Goal: Task Accomplishment & Management: Manage account settings

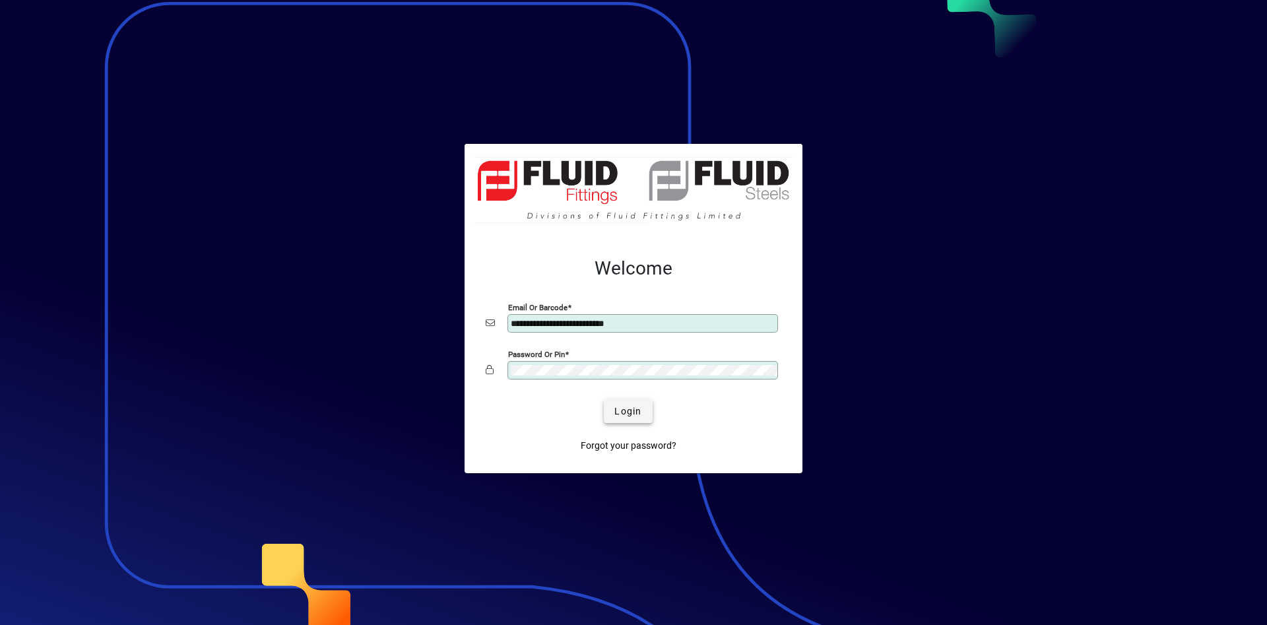
type input "**********"
click at [625, 411] on span "Login" at bounding box center [628, 412] width 27 height 14
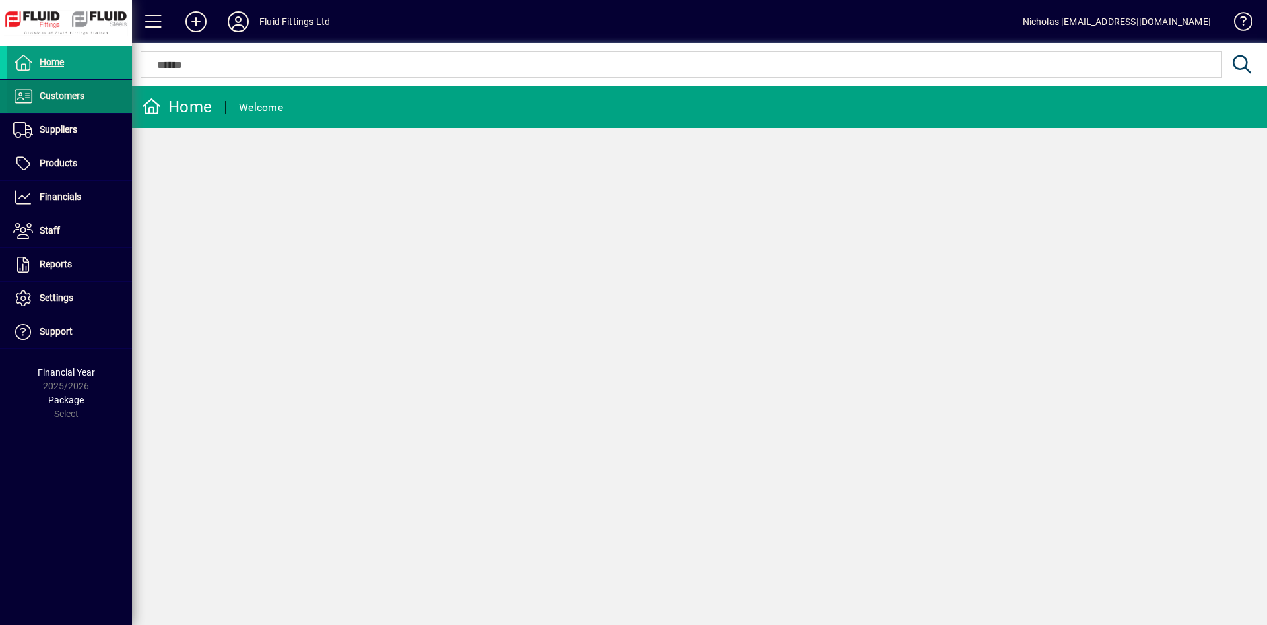
click at [83, 104] on span "Customers" at bounding box center [46, 96] width 78 height 16
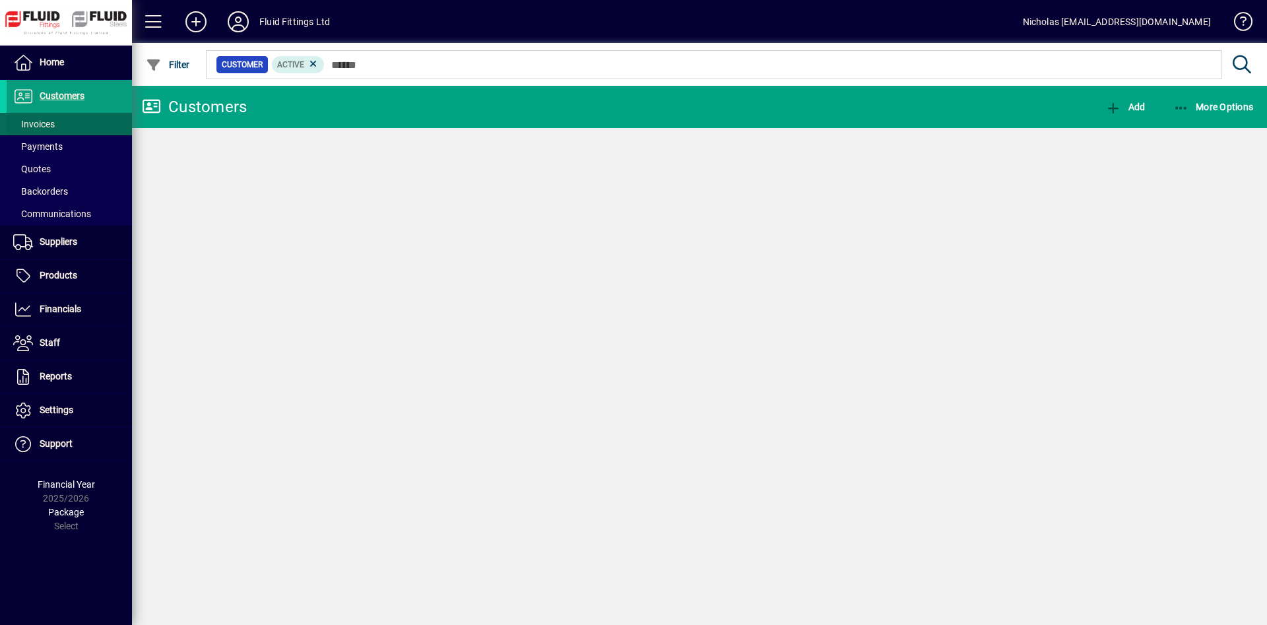
click at [83, 125] on span at bounding box center [69, 124] width 125 height 32
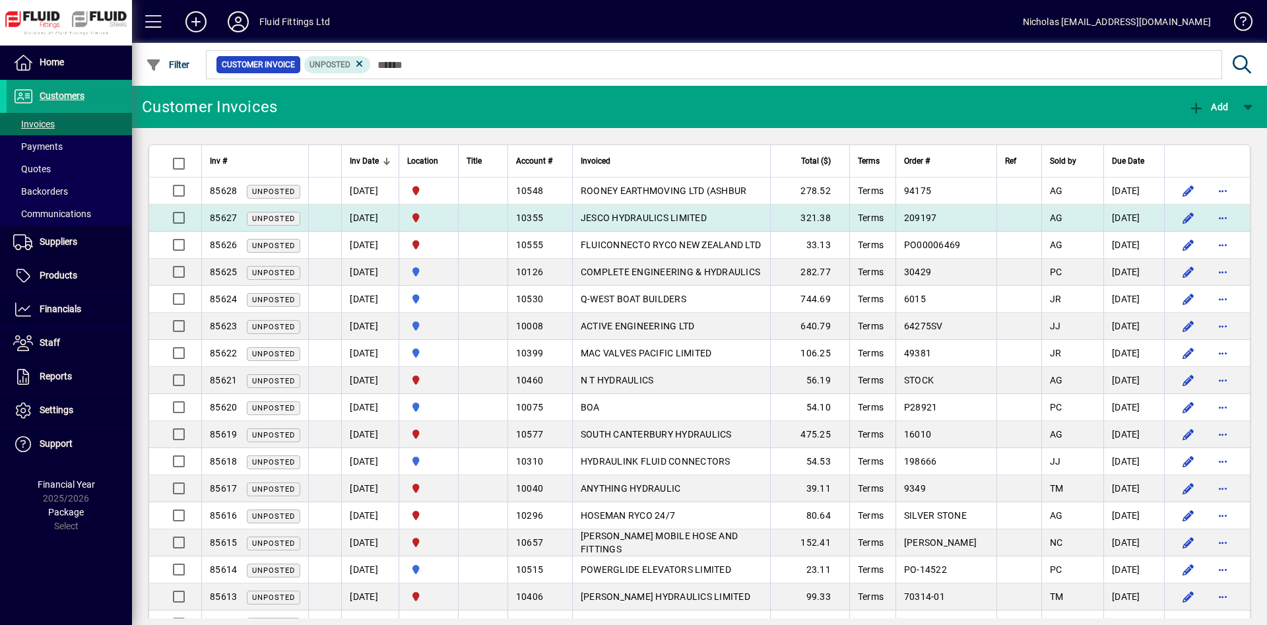
click at [734, 218] on td "JESCO HYDRAULICS LIMITED" at bounding box center [671, 218] width 198 height 27
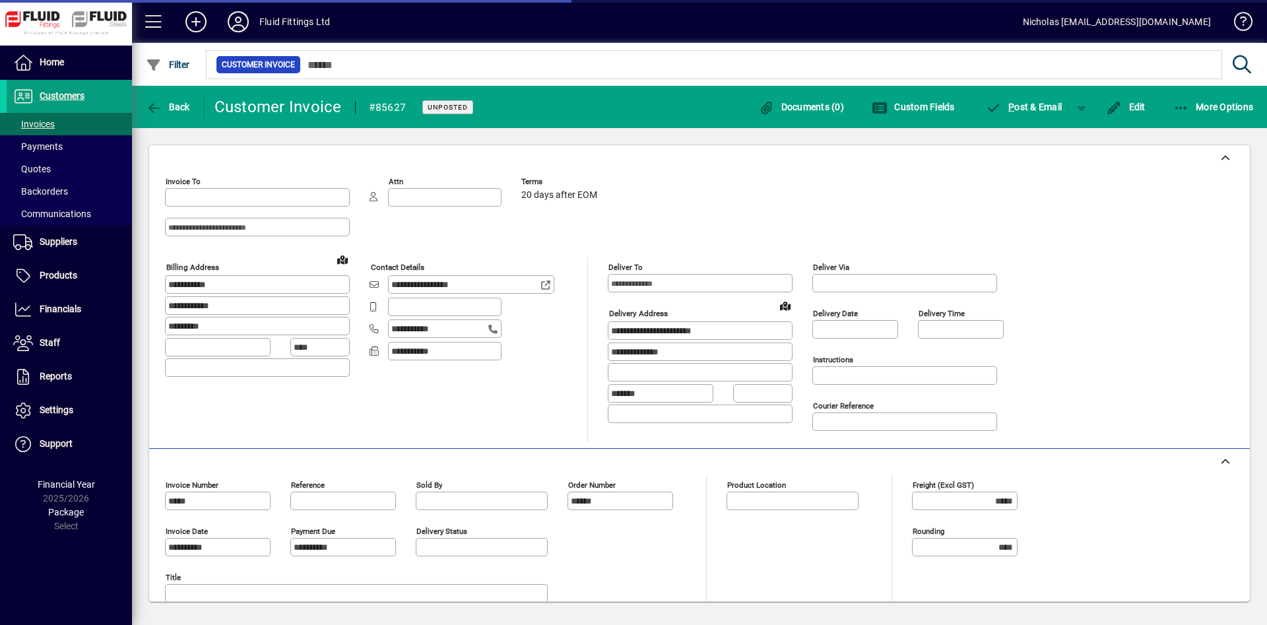
type input "**********"
type input "*********"
type input "**********"
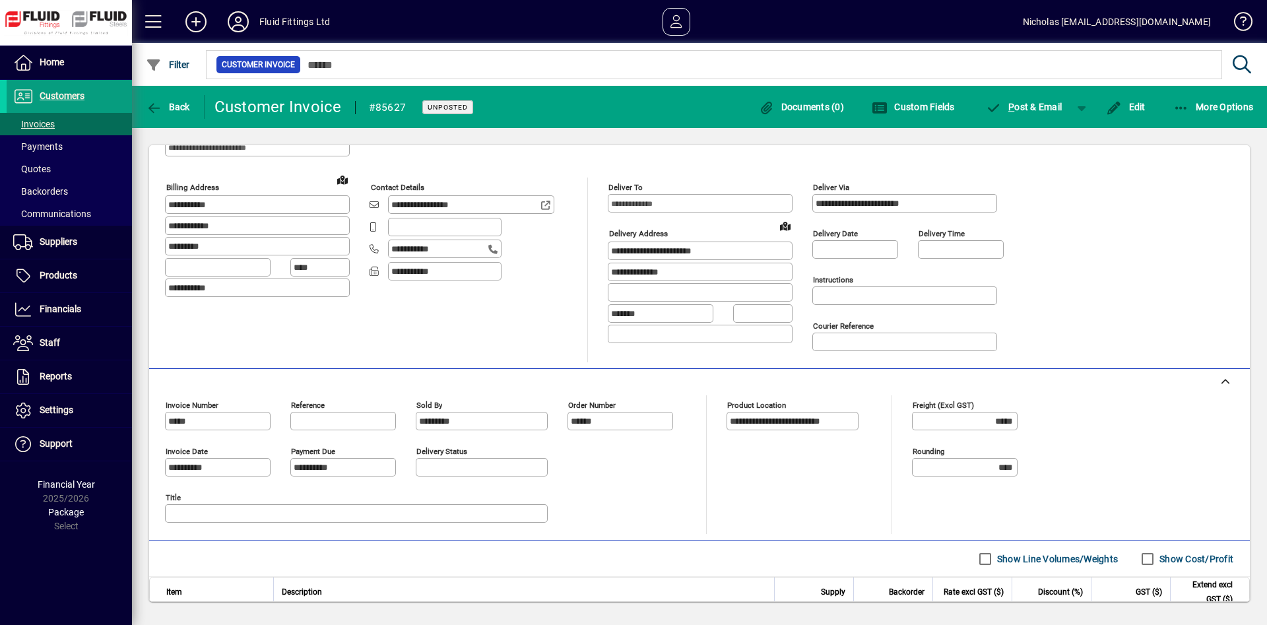
scroll to position [50, 0]
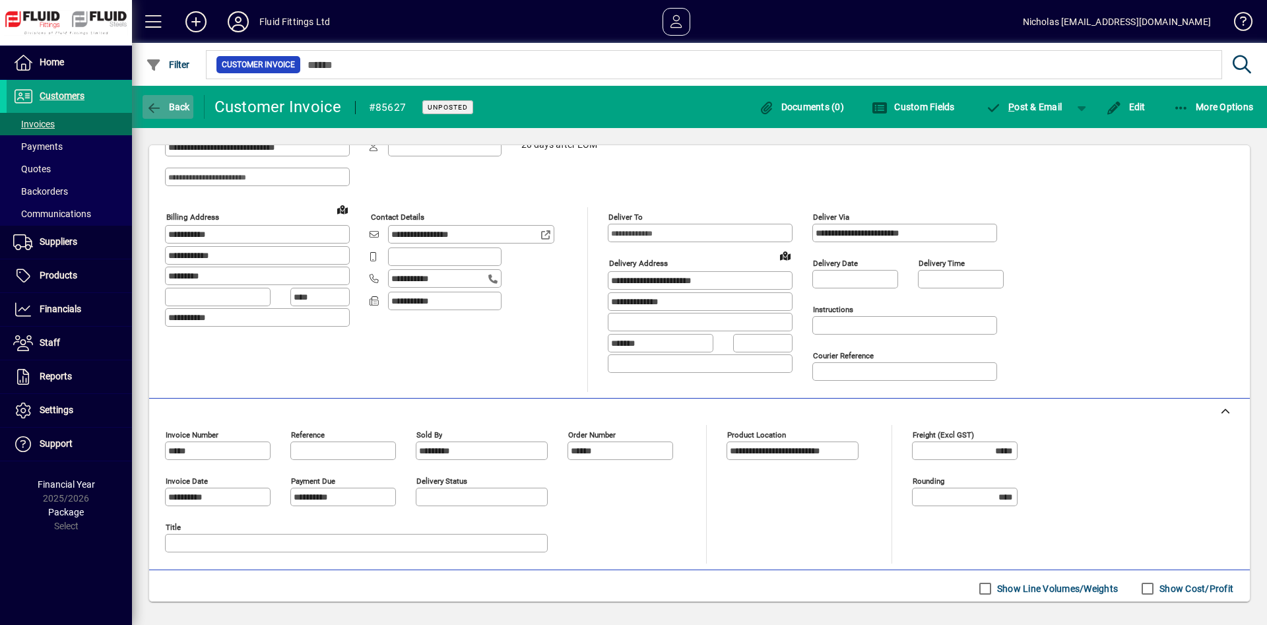
click at [178, 98] on span "button" at bounding box center [168, 107] width 51 height 32
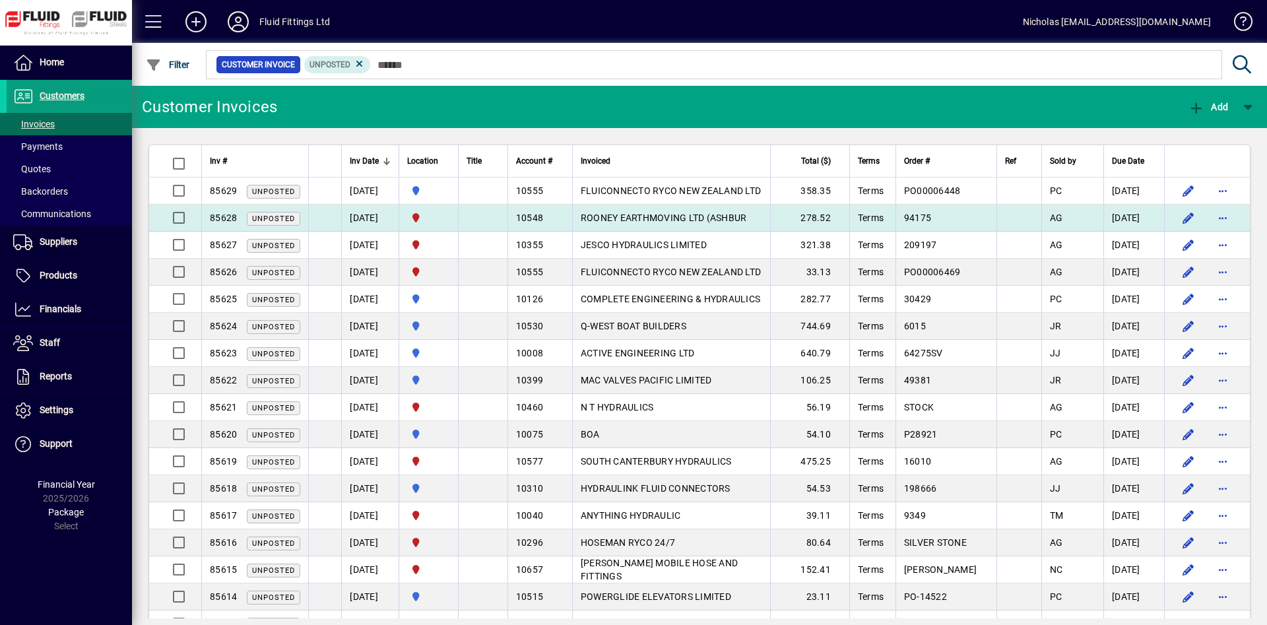
click at [679, 223] on span "ROONEY EARTHMOVING LTD (ASHBUR" at bounding box center [664, 218] width 166 height 11
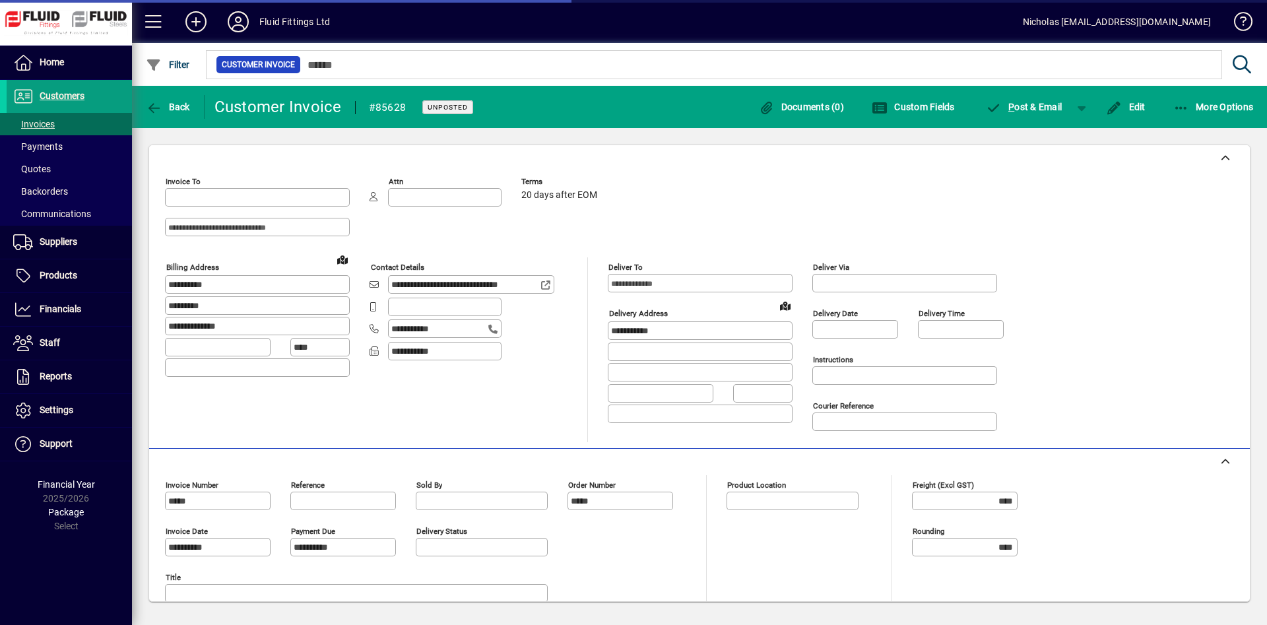
type input "**********"
type input "*********"
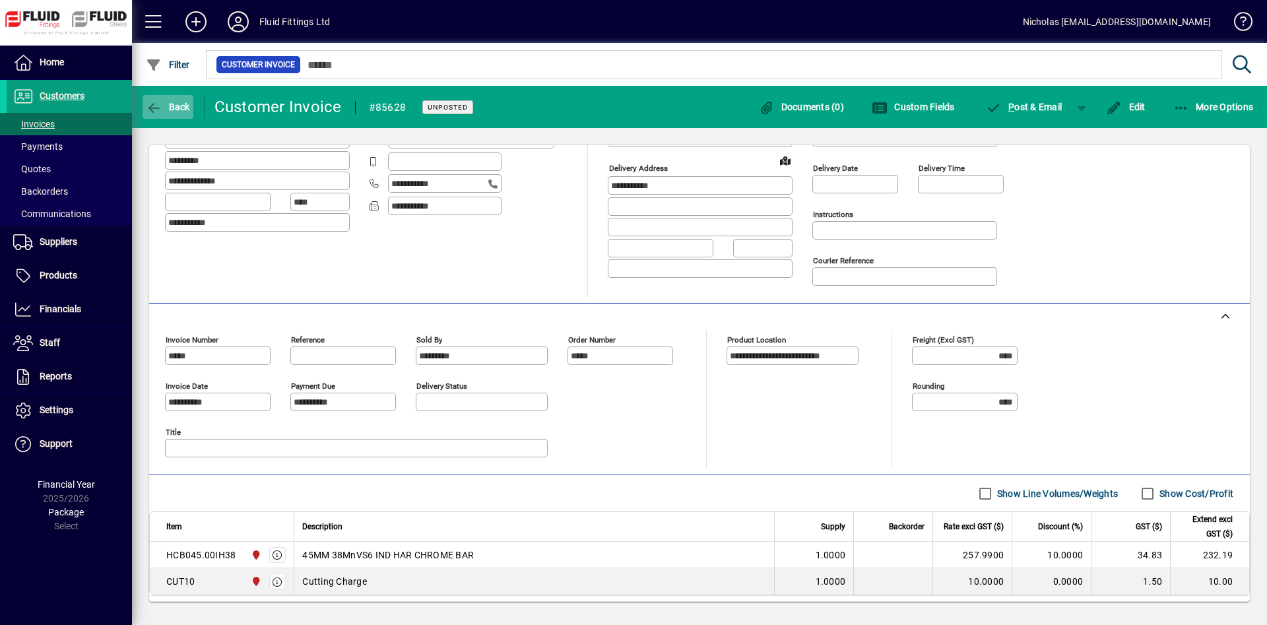
scroll to position [79, 0]
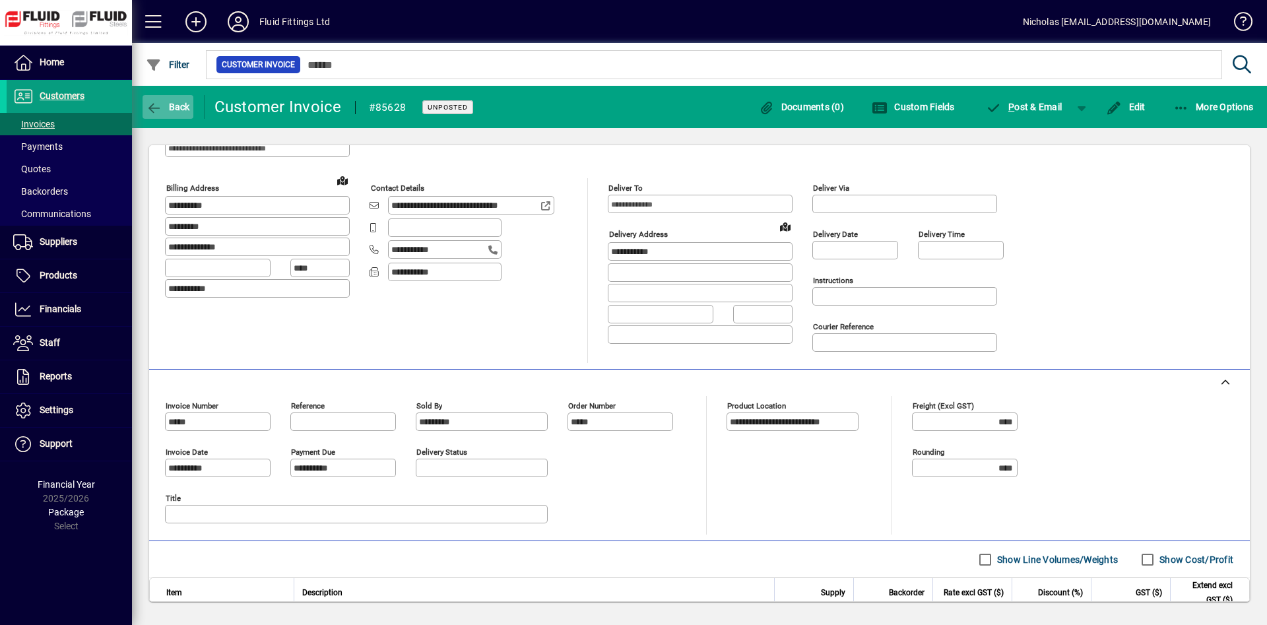
click at [179, 102] on span "Back" at bounding box center [168, 107] width 44 height 11
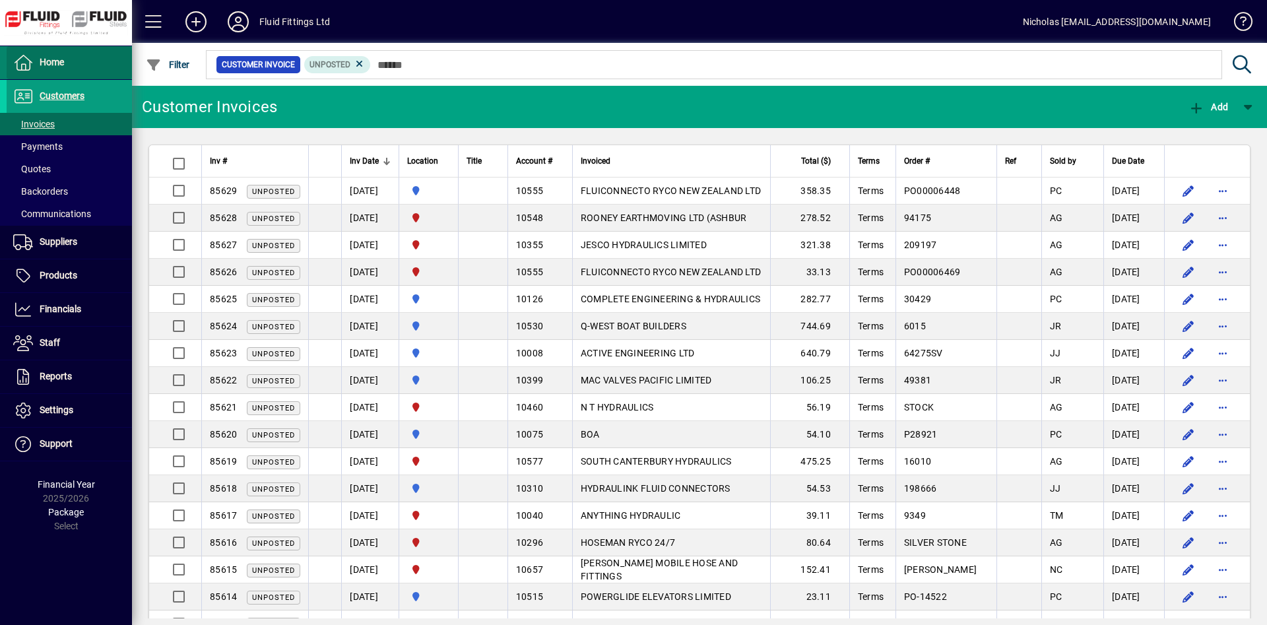
click at [88, 66] on span at bounding box center [69, 63] width 125 height 32
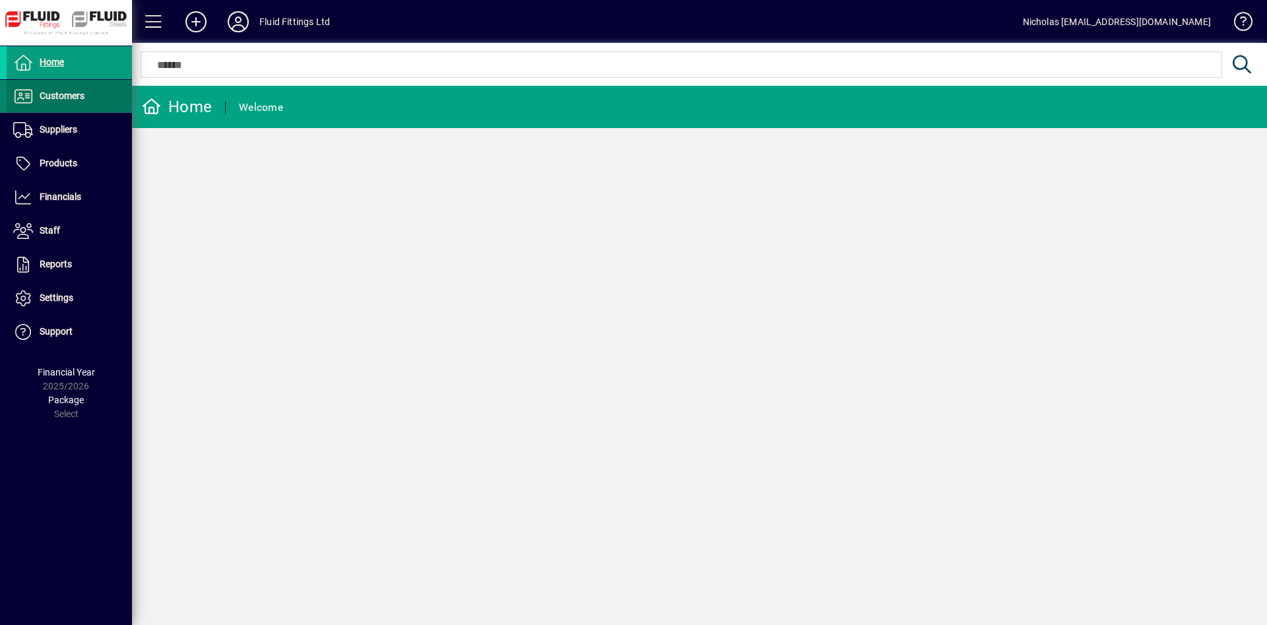
click at [71, 92] on span "Customers" at bounding box center [62, 95] width 45 height 11
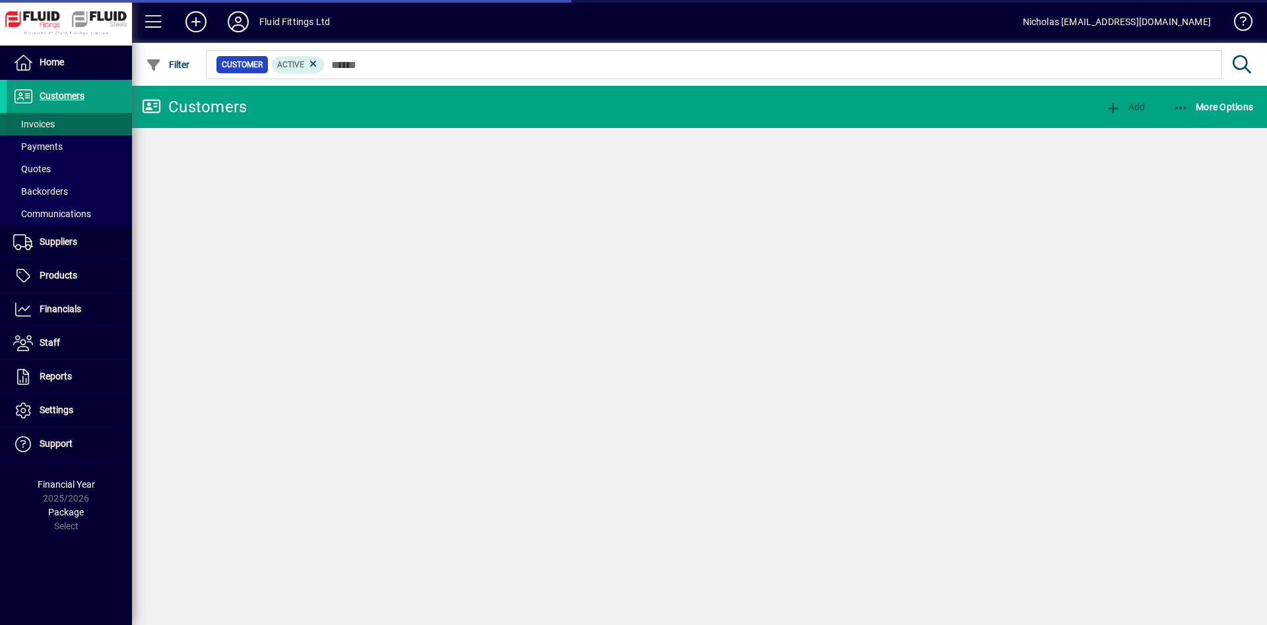
click at [86, 118] on span at bounding box center [69, 124] width 125 height 32
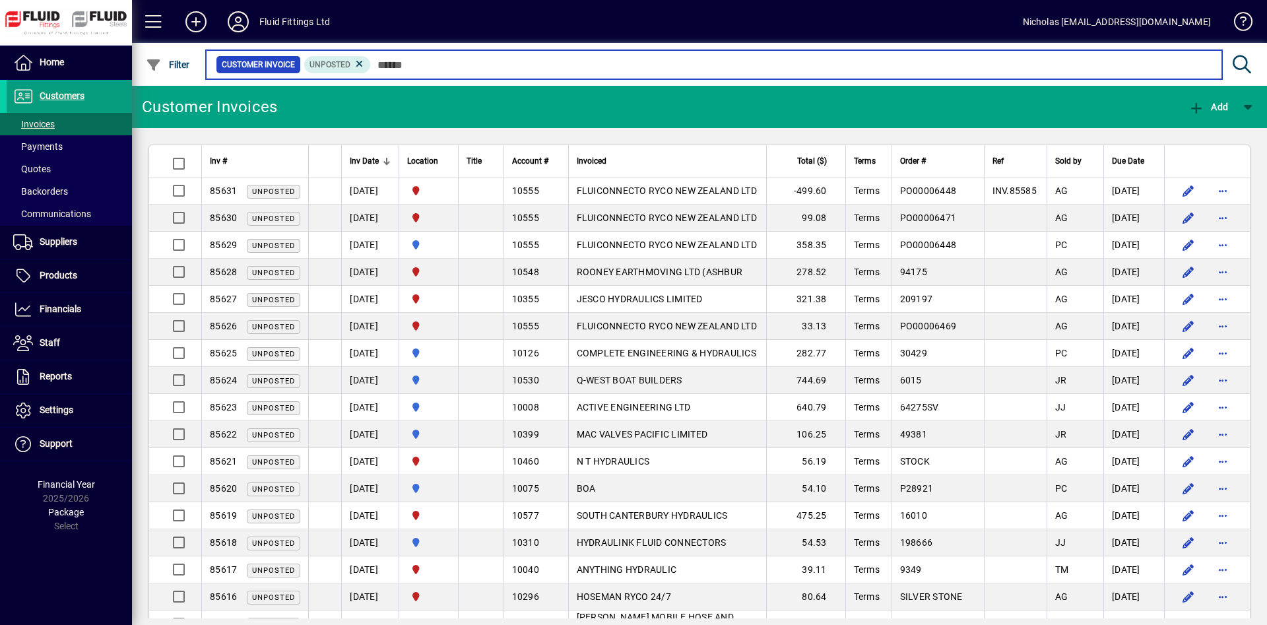
click at [438, 69] on input "text" at bounding box center [791, 64] width 841 height 18
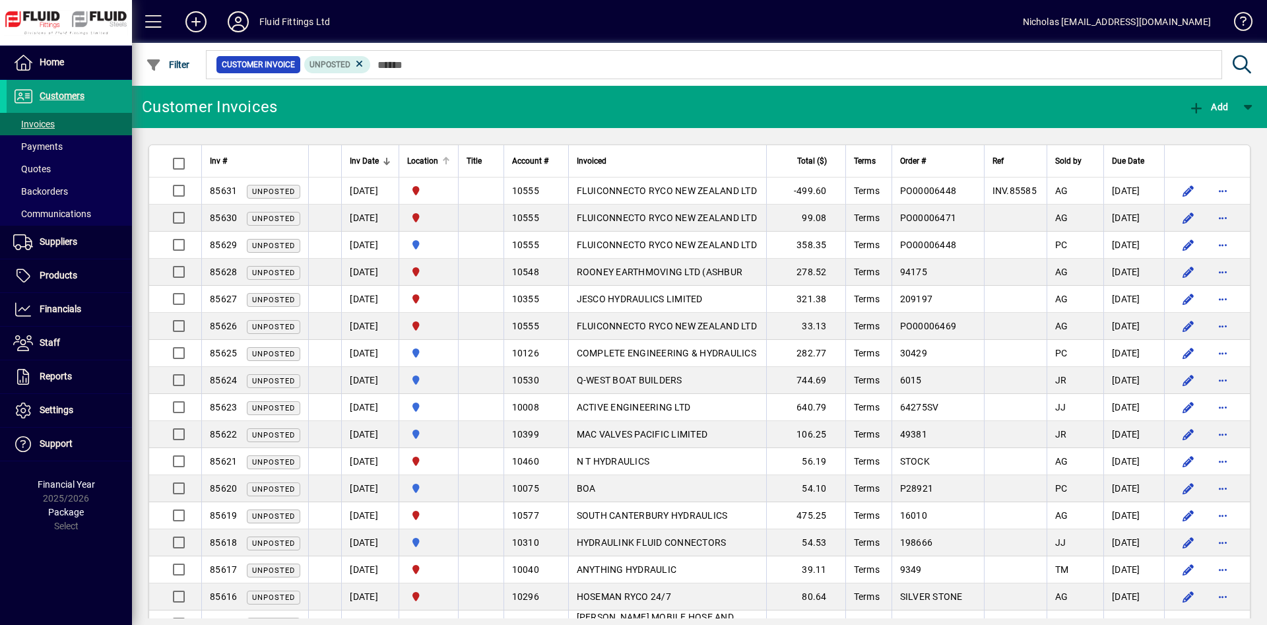
click at [457, 150] on th "Location" at bounding box center [428, 161] width 59 height 32
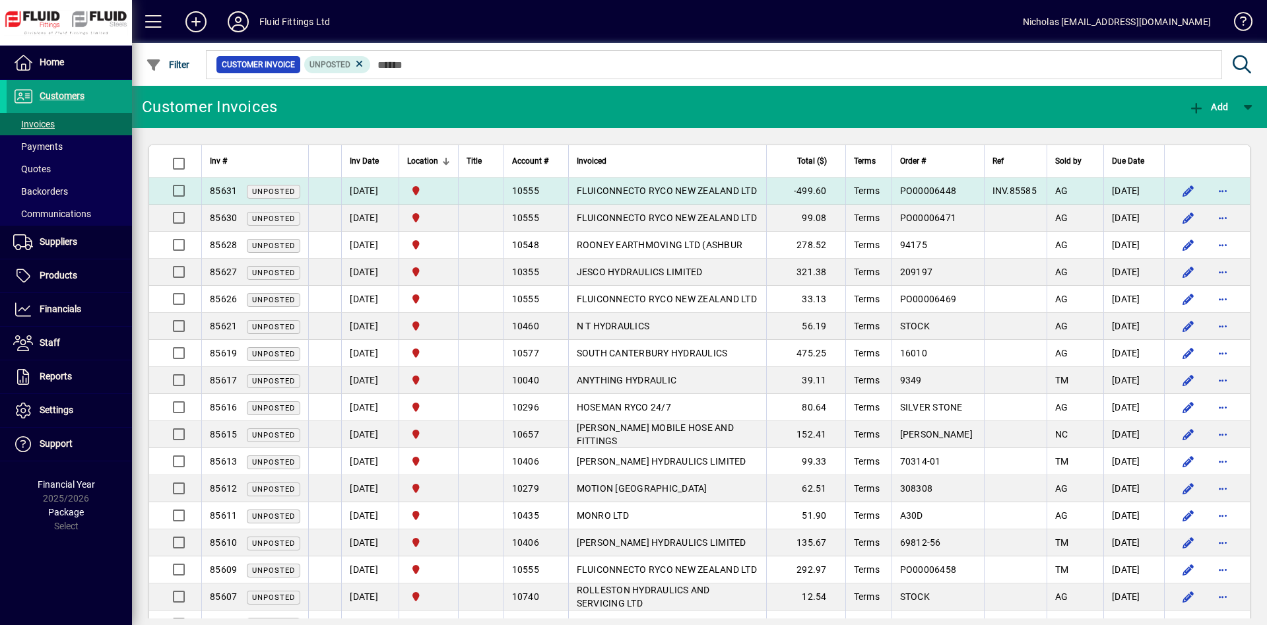
click at [685, 189] on span "FLUICONNECTO RYCO NEW ZEALAND LTD" at bounding box center [667, 190] width 180 height 11
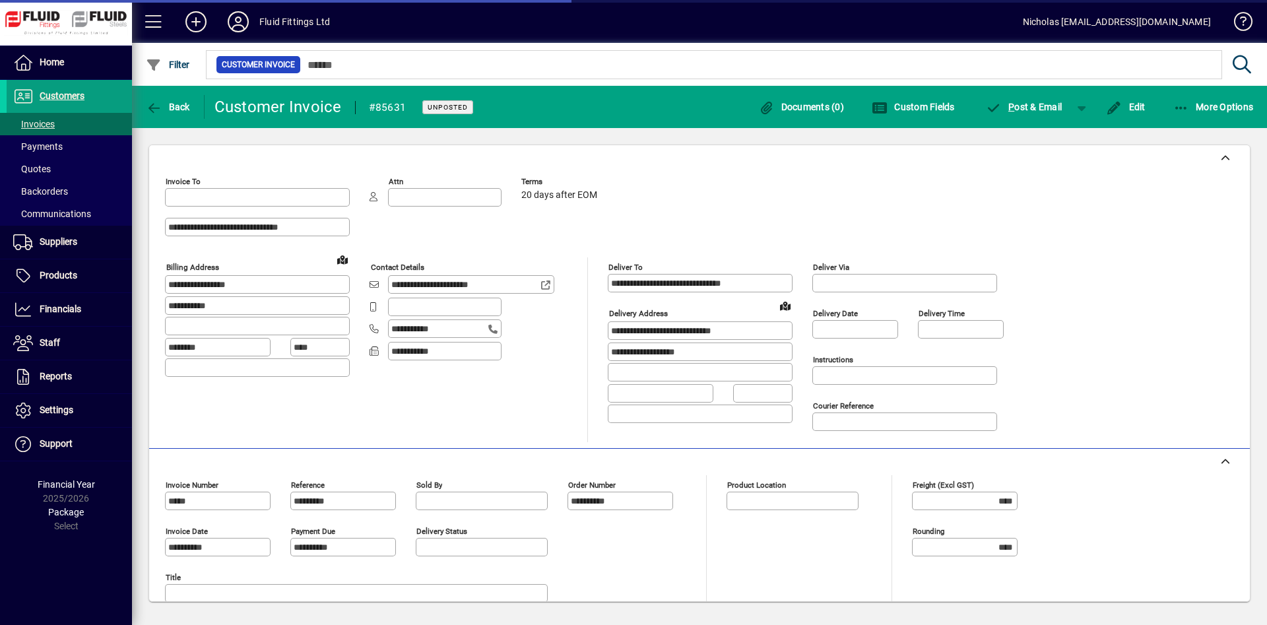
type input "**********"
type input "*********"
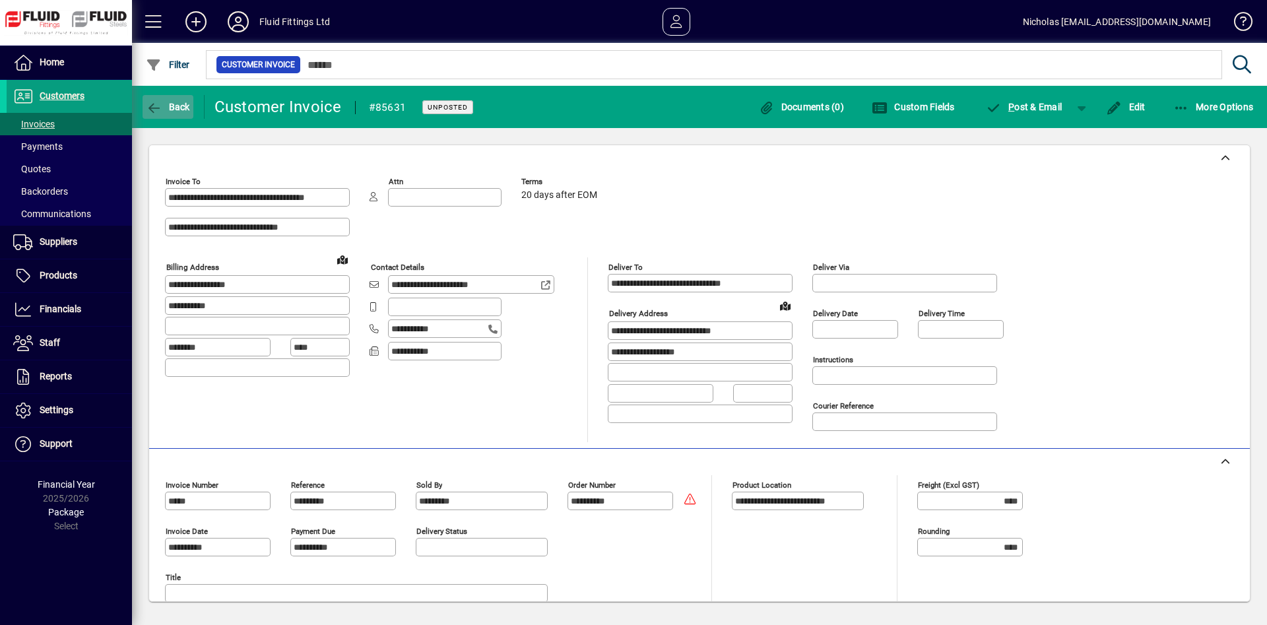
click at [173, 118] on span "button" at bounding box center [168, 107] width 51 height 32
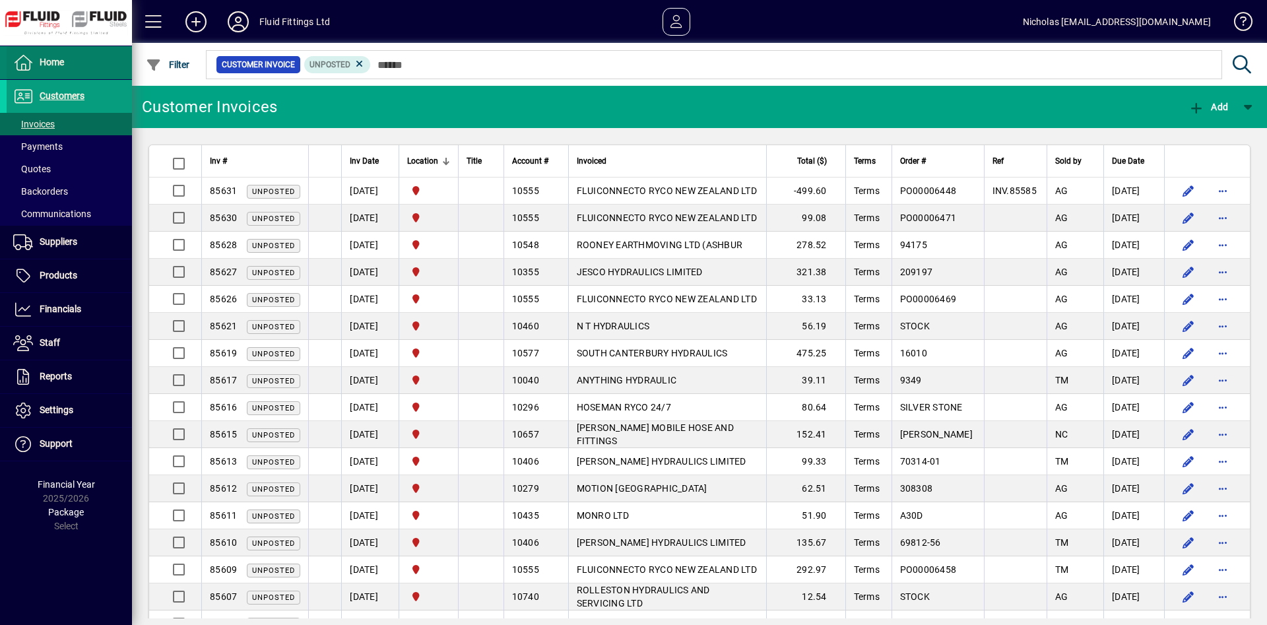
click at [76, 67] on span at bounding box center [69, 63] width 125 height 32
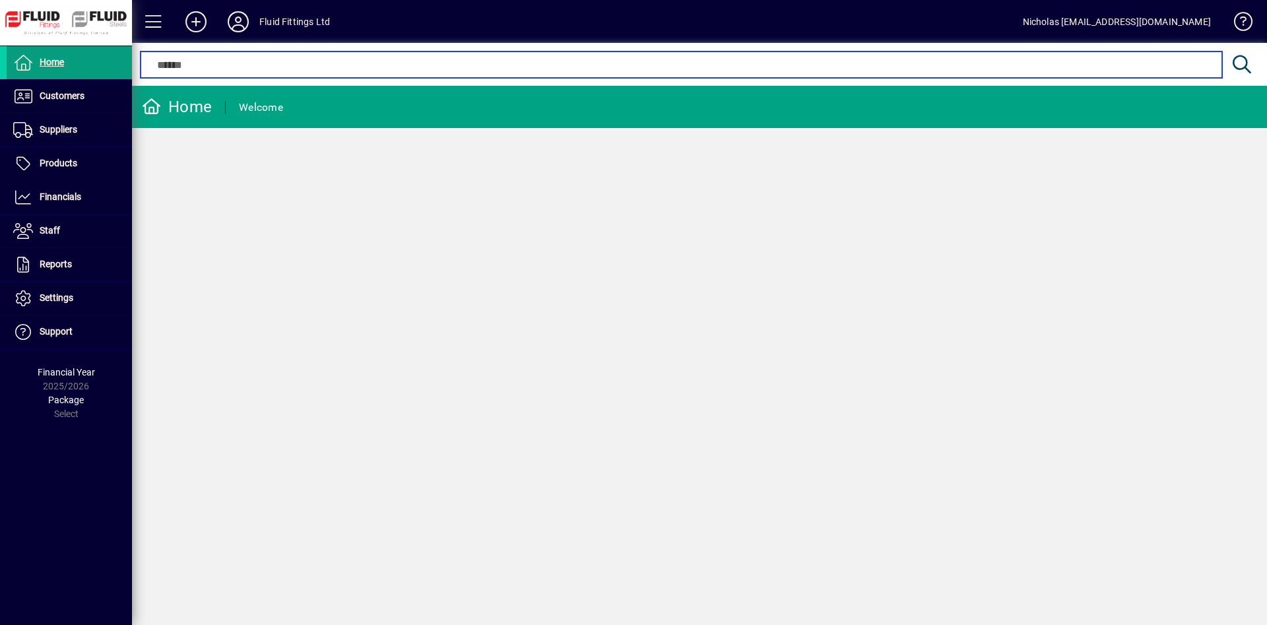
click at [445, 63] on input "text" at bounding box center [680, 65] width 1061 height 16
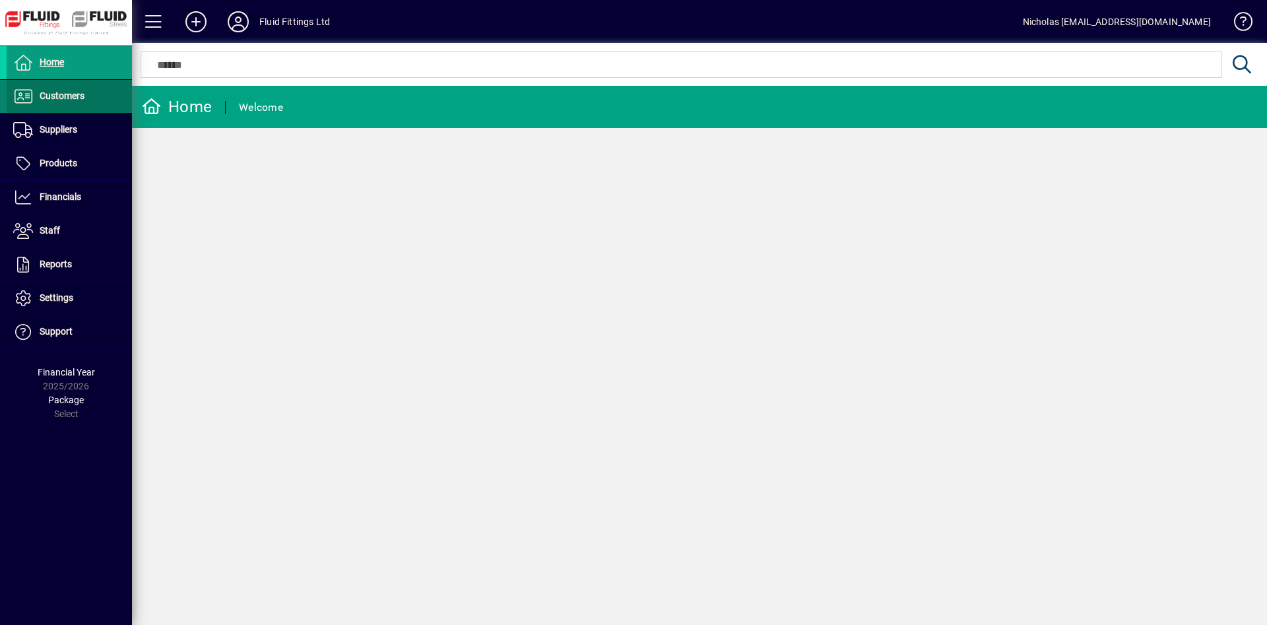
click at [60, 100] on span "Customers" at bounding box center [62, 95] width 45 height 11
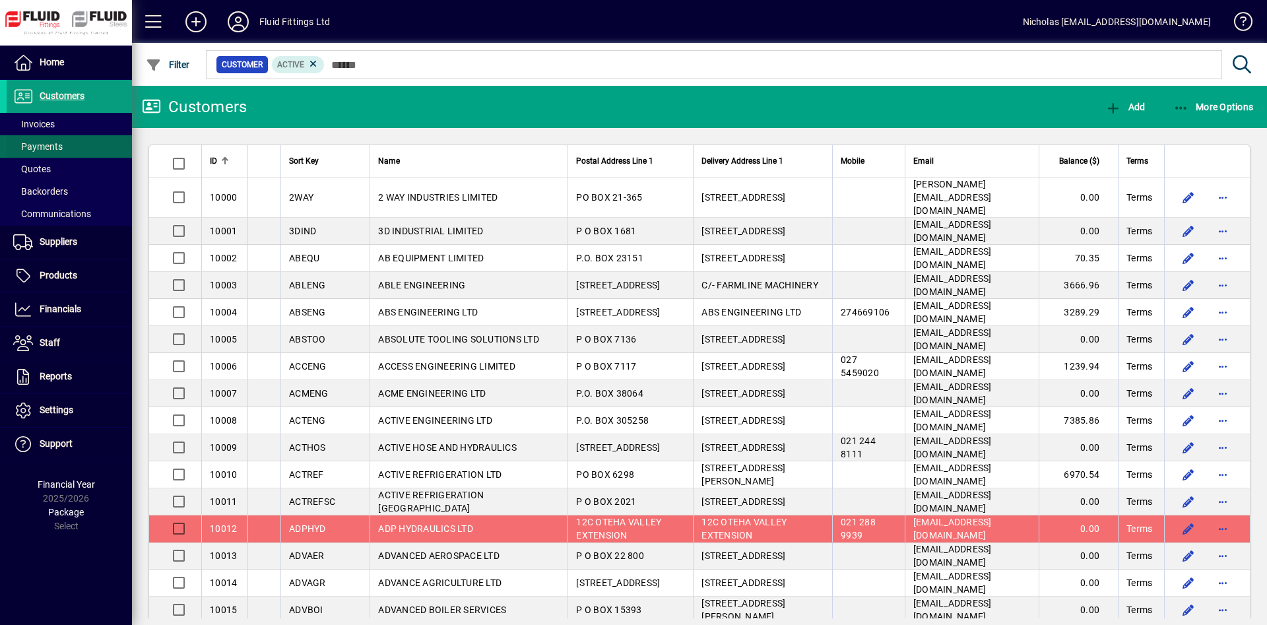
click at [82, 132] on span at bounding box center [69, 147] width 125 height 32
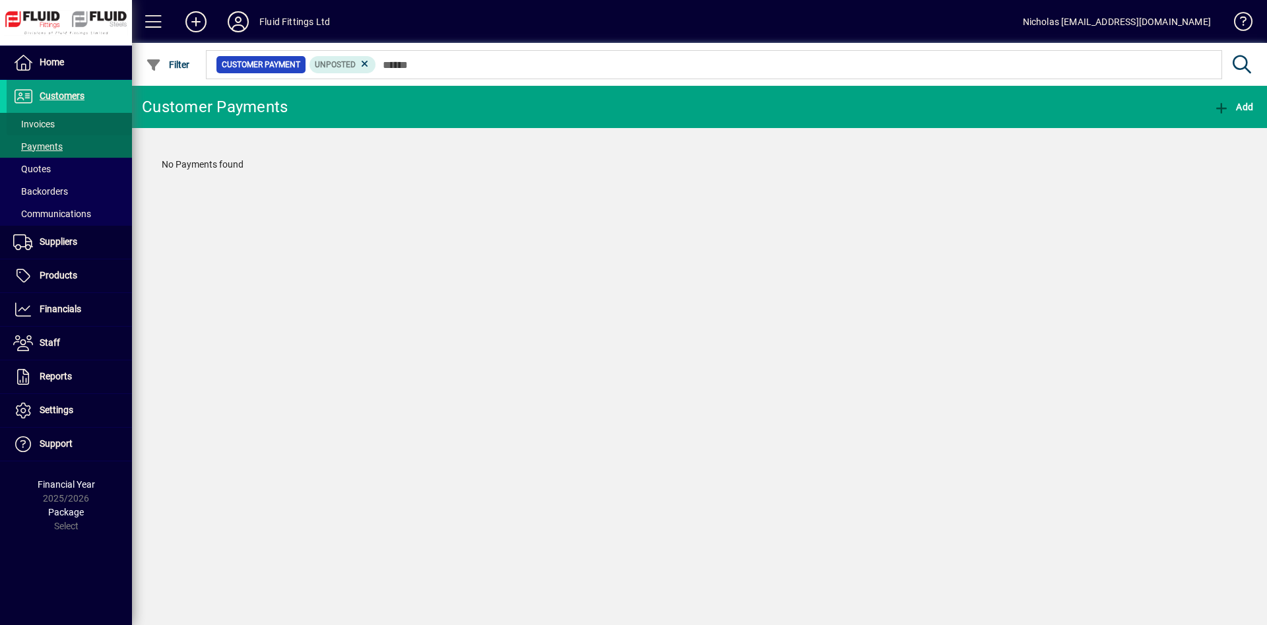
click at [107, 118] on span at bounding box center [69, 124] width 125 height 32
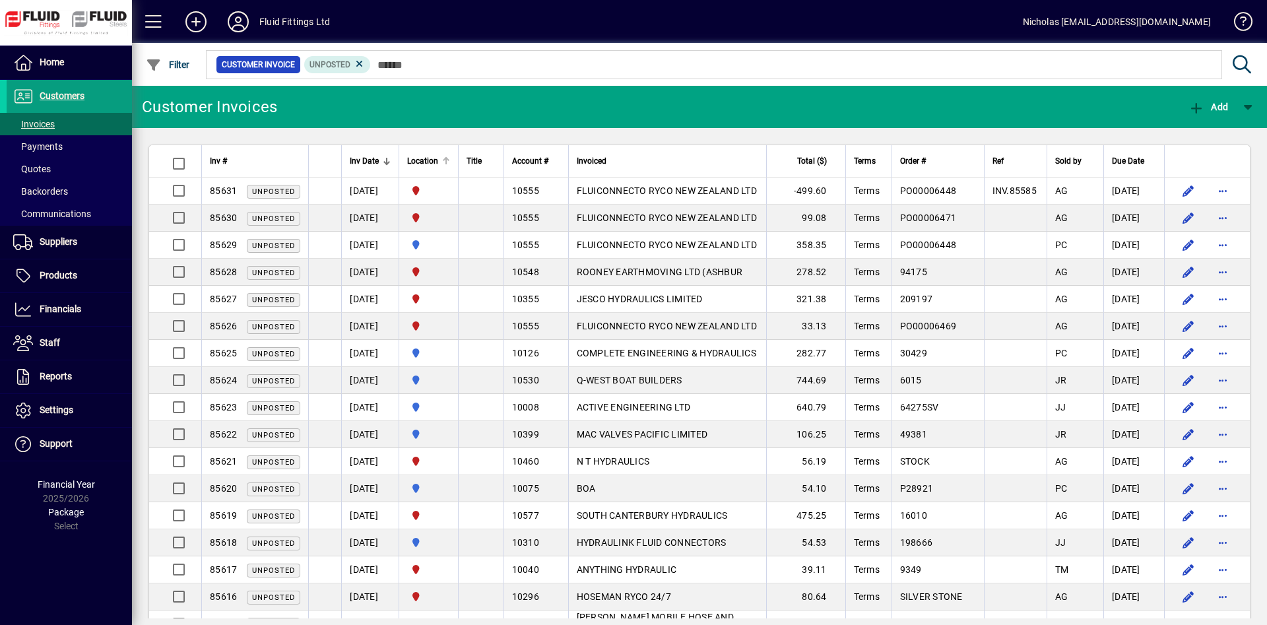
click at [450, 160] on div at bounding box center [446, 161] width 8 height 8
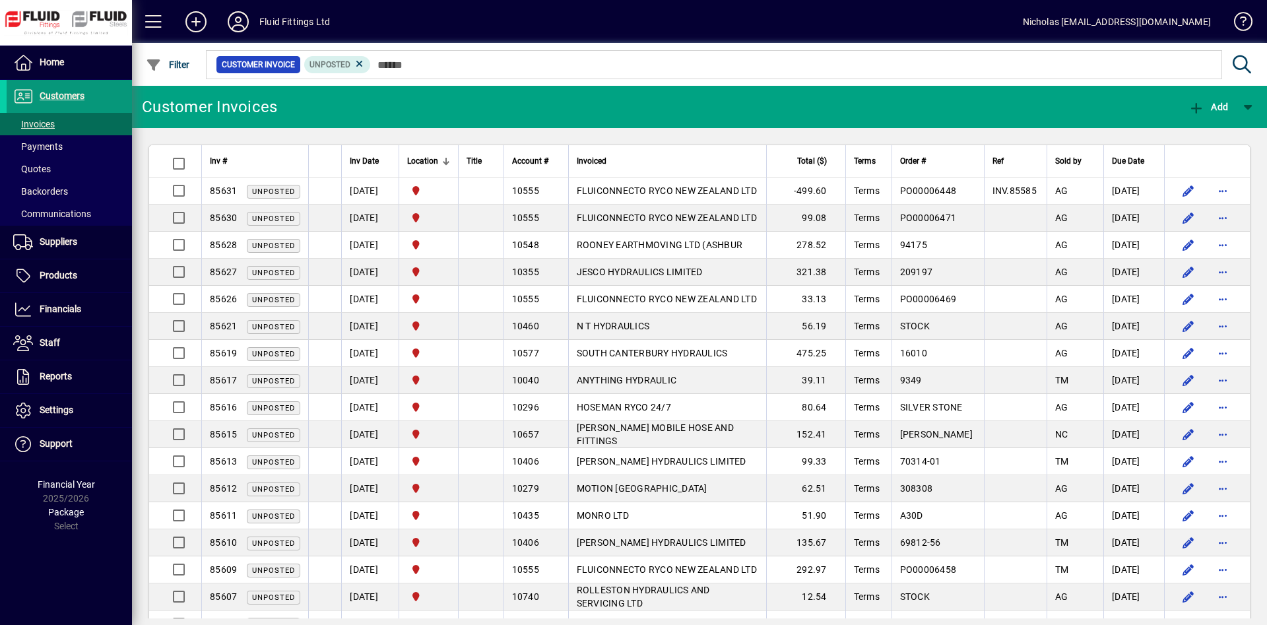
click at [96, 88] on span at bounding box center [69, 97] width 125 height 32
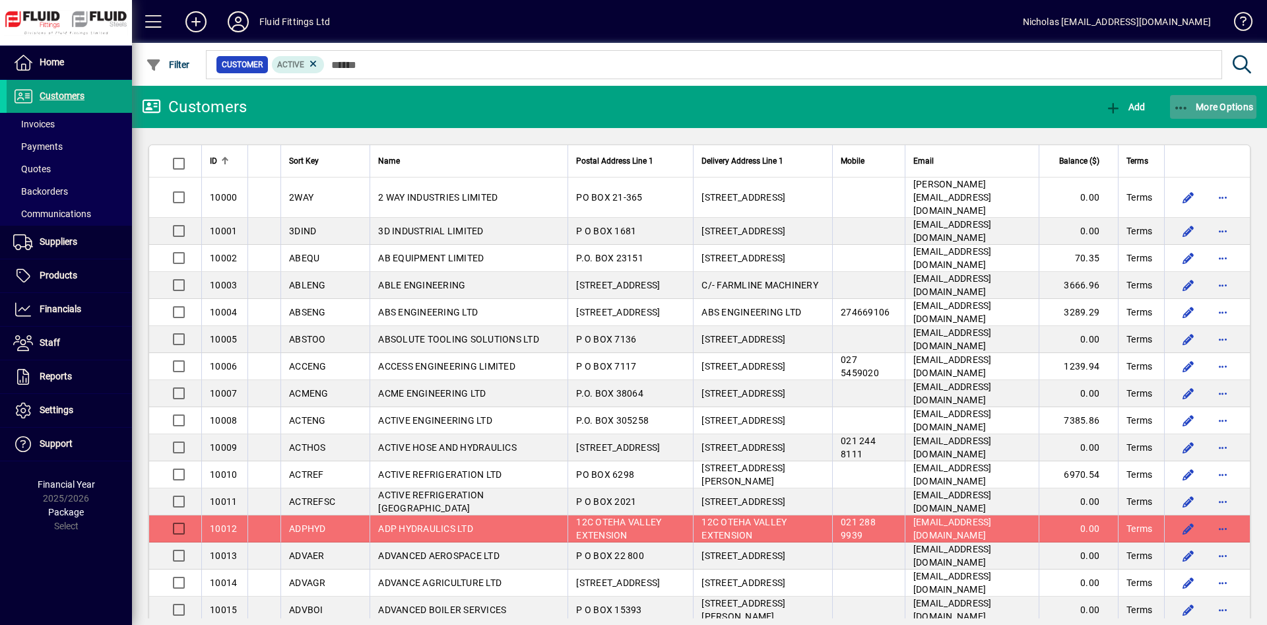
click at [1186, 110] on icon "button" at bounding box center [1182, 108] width 17 height 13
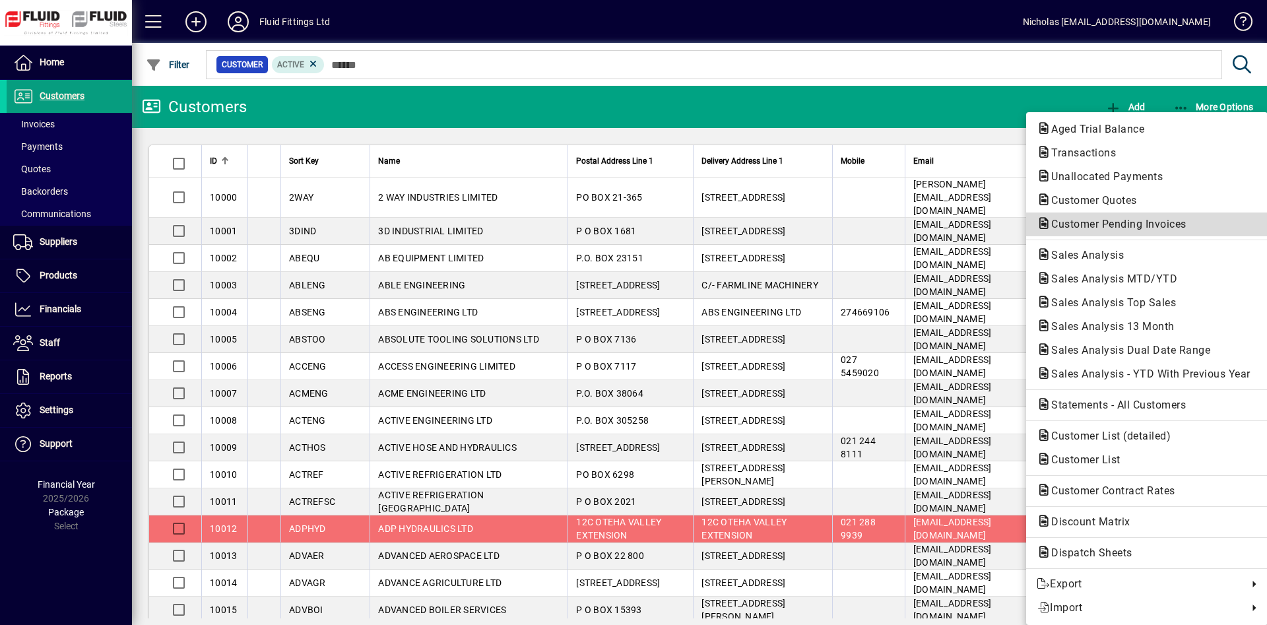
click at [1131, 230] on span "Customer Pending Invoices" at bounding box center [1147, 225] width 220 height 16
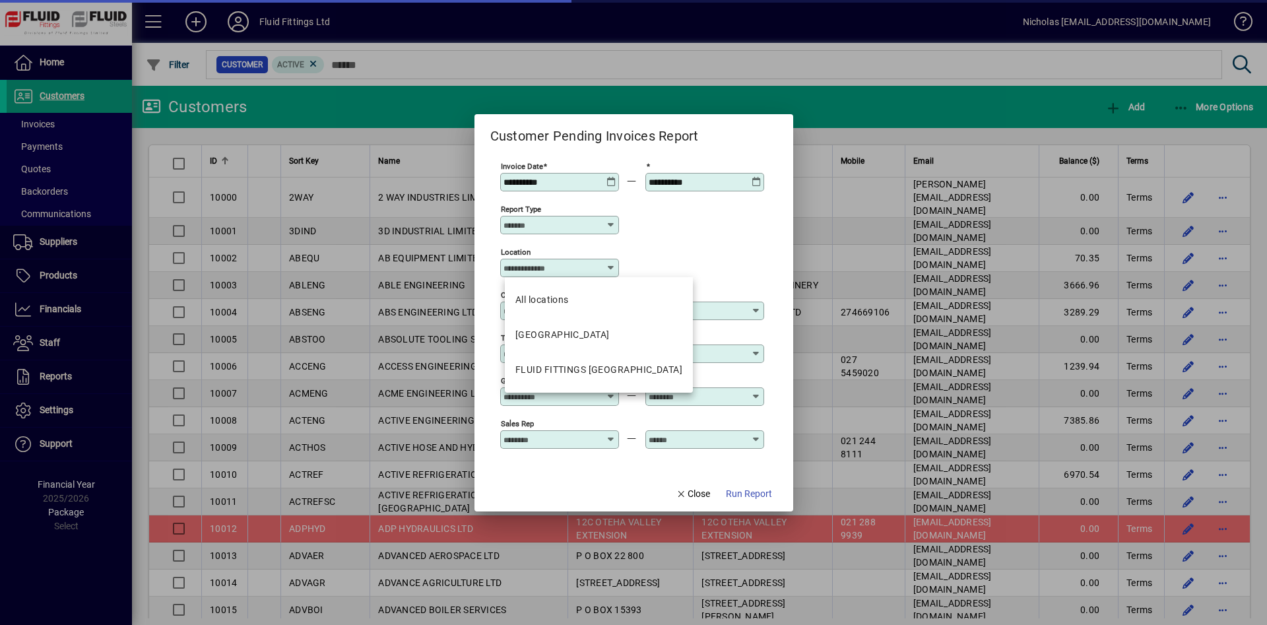
click at [563, 269] on input "Location" at bounding box center [555, 268] width 102 height 11
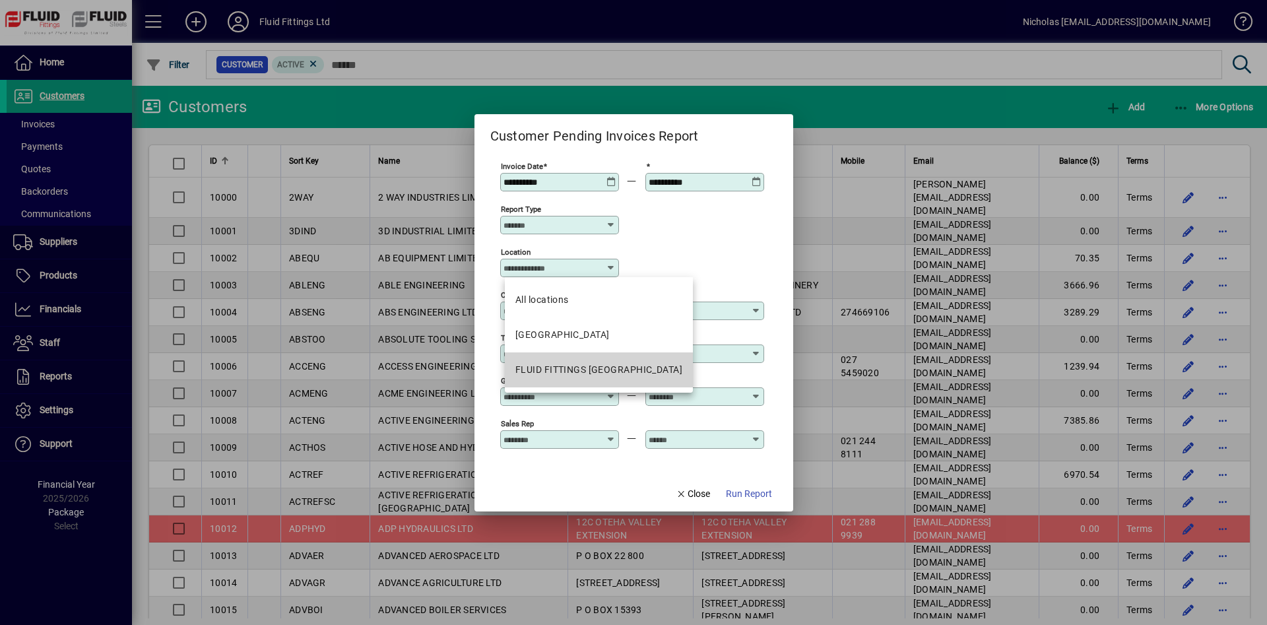
click at [622, 373] on div "FLUID FITTINGS [GEOGRAPHIC_DATA]" at bounding box center [599, 370] width 167 height 14
type input "**********"
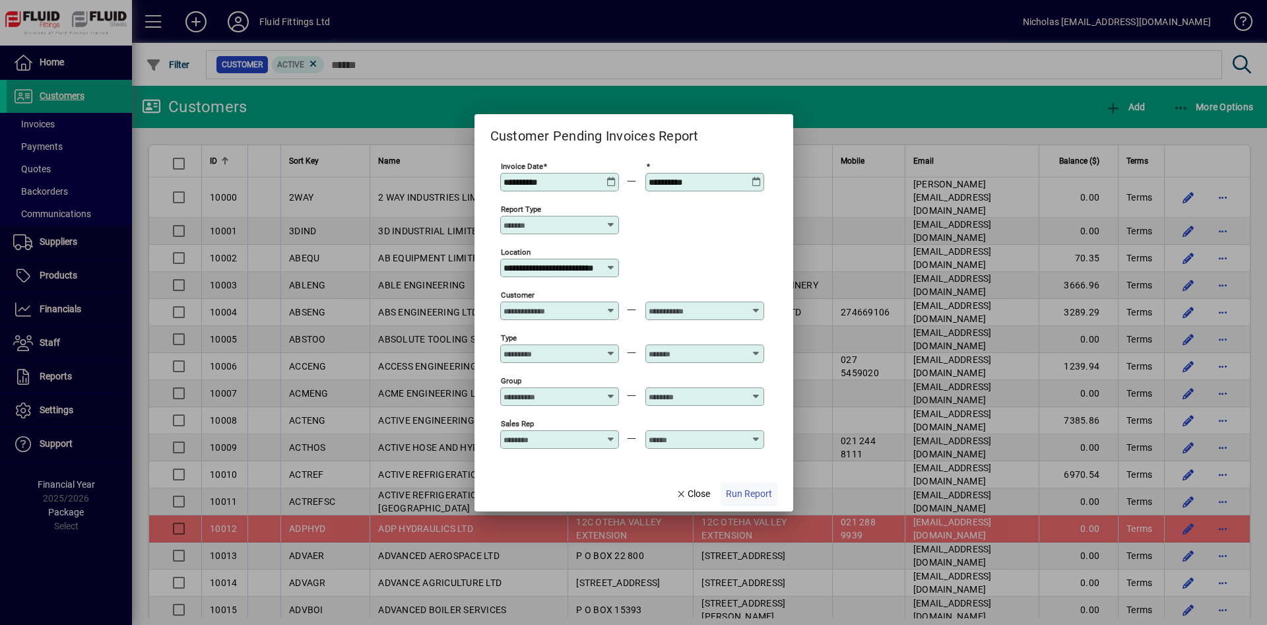
click at [763, 500] on span "Run Report" at bounding box center [749, 494] width 46 height 14
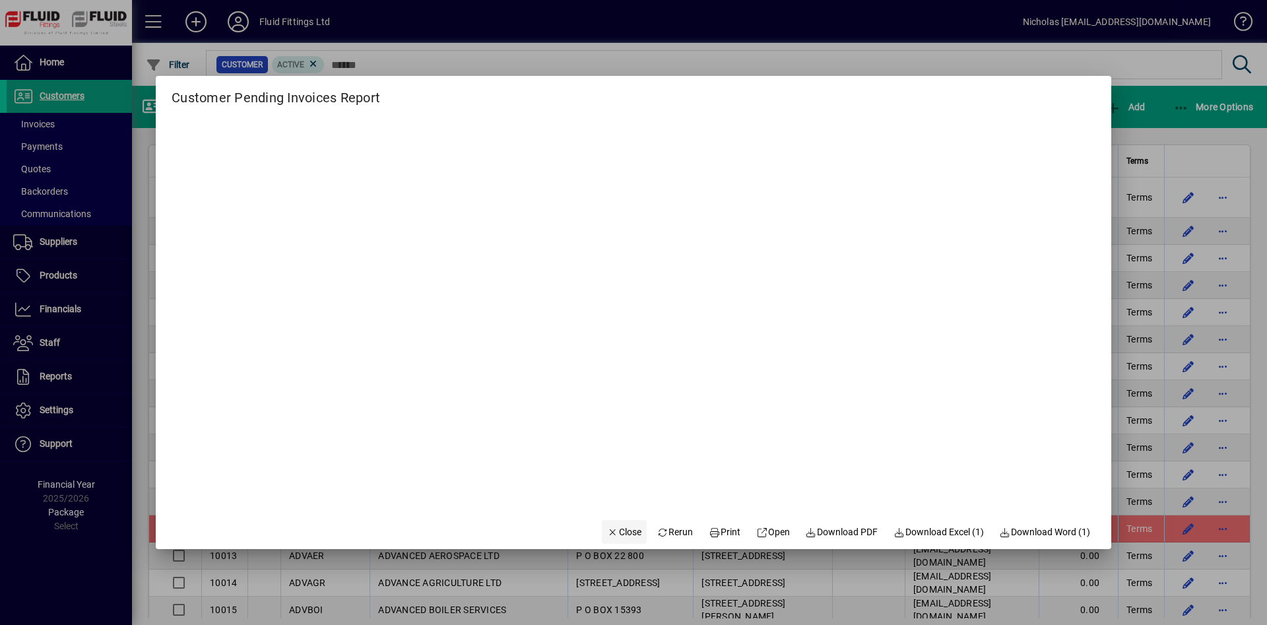
click at [611, 536] on span "Close" at bounding box center [624, 532] width 34 height 14
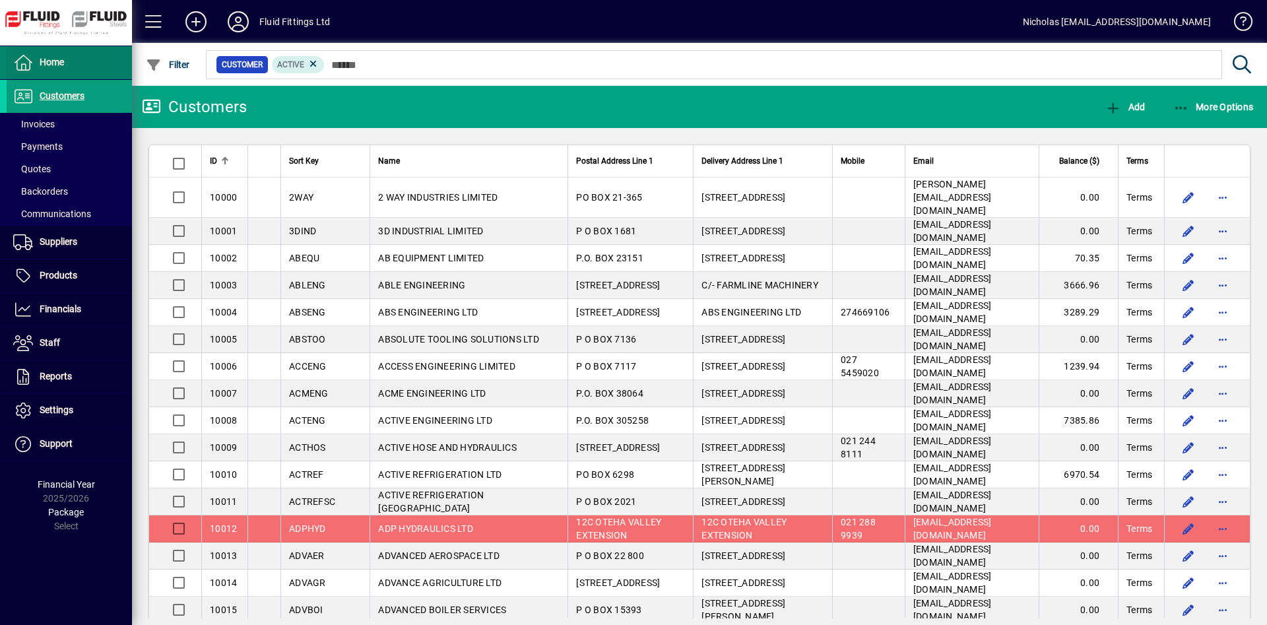
click at [96, 46] on span at bounding box center [69, 62] width 125 height 33
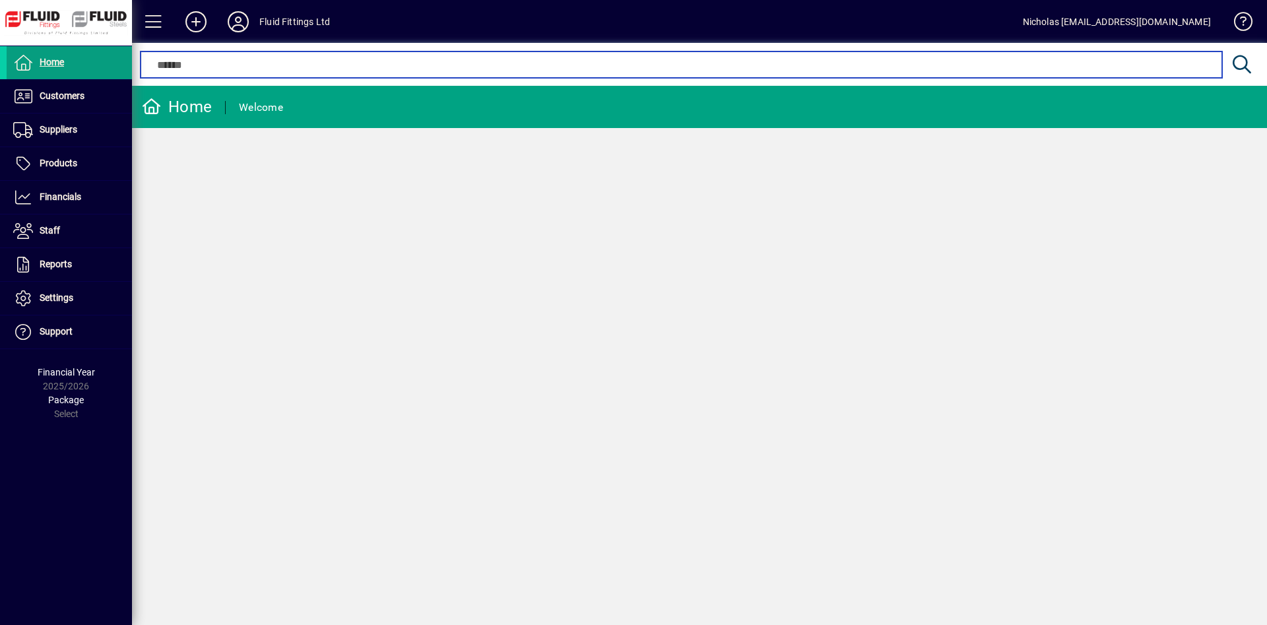
click at [529, 67] on input "text" at bounding box center [680, 65] width 1061 height 16
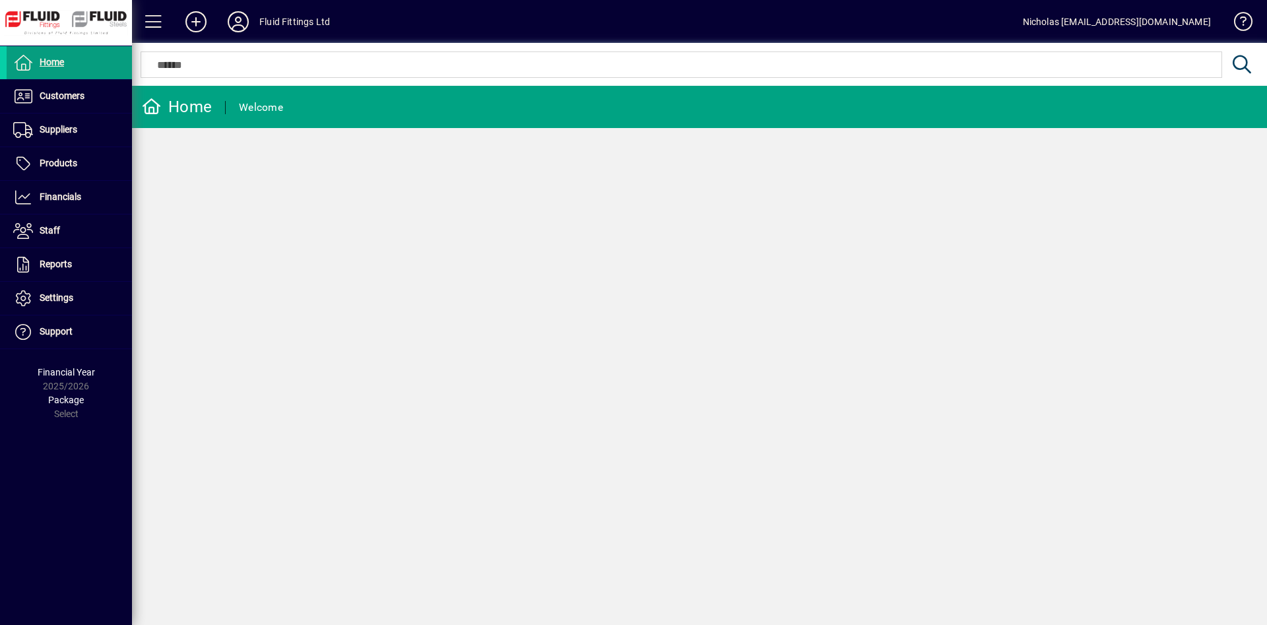
click at [889, 71] on mat-chip-set at bounding box center [681, 64] width 1081 height 25
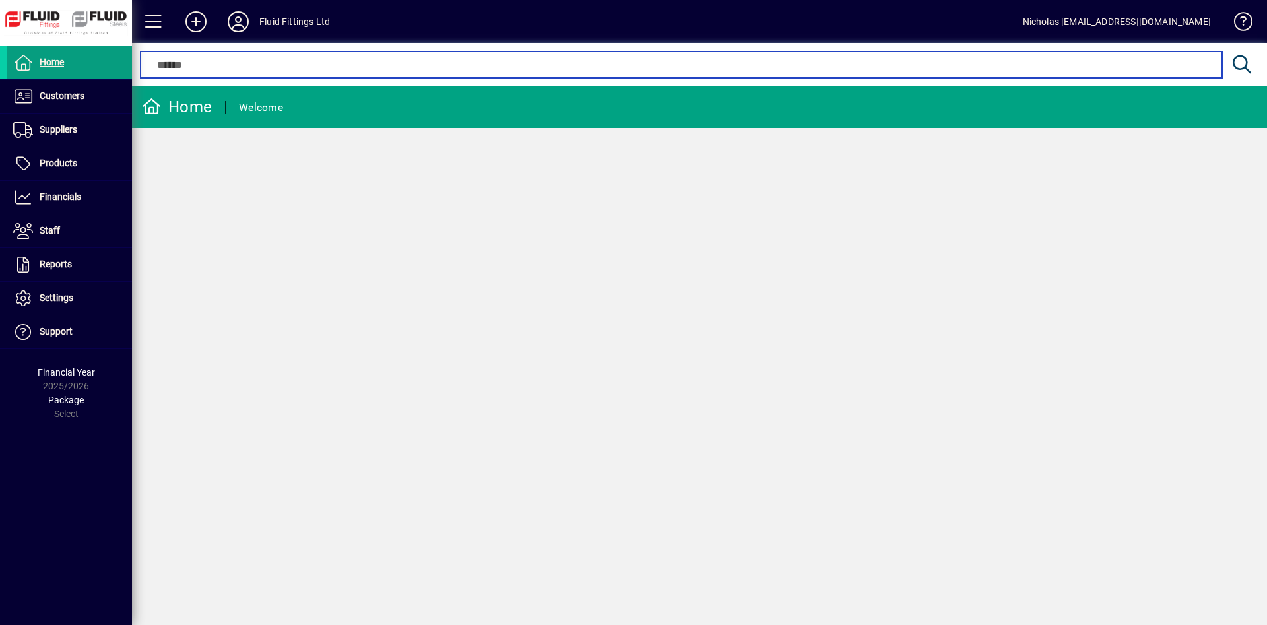
click at [522, 63] on input "text" at bounding box center [680, 65] width 1061 height 16
drag, startPoint x: 489, startPoint y: 65, endPoint x: 608, endPoint y: 69, distance: 118.9
click at [490, 65] on input "text" at bounding box center [680, 65] width 1061 height 16
click at [661, 66] on input "text" at bounding box center [680, 65] width 1061 height 16
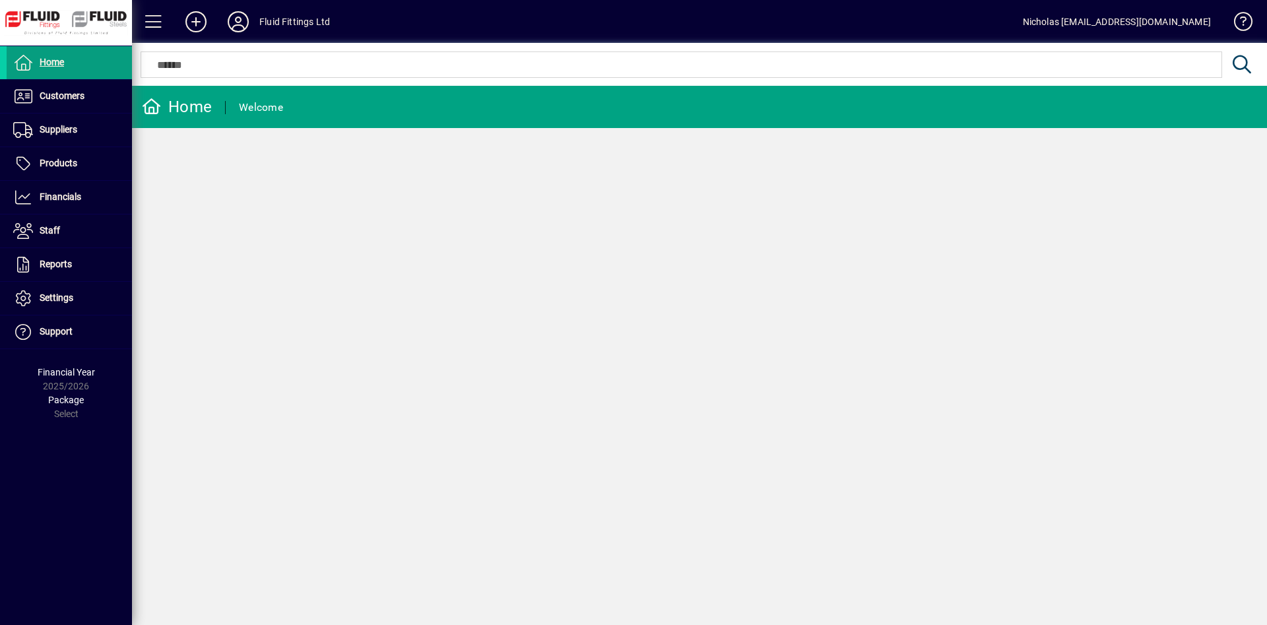
click at [733, 54] on div at bounding box center [699, 50] width 1135 height 15
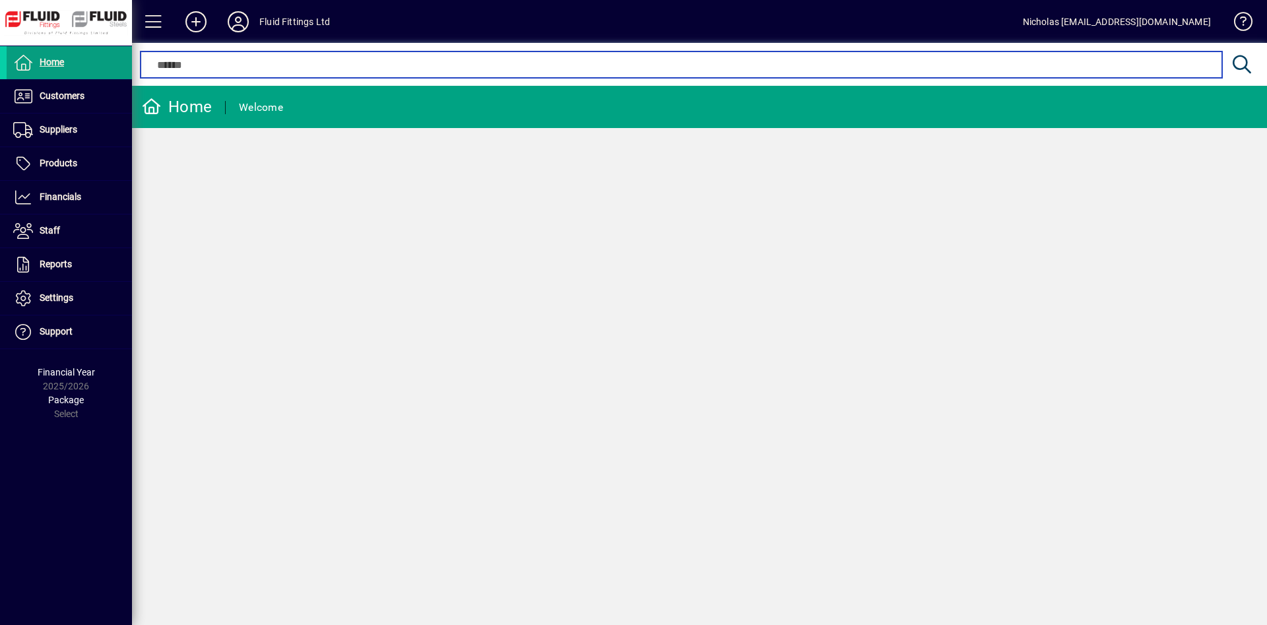
click at [835, 63] on input "text" at bounding box center [680, 65] width 1061 height 16
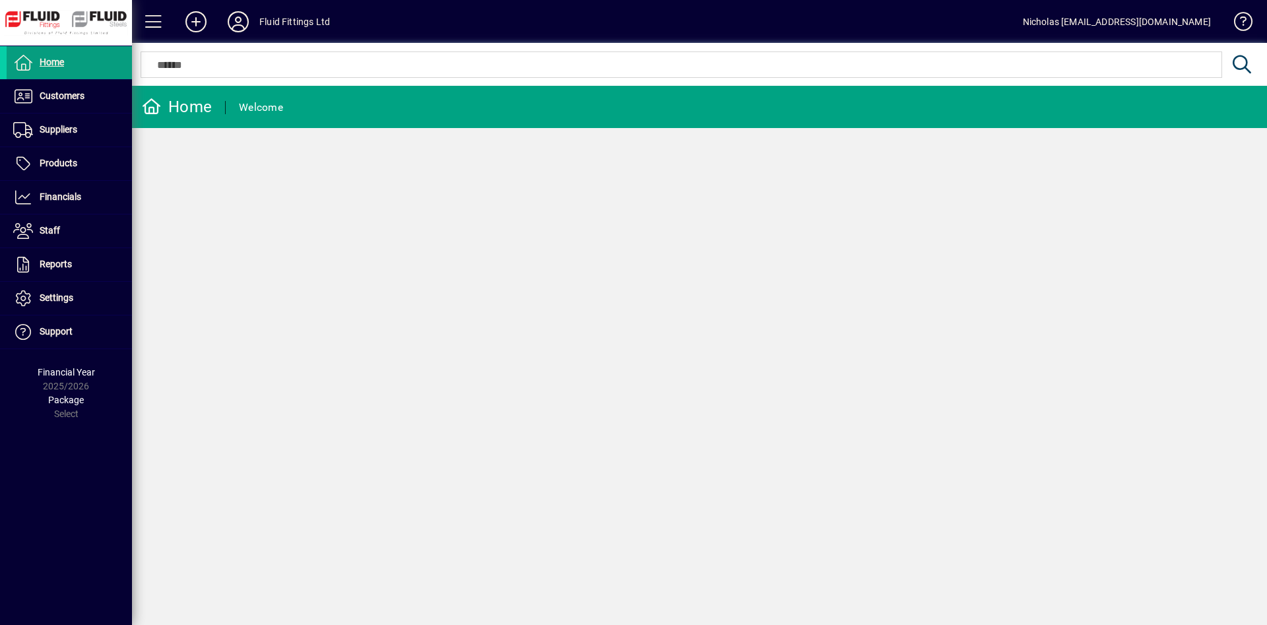
click at [541, 82] on div at bounding box center [696, 64] width 1129 height 43
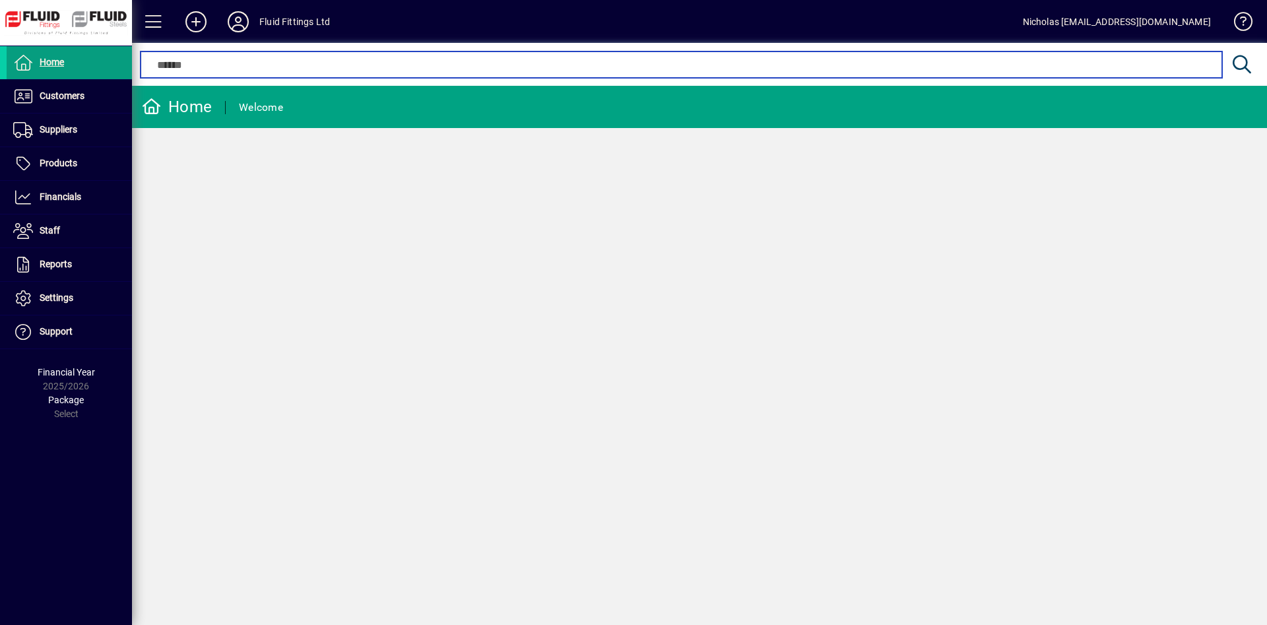
click at [580, 68] on input "text" at bounding box center [680, 65] width 1061 height 16
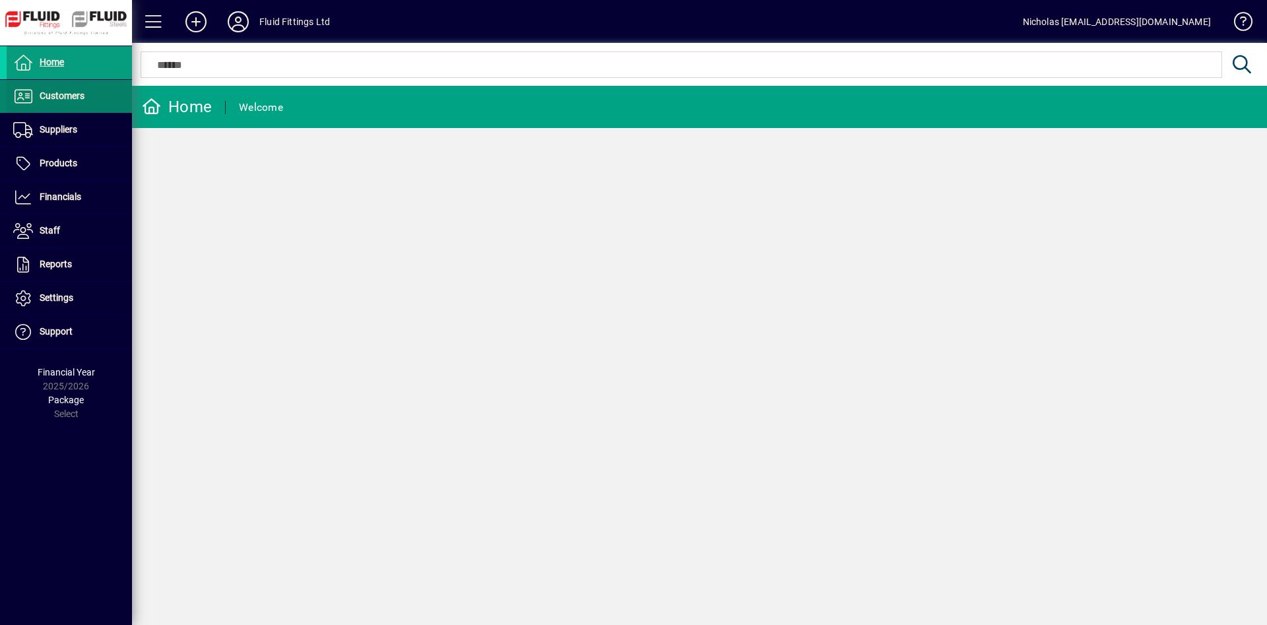
click at [98, 103] on span at bounding box center [69, 97] width 125 height 32
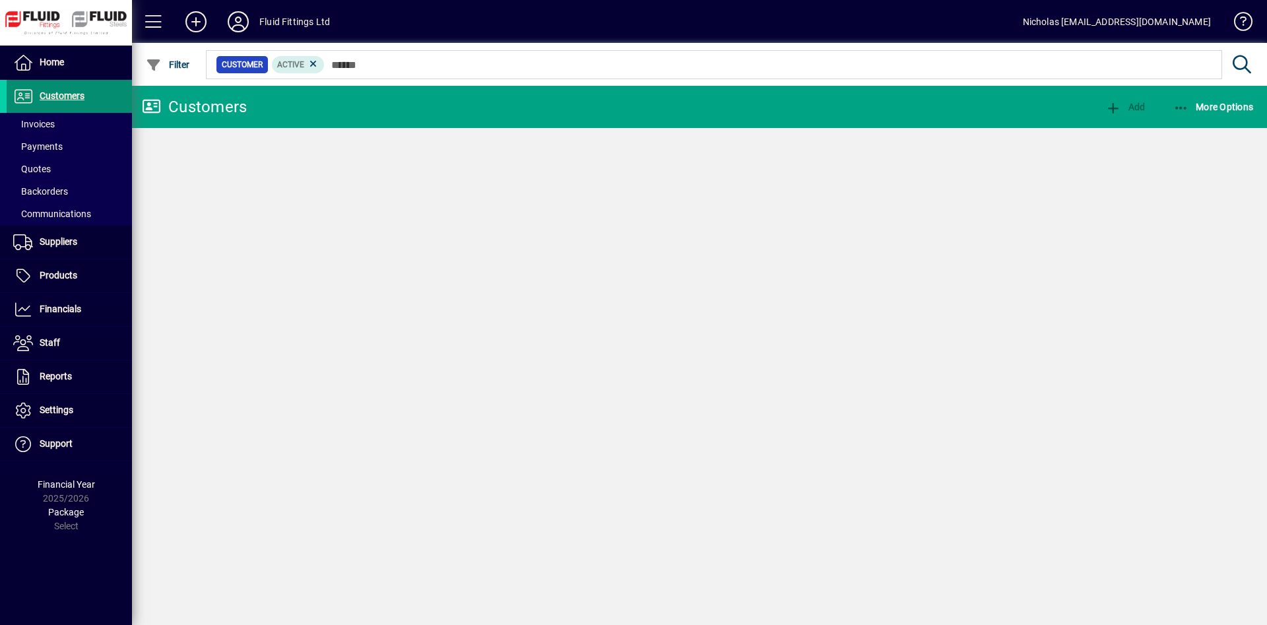
click at [84, 121] on span at bounding box center [69, 124] width 125 height 32
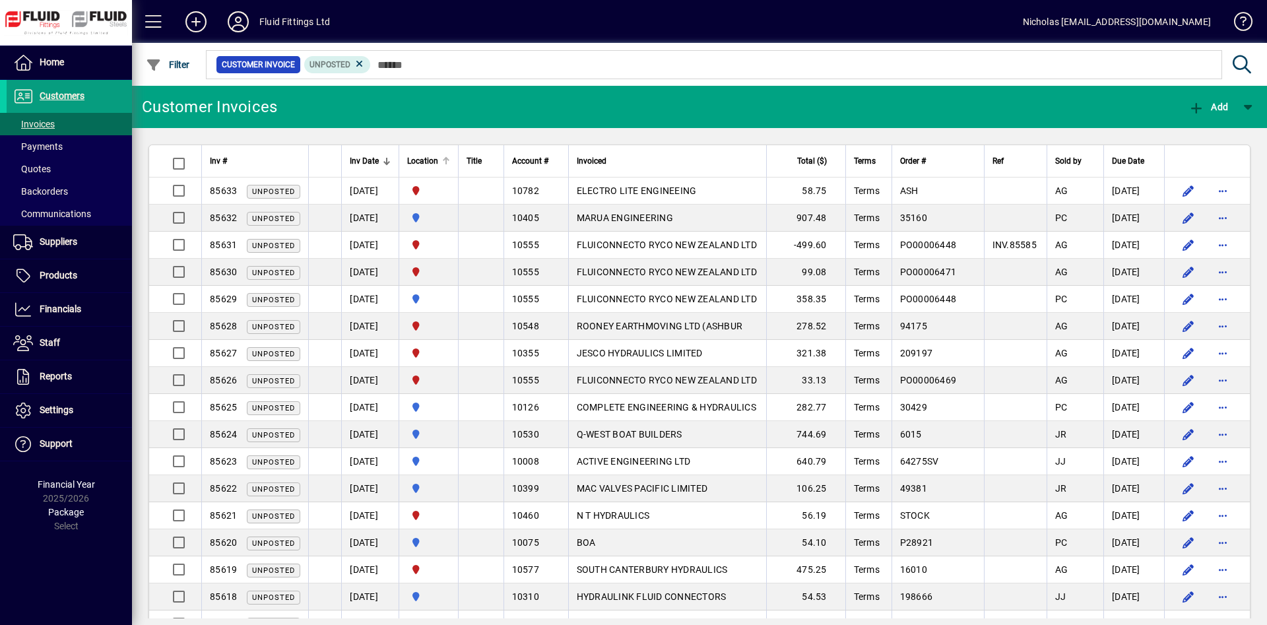
click at [450, 160] on div "Location" at bounding box center [428, 161] width 43 height 15
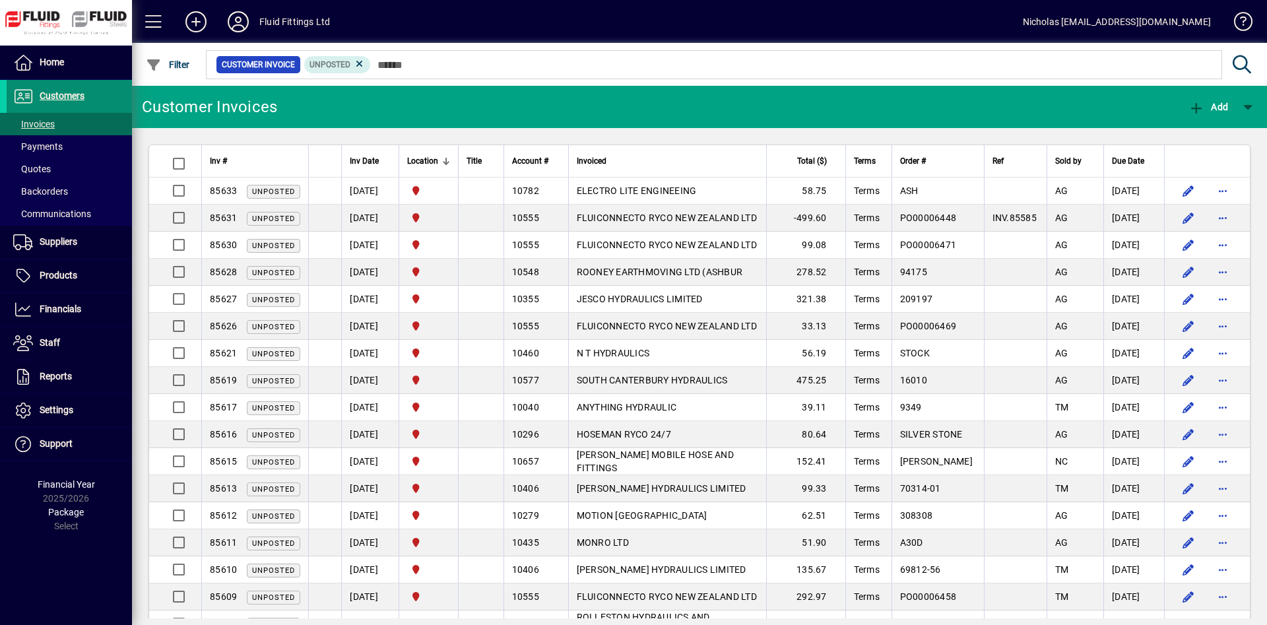
click at [100, 102] on span at bounding box center [69, 97] width 125 height 32
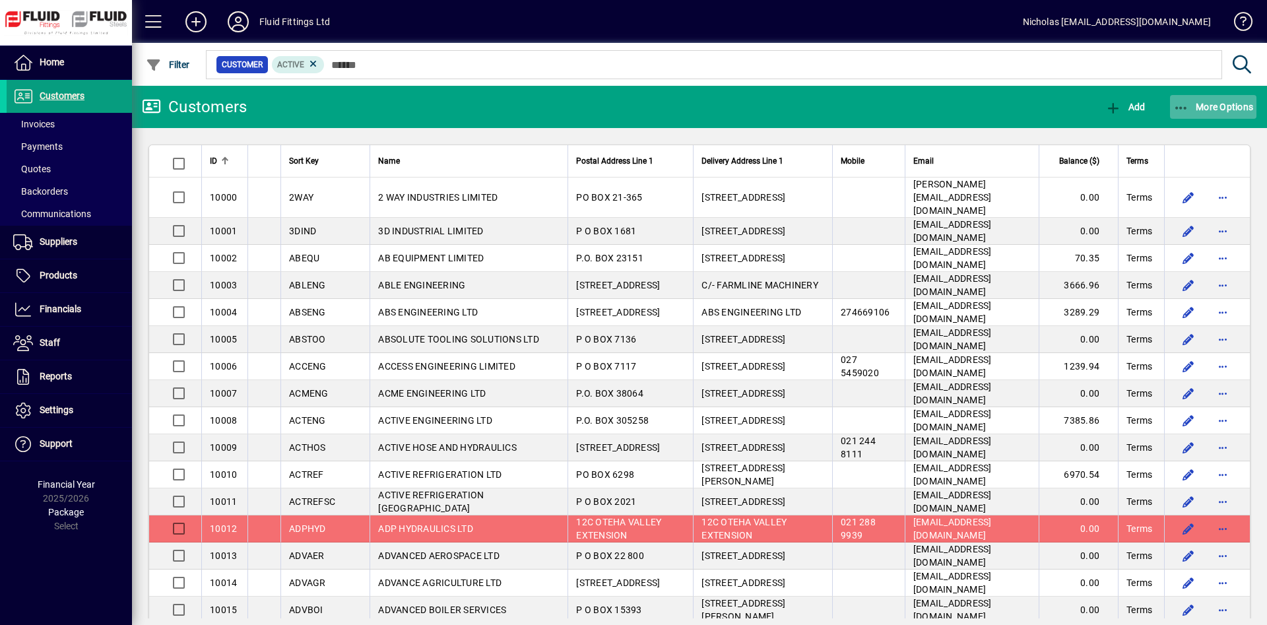
click at [1234, 104] on span "More Options" at bounding box center [1214, 107] width 81 height 11
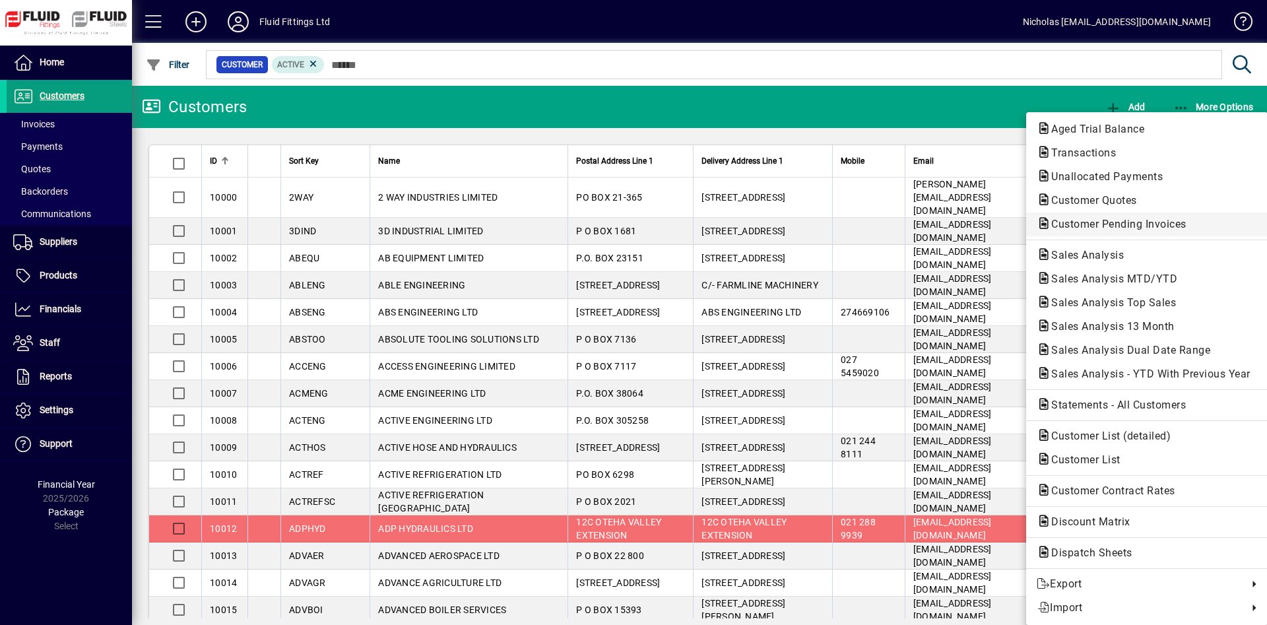
click at [1167, 217] on span "Customer Pending Invoices" at bounding box center [1147, 225] width 220 height 16
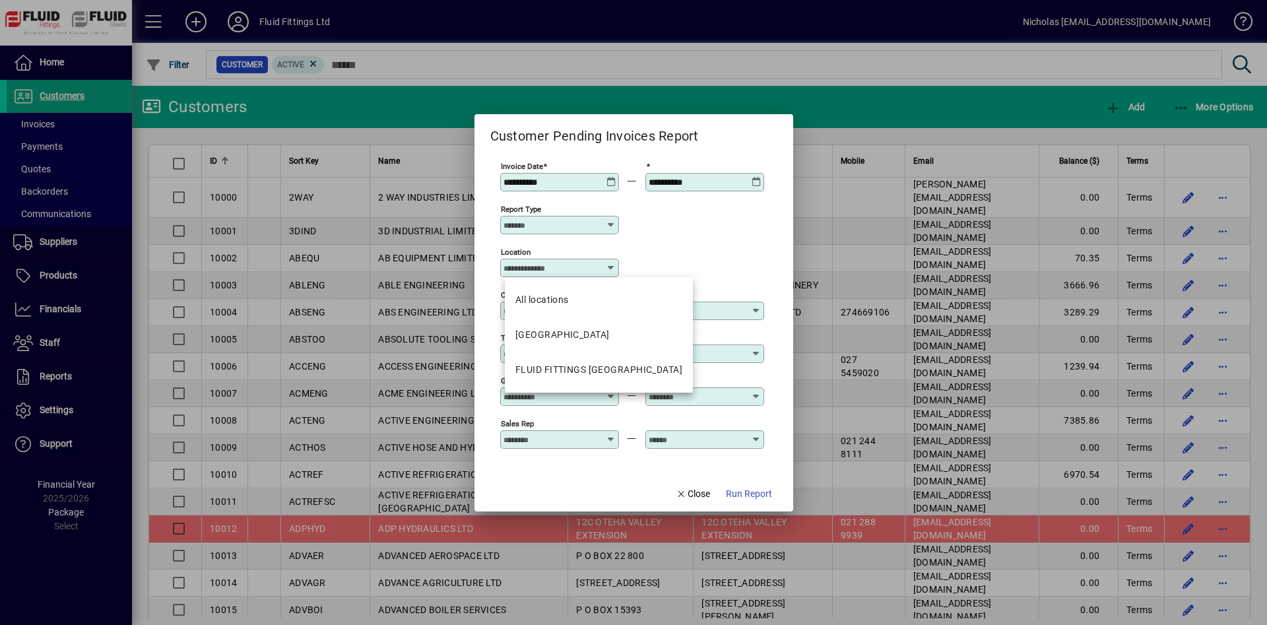
click at [557, 269] on input "Location" at bounding box center [555, 268] width 102 height 11
click at [614, 366] on div "FLUID FITTINGS [GEOGRAPHIC_DATA]" at bounding box center [599, 370] width 167 height 14
type input "**********"
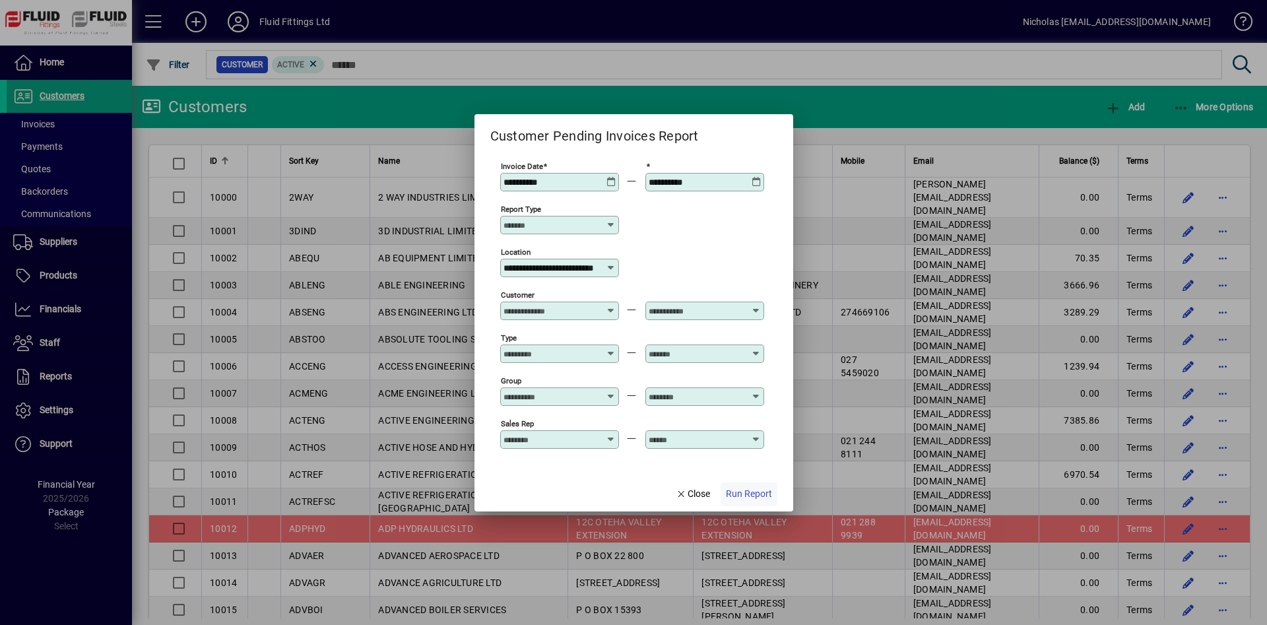
scroll to position [0, 40]
drag, startPoint x: 748, startPoint y: 492, endPoint x: 703, endPoint y: 484, distance: 45.7
click at [749, 492] on span "Run Report" at bounding box center [749, 494] width 46 height 14
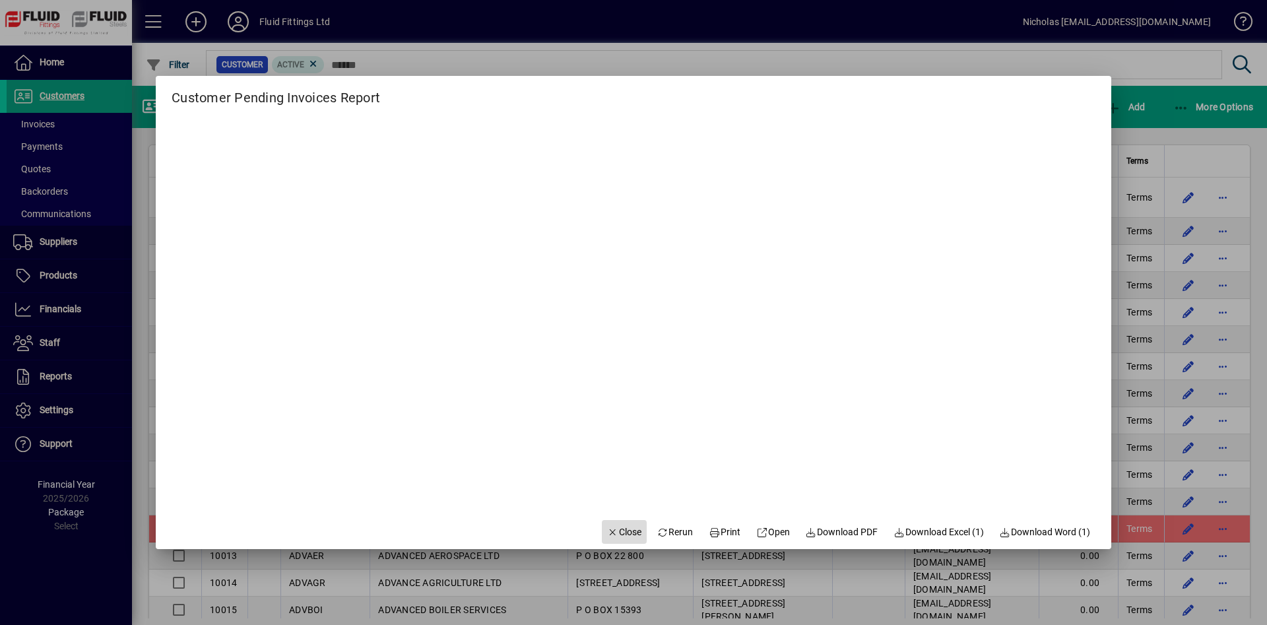
click at [607, 536] on icon "button" at bounding box center [613, 532] width 12 height 9
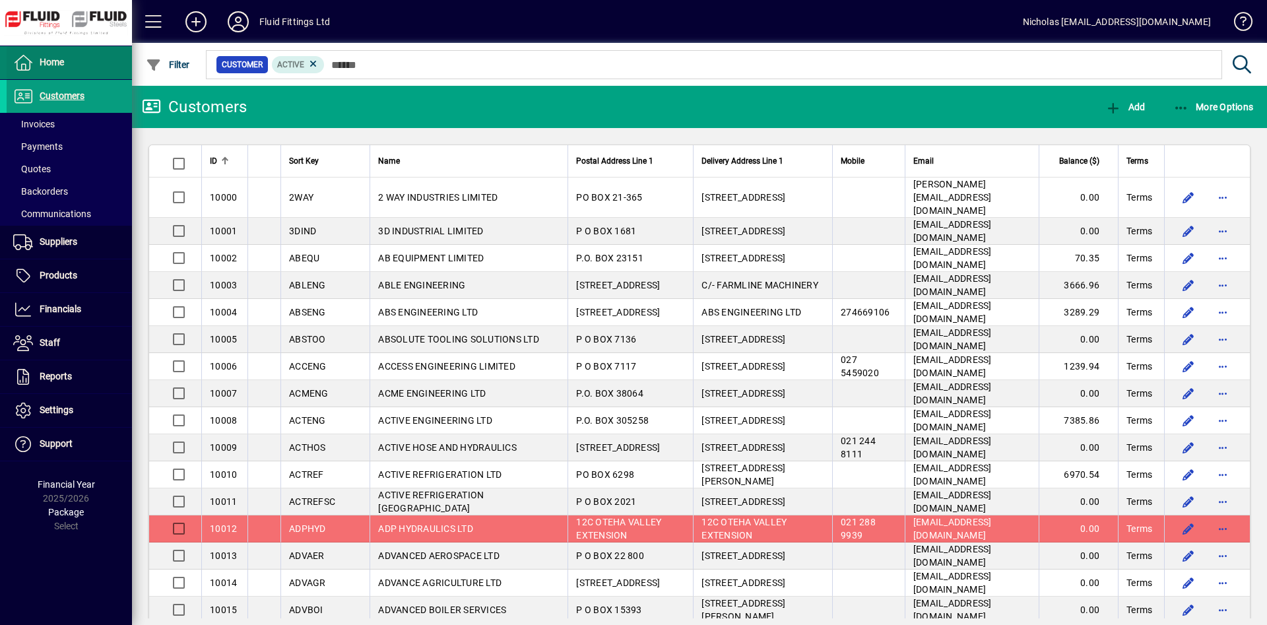
click at [63, 75] on span at bounding box center [69, 63] width 125 height 32
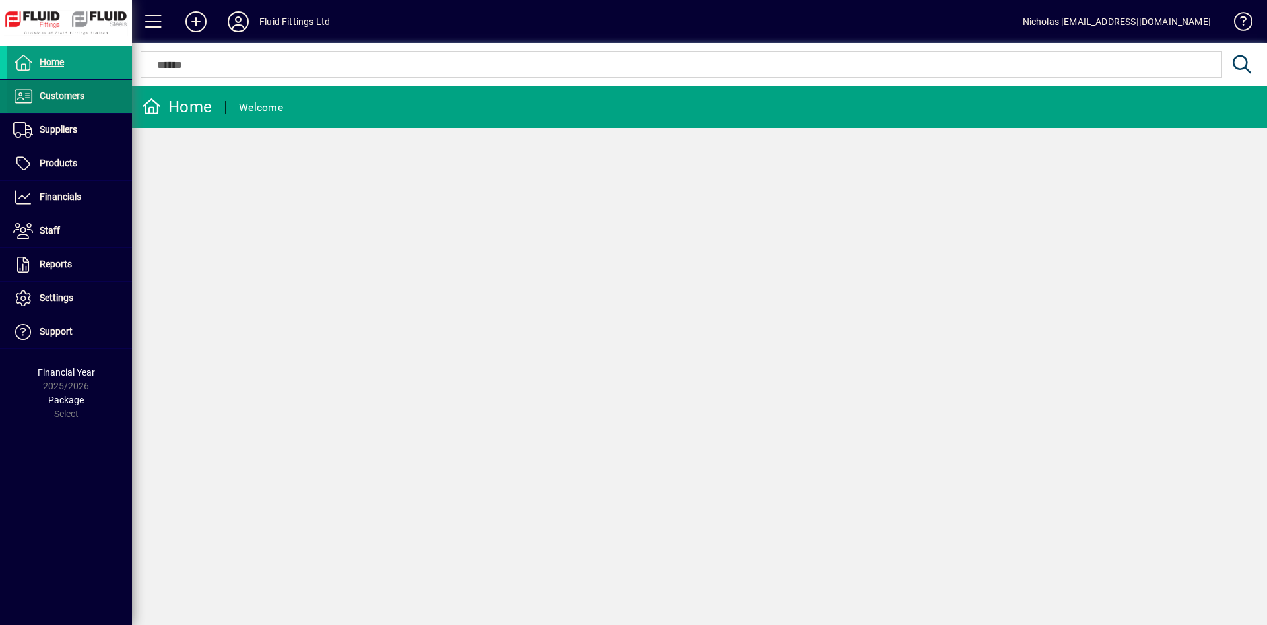
click at [80, 98] on span "Customers" at bounding box center [62, 95] width 45 height 11
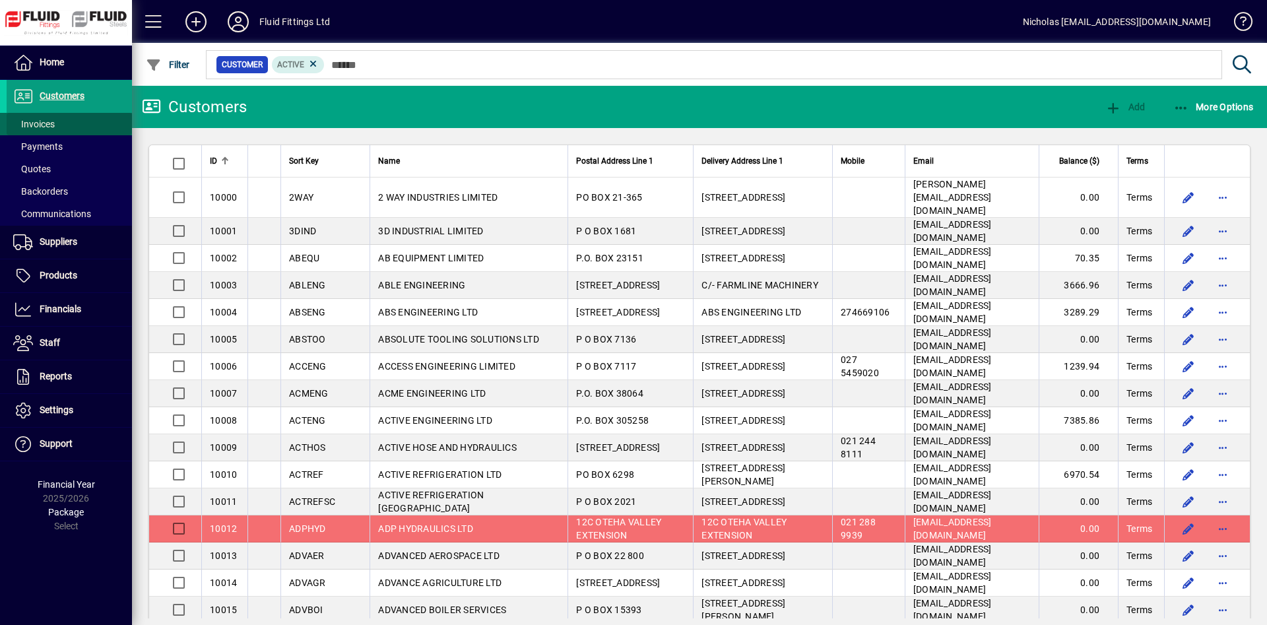
click at [79, 121] on span at bounding box center [69, 124] width 125 height 32
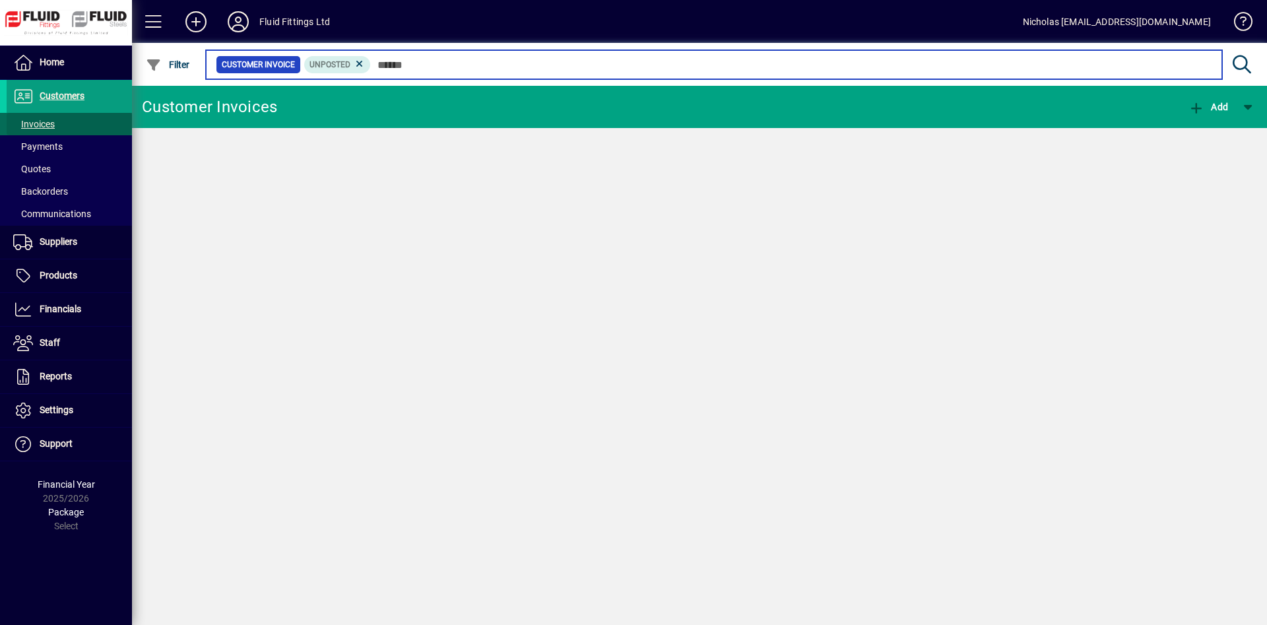
click at [456, 67] on input "text" at bounding box center [791, 64] width 841 height 18
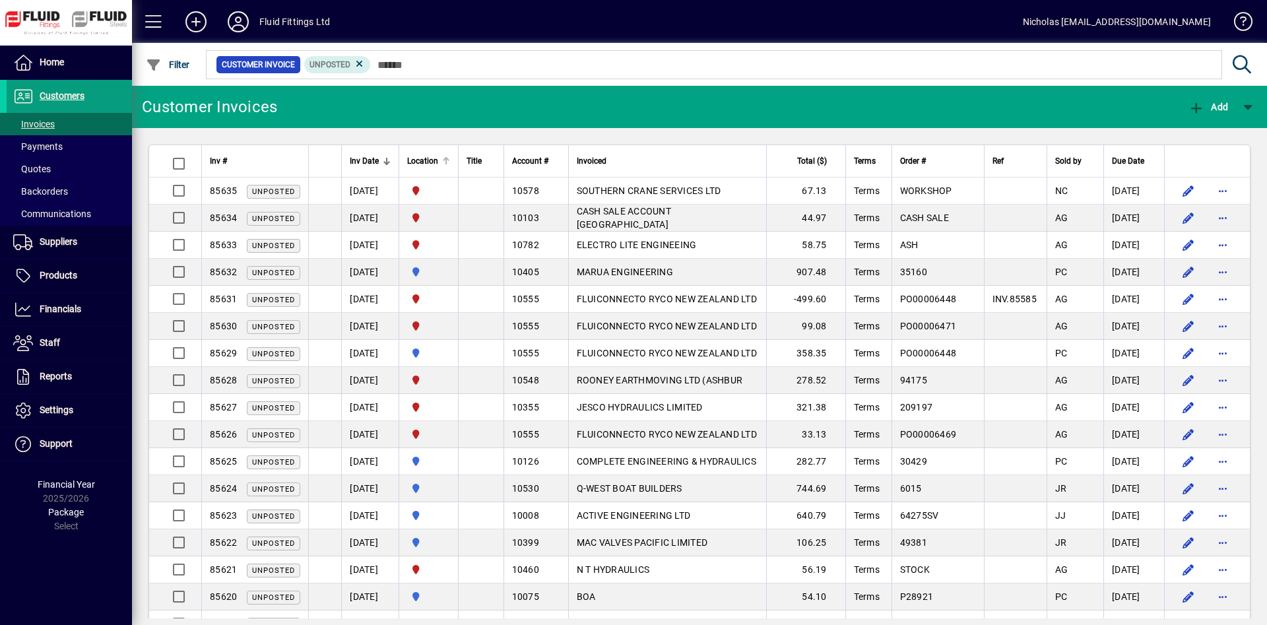
click at [447, 162] on div at bounding box center [446, 161] width 1 height 7
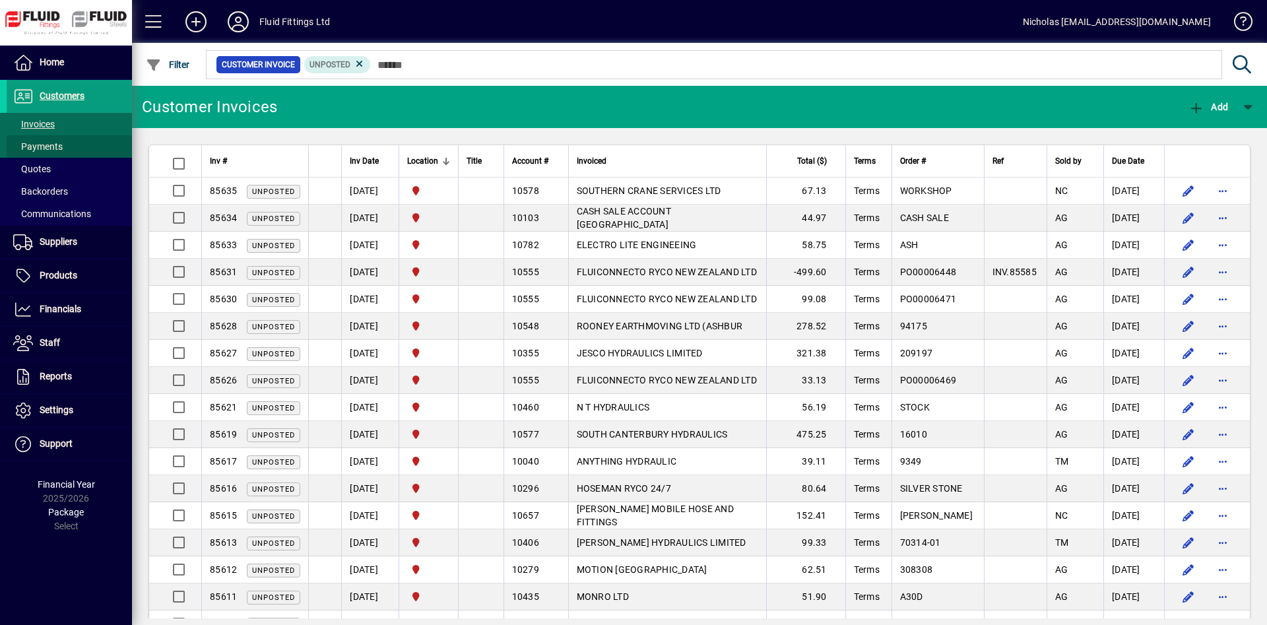
click at [98, 146] on span at bounding box center [69, 147] width 125 height 32
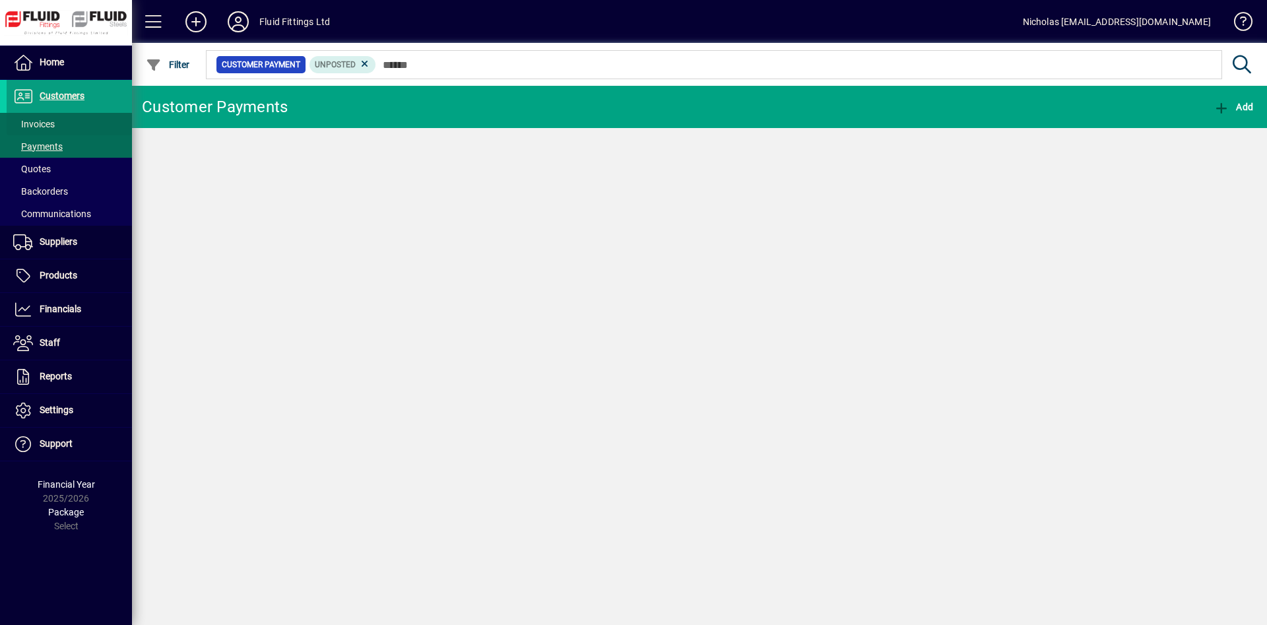
click at [83, 121] on span at bounding box center [69, 124] width 125 height 32
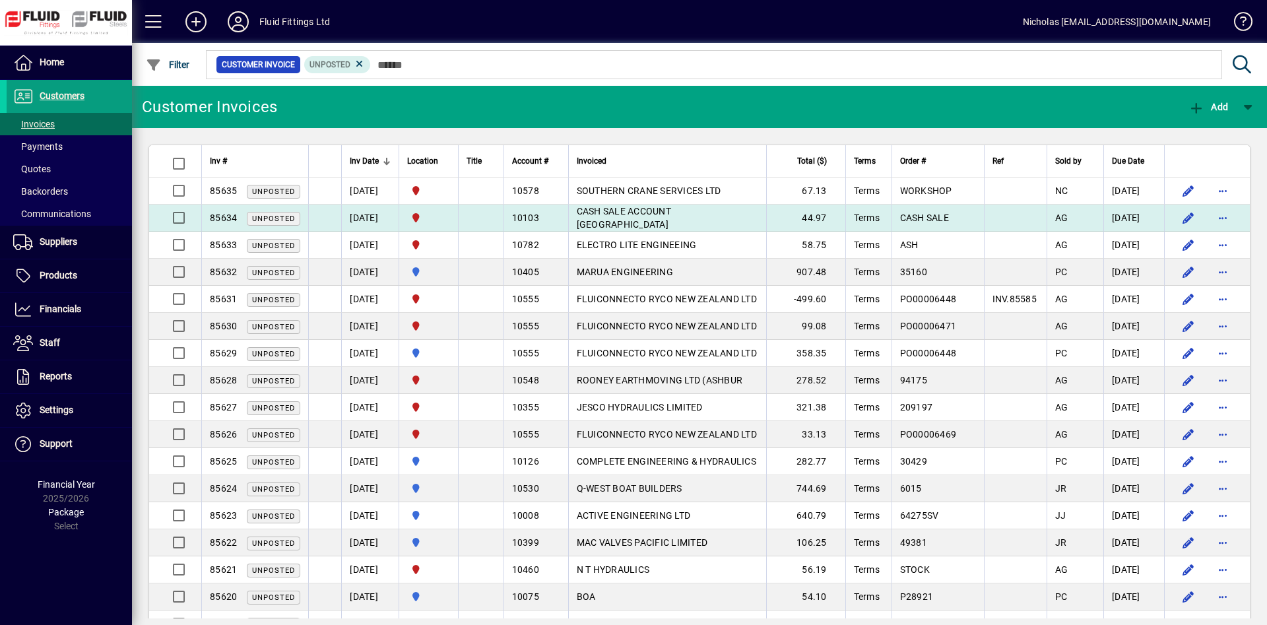
click at [671, 221] on span "CASH SALE ACCOUNT [GEOGRAPHIC_DATA]" at bounding box center [624, 218] width 94 height 24
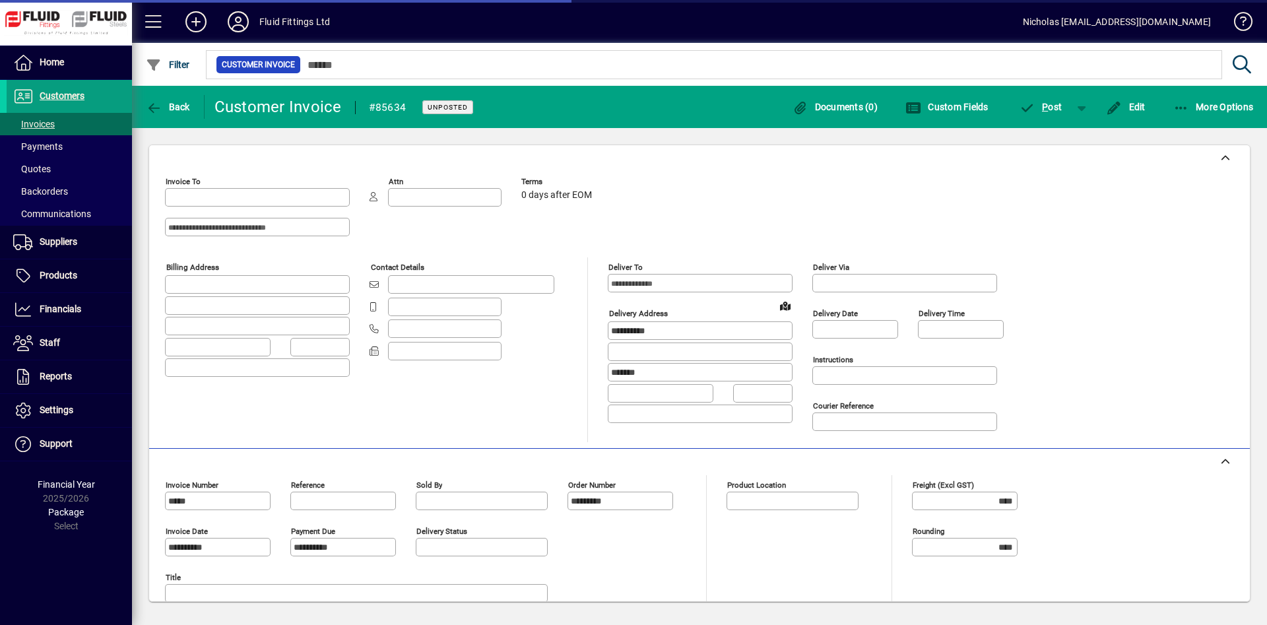
type input "**********"
type input "*********"
type input "**********"
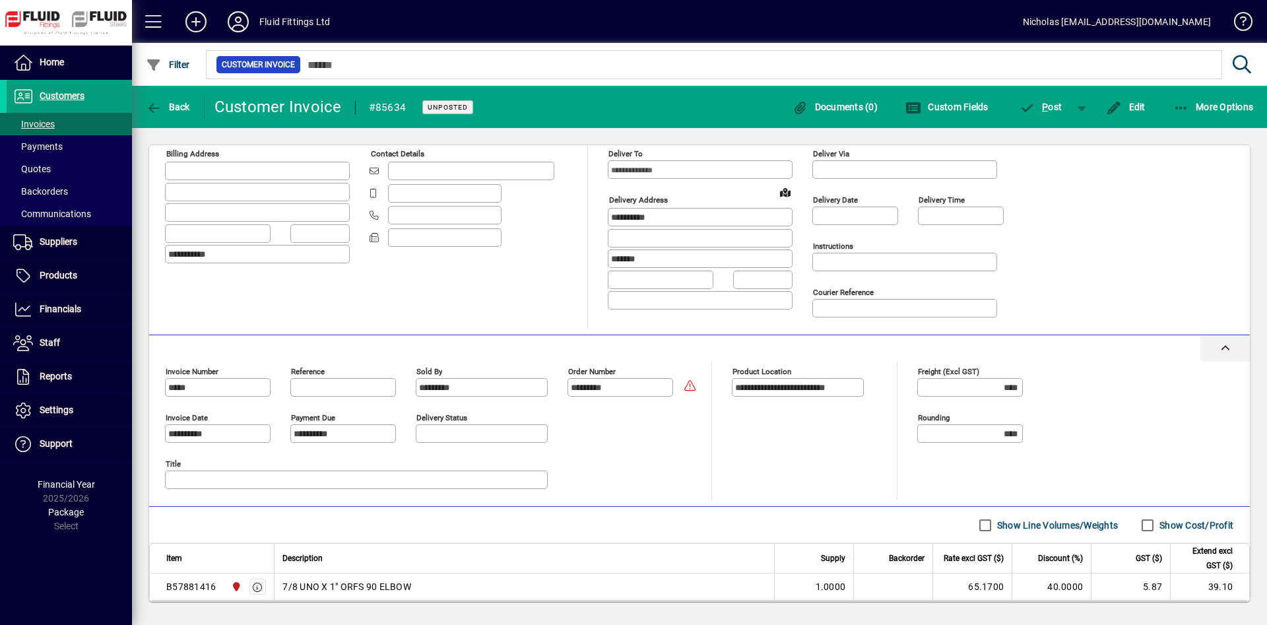
scroll to position [187, 0]
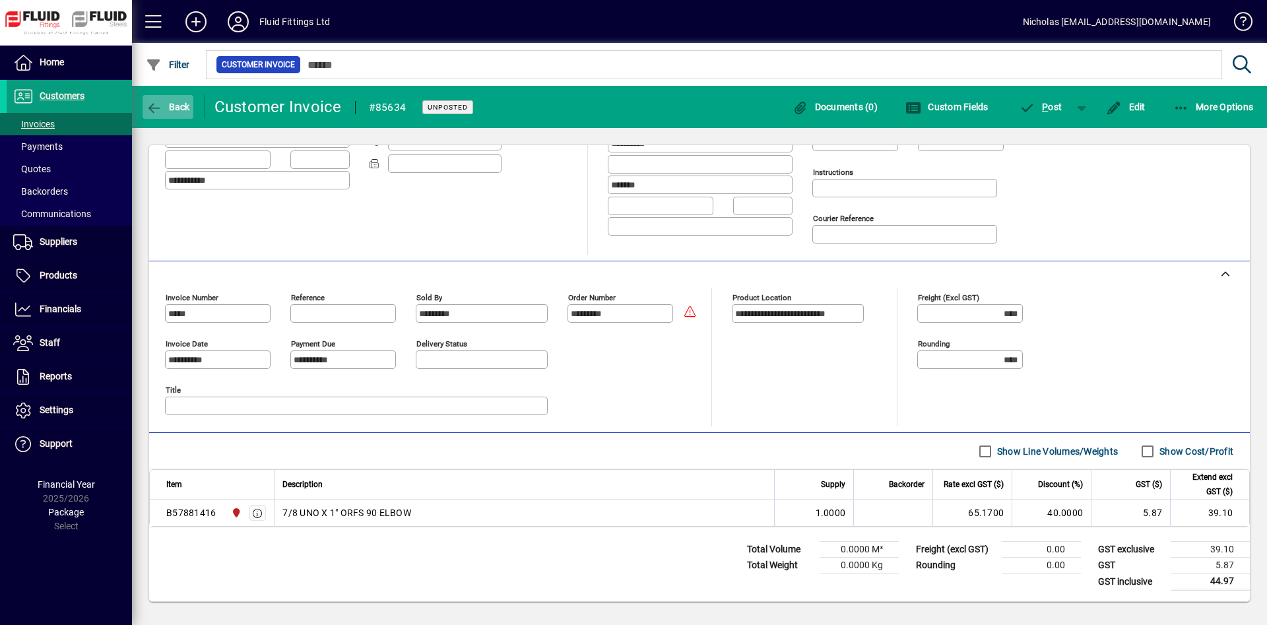
click at [156, 109] on icon "button" at bounding box center [154, 108] width 17 height 13
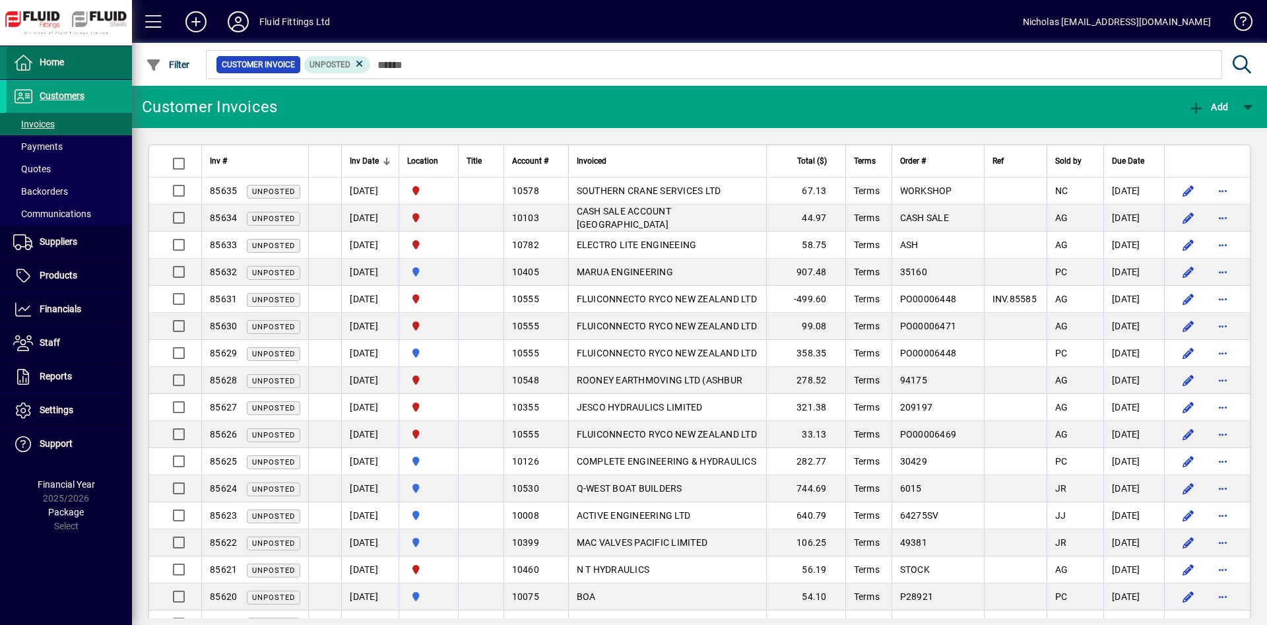
click at [73, 67] on span at bounding box center [69, 63] width 125 height 32
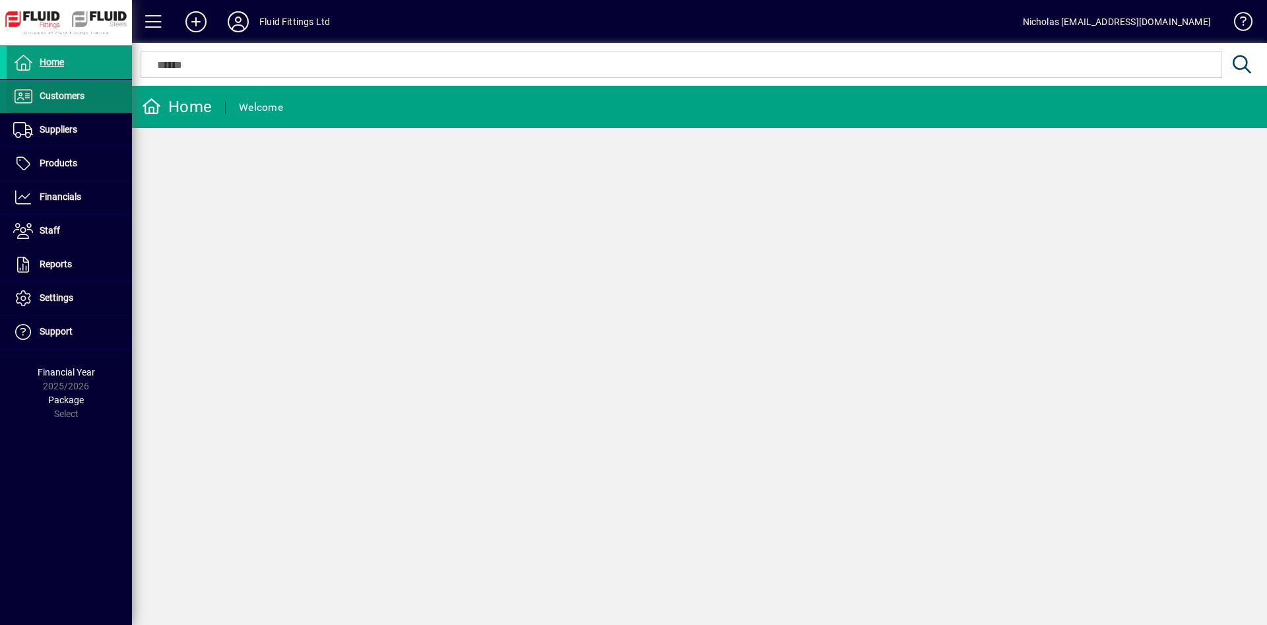
click at [116, 95] on span at bounding box center [69, 97] width 125 height 32
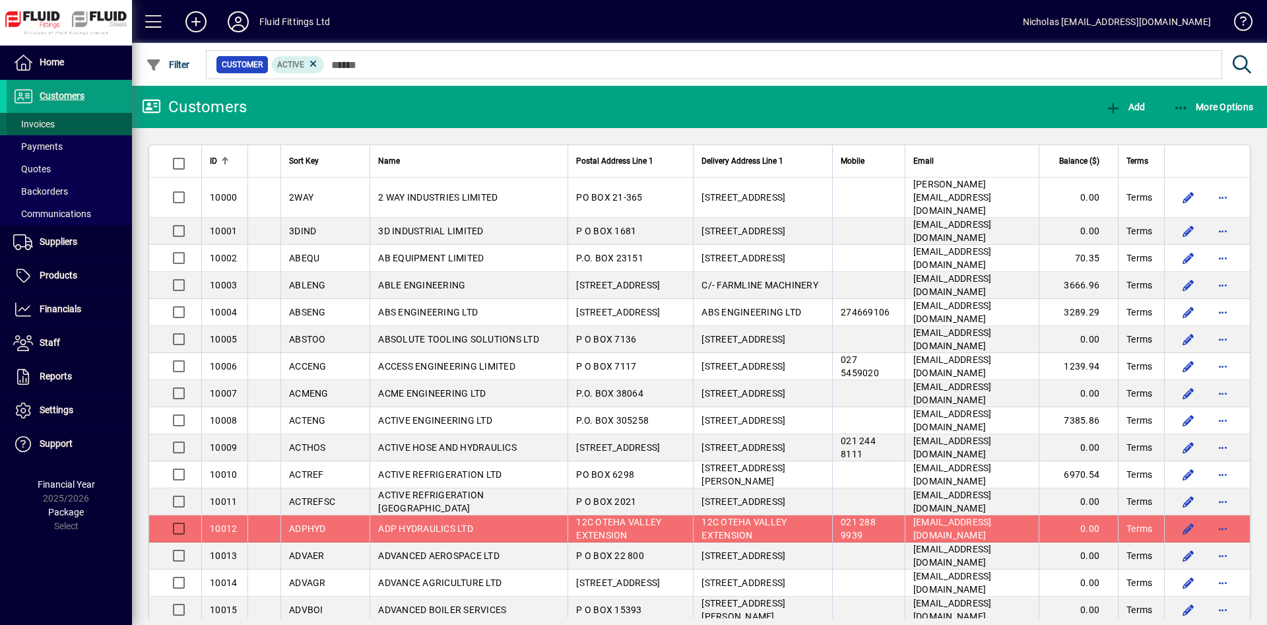
click at [78, 129] on span at bounding box center [69, 124] width 125 height 32
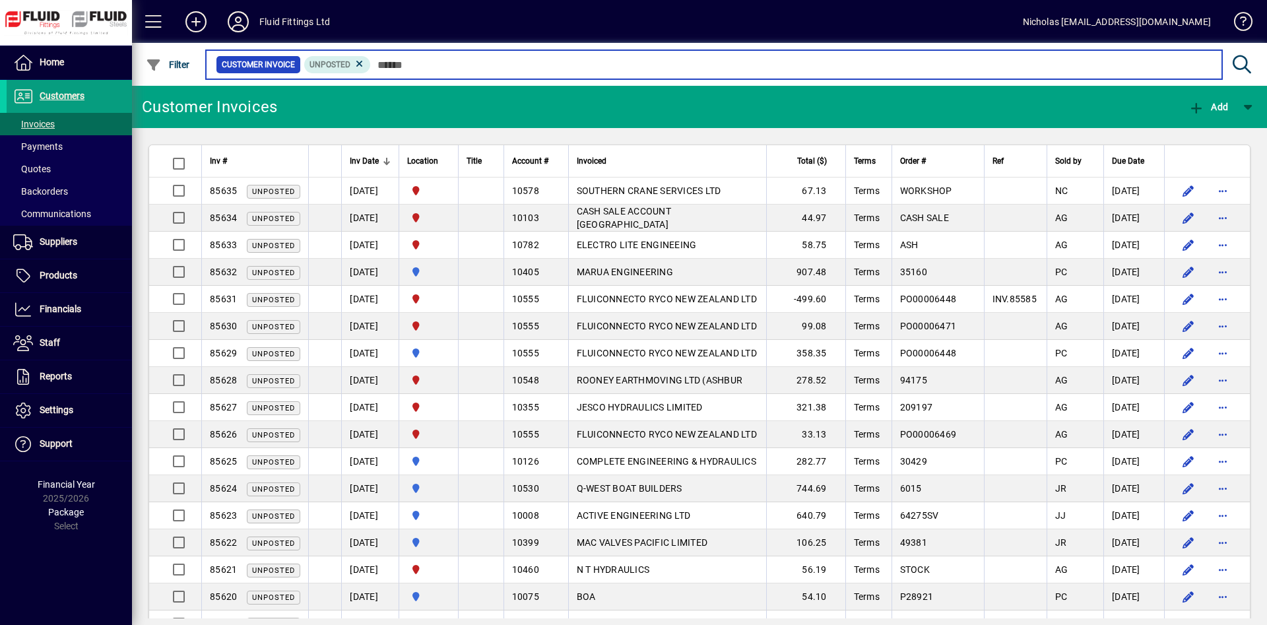
click at [467, 61] on input "text" at bounding box center [791, 64] width 841 height 18
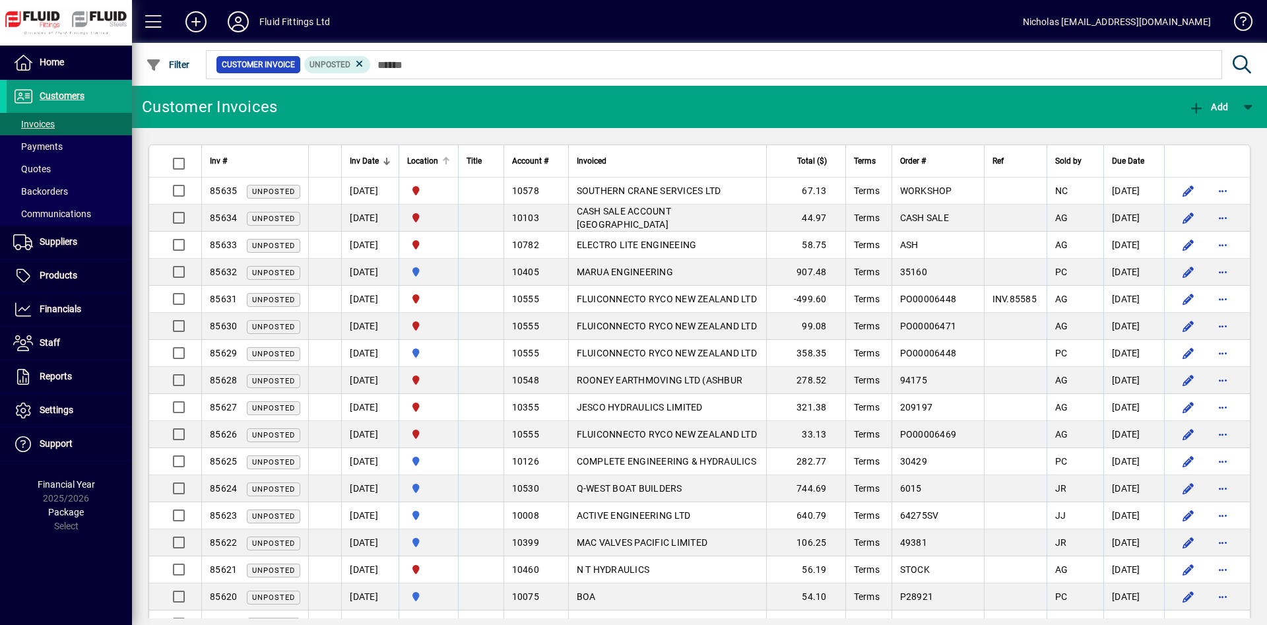
click at [450, 159] on div "Location" at bounding box center [428, 161] width 43 height 15
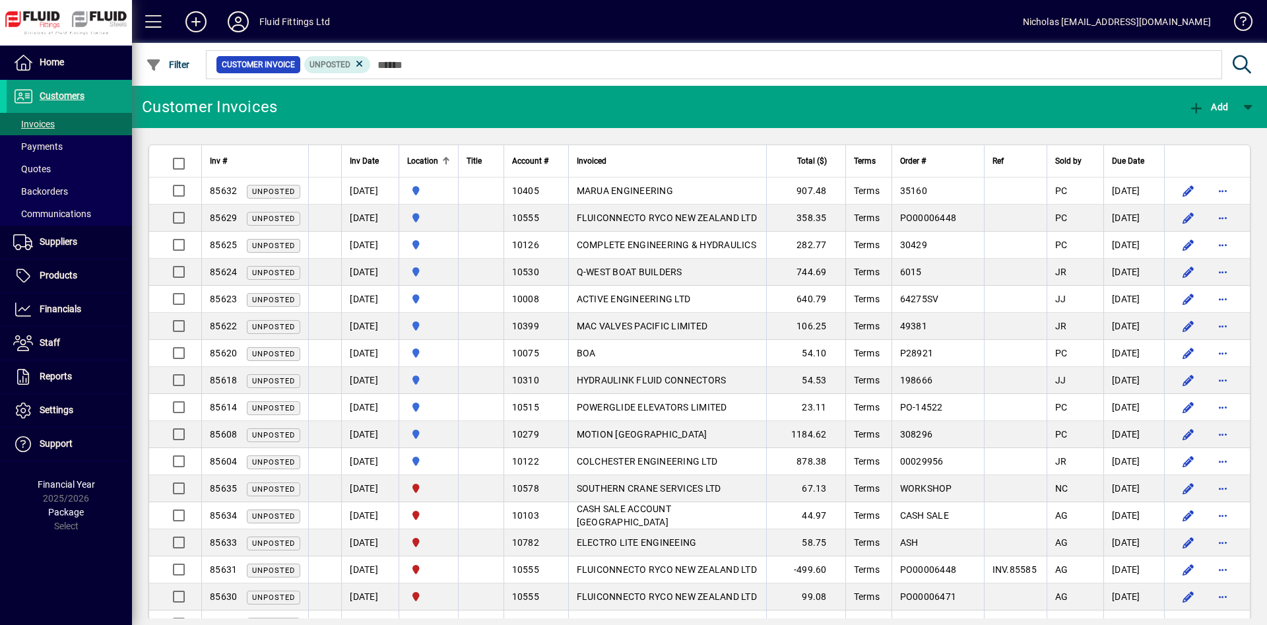
click at [450, 160] on div at bounding box center [446, 161] width 8 height 8
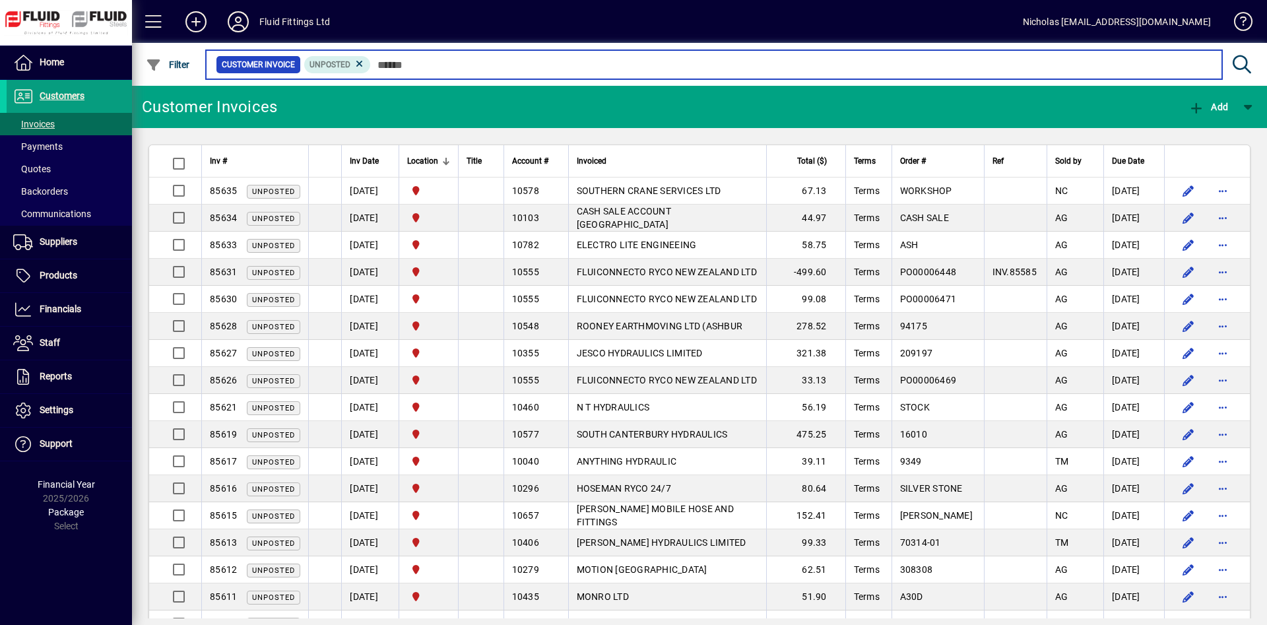
click at [657, 65] on input "text" at bounding box center [791, 64] width 841 height 18
click at [744, 72] on input "text" at bounding box center [791, 64] width 841 height 18
click at [547, 69] on input "text" at bounding box center [791, 64] width 841 height 18
click at [583, 66] on input "text" at bounding box center [791, 64] width 841 height 18
click at [831, 61] on input "text" at bounding box center [791, 64] width 841 height 18
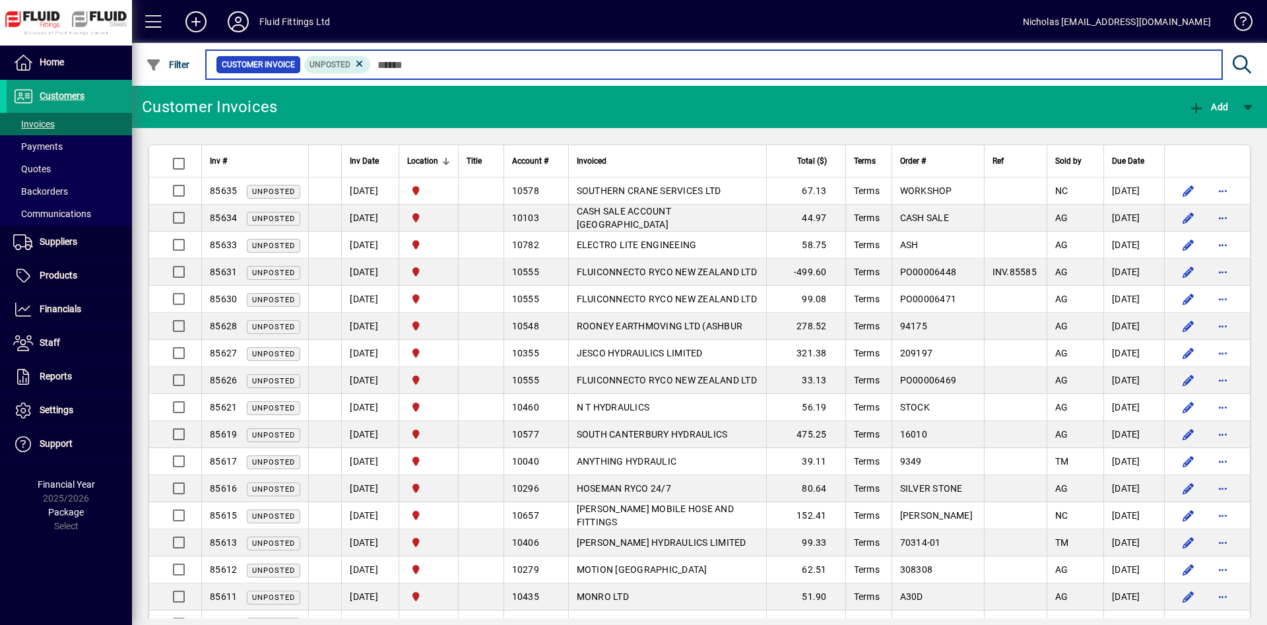
click at [817, 61] on input "text" at bounding box center [791, 64] width 841 height 18
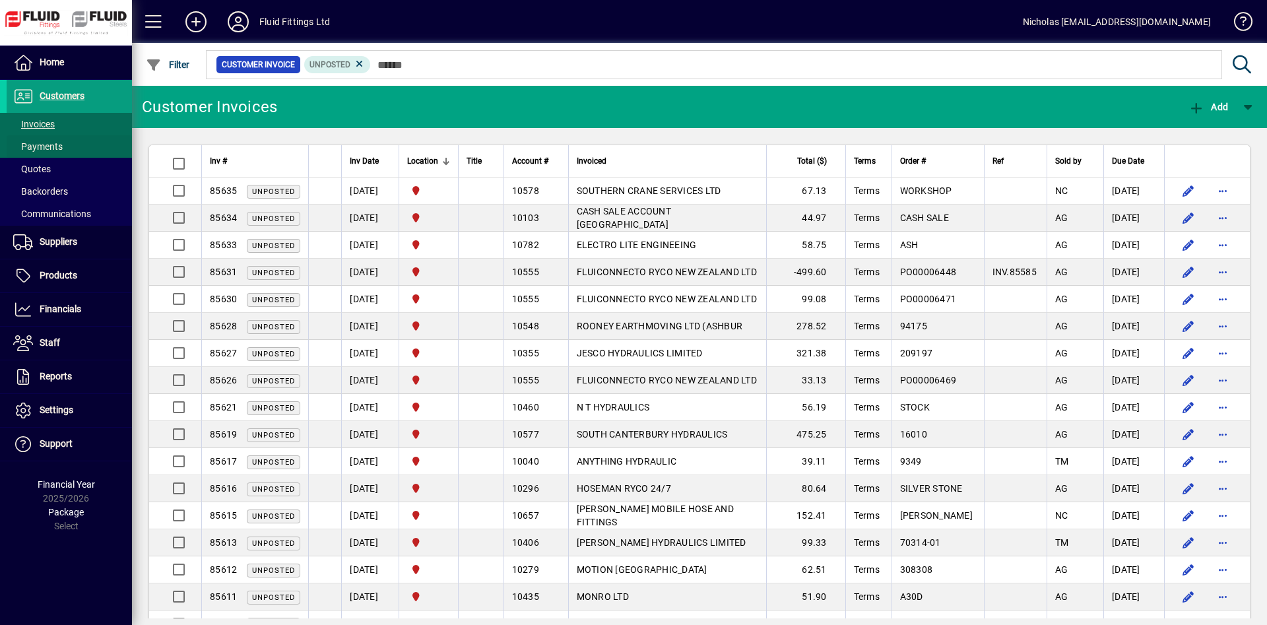
click at [48, 141] on span "Payments" at bounding box center [38, 146] width 50 height 11
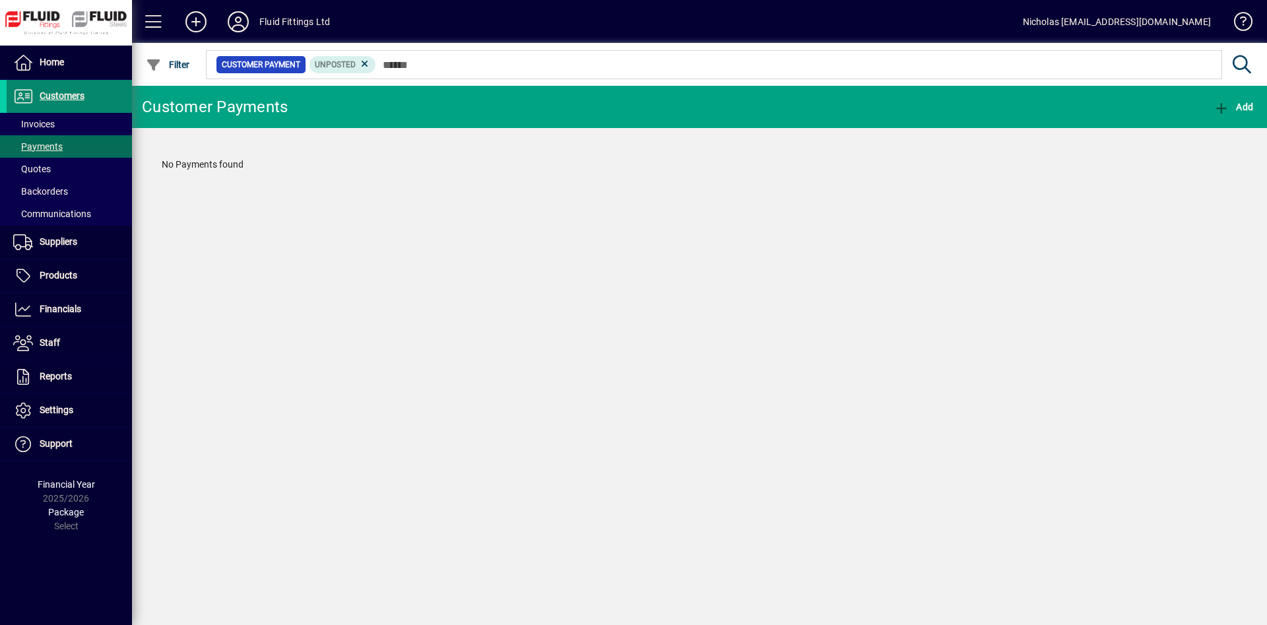
click at [86, 110] on span at bounding box center [69, 97] width 125 height 32
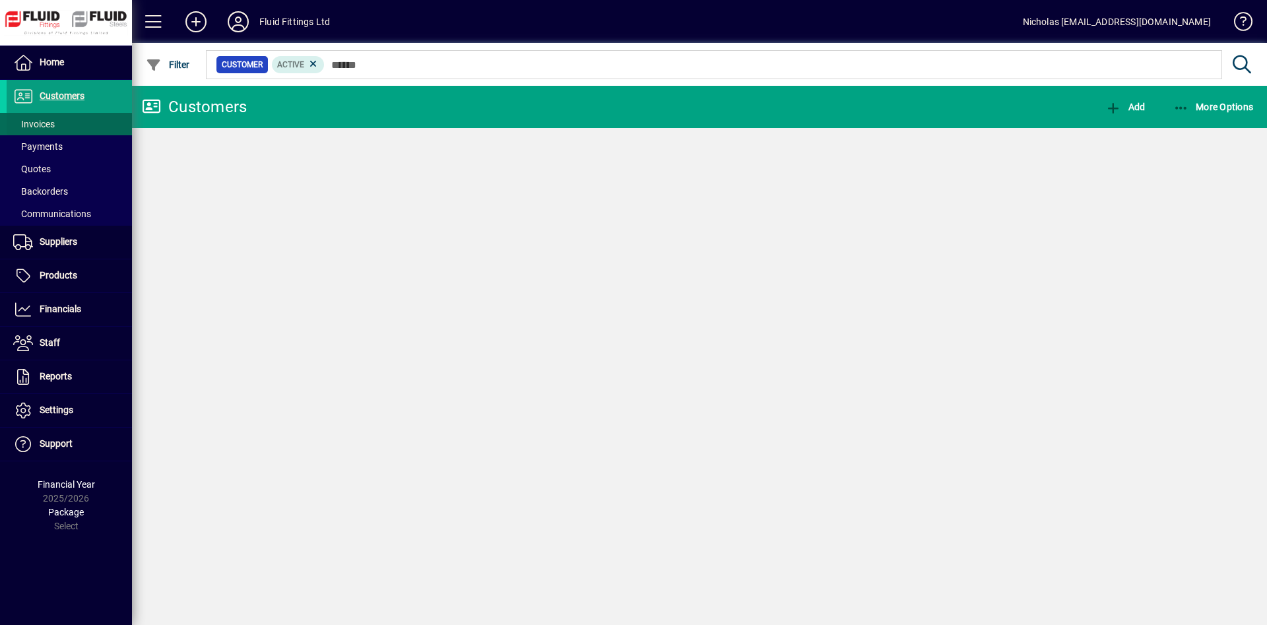
click at [92, 118] on span at bounding box center [69, 124] width 125 height 32
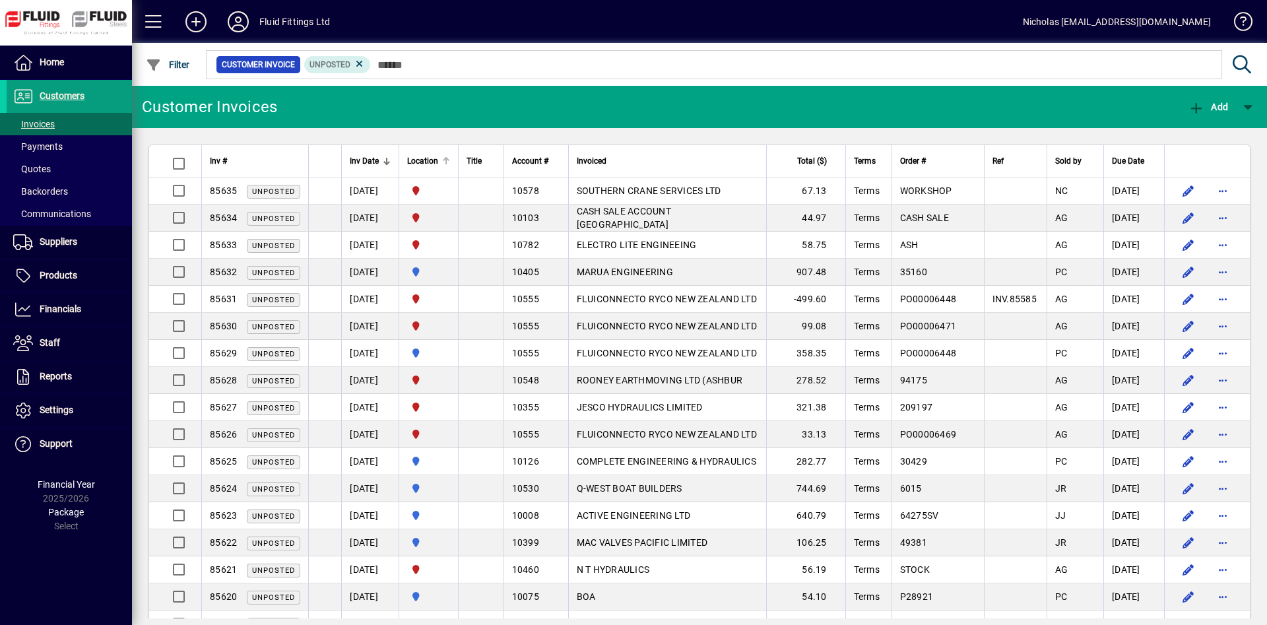
click at [450, 160] on div at bounding box center [446, 161] width 8 height 8
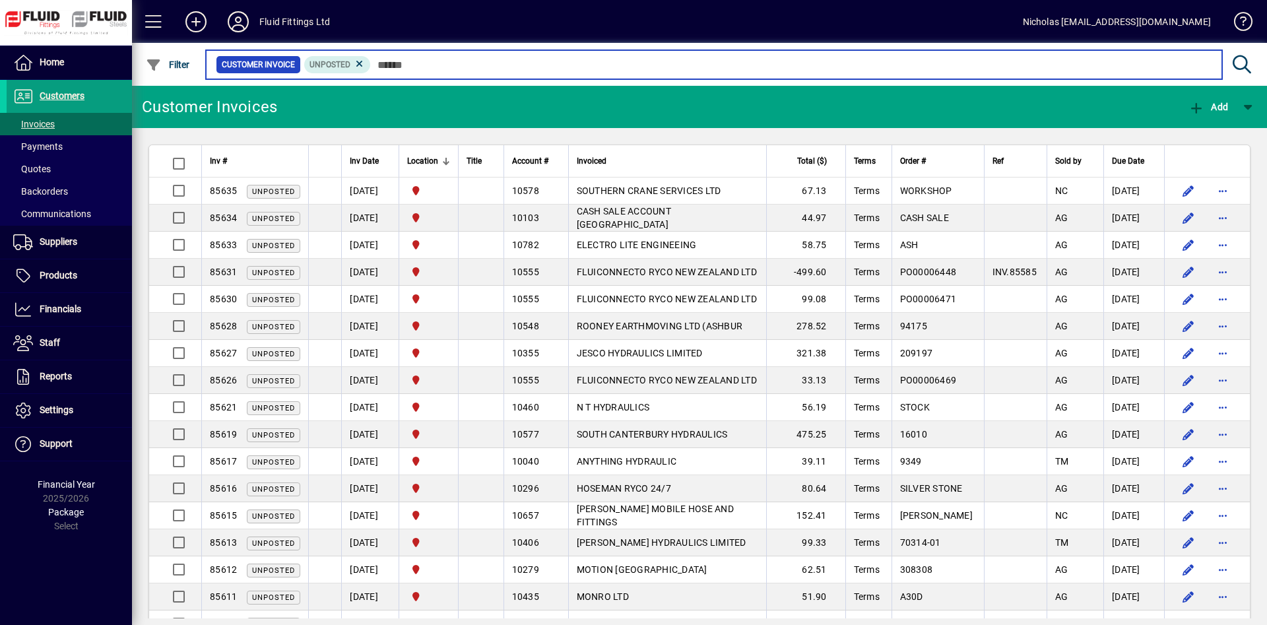
click at [490, 61] on input "text" at bounding box center [791, 64] width 841 height 18
click at [544, 65] on input "text" at bounding box center [791, 64] width 841 height 18
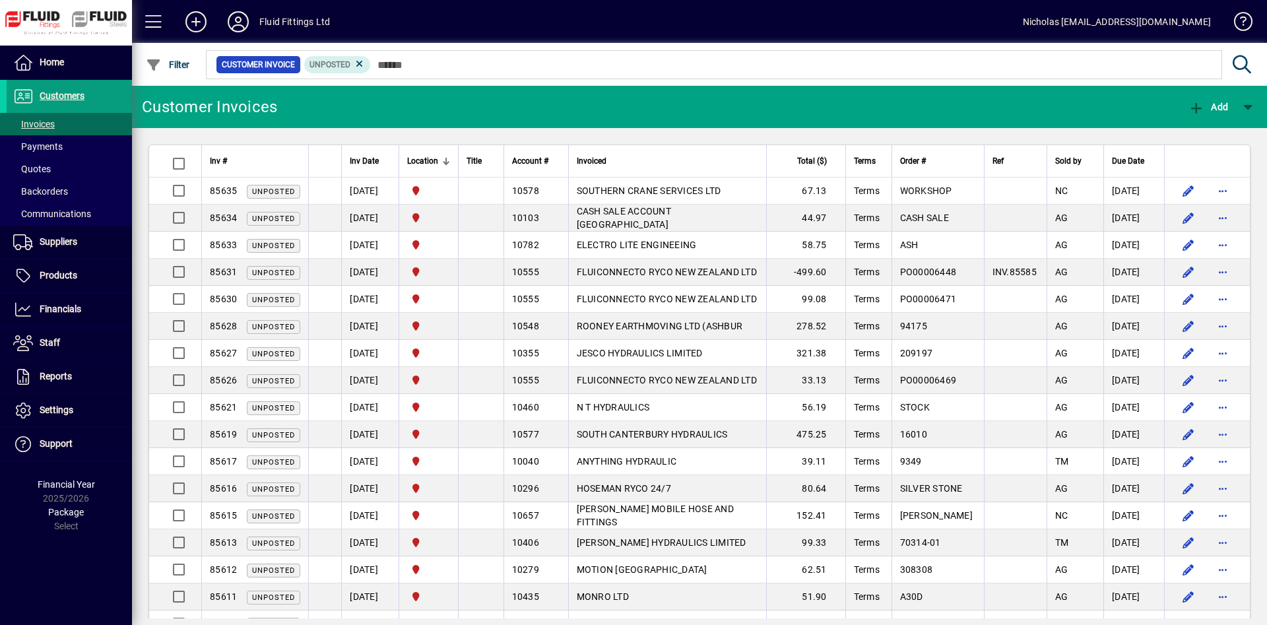
click at [578, 76] on mat-chip-set "Customer Invoice Unposted" at bounding box center [714, 65] width 1015 height 28
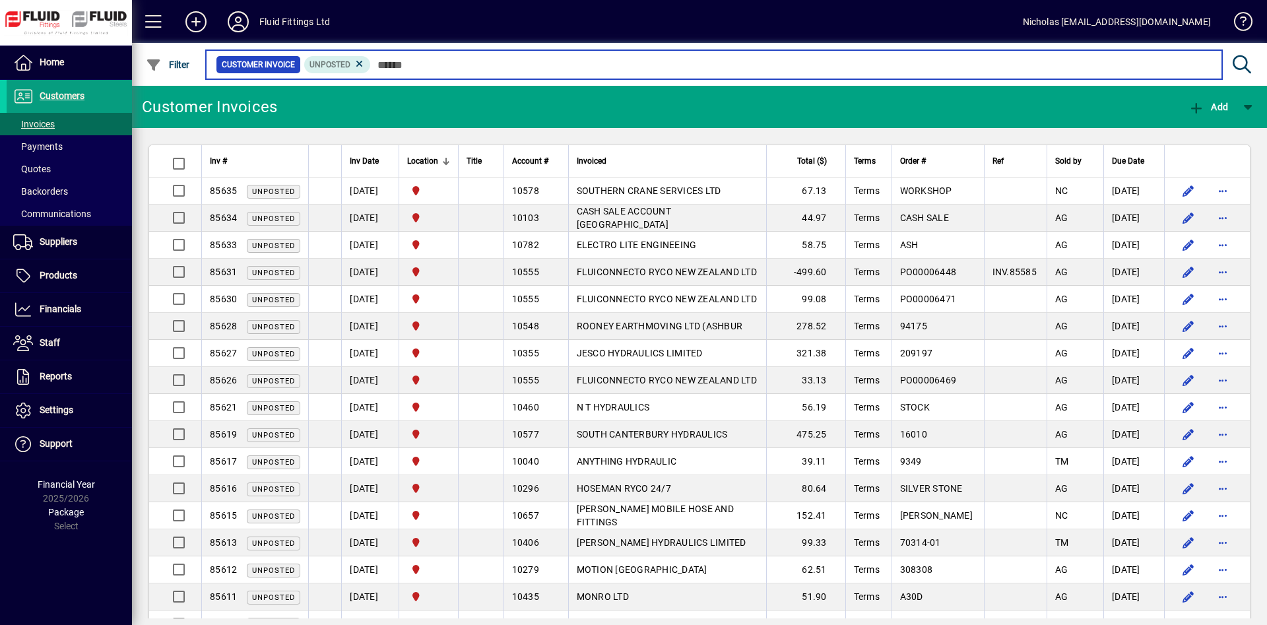
click at [576, 73] on input "text" at bounding box center [791, 64] width 841 height 18
click at [566, 65] on input "text" at bounding box center [791, 64] width 841 height 18
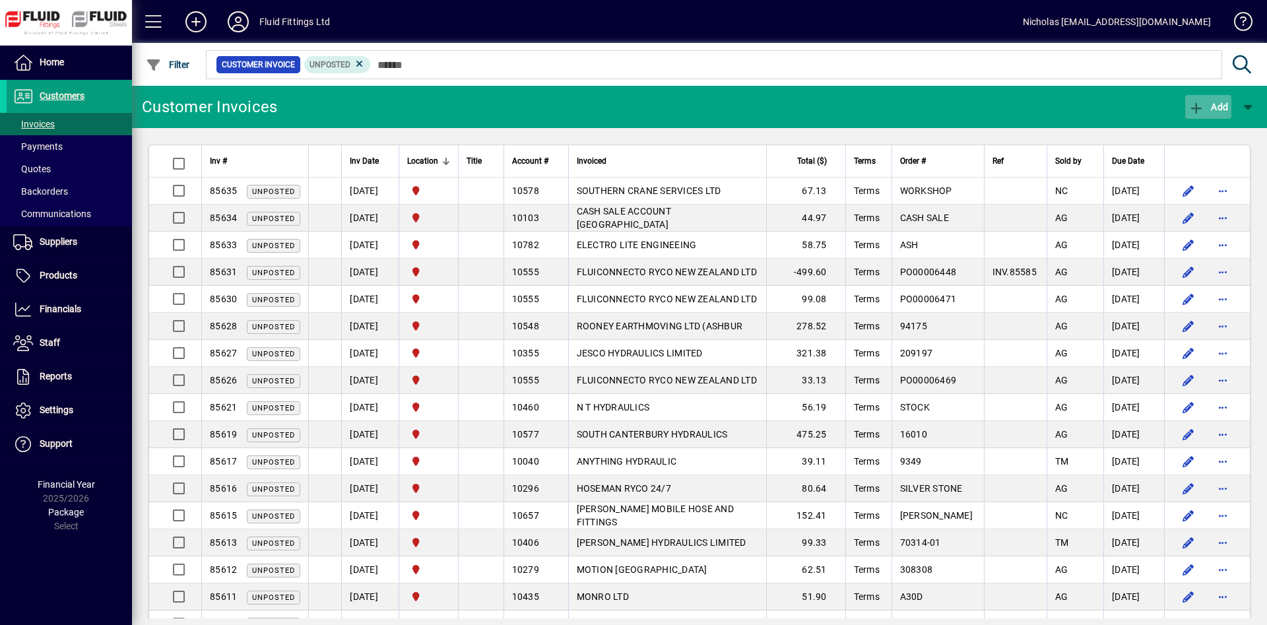
click at [1189, 106] on icon "button" at bounding box center [1197, 108] width 17 height 13
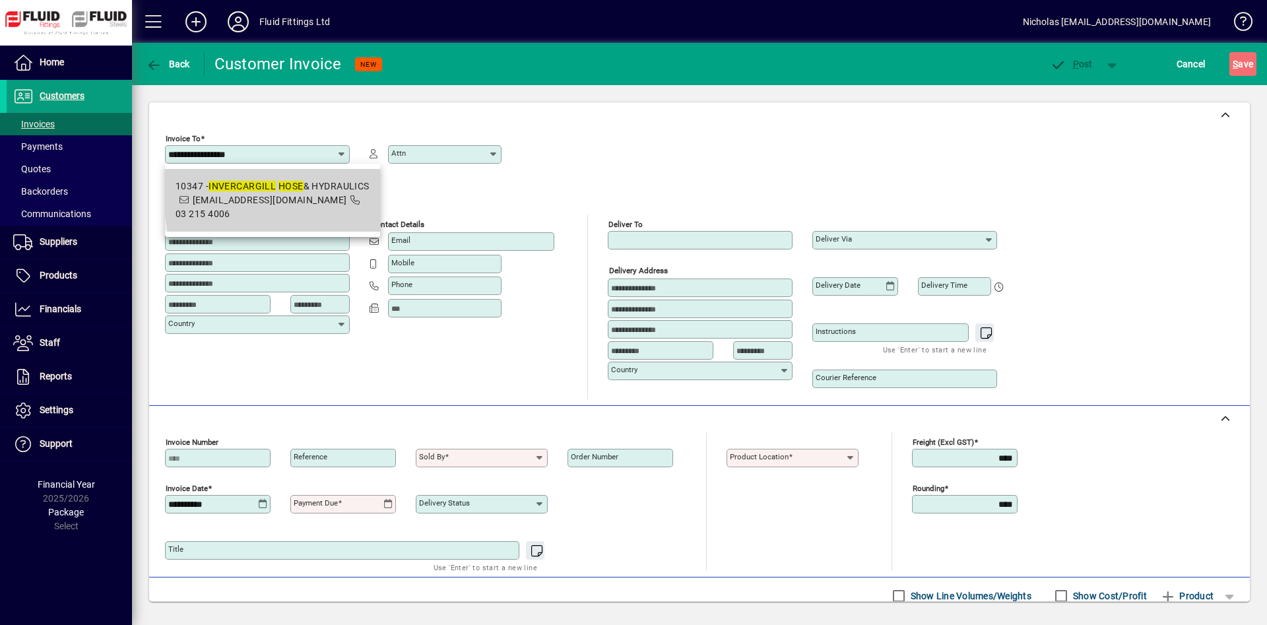
click at [357, 193] on span "10347 - INVERCARGILL HOSE & HYDRAULICS [EMAIL_ADDRESS][DOMAIN_NAME] 03 215 4006" at bounding box center [273, 201] width 194 height 42
type input "**********"
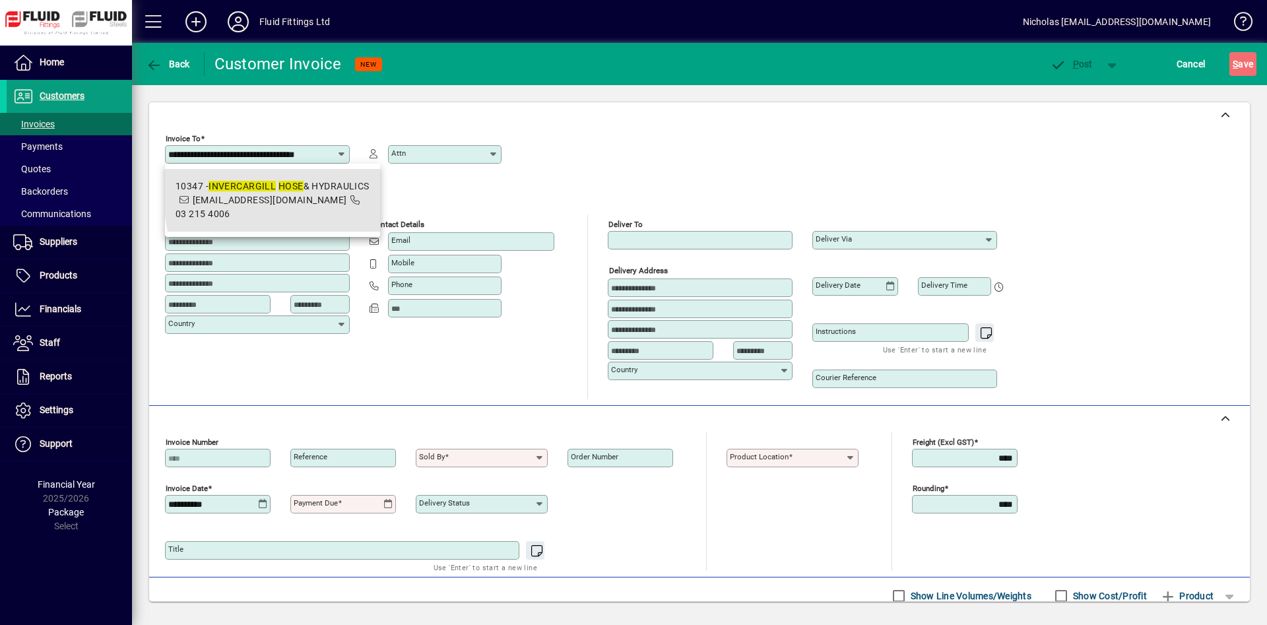
scroll to position [0, 13]
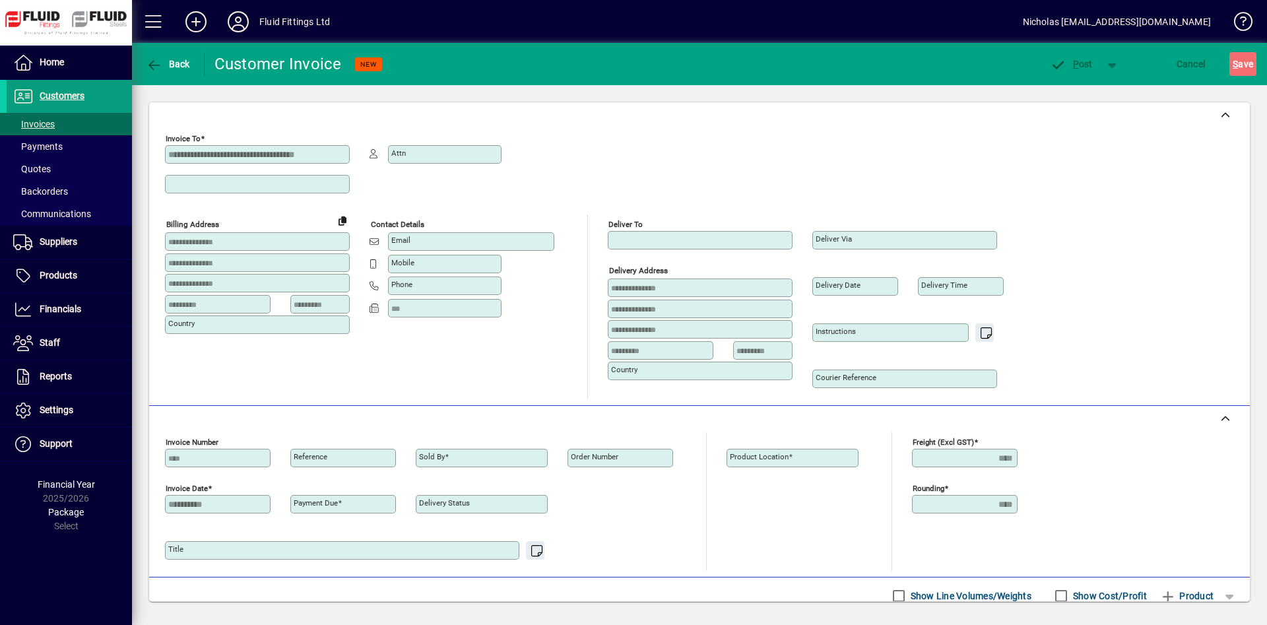
type input "**********"
type input "****"
type input "**********"
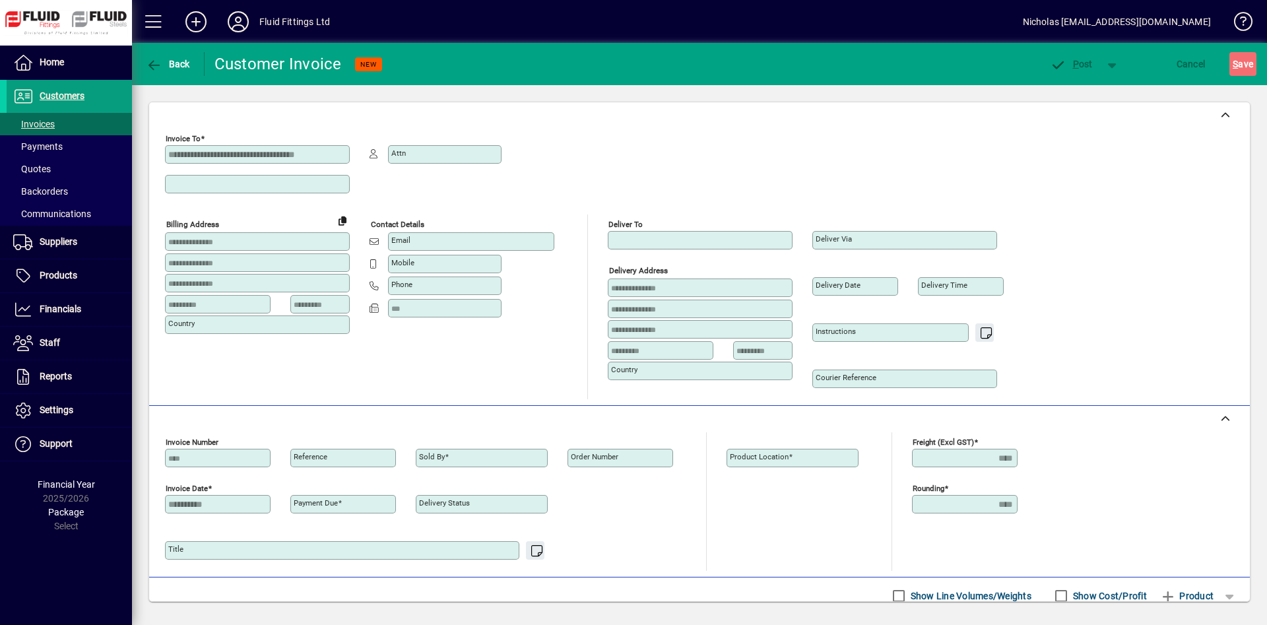
type input "**********"
type input "***"
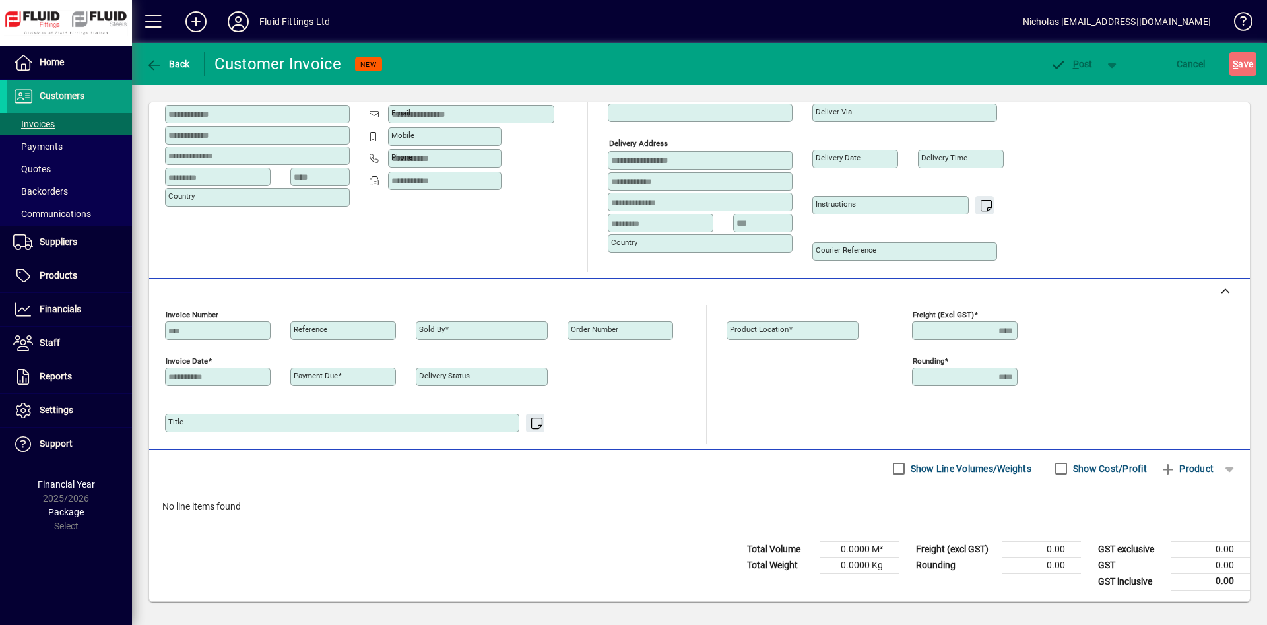
type input "**********"
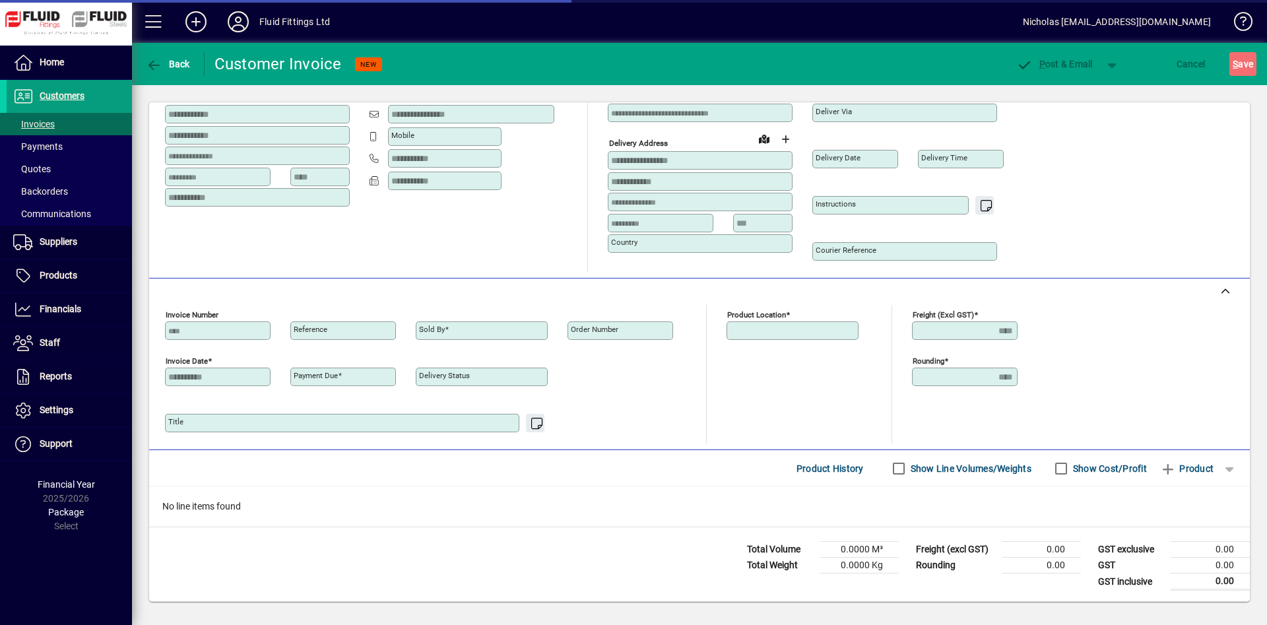
type input "**********"
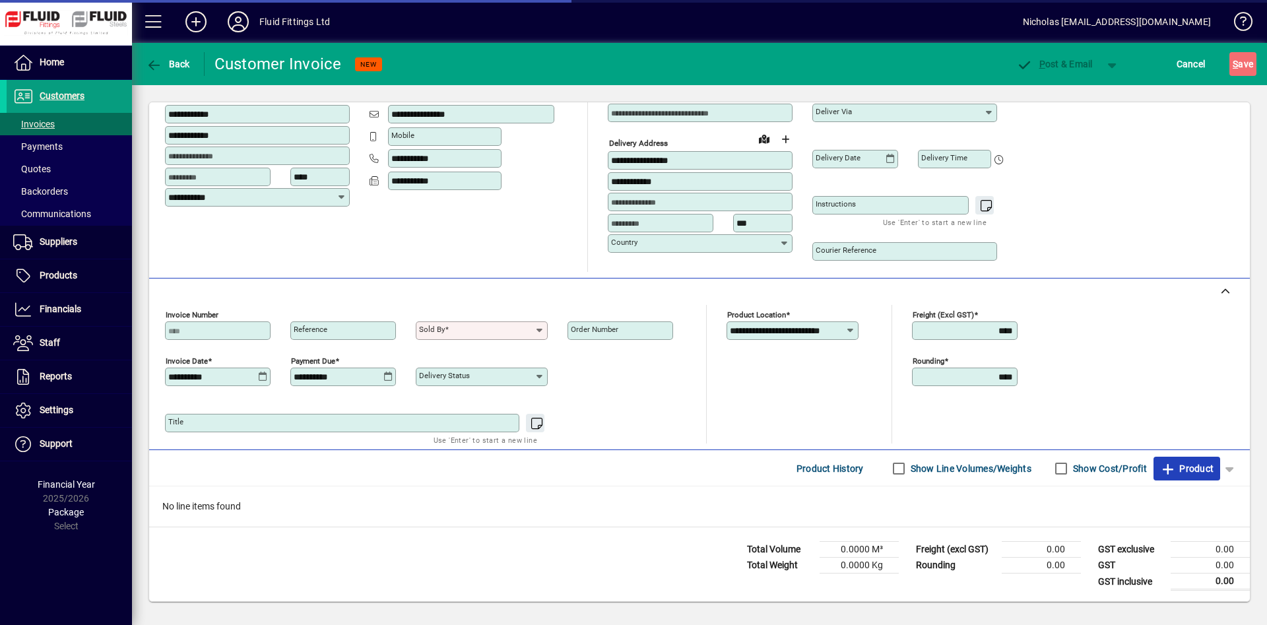
click at [1160, 463] on icon "button" at bounding box center [1168, 469] width 17 height 13
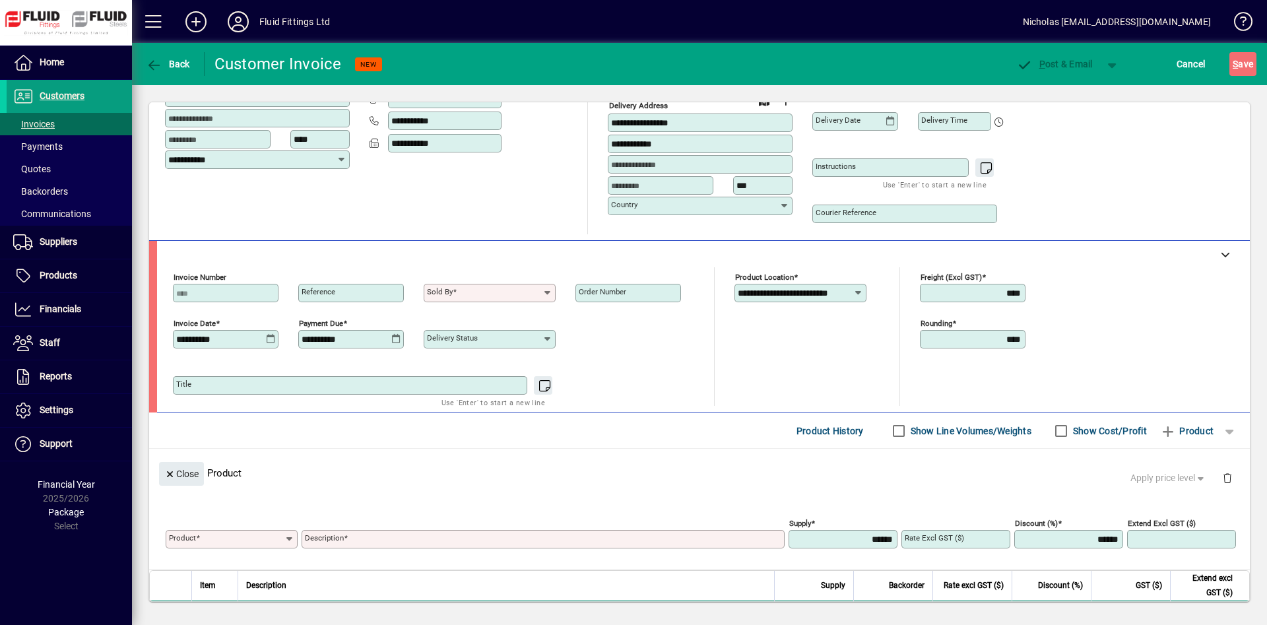
scroll to position [0, 0]
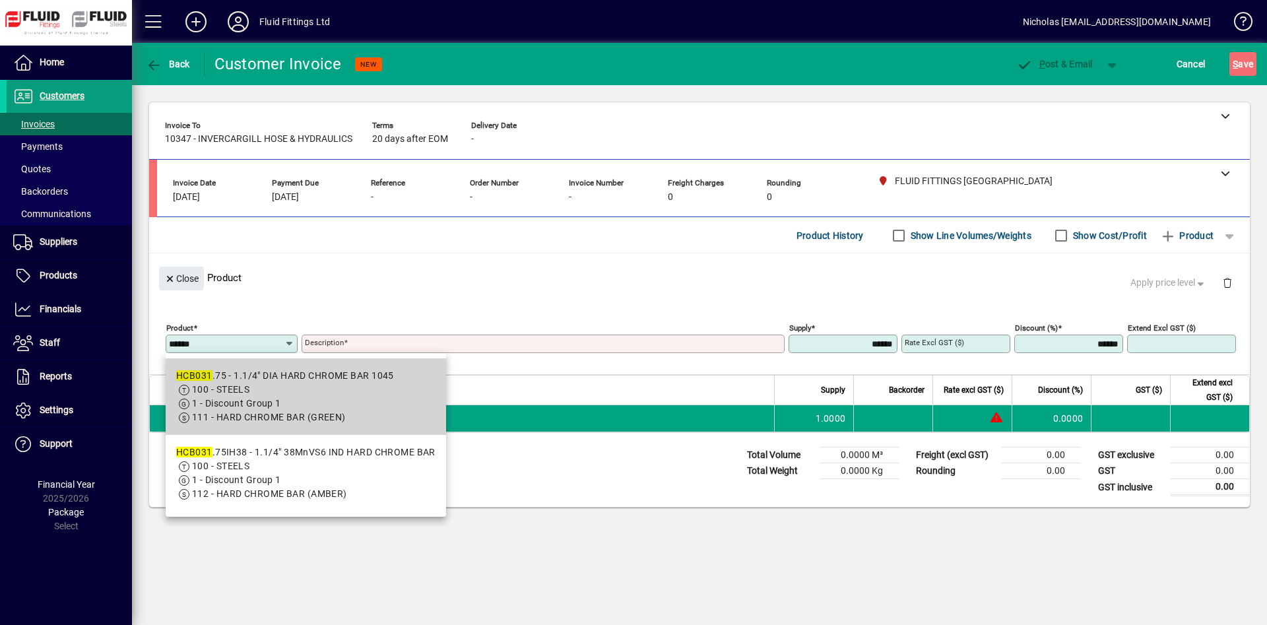
click at [327, 412] on app-search-response-field "111 - HARD CHROME BAR (GREEN)" at bounding box center [269, 418] width 154 height 14
type input "*********"
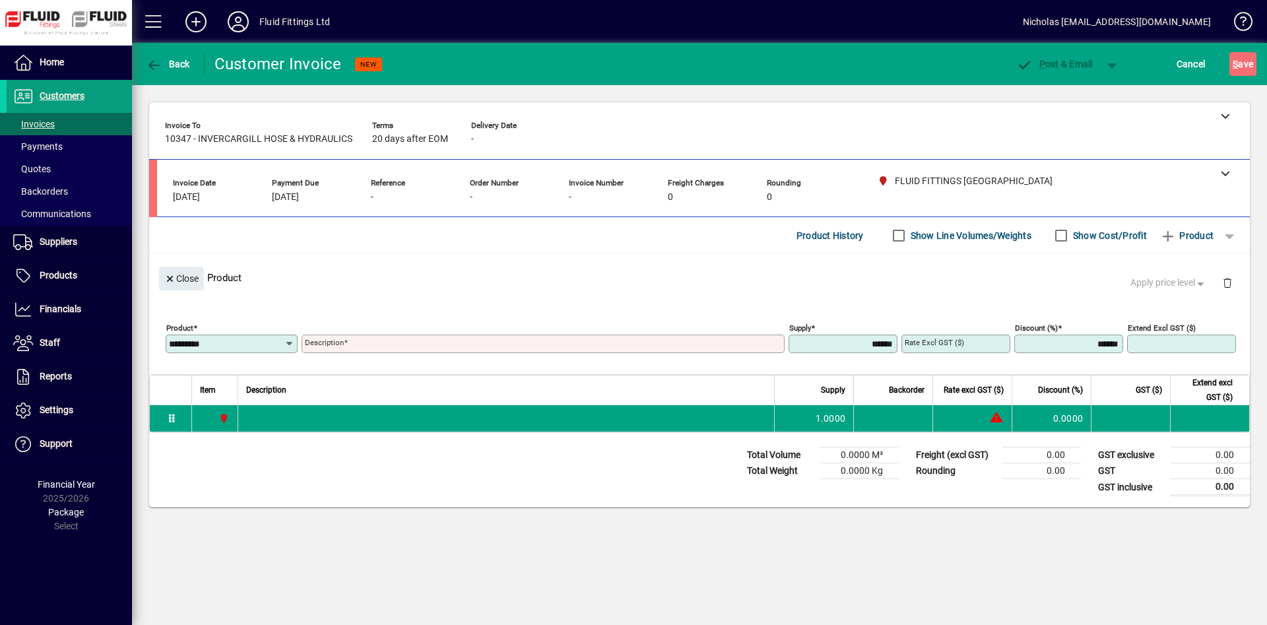
type input "**********"
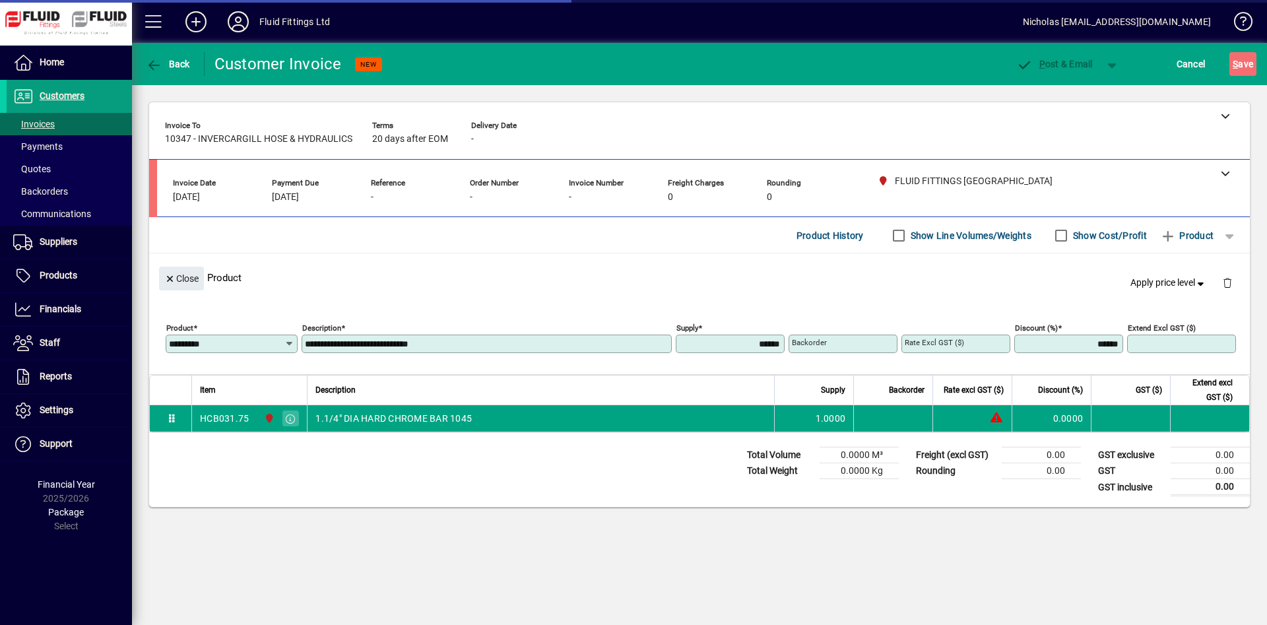
type input "*******"
type input "*****"
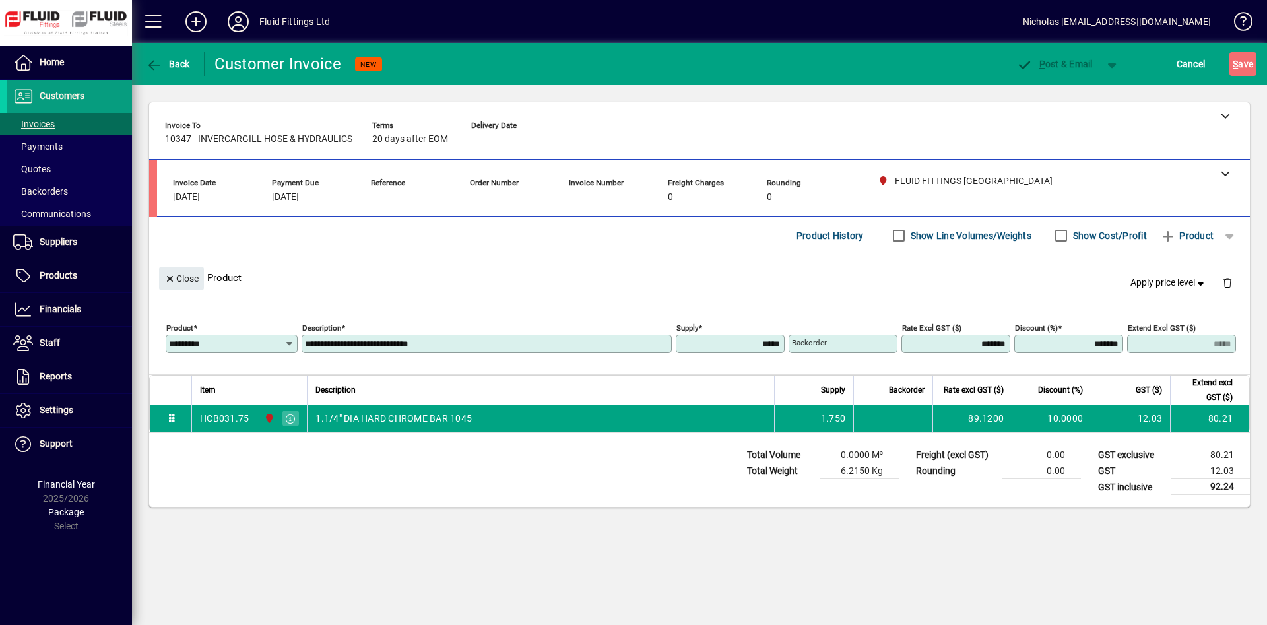
type input "******"
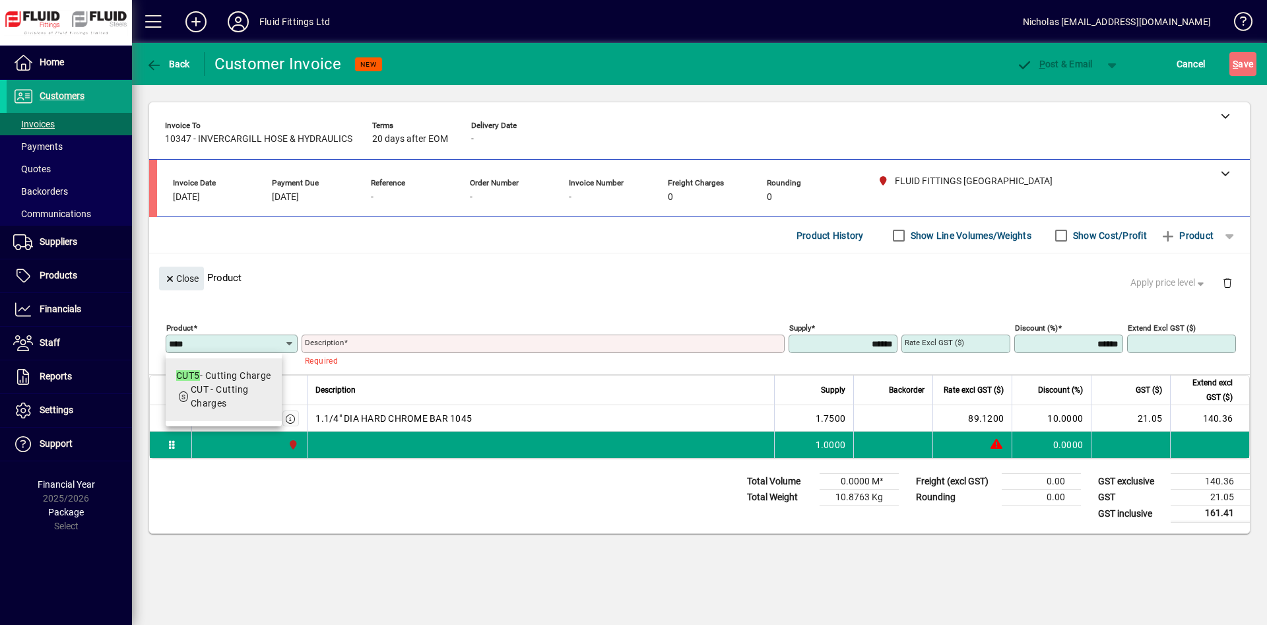
click at [248, 376] on div "CUT5 - Cutting Charge" at bounding box center [223, 376] width 95 height 14
type input "****"
type input "**********"
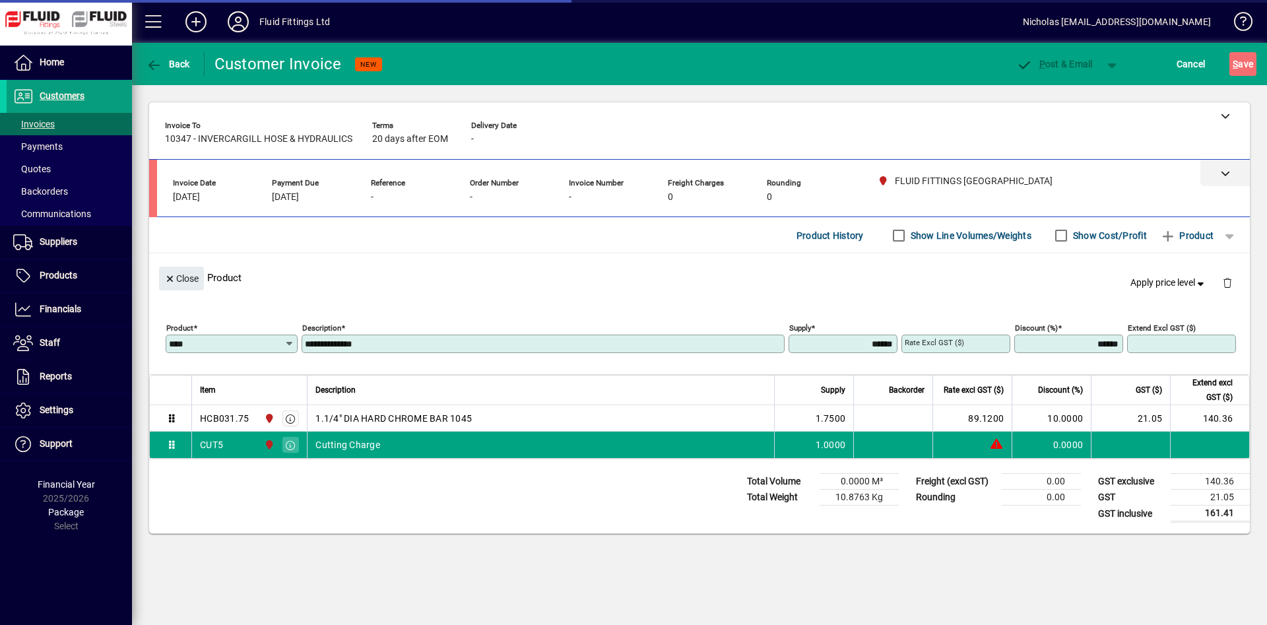
type input "******"
type input "****"
click at [502, 180] on div at bounding box center [703, 173] width 1093 height 26
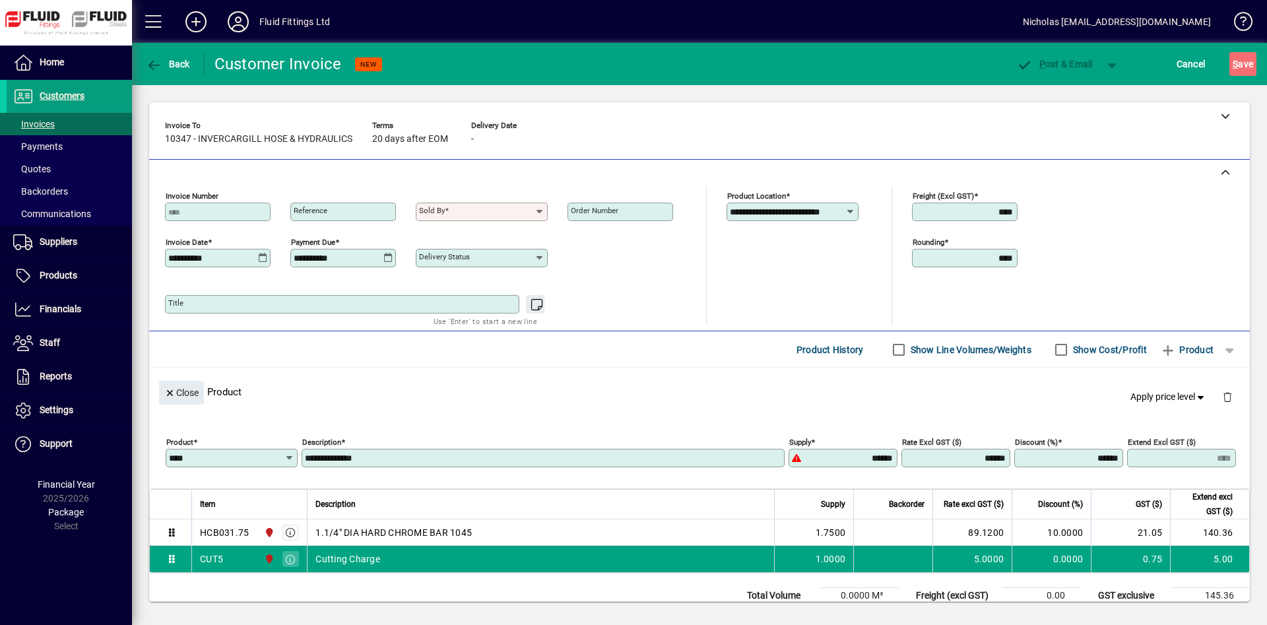
click at [584, 213] on mat-label "Order number" at bounding box center [595, 210] width 48 height 9
click at [584, 213] on input "Order number" at bounding box center [622, 212] width 102 height 11
type input "*******"
click at [523, 215] on input "Sold by" at bounding box center [477, 212] width 116 height 11
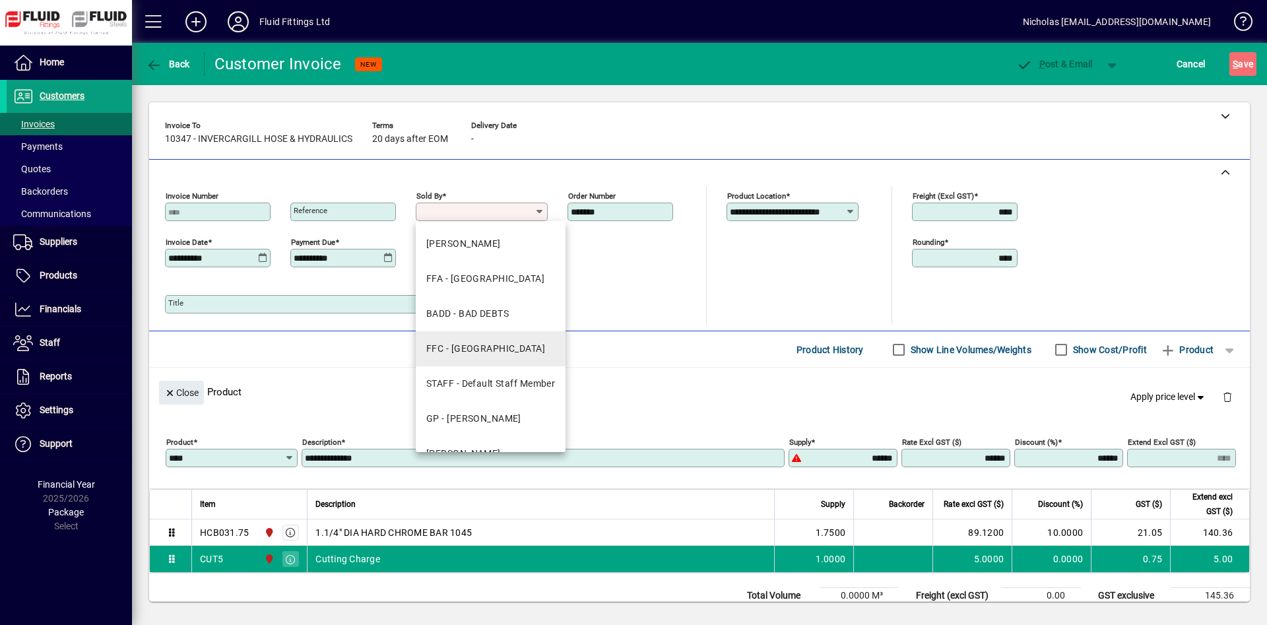
scroll to position [269, 0]
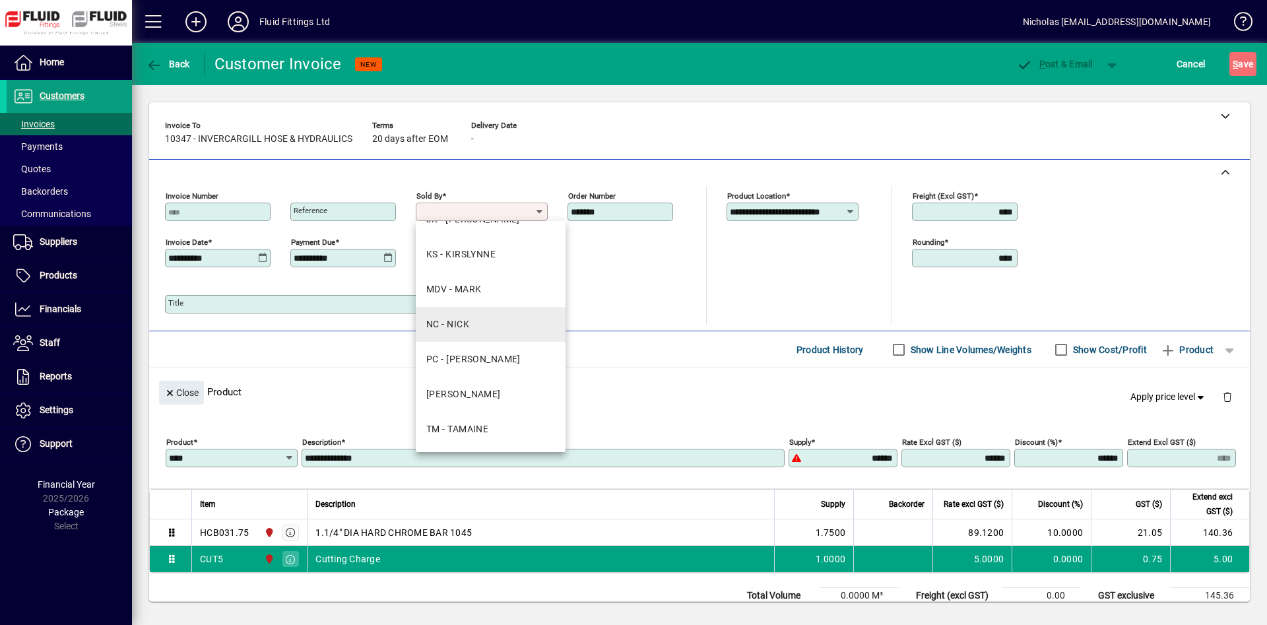
click at [494, 321] on mat-option "NC - NICK" at bounding box center [491, 324] width 150 height 35
type input "*********"
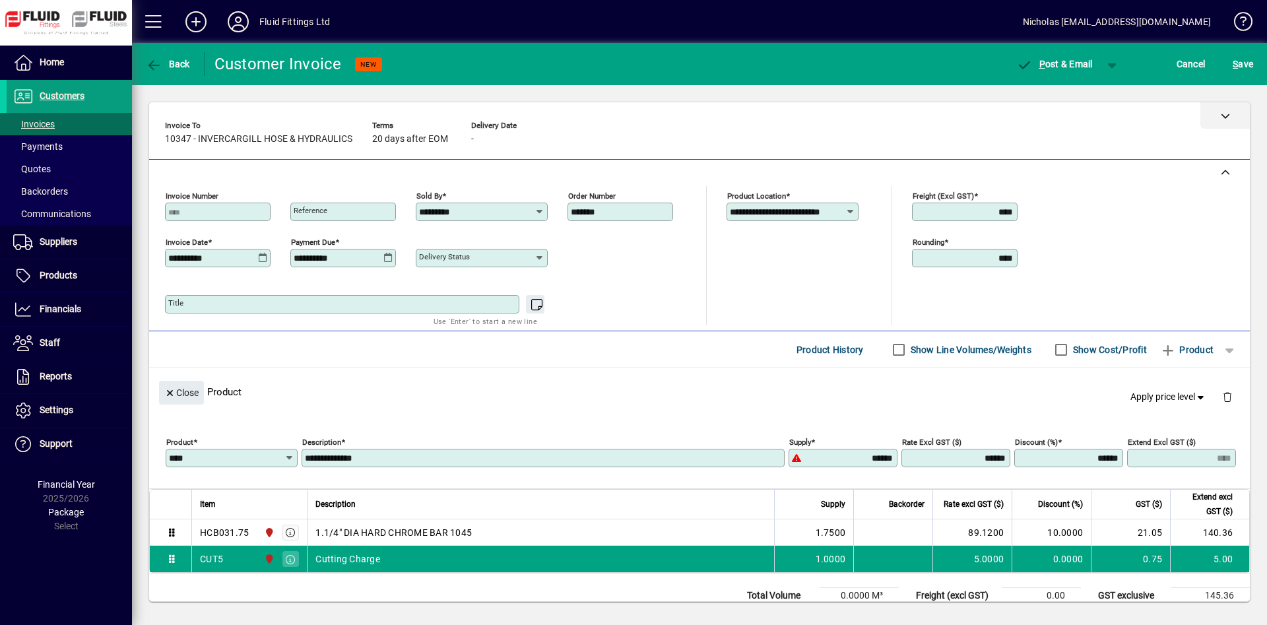
click at [1224, 116] on icon at bounding box center [1225, 115] width 9 height 9
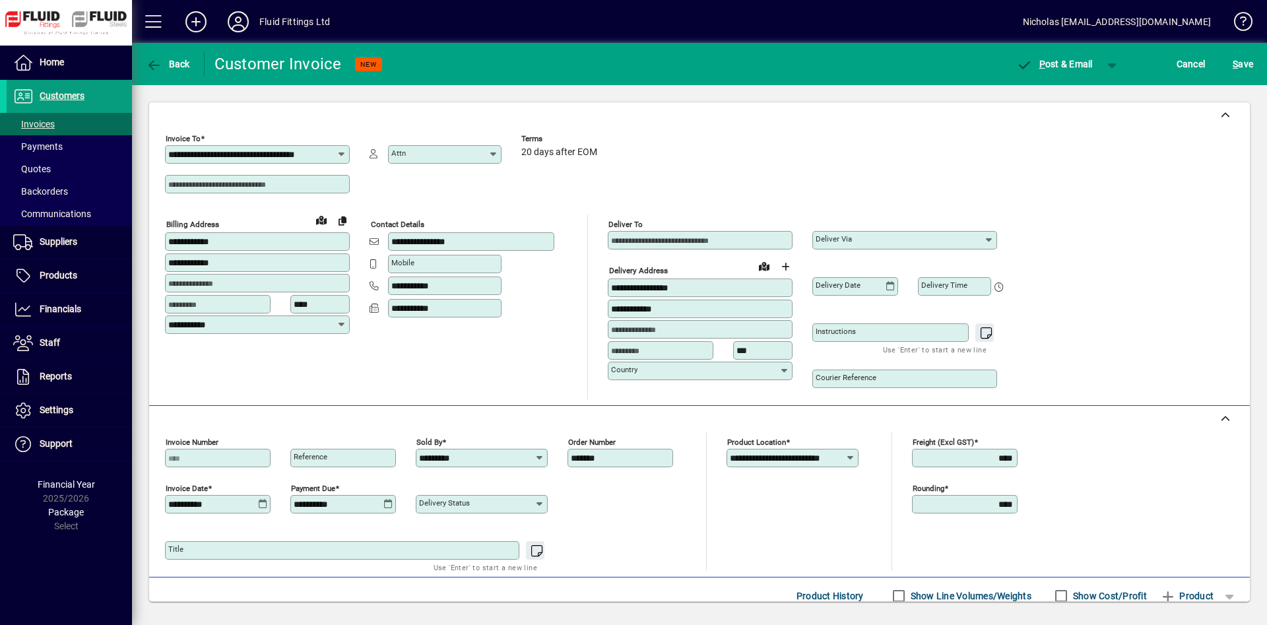
click at [906, 240] on input "Deliver via" at bounding box center [900, 240] width 168 height 11
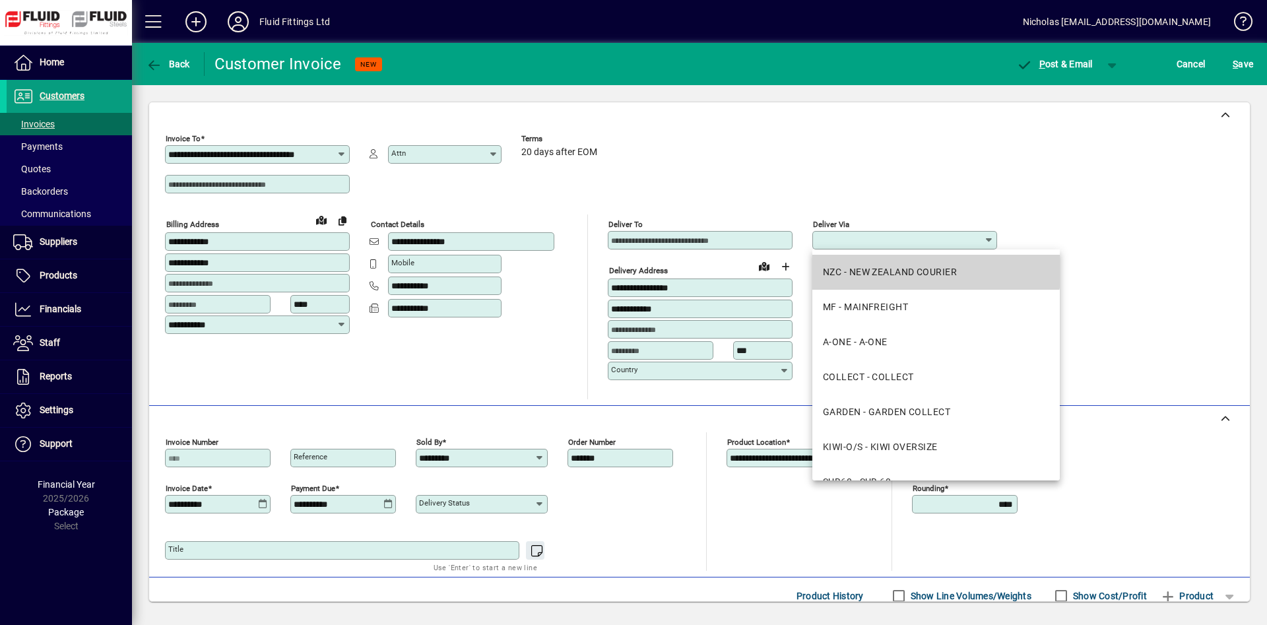
click at [919, 260] on mat-option "NZC - NEW ZEALAND COURIER" at bounding box center [937, 272] width 248 height 35
type input "**********"
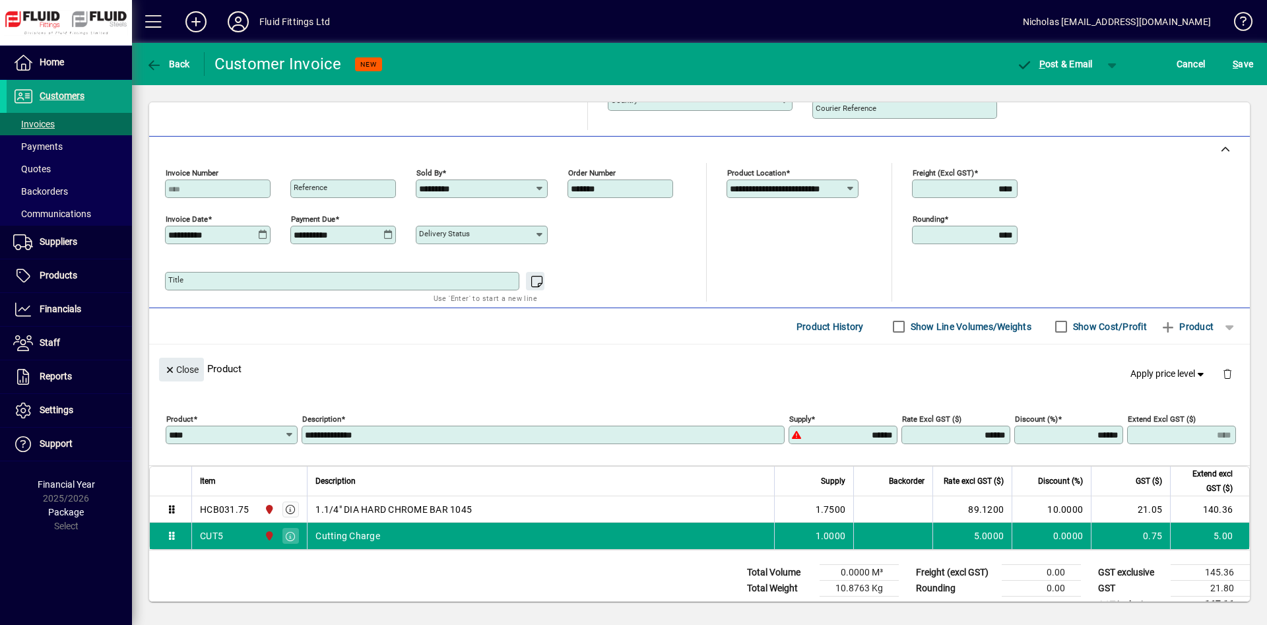
click at [936, 322] on label "Show Line Volumes/Weights" at bounding box center [969, 326] width 123 height 13
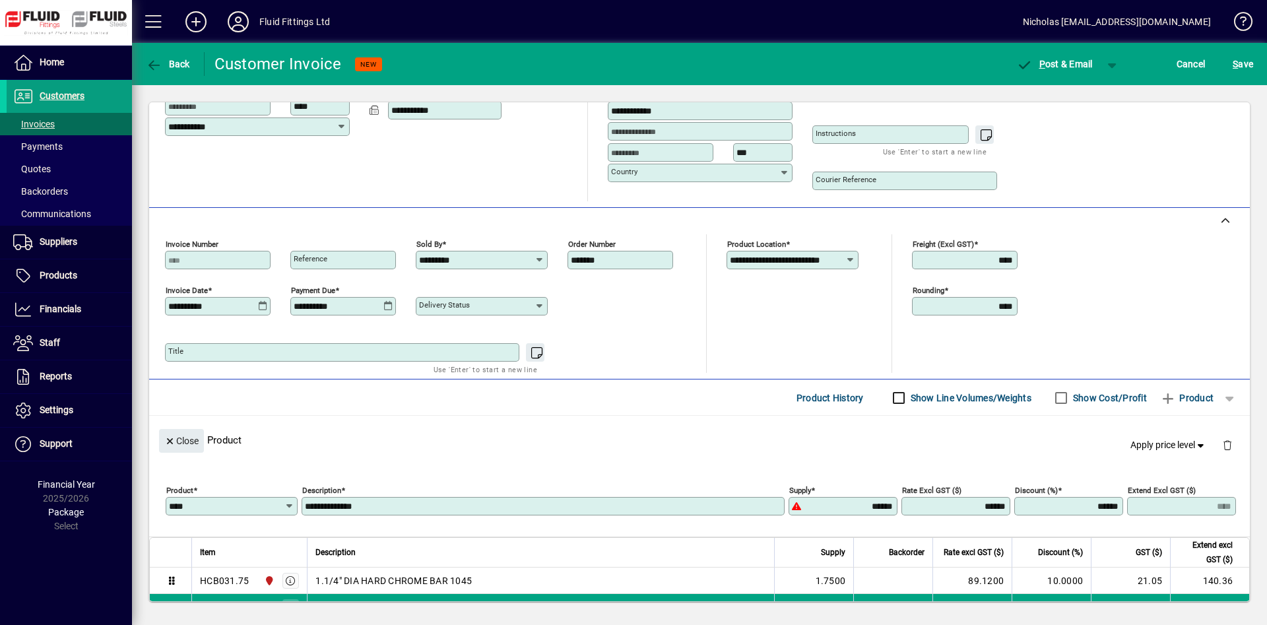
scroll to position [135, 0]
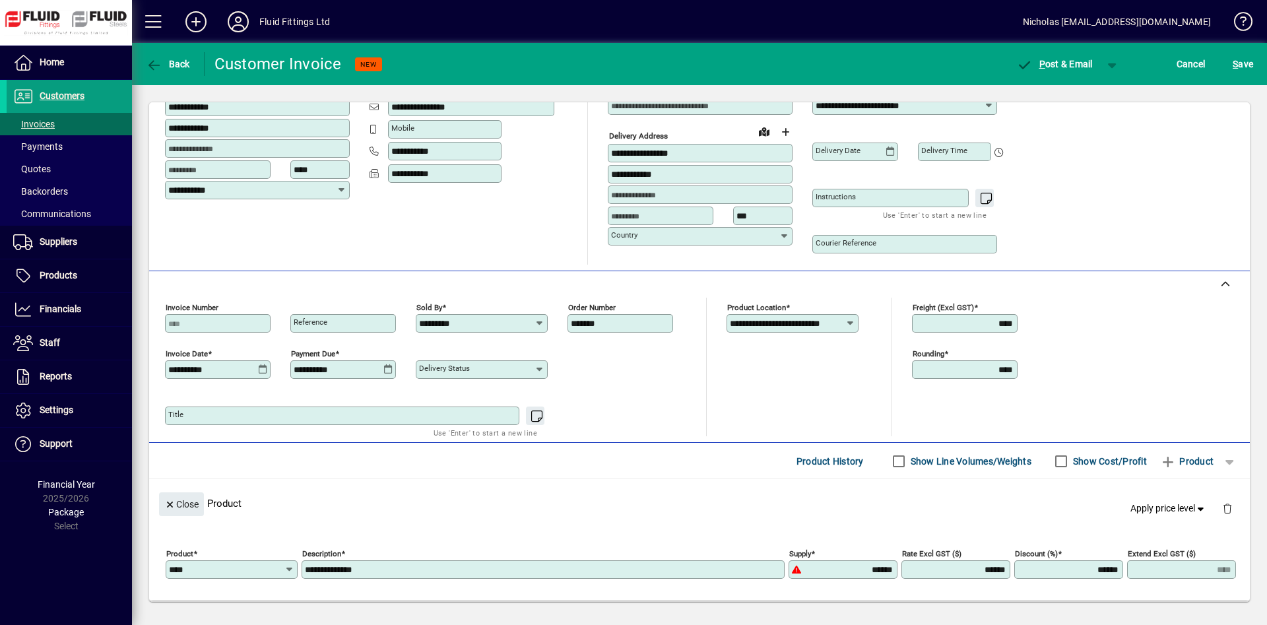
click at [933, 242] on input "Courier Reference" at bounding box center [906, 244] width 181 height 11
paste input "**********"
type input "**********"
drag, startPoint x: 1013, startPoint y: 324, endPoint x: 990, endPoint y: 324, distance: 23.1
click at [990, 324] on input "****" at bounding box center [967, 323] width 102 height 11
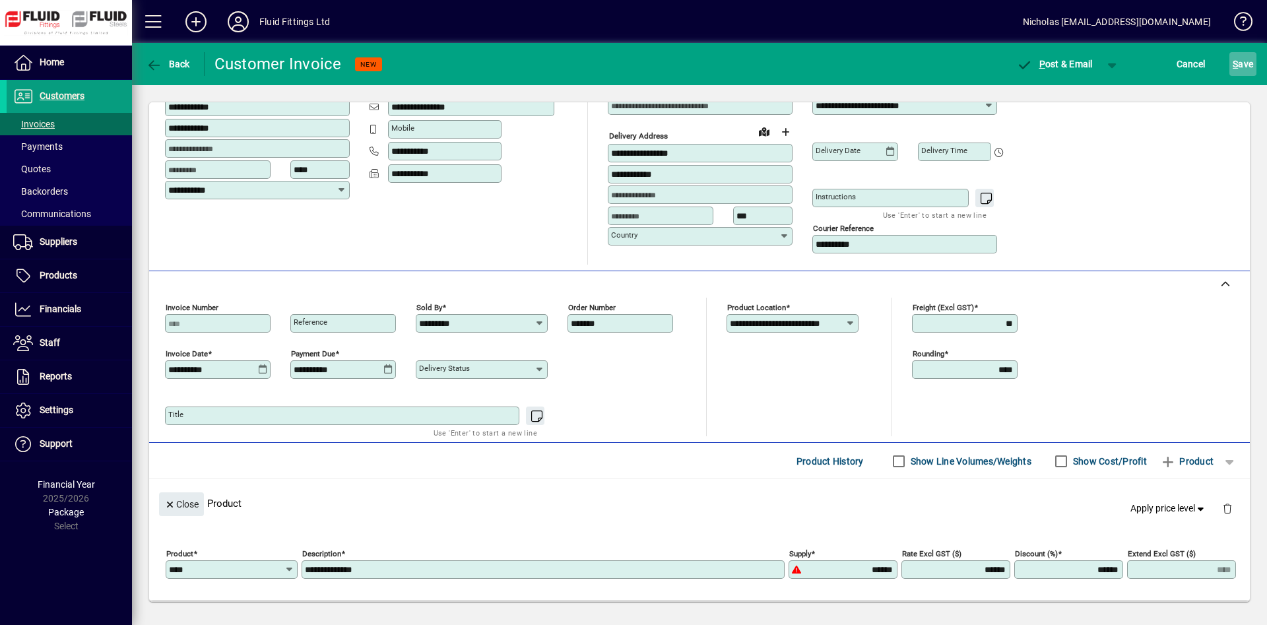
type input "*****"
click at [1236, 61] on span "S" at bounding box center [1235, 64] width 5 height 11
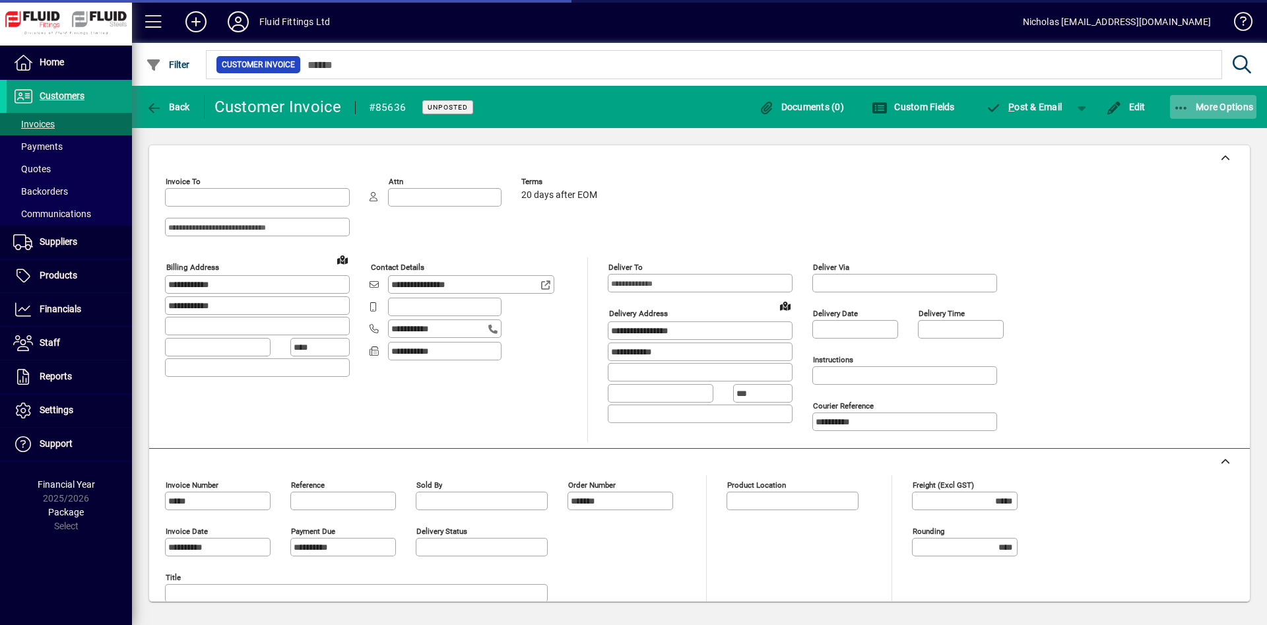
type input "**********"
click at [1228, 110] on span "More Options" at bounding box center [1214, 107] width 81 height 11
type input "**********"
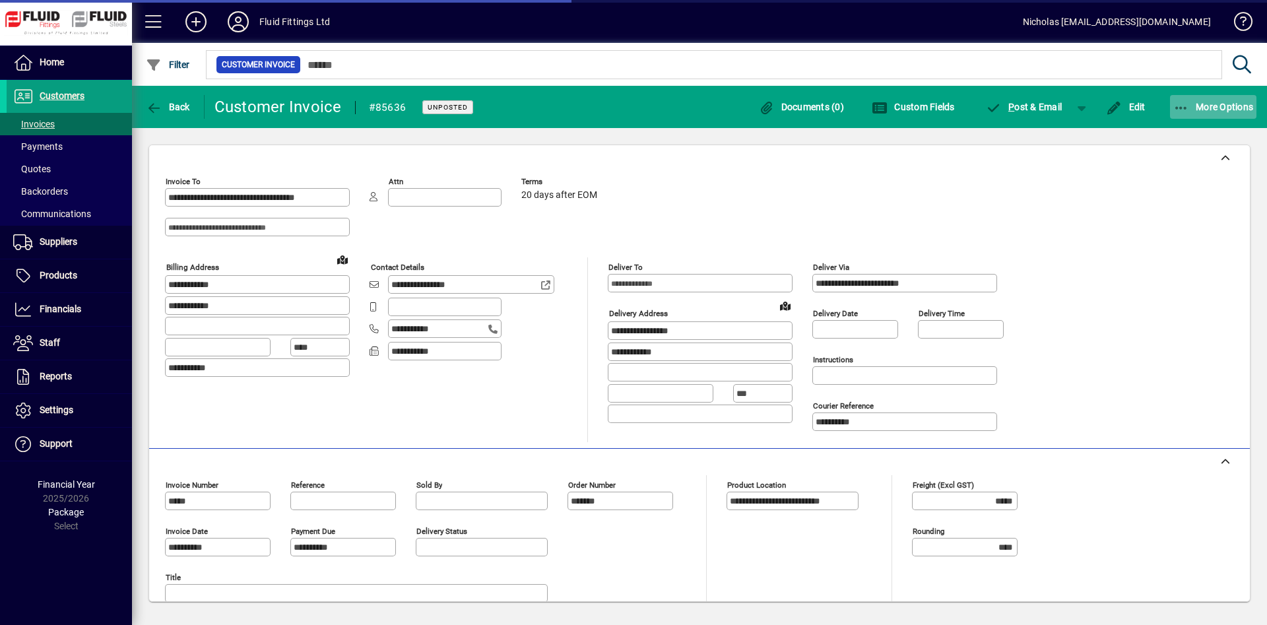
type input "*********"
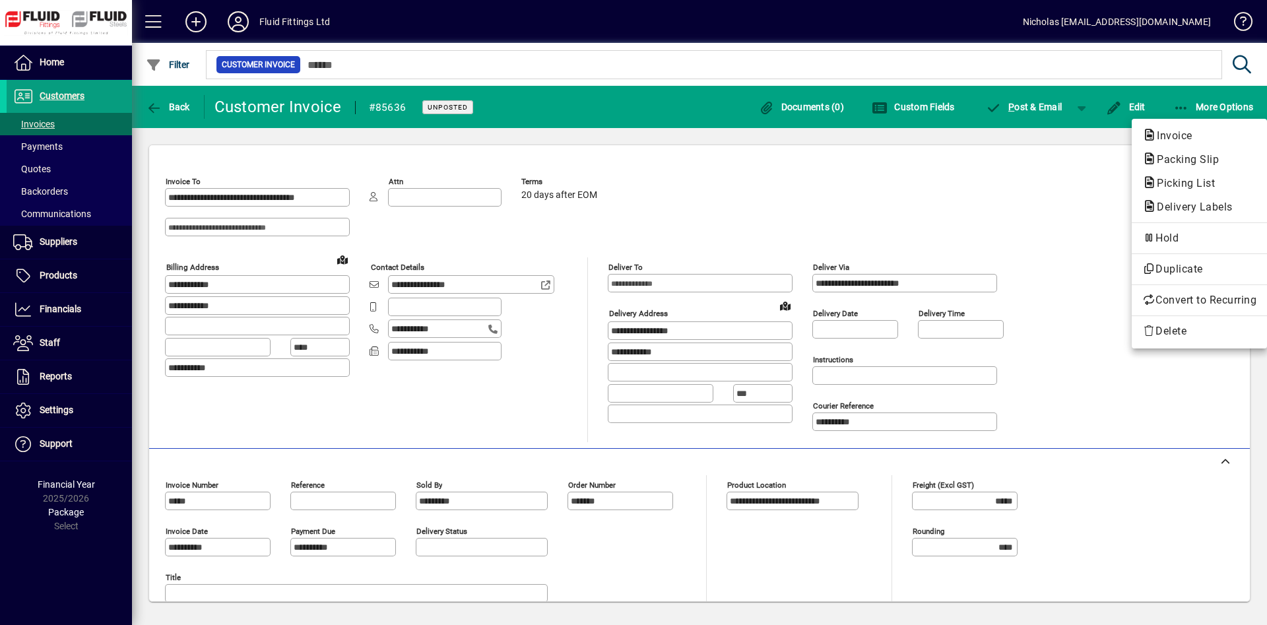
click at [1202, 136] on span "Invoice" at bounding box center [1200, 136] width 114 height 16
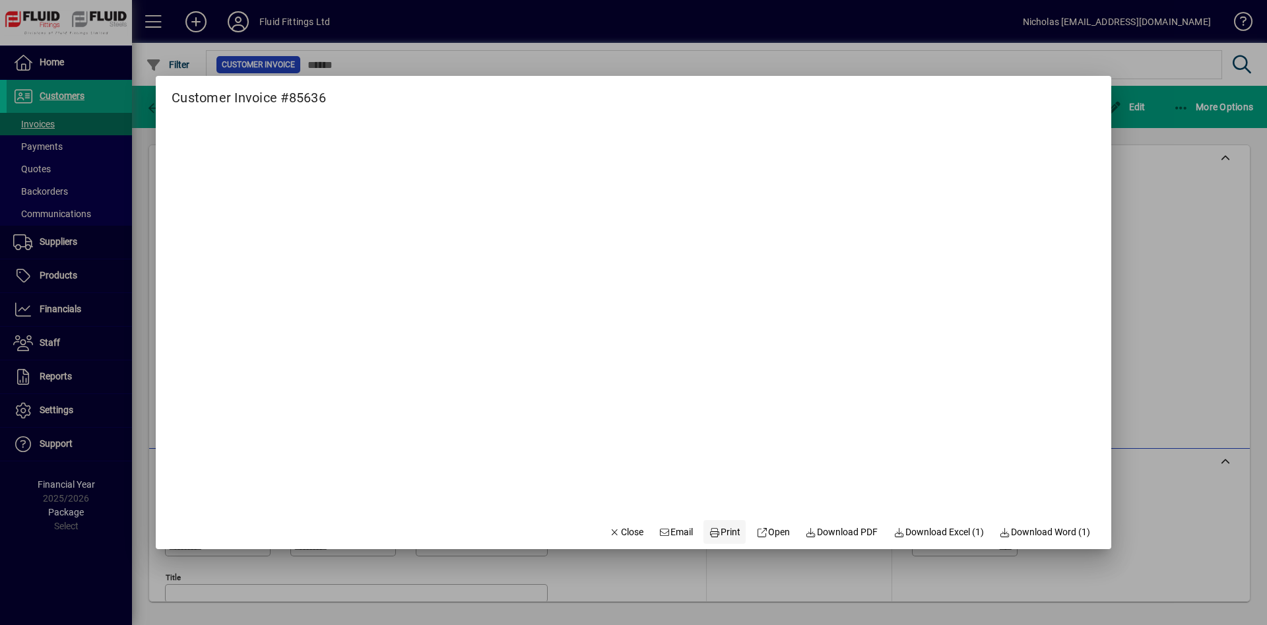
click at [712, 535] on span "Print" at bounding box center [725, 532] width 32 height 14
click at [609, 527] on span "Close" at bounding box center [626, 532] width 34 height 14
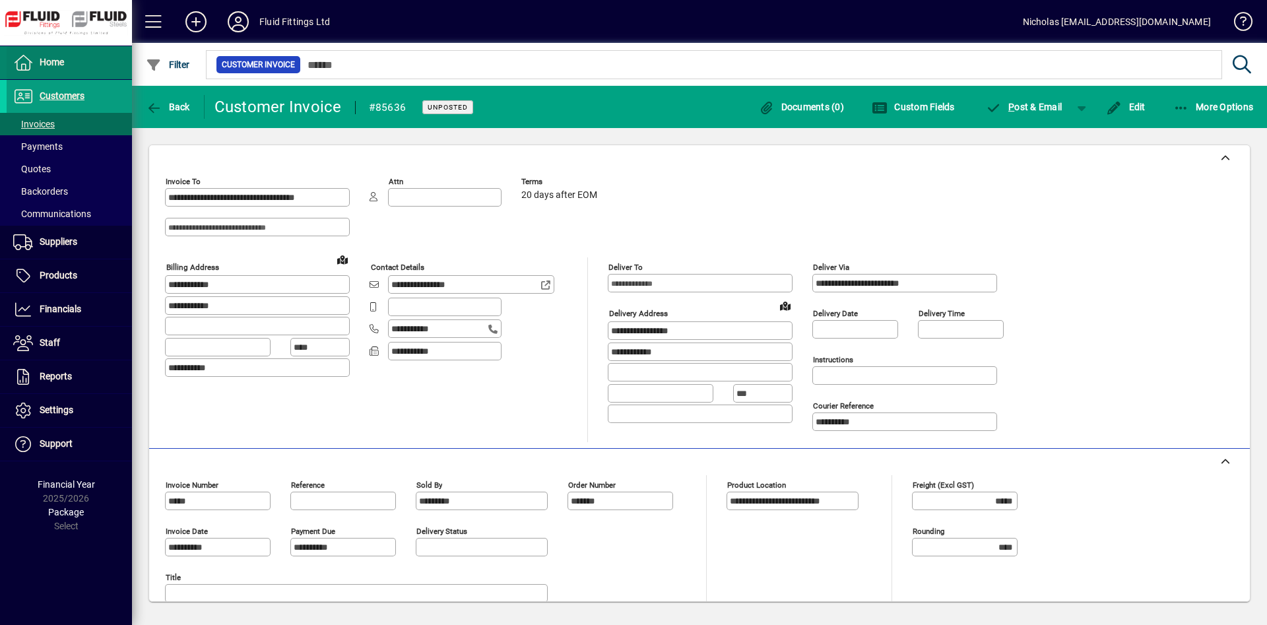
click at [100, 51] on span at bounding box center [69, 63] width 125 height 32
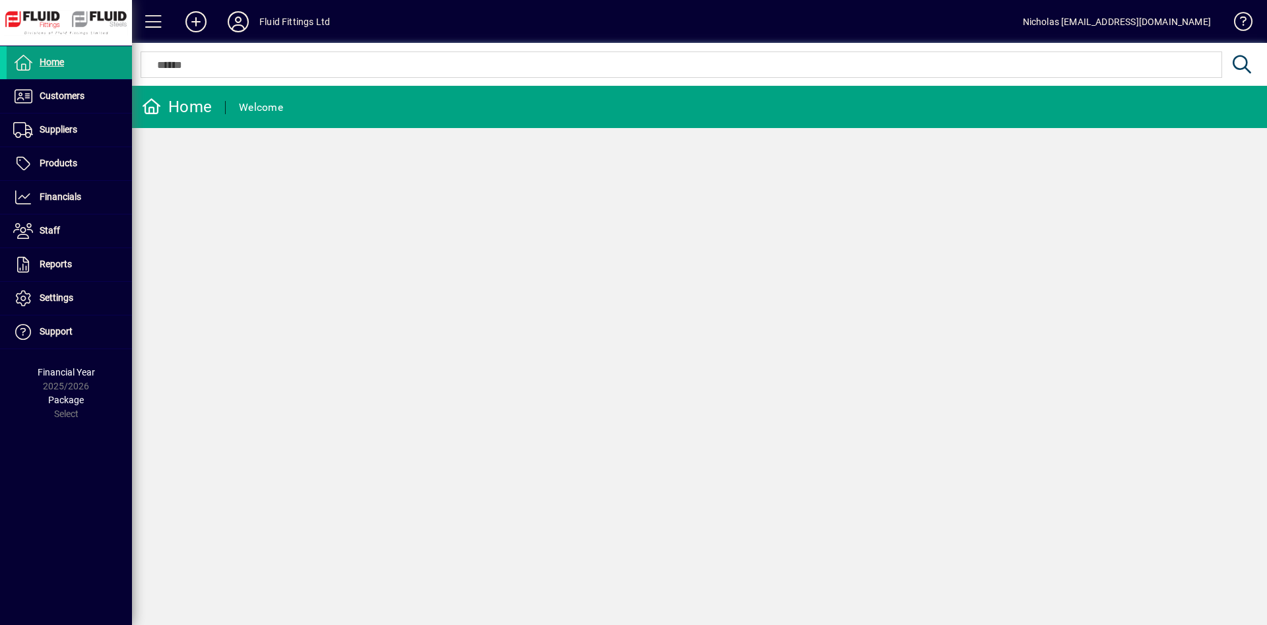
click at [286, 75] on mat-chip-set at bounding box center [681, 64] width 1081 height 25
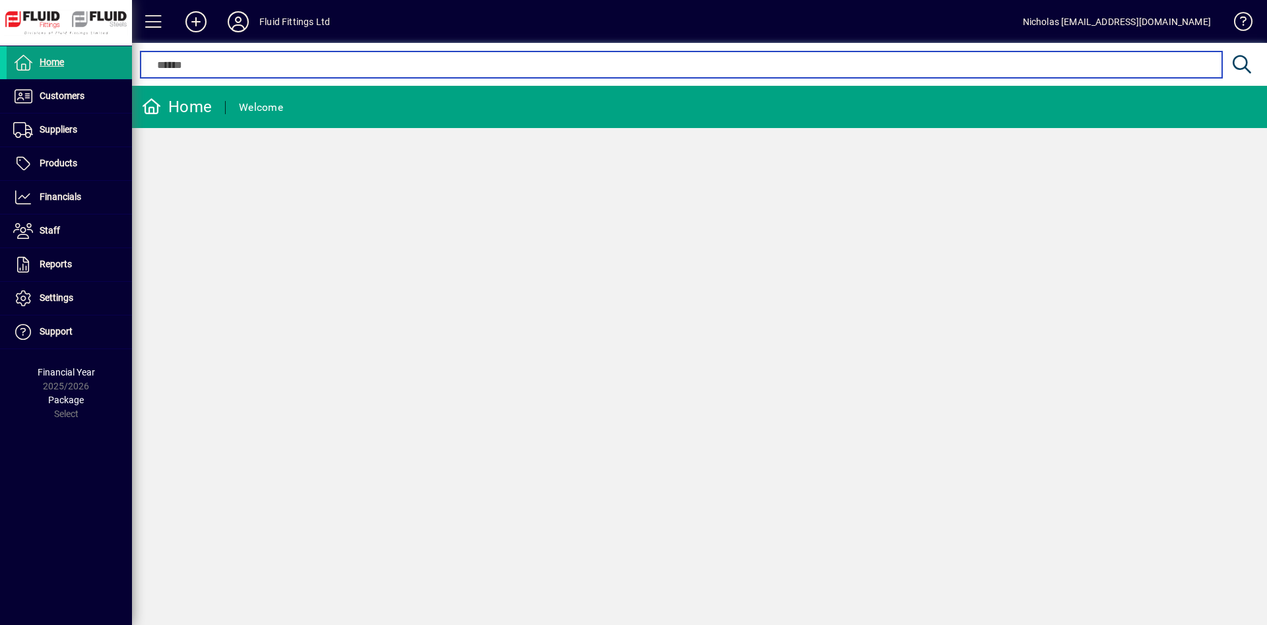
click at [292, 66] on input "text" at bounding box center [680, 65] width 1061 height 16
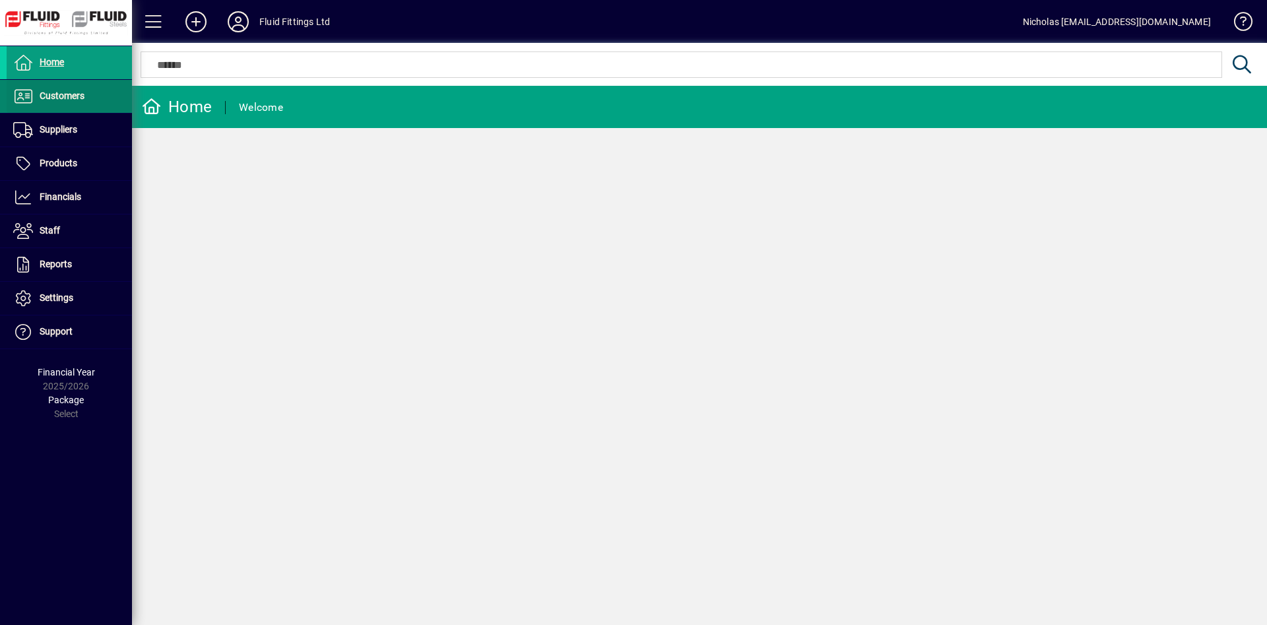
click at [67, 86] on span at bounding box center [69, 97] width 125 height 32
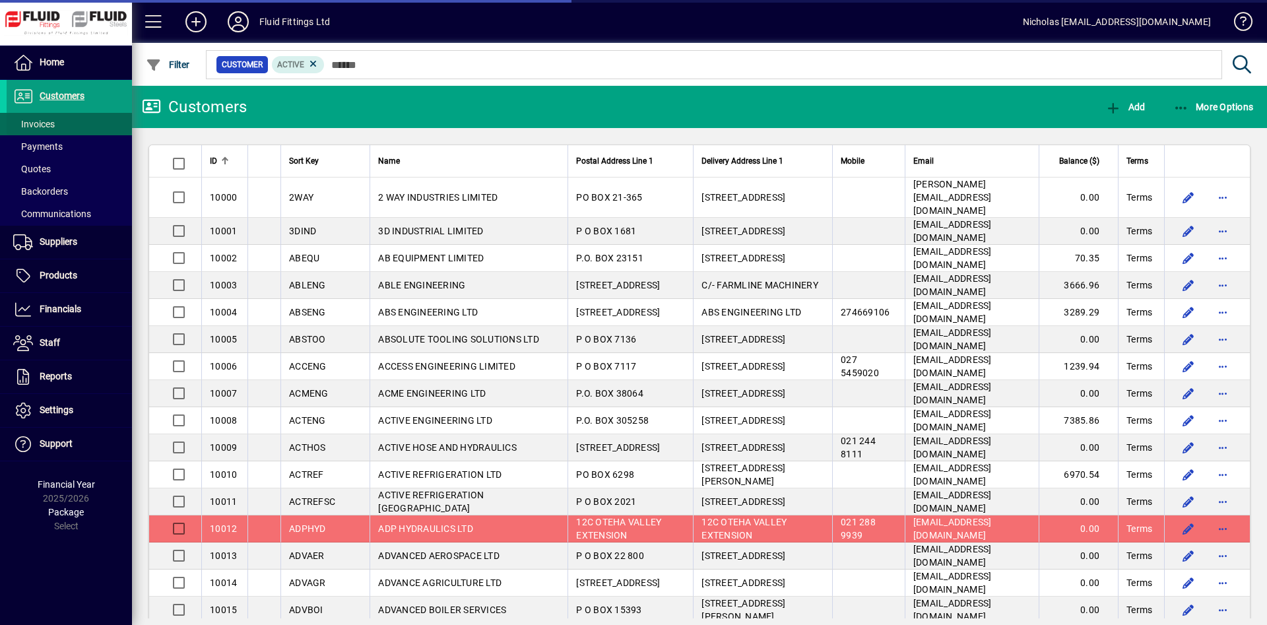
click at [100, 121] on span at bounding box center [69, 124] width 125 height 32
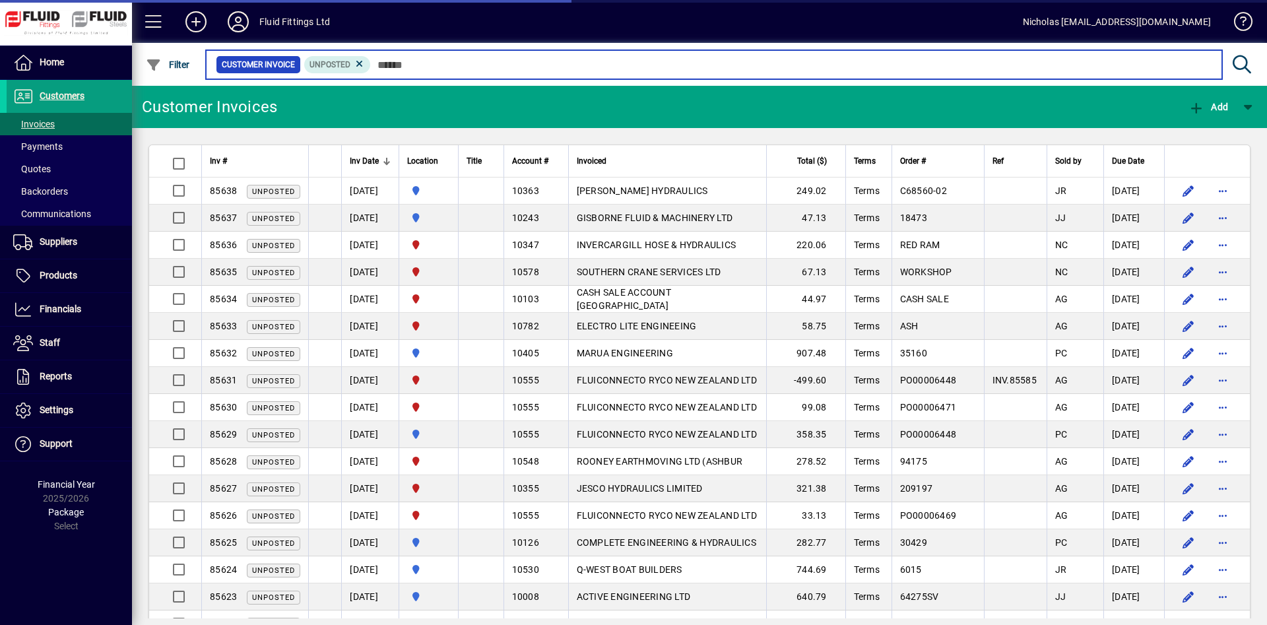
click at [440, 63] on input "text" at bounding box center [791, 64] width 841 height 18
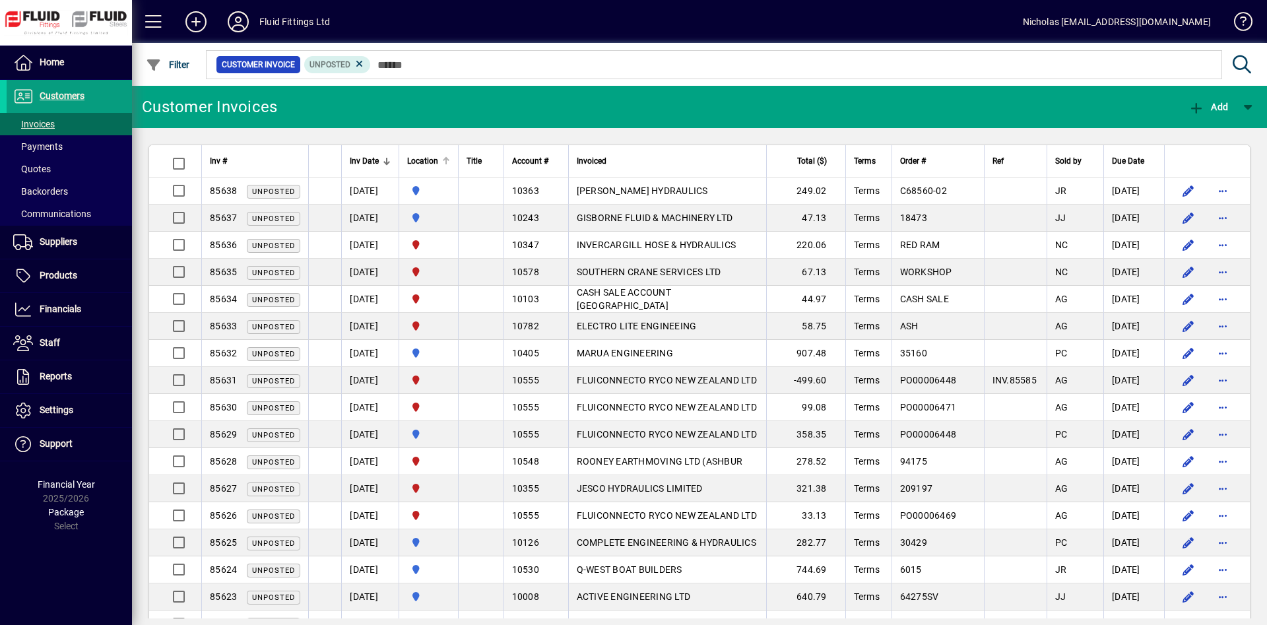
click at [450, 162] on div at bounding box center [446, 161] width 8 height 8
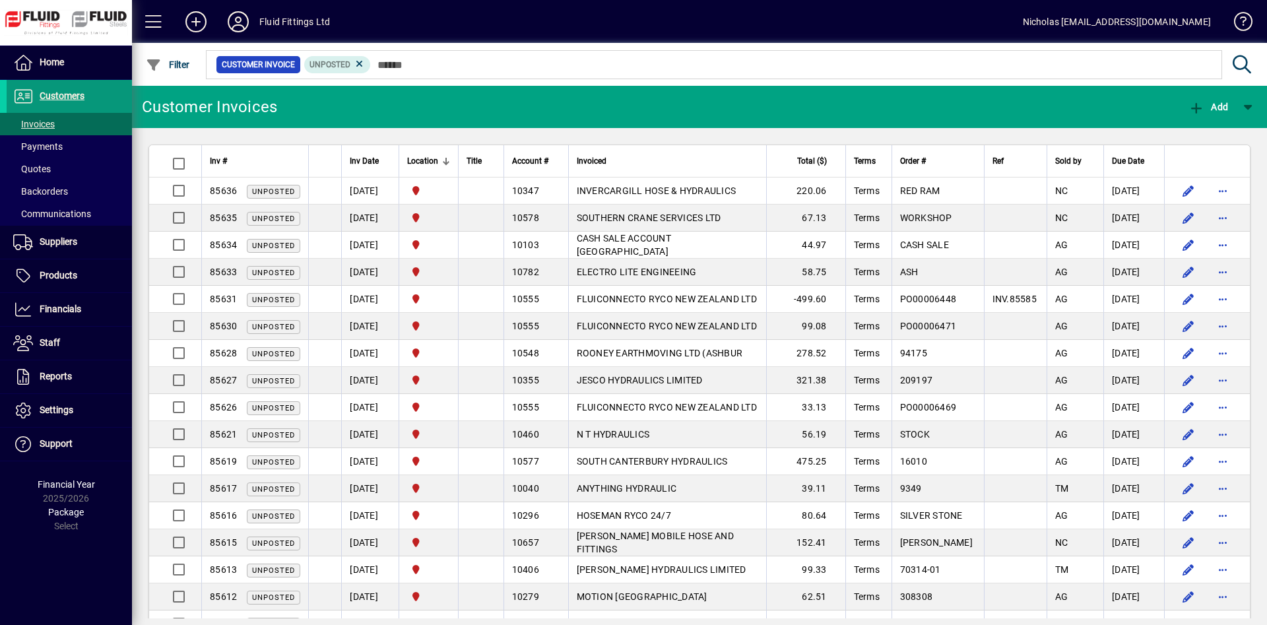
click at [106, 100] on span at bounding box center [69, 97] width 125 height 32
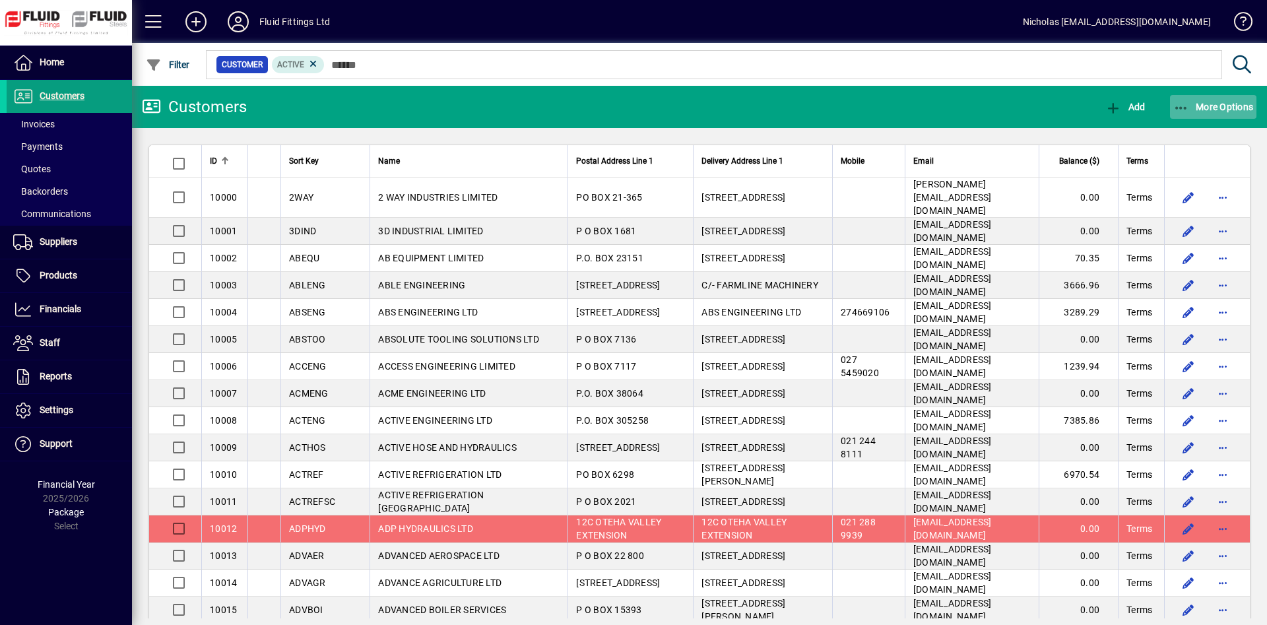
click at [1222, 103] on span "More Options" at bounding box center [1214, 107] width 81 height 11
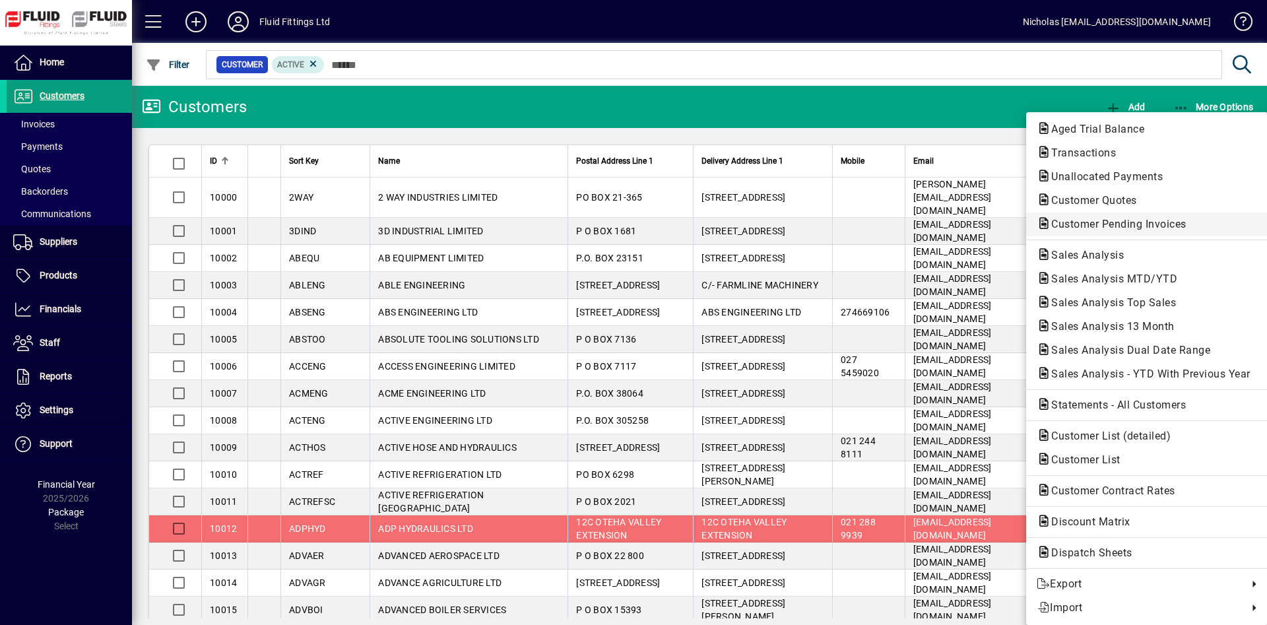
click at [1165, 228] on span "Customer Pending Invoices" at bounding box center [1115, 224] width 156 height 13
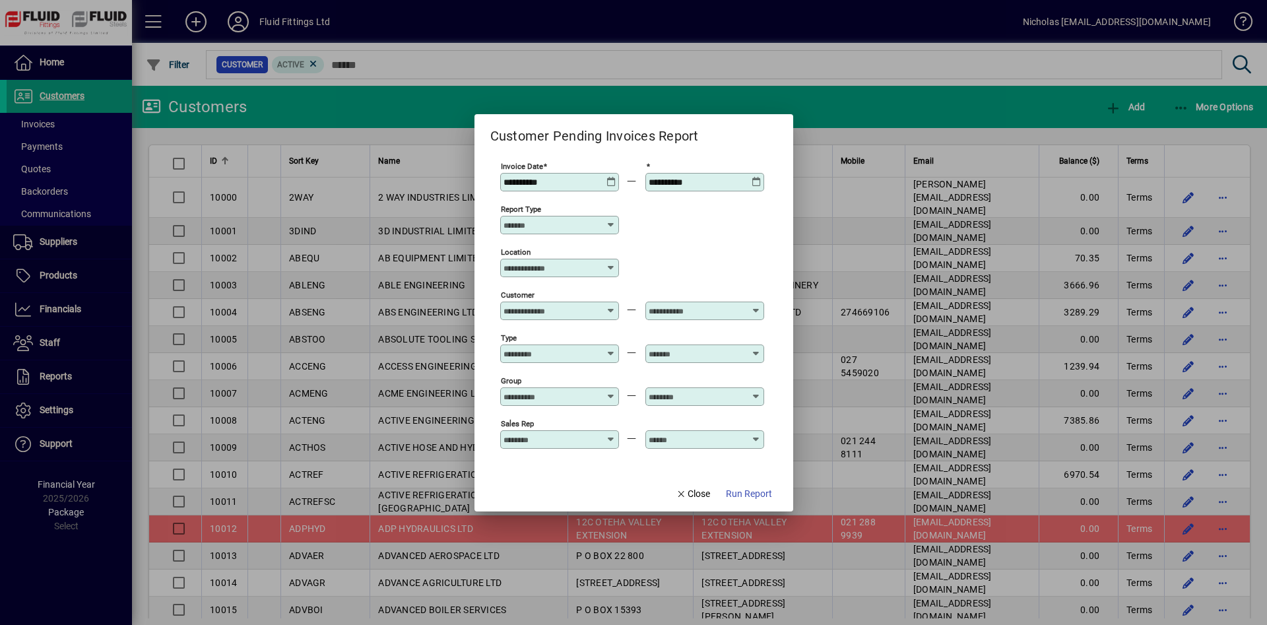
click at [562, 271] on input "Location" at bounding box center [555, 268] width 102 height 11
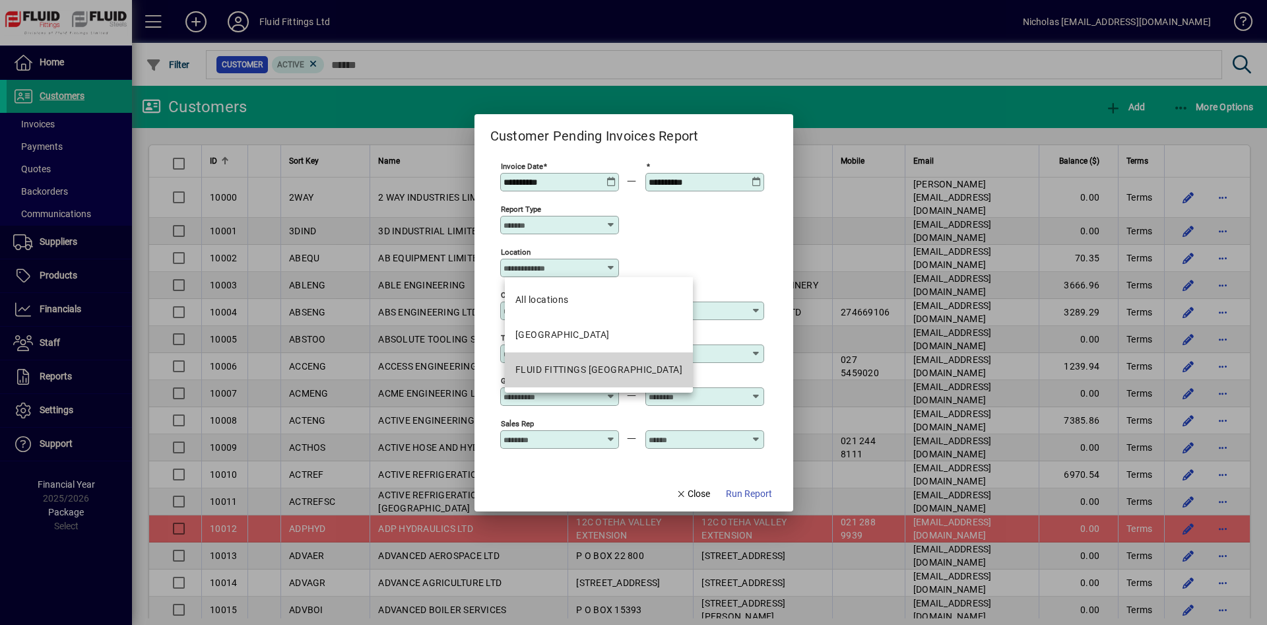
click at [622, 366] on div "FLUID FITTINGS [GEOGRAPHIC_DATA]" at bounding box center [599, 370] width 167 height 14
type input "**********"
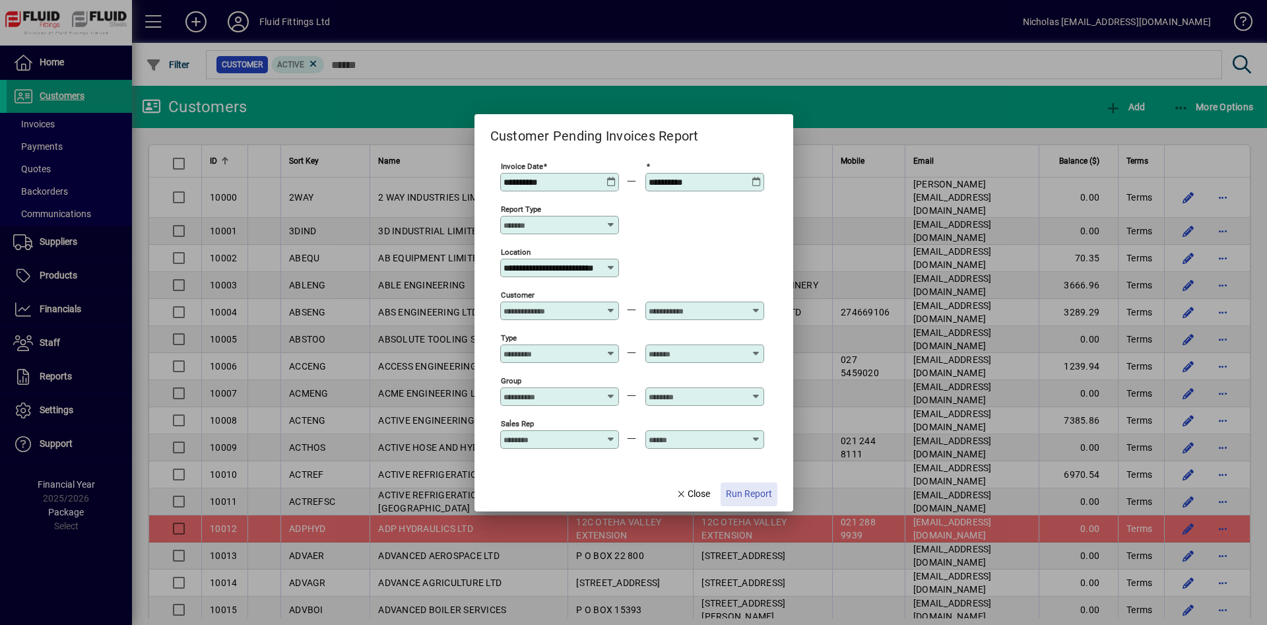
click at [761, 501] on span "button" at bounding box center [749, 495] width 57 height 32
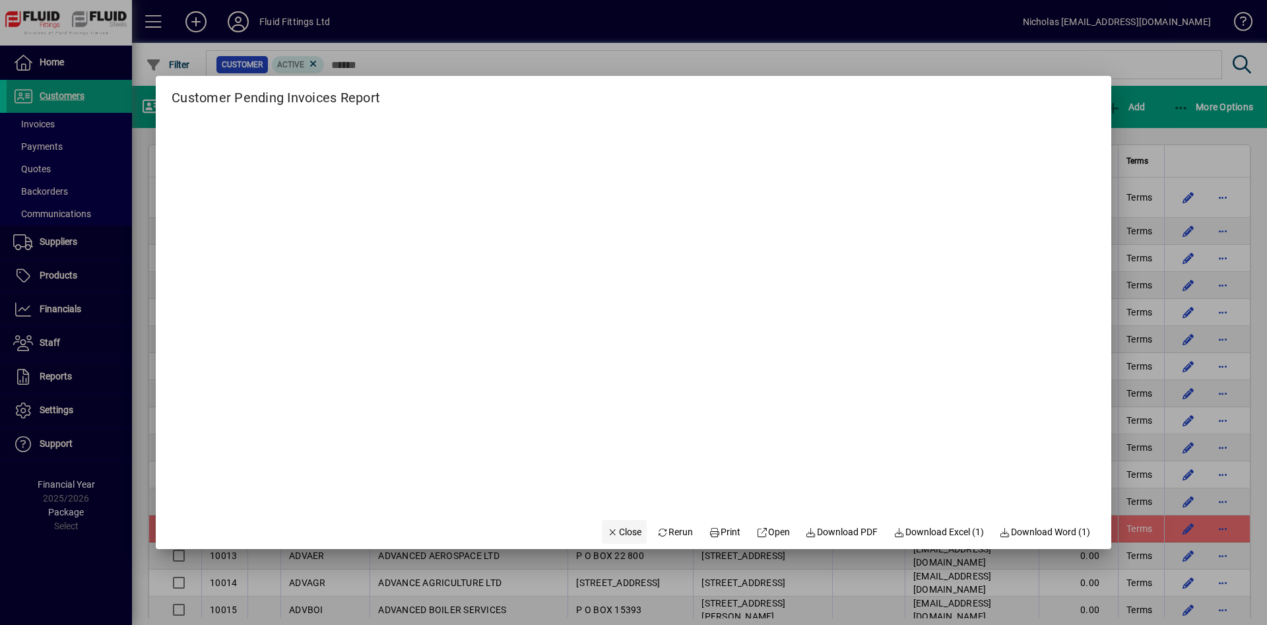
click at [627, 525] on span "button" at bounding box center [624, 532] width 45 height 32
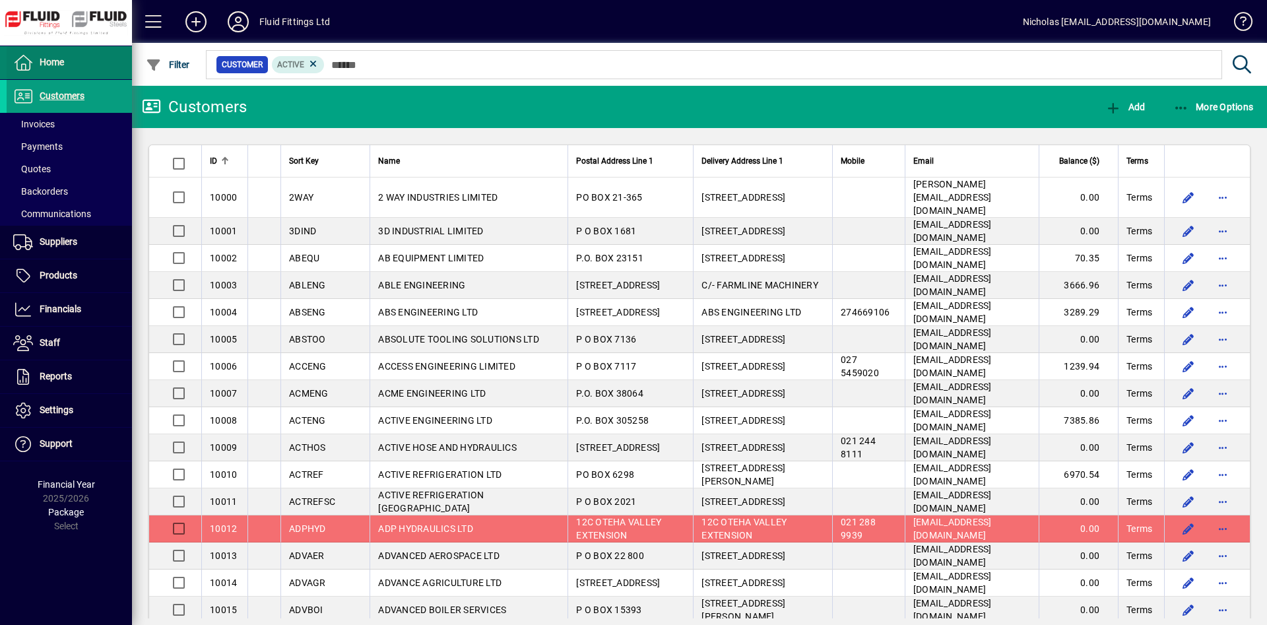
click at [107, 74] on span at bounding box center [69, 63] width 125 height 32
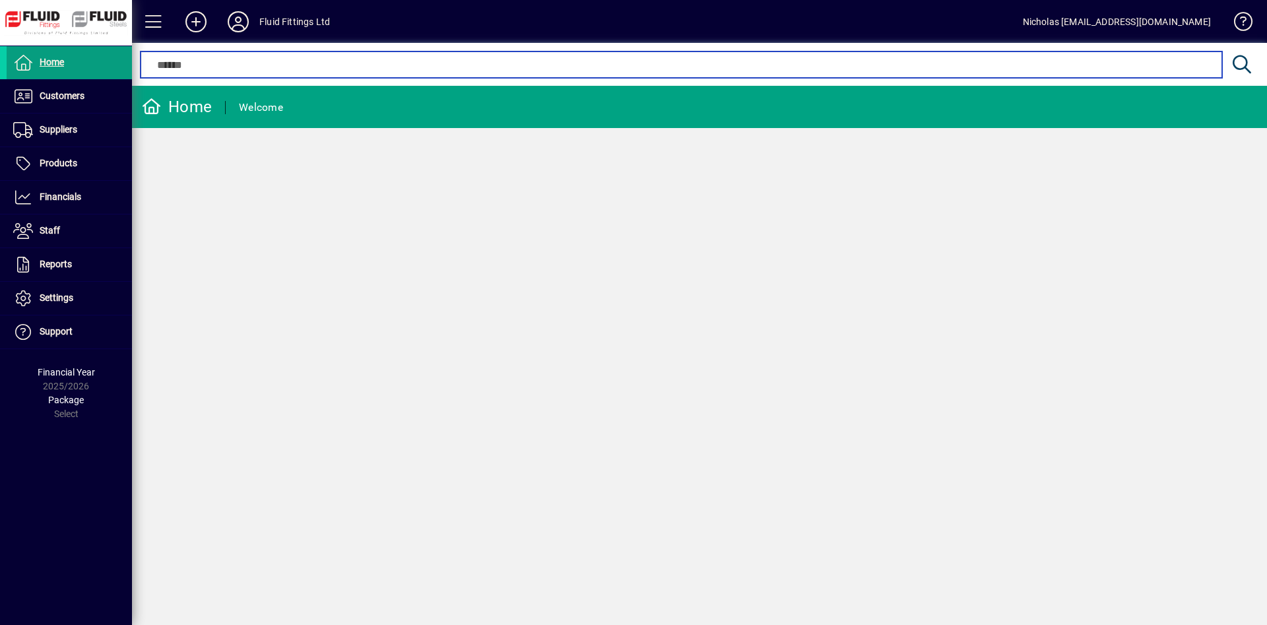
click at [222, 65] on input "text" at bounding box center [680, 65] width 1061 height 16
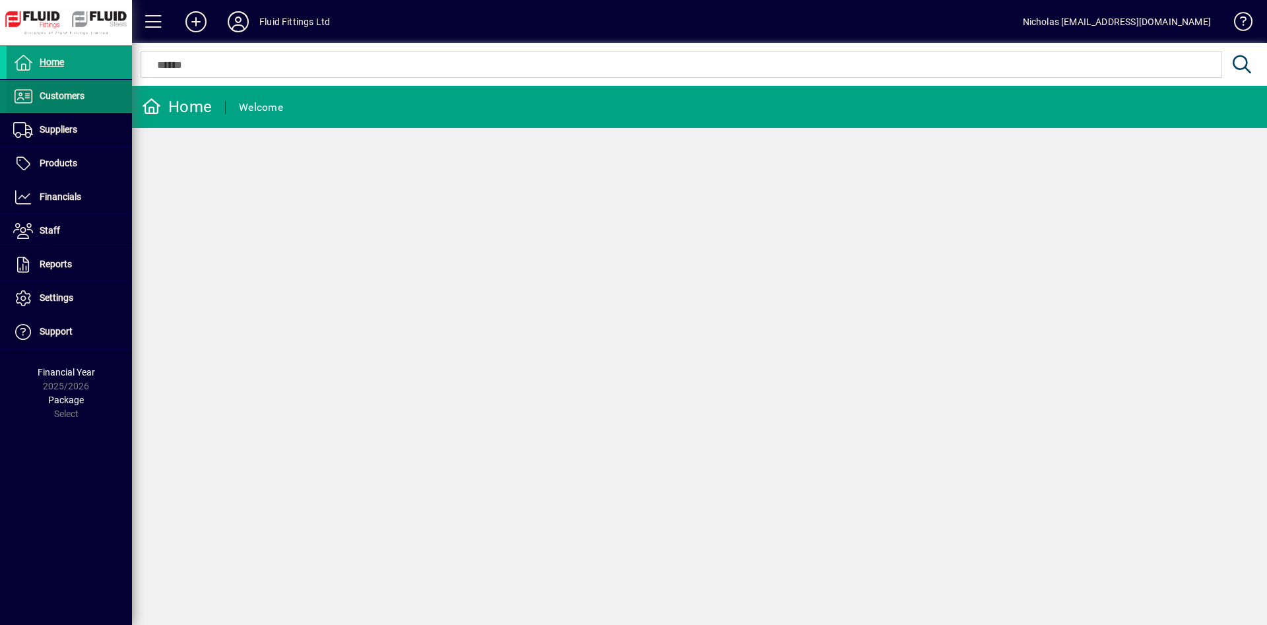
click at [90, 84] on span at bounding box center [69, 97] width 125 height 32
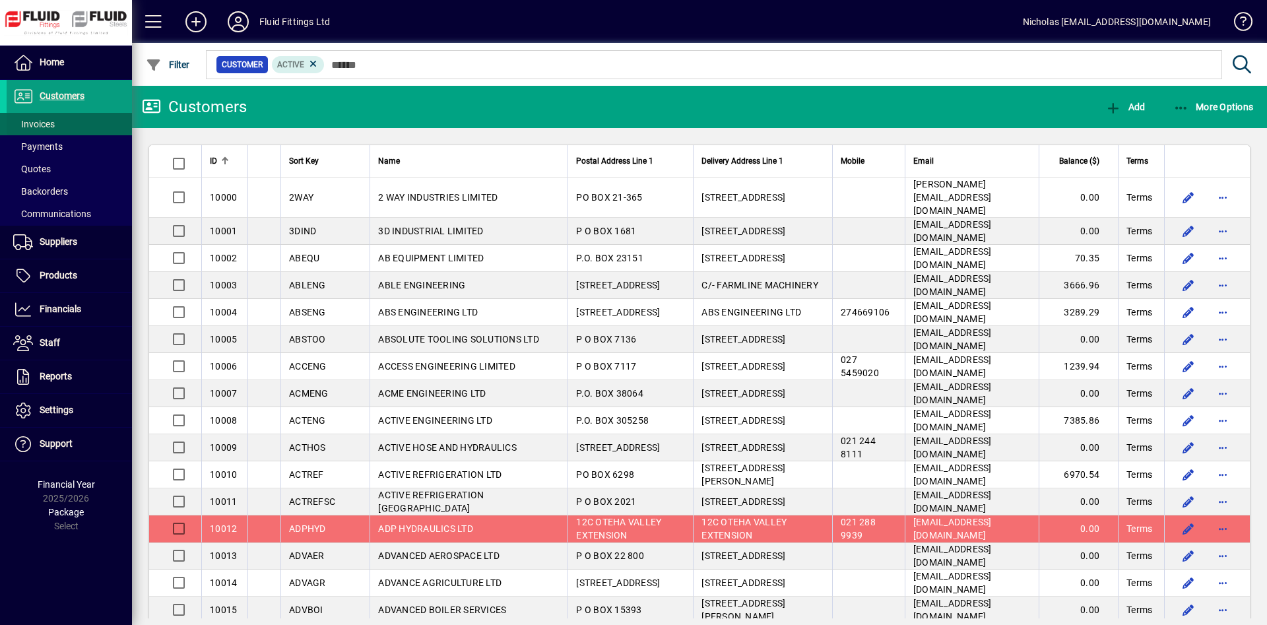
click at [71, 124] on span at bounding box center [69, 124] width 125 height 32
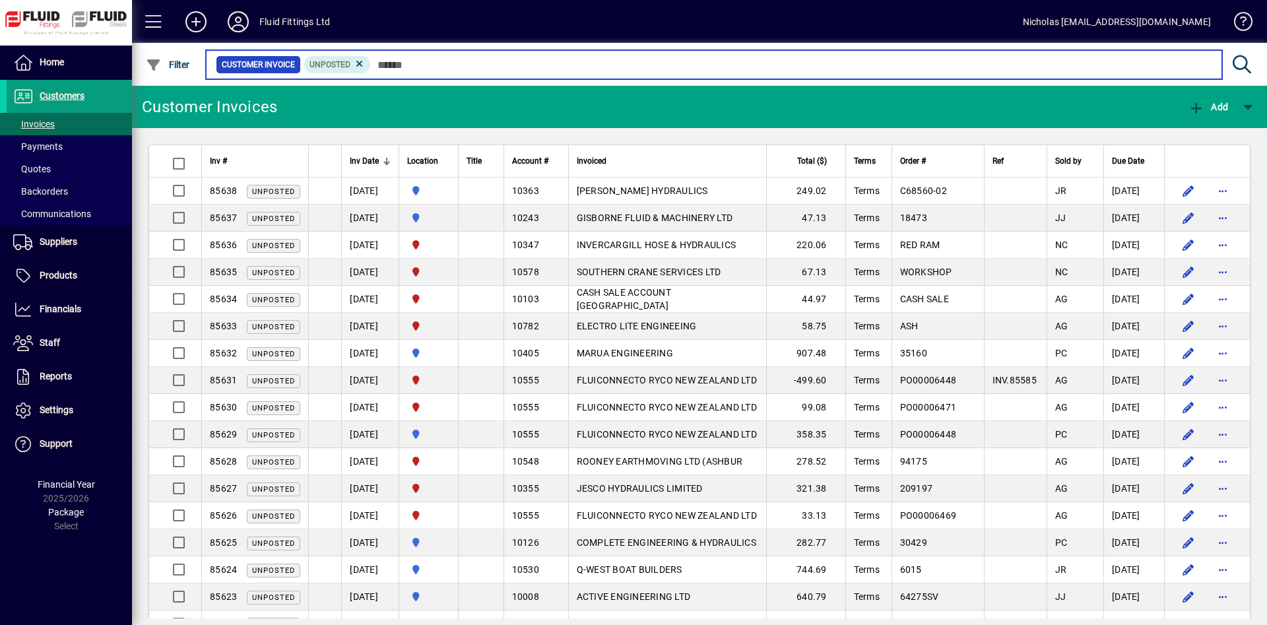
click at [518, 66] on input "text" at bounding box center [791, 64] width 841 height 18
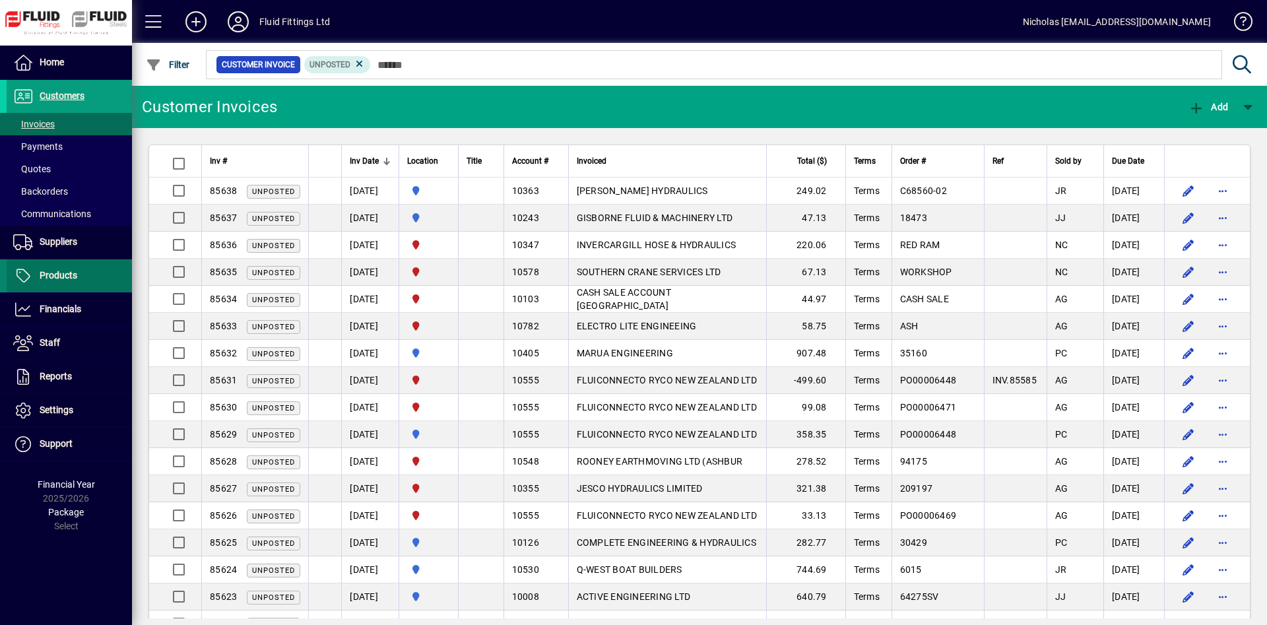
click at [85, 263] on span at bounding box center [69, 276] width 125 height 32
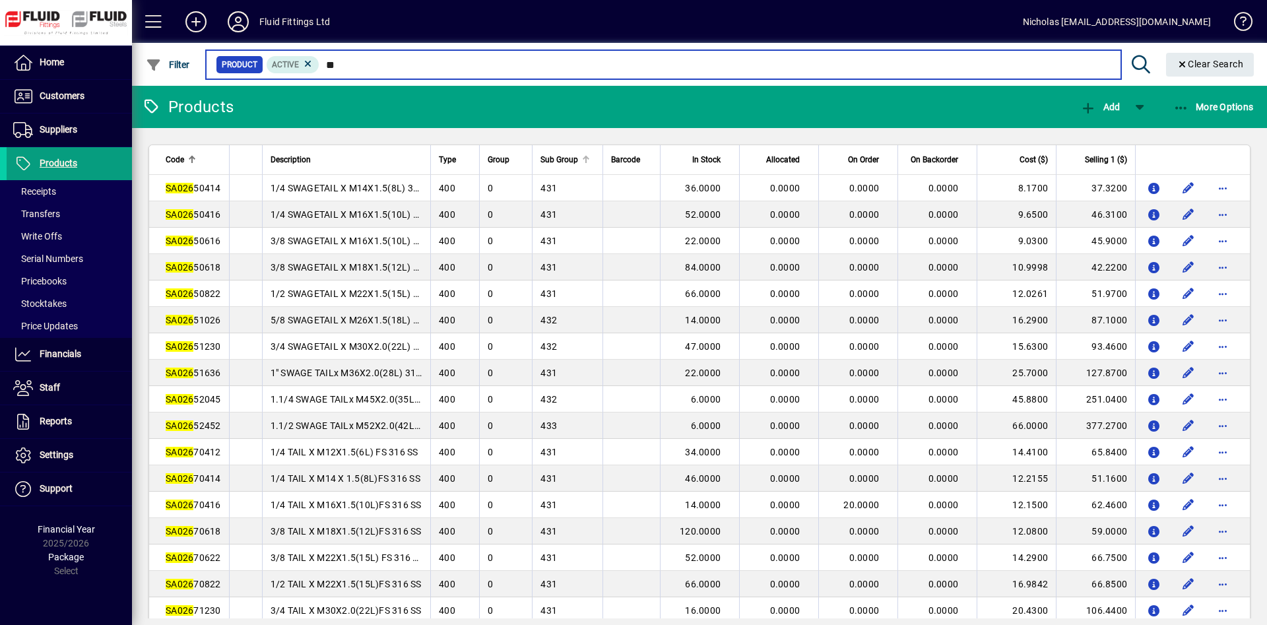
type input "*"
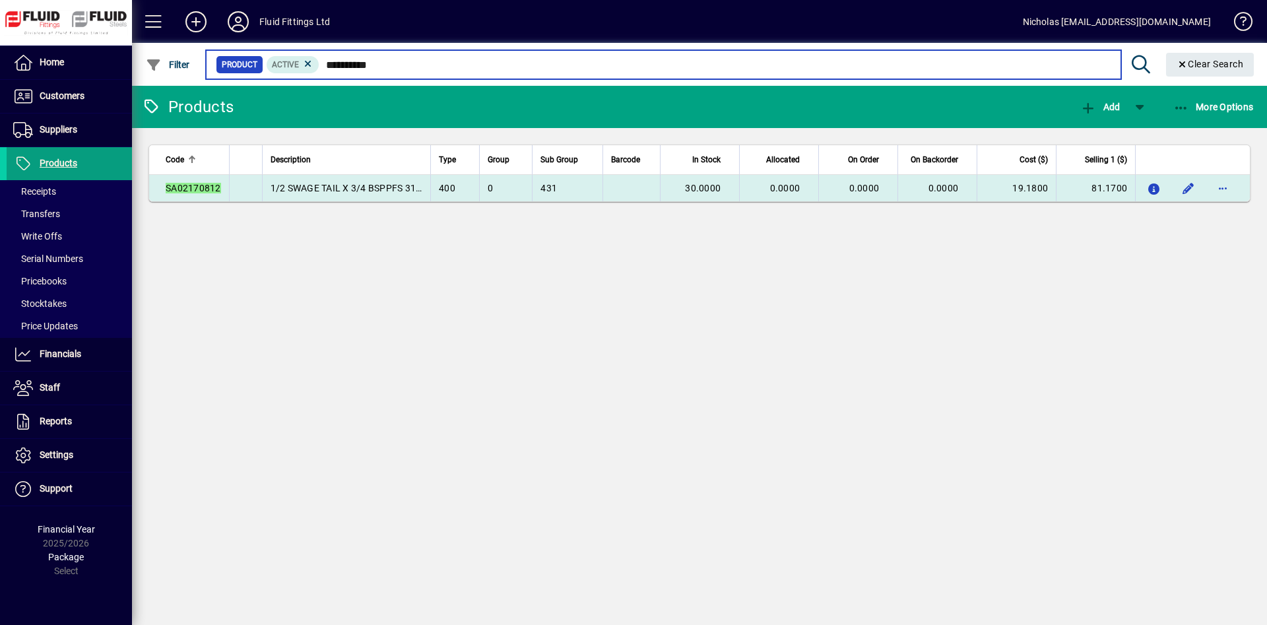
type input "**********"
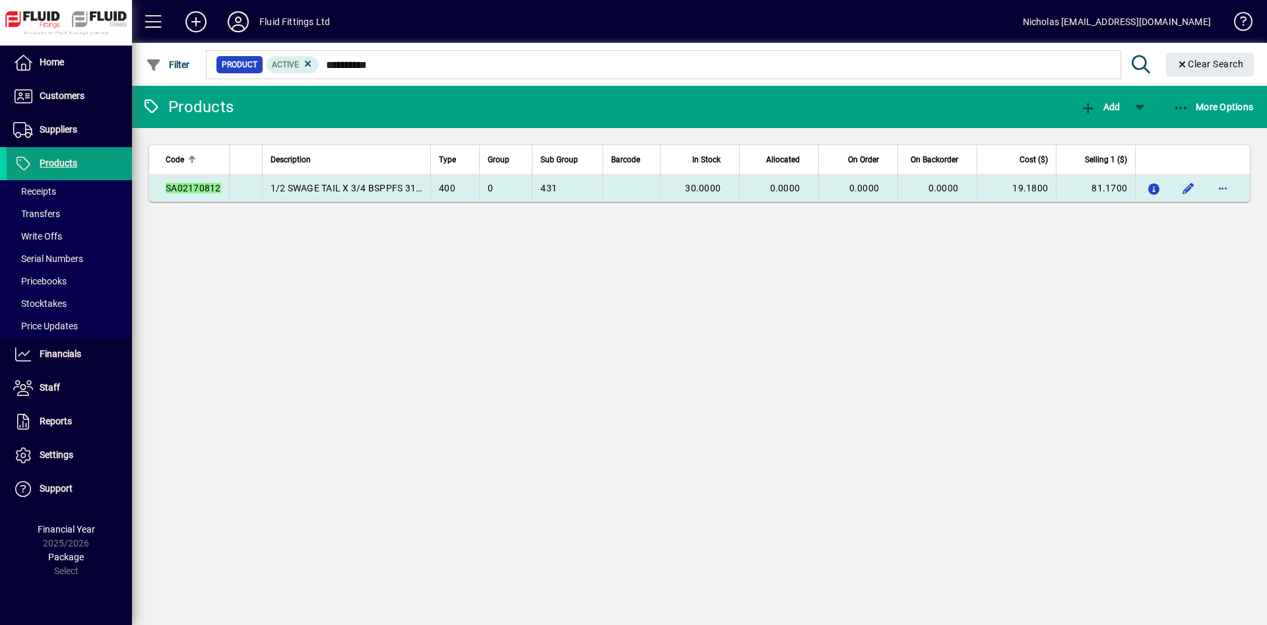
click at [770, 185] on span "0.0000" at bounding box center [785, 188] width 30 height 11
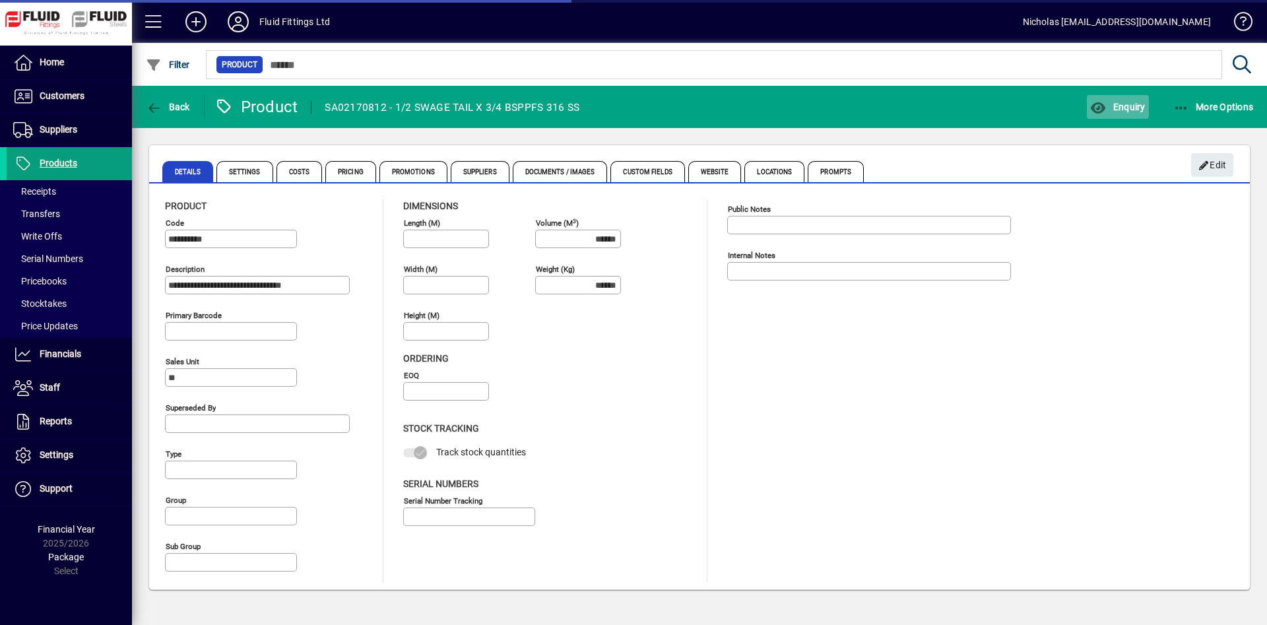
type input "**********"
type input "****"
click at [1107, 105] on span "Enquiry" at bounding box center [1117, 107] width 55 height 11
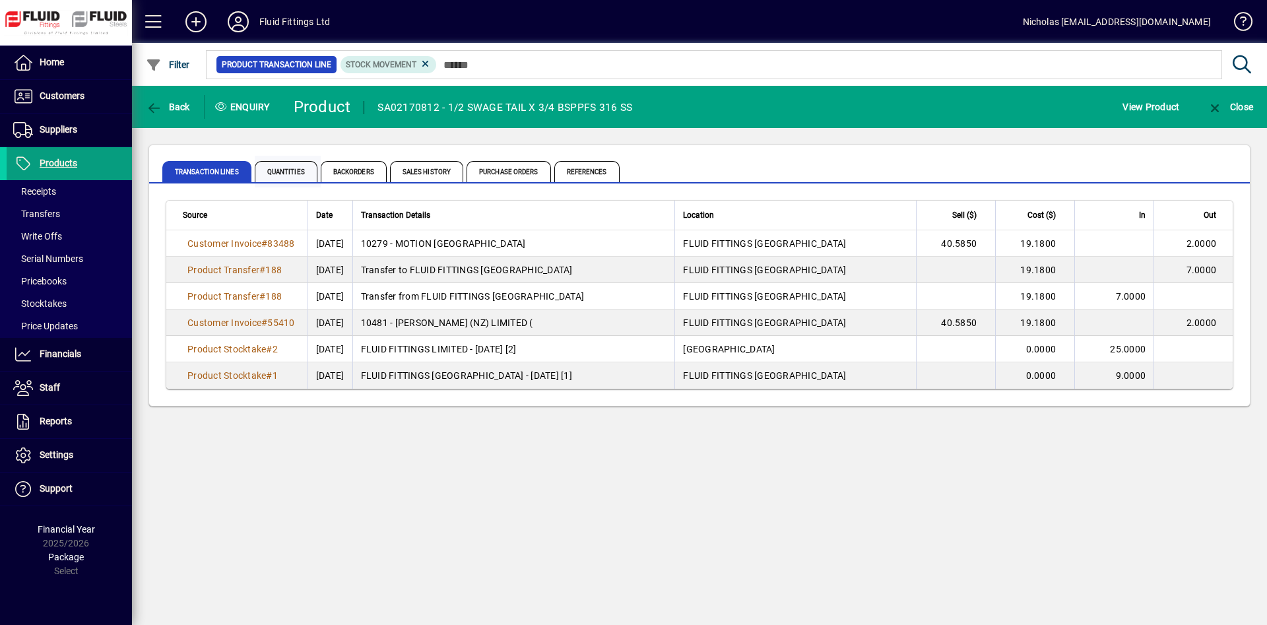
click at [308, 166] on span "Quantities" at bounding box center [286, 171] width 63 height 21
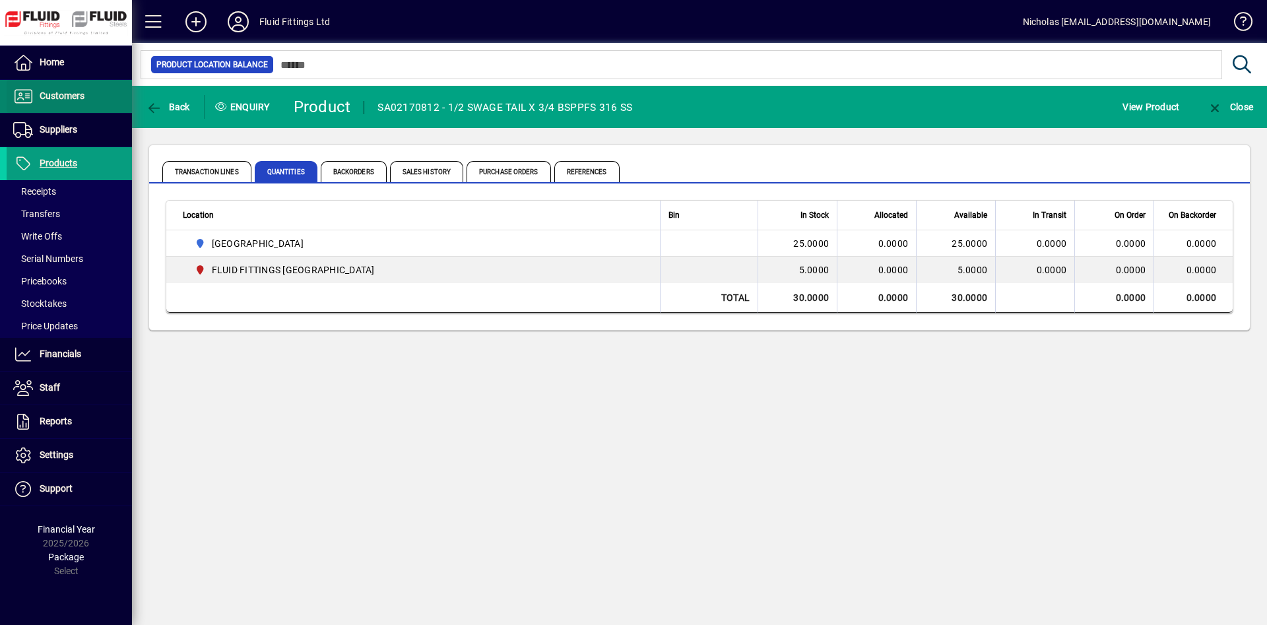
click at [92, 83] on span at bounding box center [69, 97] width 125 height 32
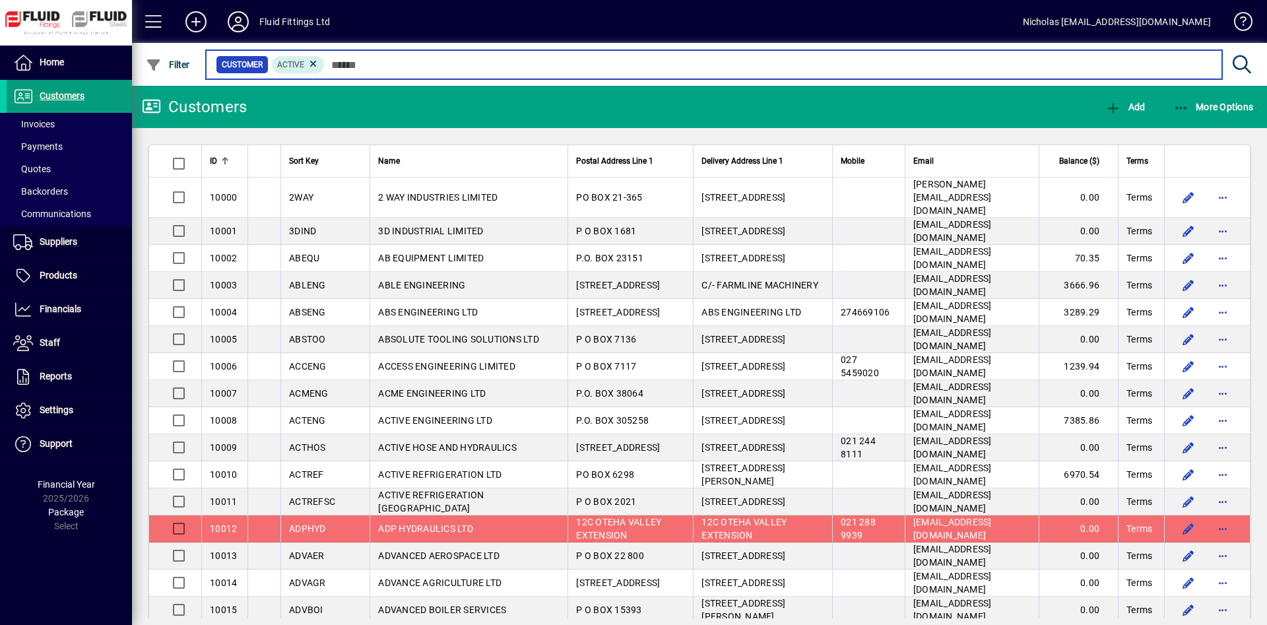
click at [494, 67] on input "text" at bounding box center [768, 64] width 887 height 18
click at [733, 68] on input "text" at bounding box center [768, 64] width 887 height 18
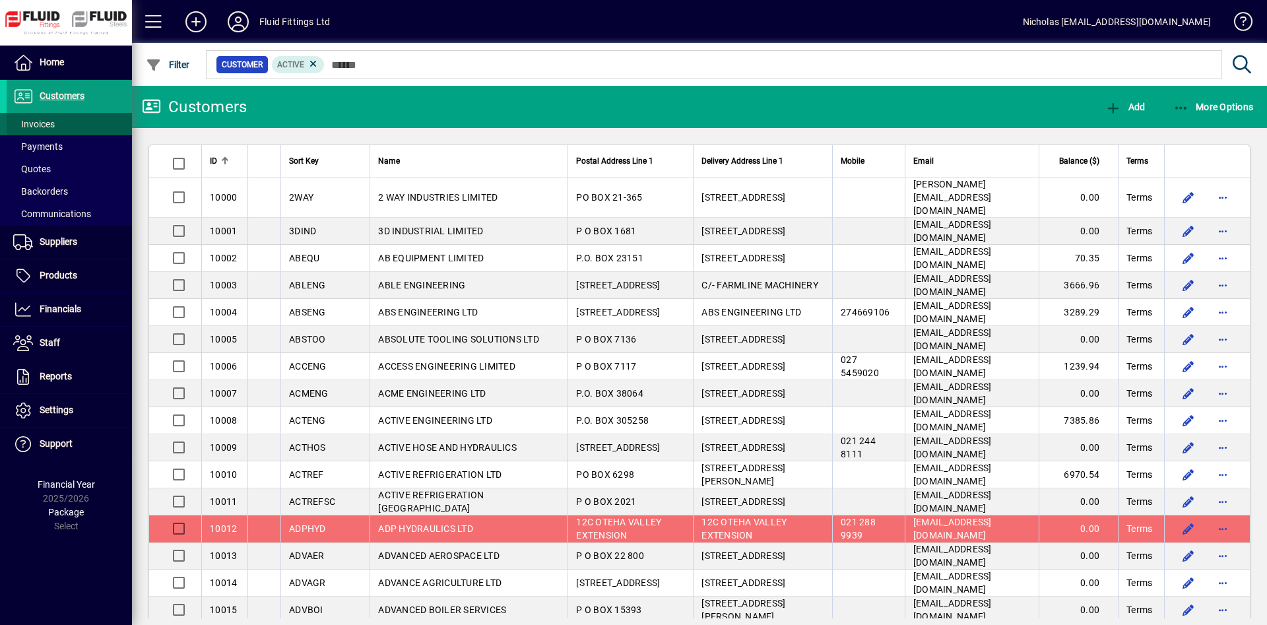
click at [56, 121] on span at bounding box center [69, 124] width 125 height 32
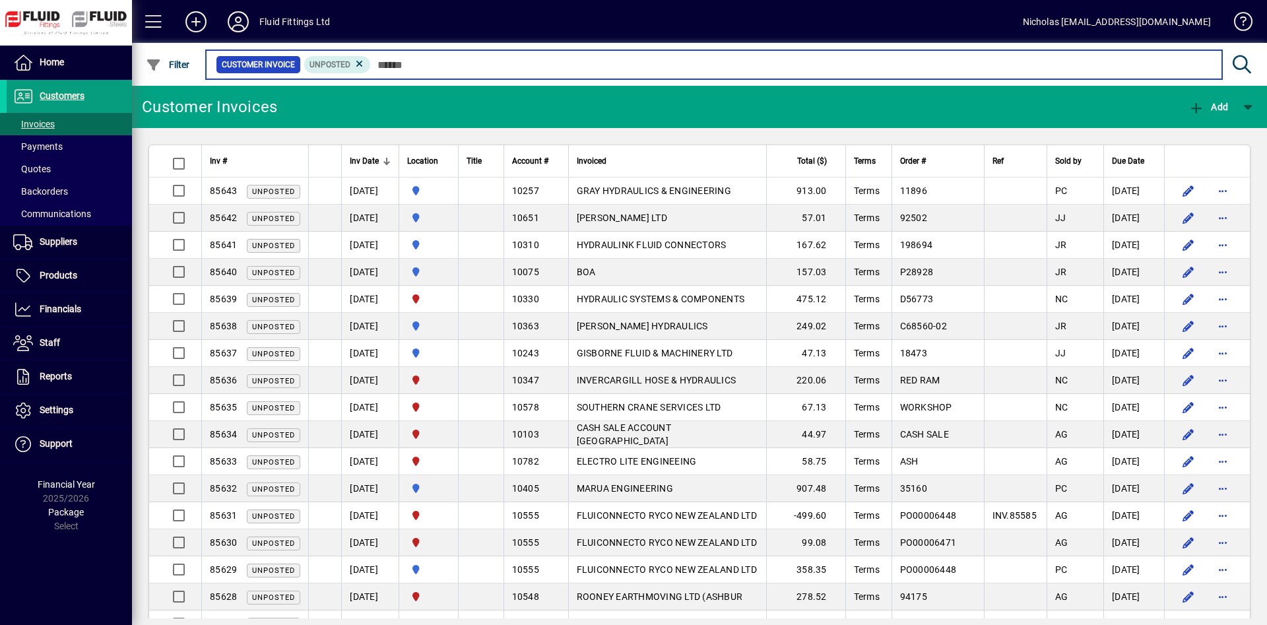
click at [451, 61] on input "text" at bounding box center [791, 64] width 841 height 18
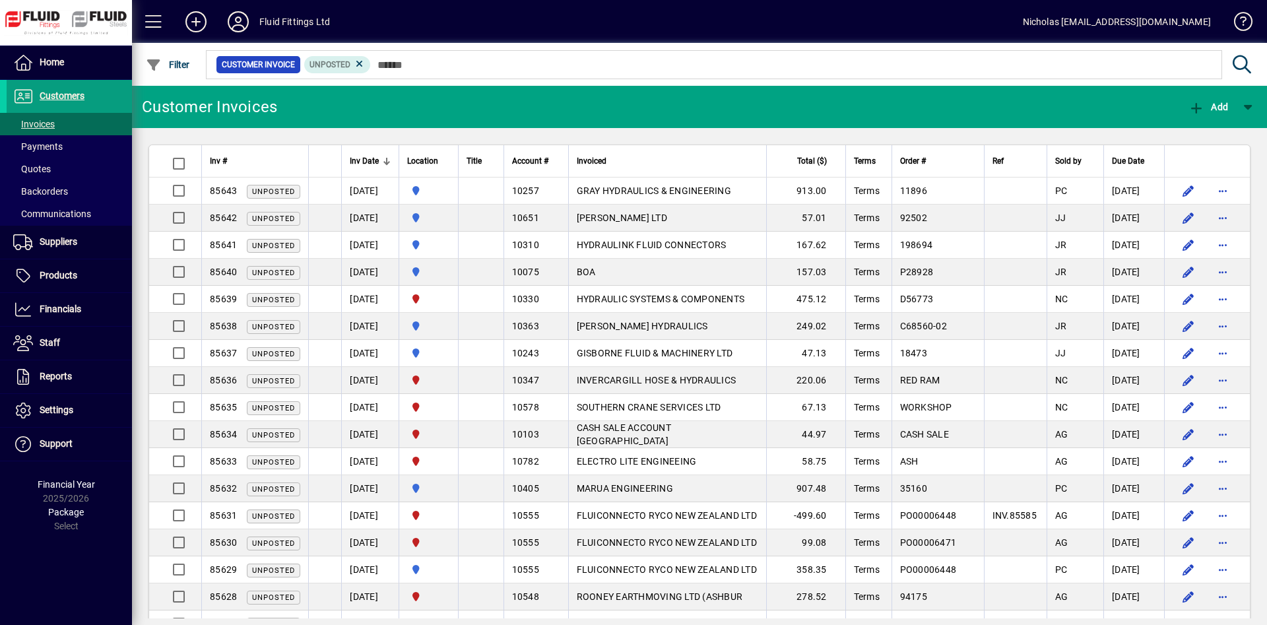
click at [448, 158] on div at bounding box center [447, 158] width 2 height 2
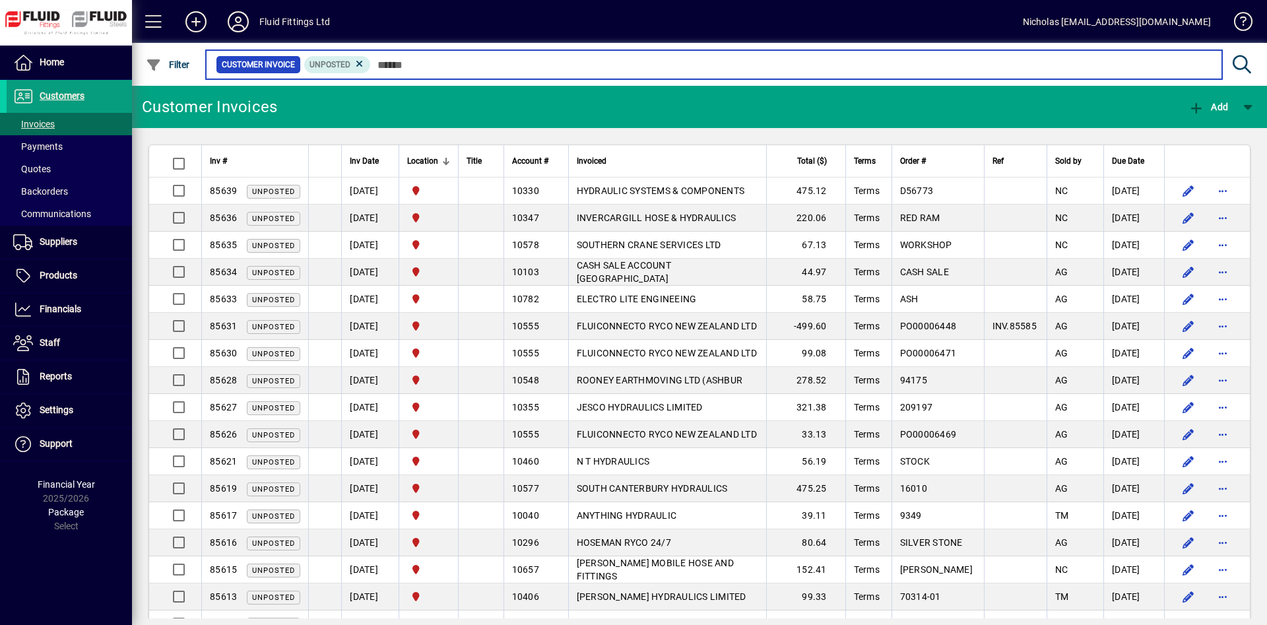
click at [505, 59] on input "text" at bounding box center [791, 64] width 841 height 18
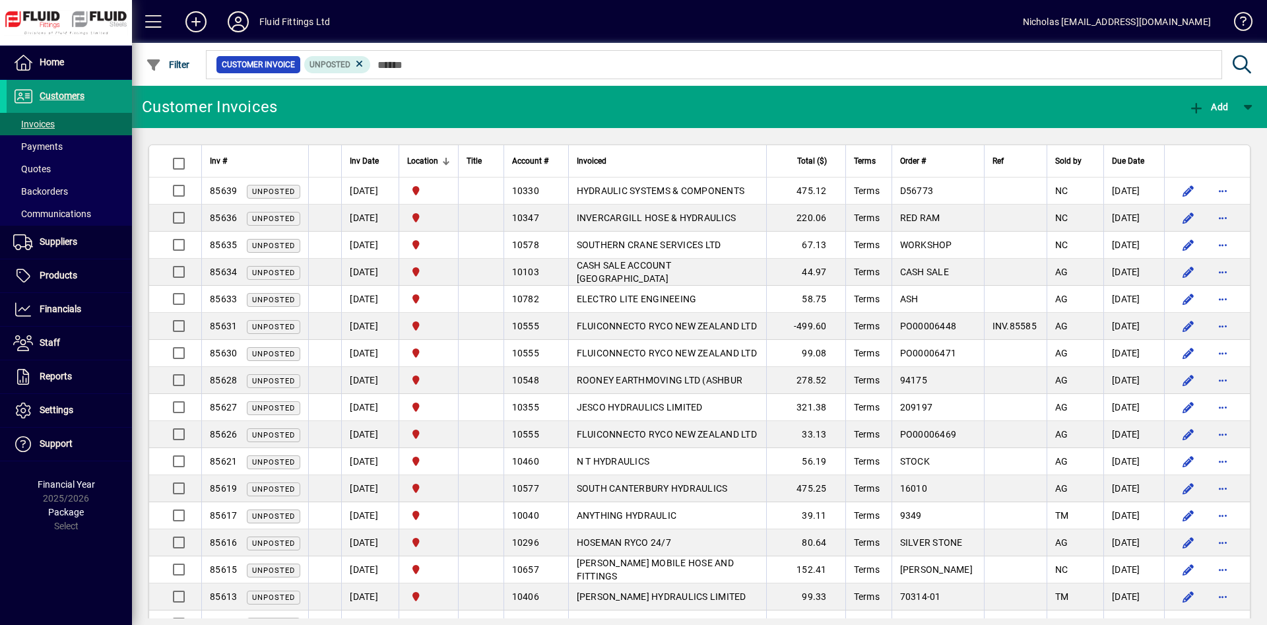
click at [103, 93] on span at bounding box center [69, 97] width 125 height 32
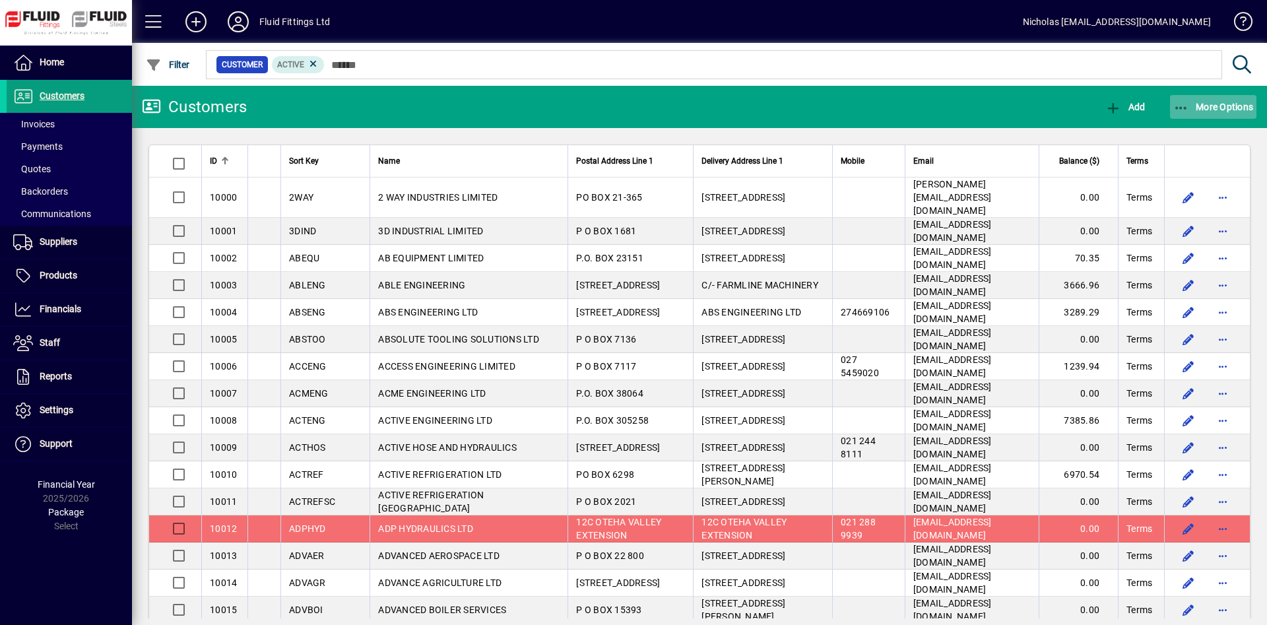
click at [1218, 101] on span "button" at bounding box center [1213, 107] width 87 height 32
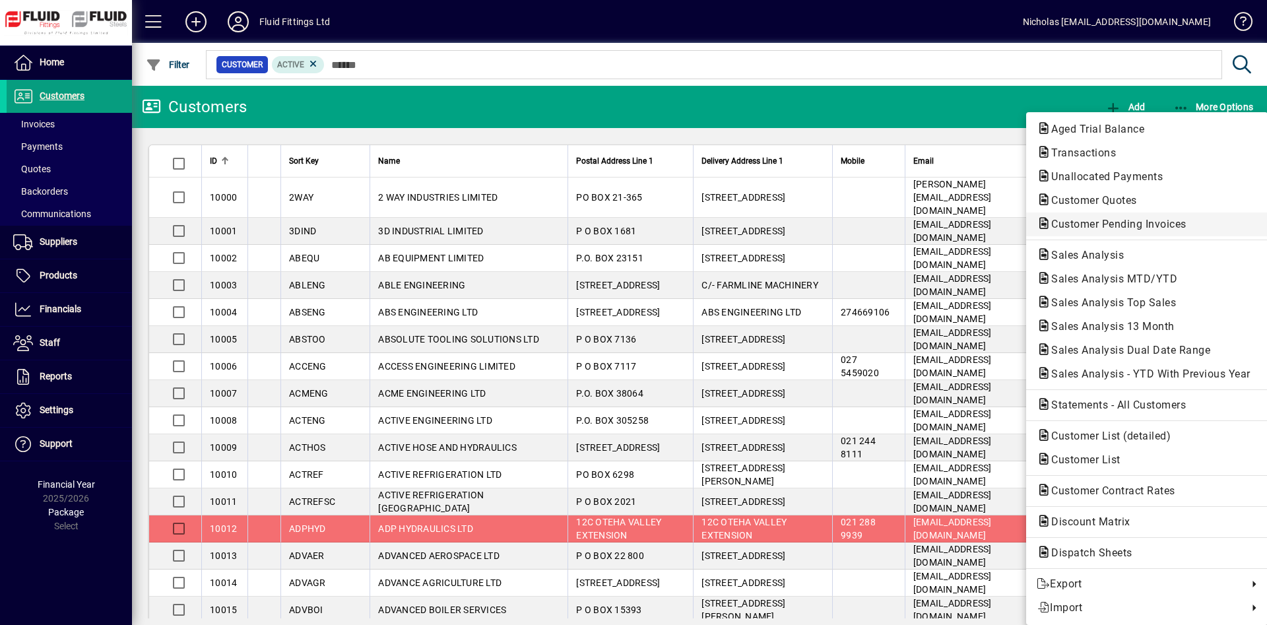
click at [1173, 225] on span "Customer Pending Invoices" at bounding box center [1115, 224] width 156 height 13
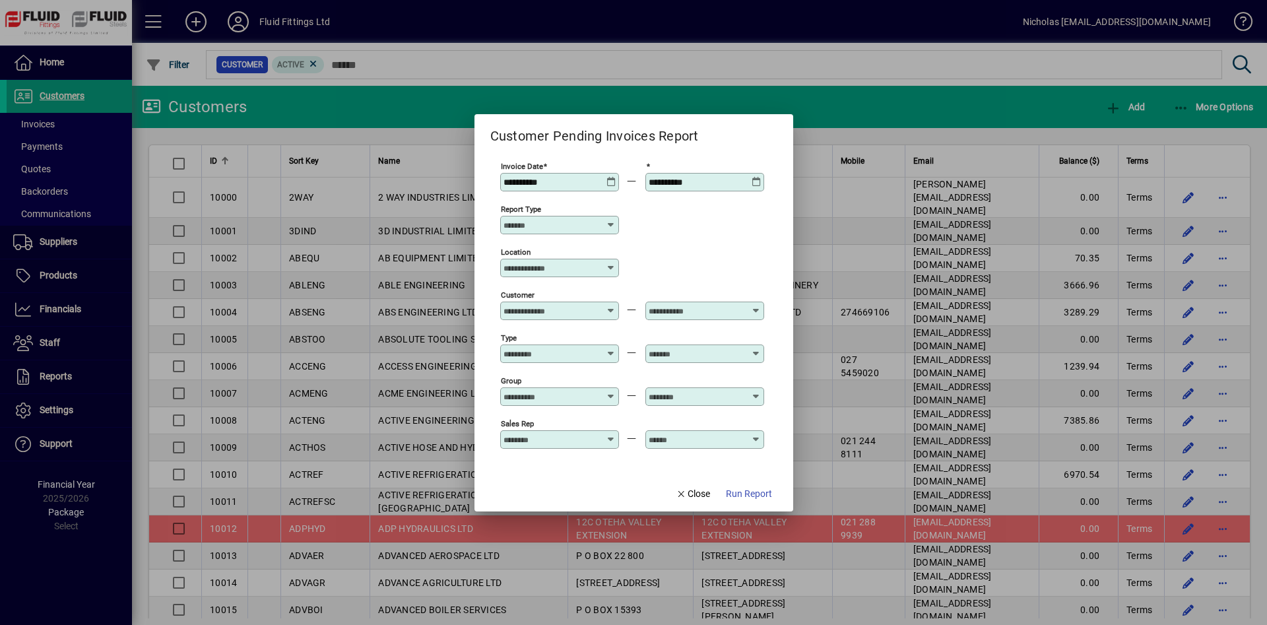
click at [544, 267] on input "Location" at bounding box center [555, 268] width 102 height 11
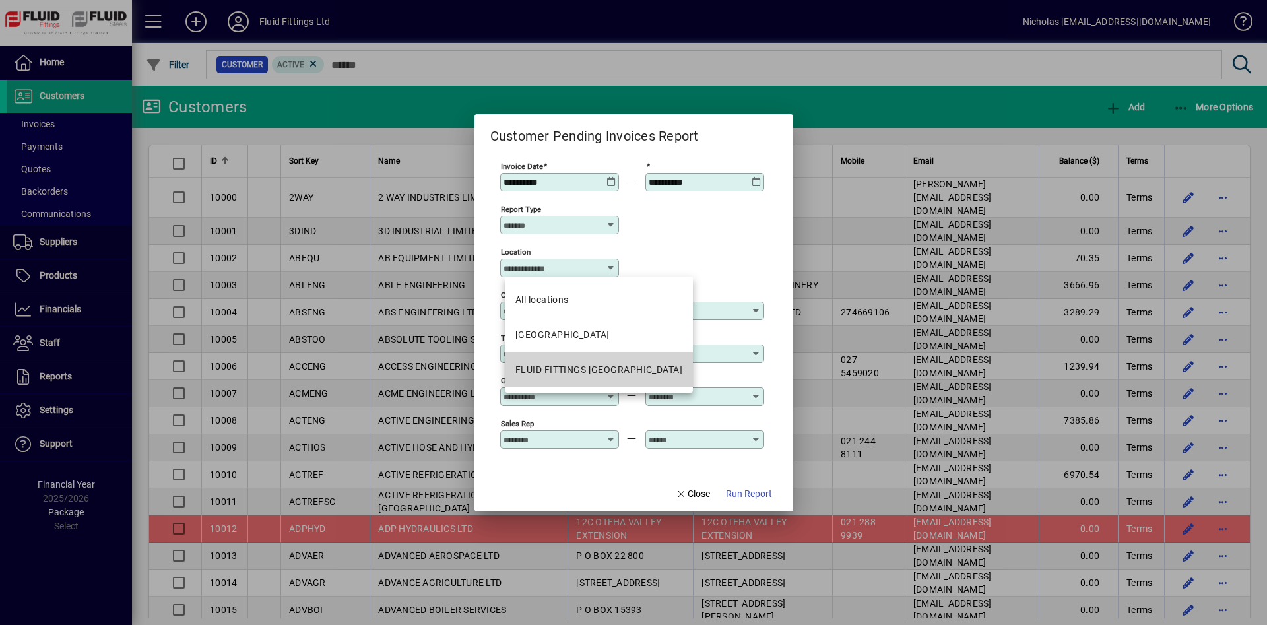
click at [622, 363] on div "FLUID FITTINGS [GEOGRAPHIC_DATA]" at bounding box center [599, 370] width 167 height 14
type input "**********"
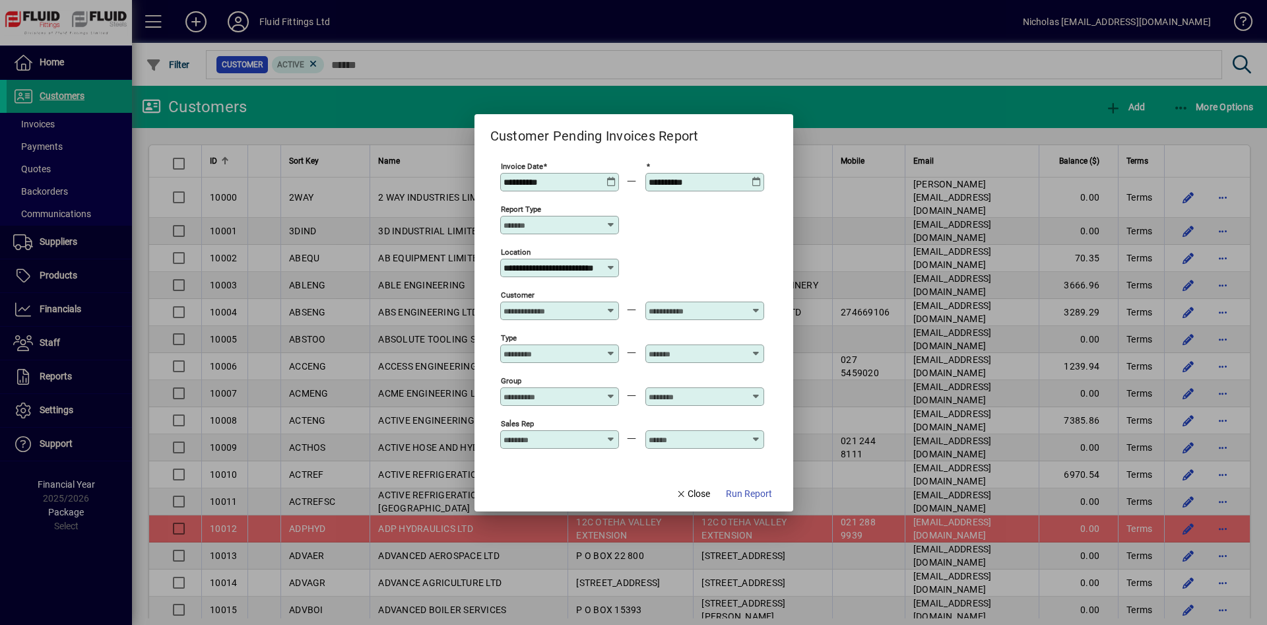
drag, startPoint x: 752, startPoint y: 489, endPoint x: 761, endPoint y: 490, distance: 8.7
click at [753, 489] on span "Run Report" at bounding box center [749, 494] width 46 height 14
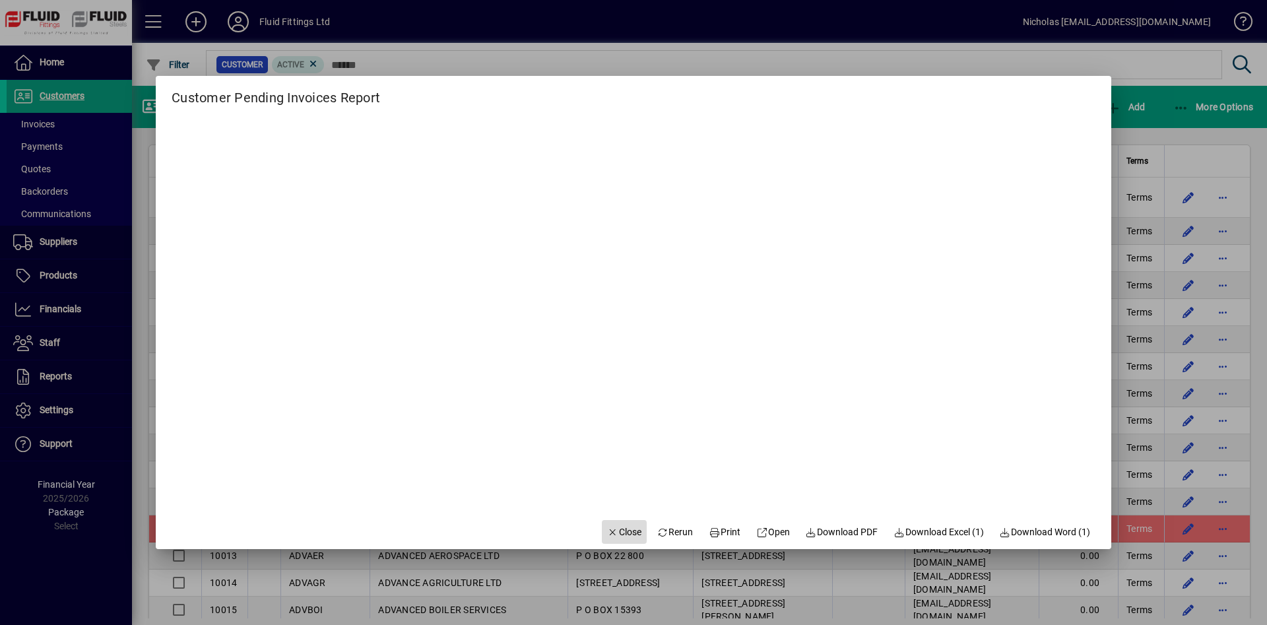
click at [604, 523] on span "button" at bounding box center [624, 532] width 45 height 32
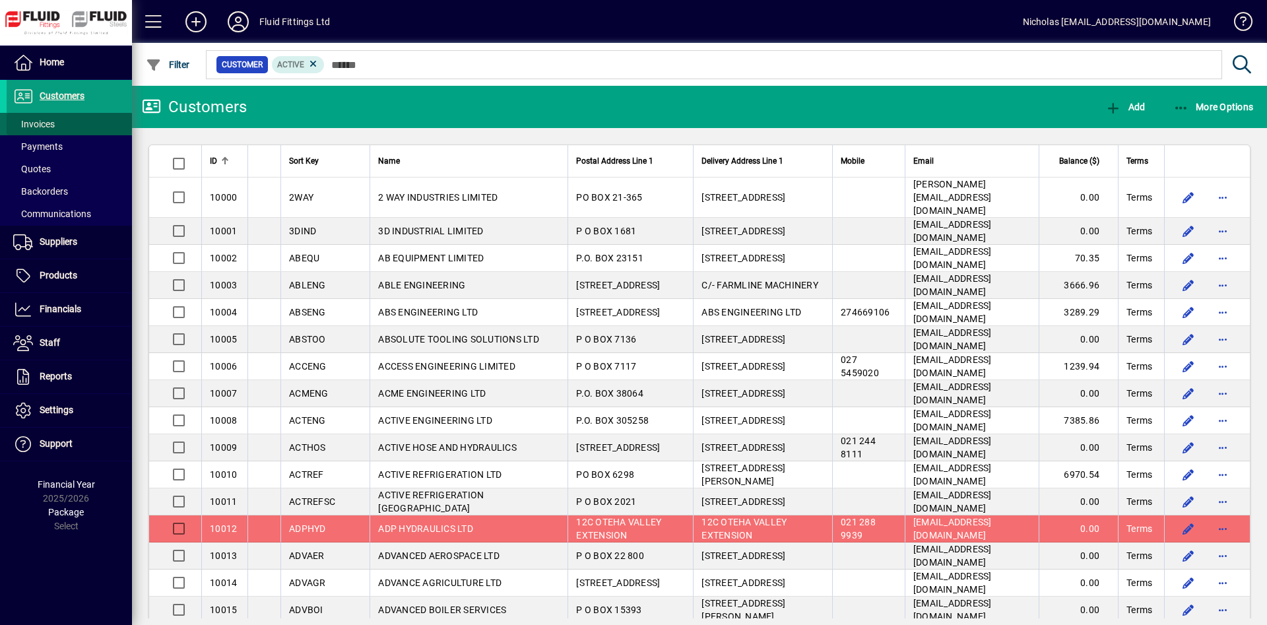
click at [78, 119] on span at bounding box center [69, 124] width 125 height 32
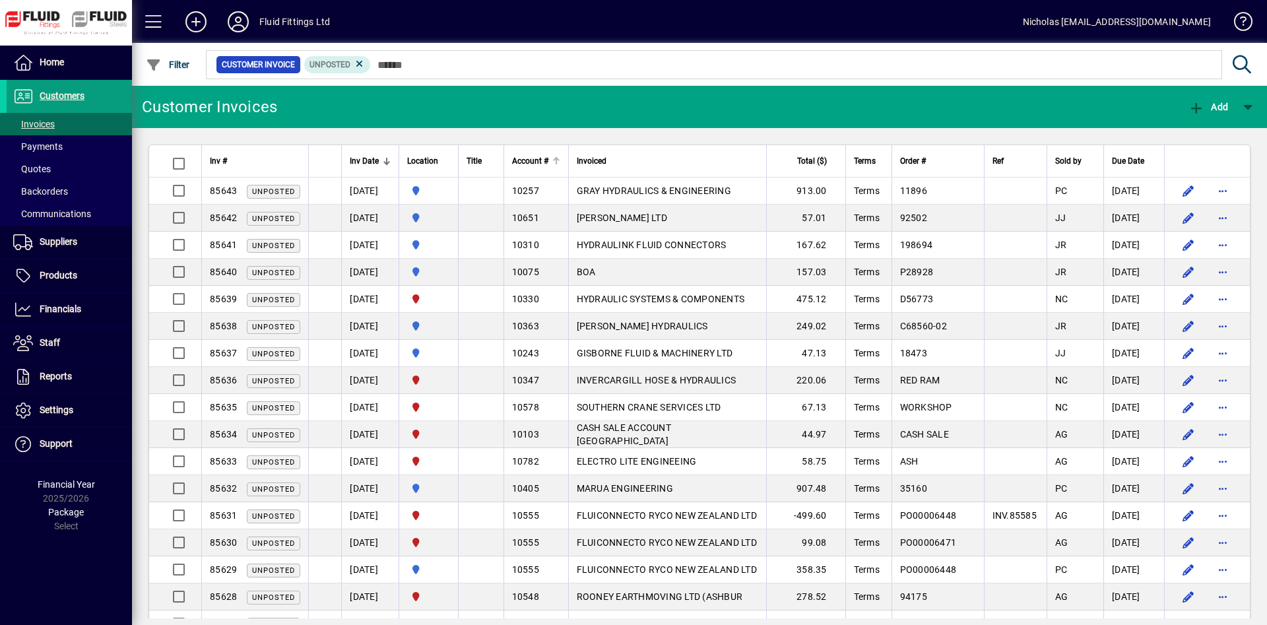
click at [560, 158] on div at bounding box center [556, 161] width 8 height 8
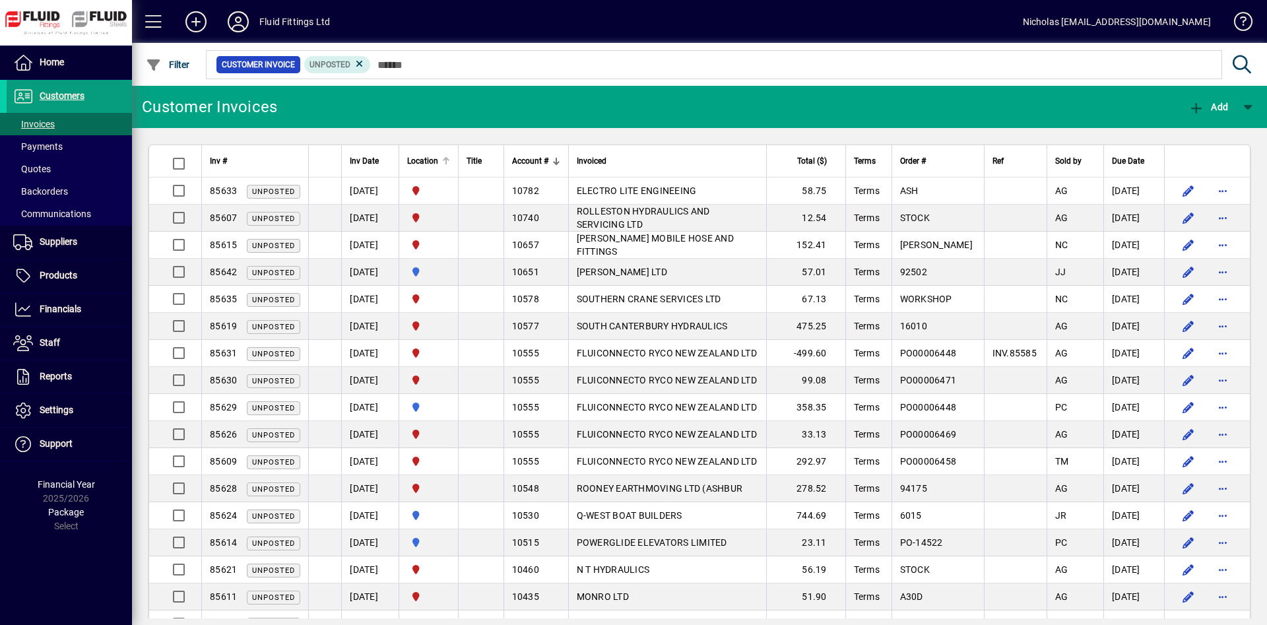
click at [458, 156] on th "Location" at bounding box center [428, 161] width 59 height 32
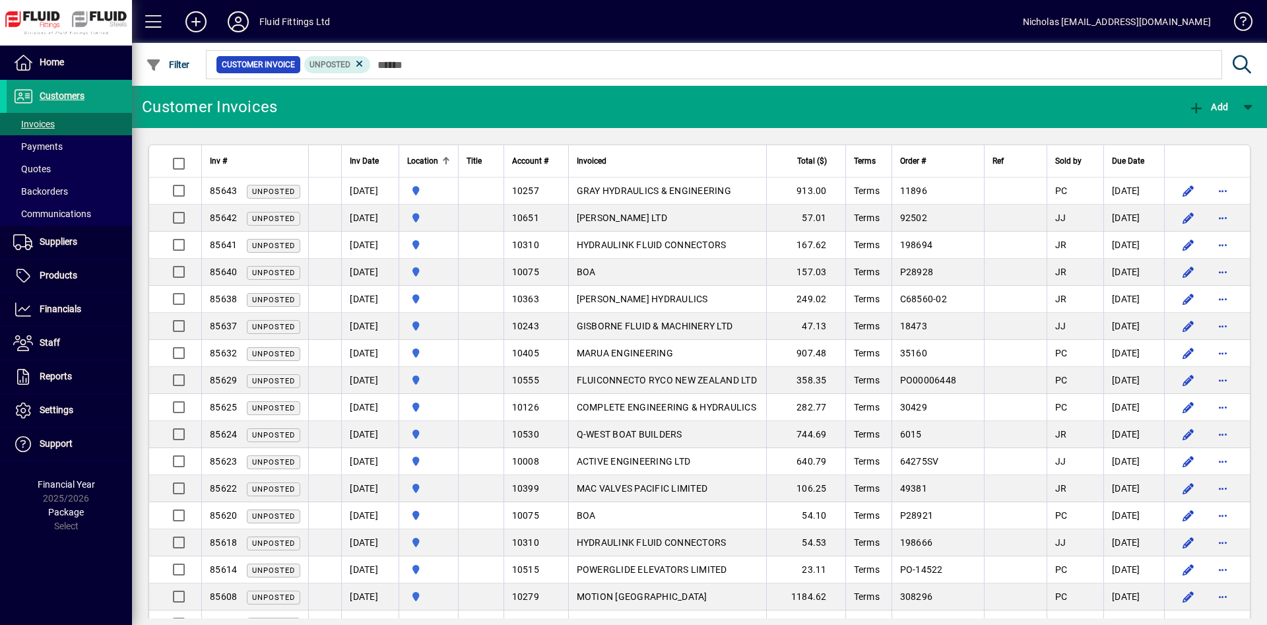
click at [450, 157] on div at bounding box center [446, 157] width 8 height 1
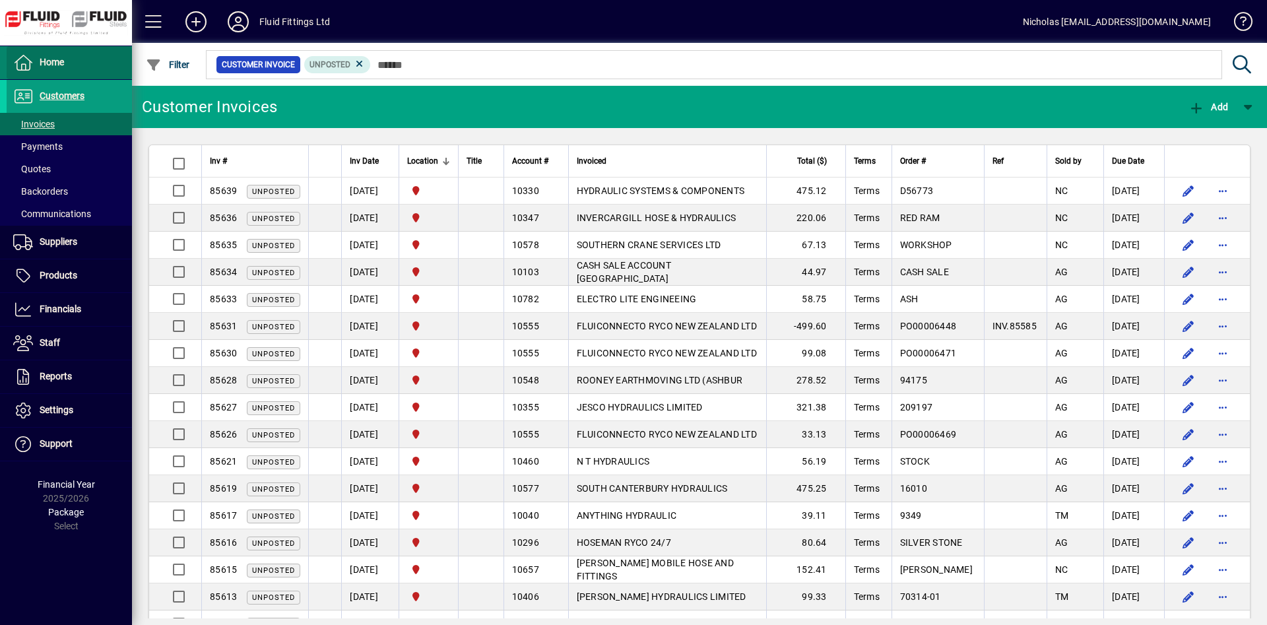
click at [108, 57] on span at bounding box center [69, 63] width 125 height 32
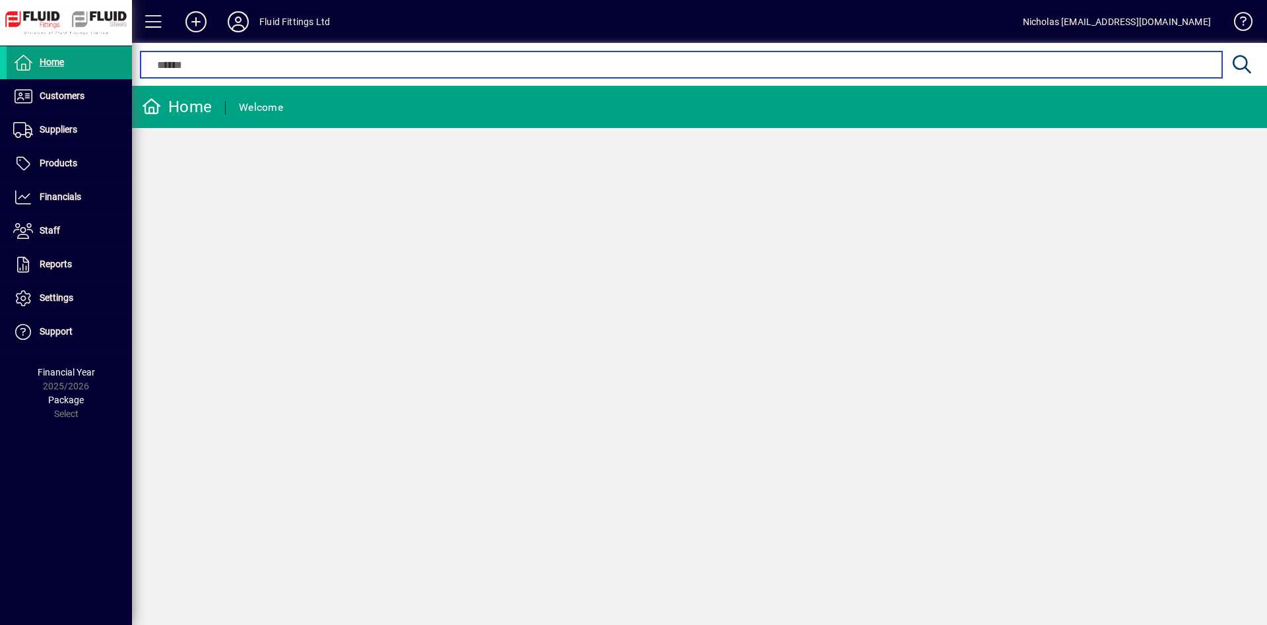
click at [372, 60] on input "text" at bounding box center [680, 65] width 1061 height 16
click at [391, 65] on input "text" at bounding box center [680, 65] width 1061 height 16
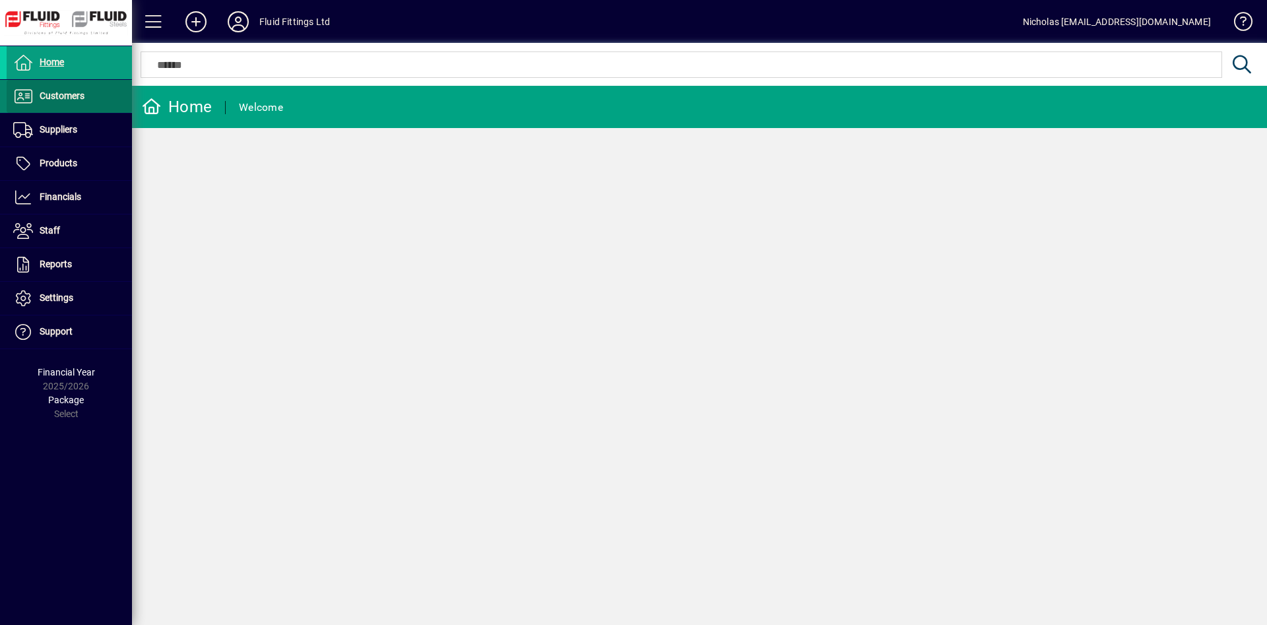
click at [80, 112] on span at bounding box center [69, 96] width 125 height 33
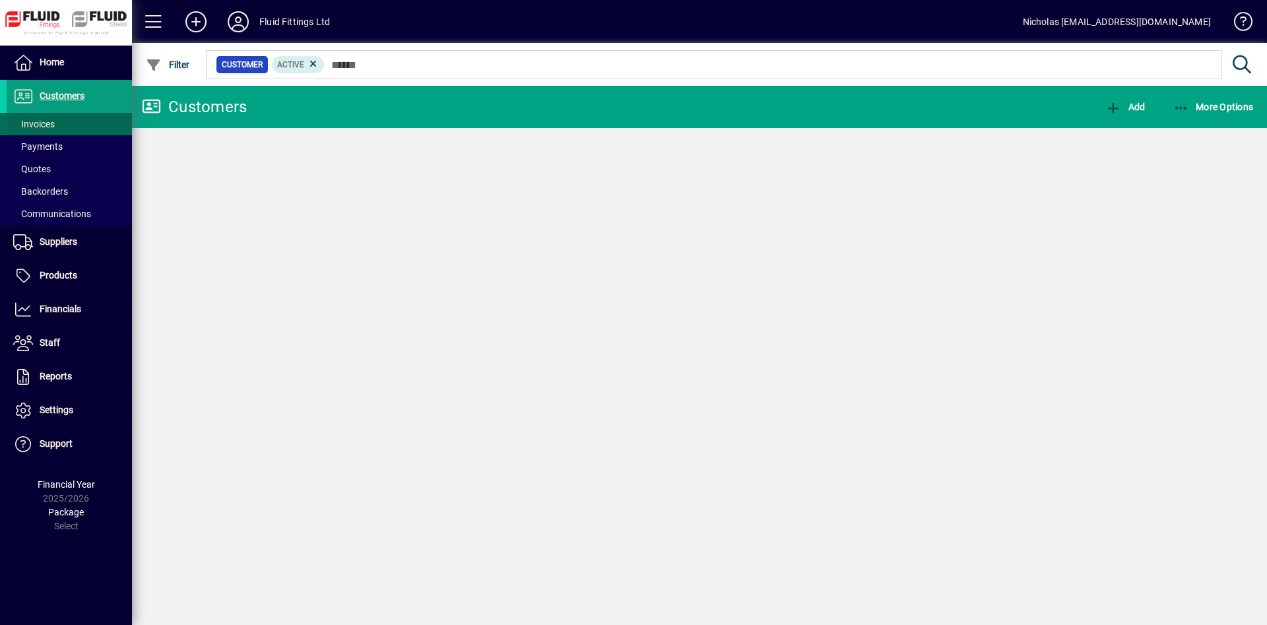
click at [74, 125] on span at bounding box center [69, 124] width 125 height 32
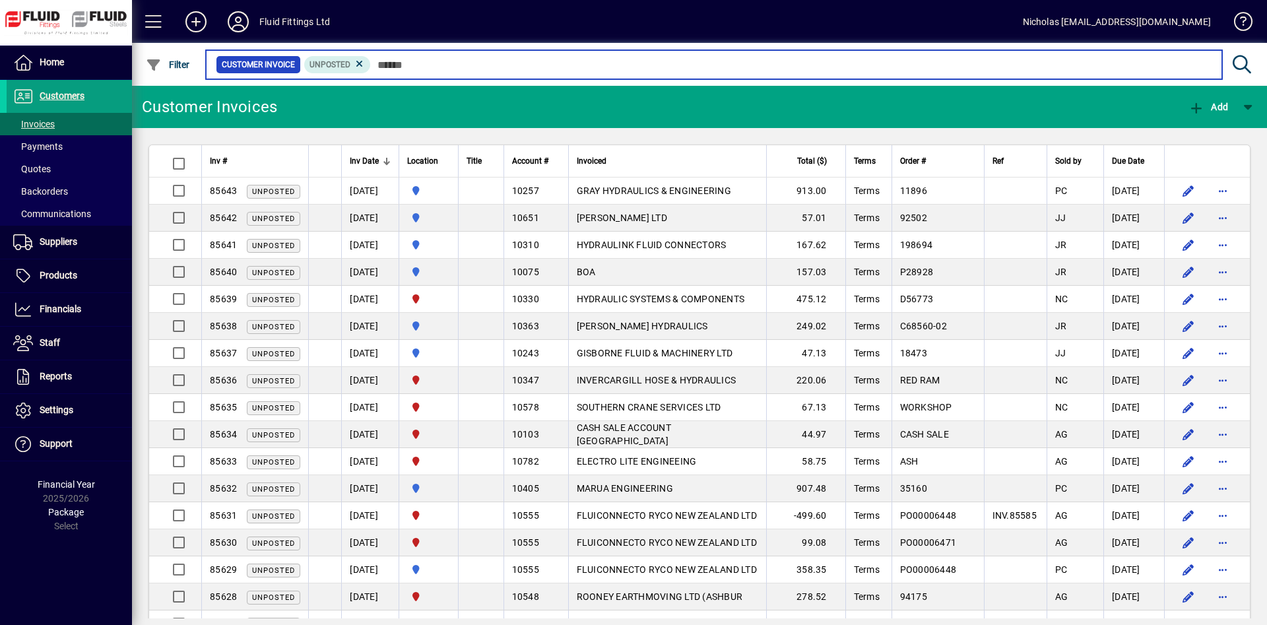
click at [467, 70] on input "text" at bounding box center [791, 64] width 841 height 18
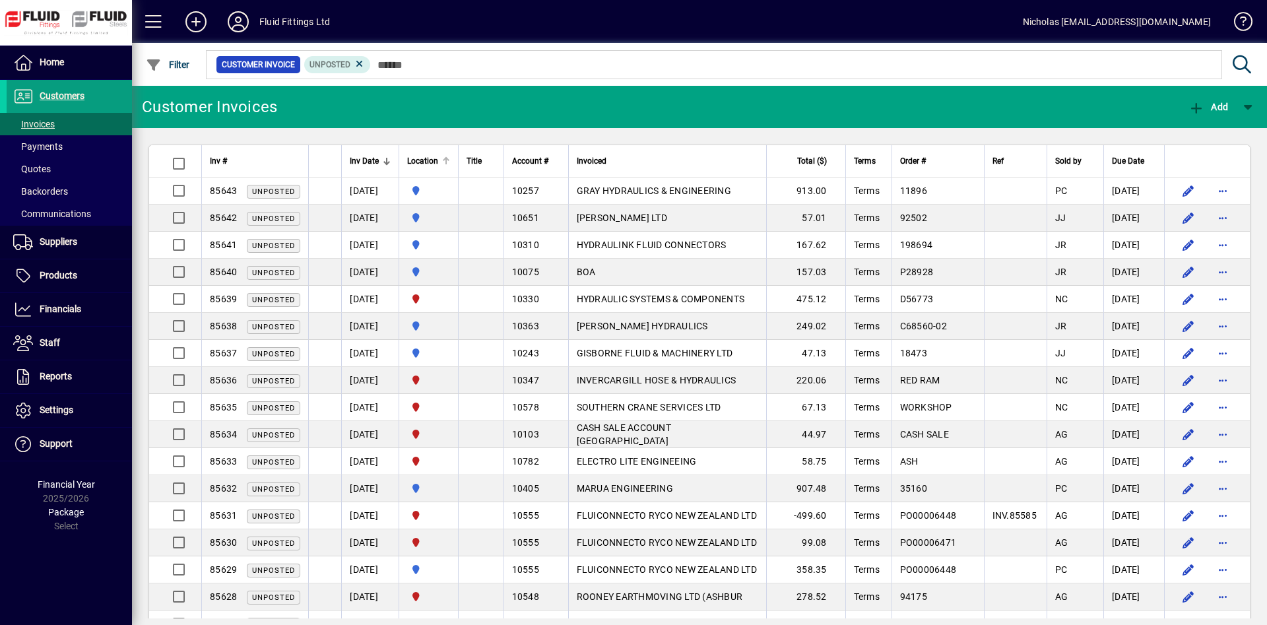
click at [450, 160] on div at bounding box center [448, 159] width 4 height 4
click at [450, 161] on div at bounding box center [446, 161] width 8 height 8
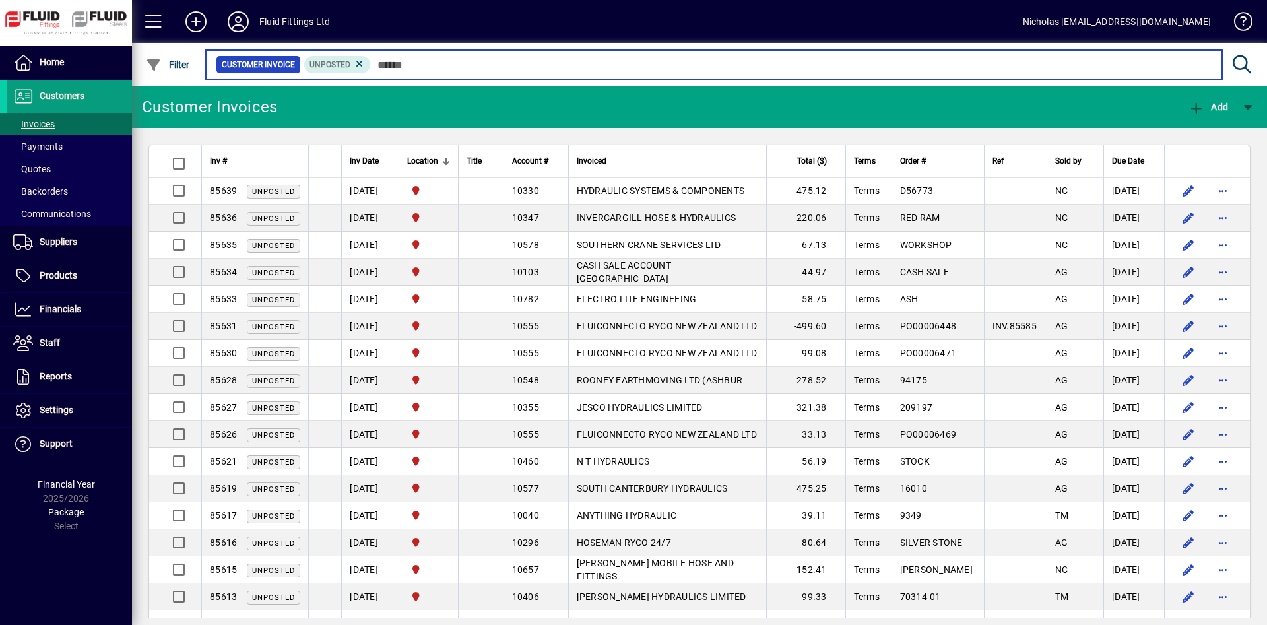
click at [590, 57] on input "text" at bounding box center [791, 64] width 841 height 18
click at [571, 65] on input "text" at bounding box center [791, 64] width 841 height 18
click at [566, 65] on input "text" at bounding box center [791, 64] width 841 height 18
click at [820, 58] on input "text" at bounding box center [791, 64] width 841 height 18
click at [405, 69] on input "text" at bounding box center [791, 64] width 841 height 18
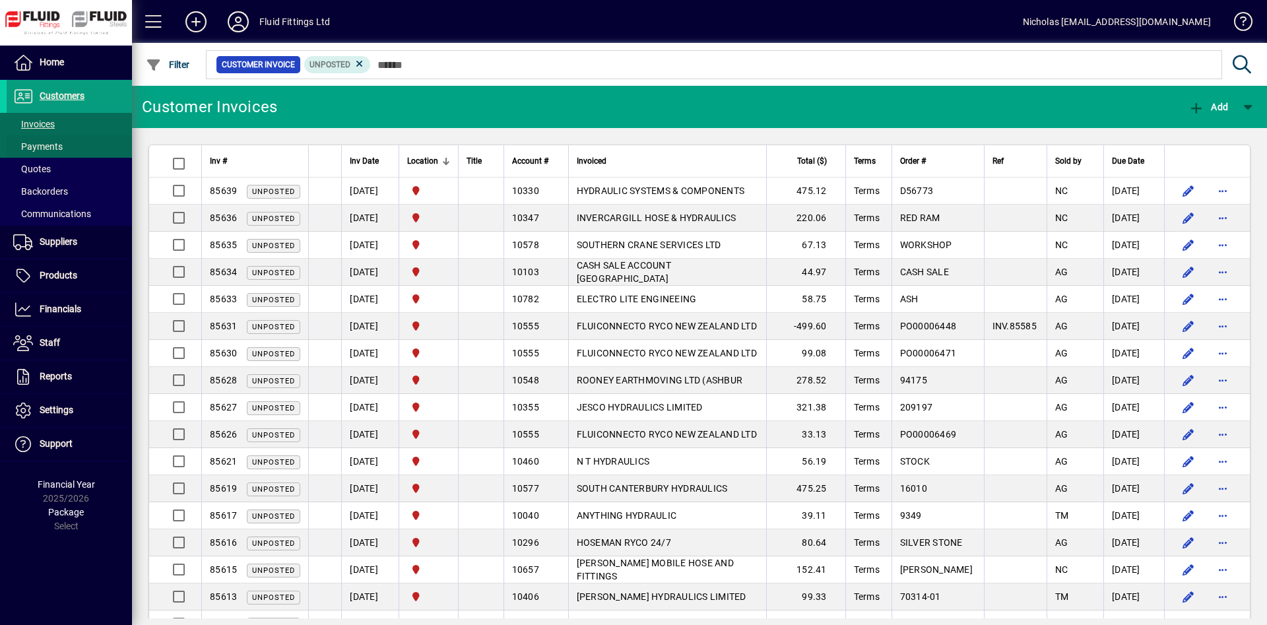
click at [100, 148] on span at bounding box center [69, 147] width 125 height 32
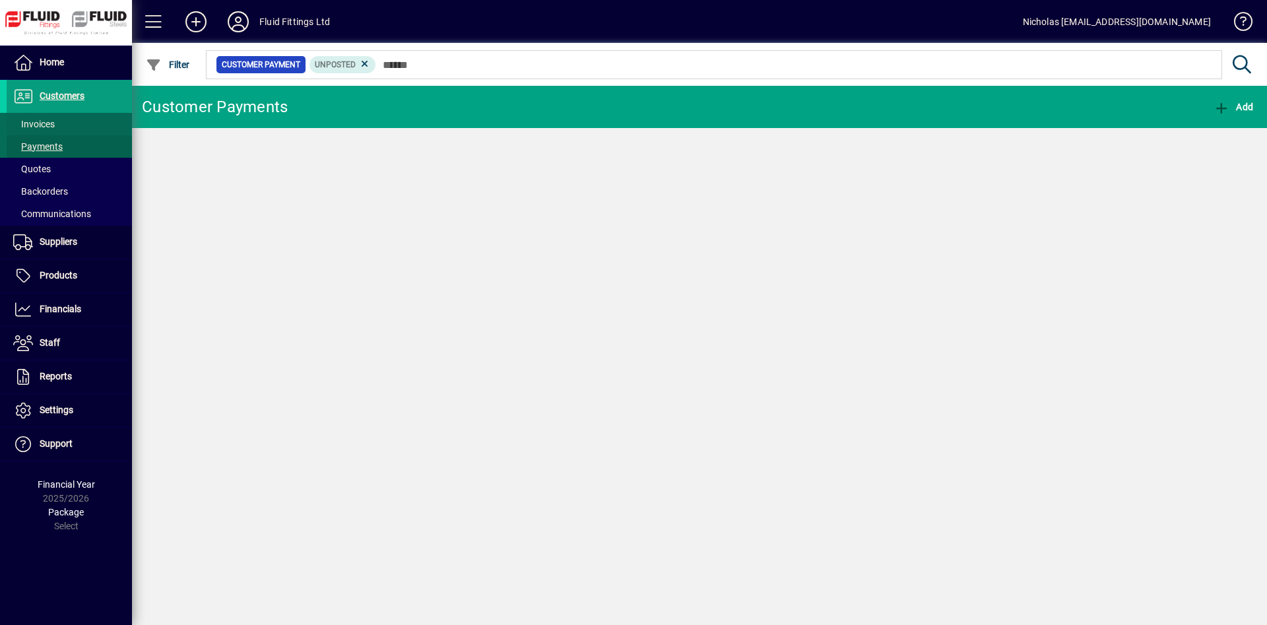
click at [67, 116] on span at bounding box center [69, 124] width 125 height 32
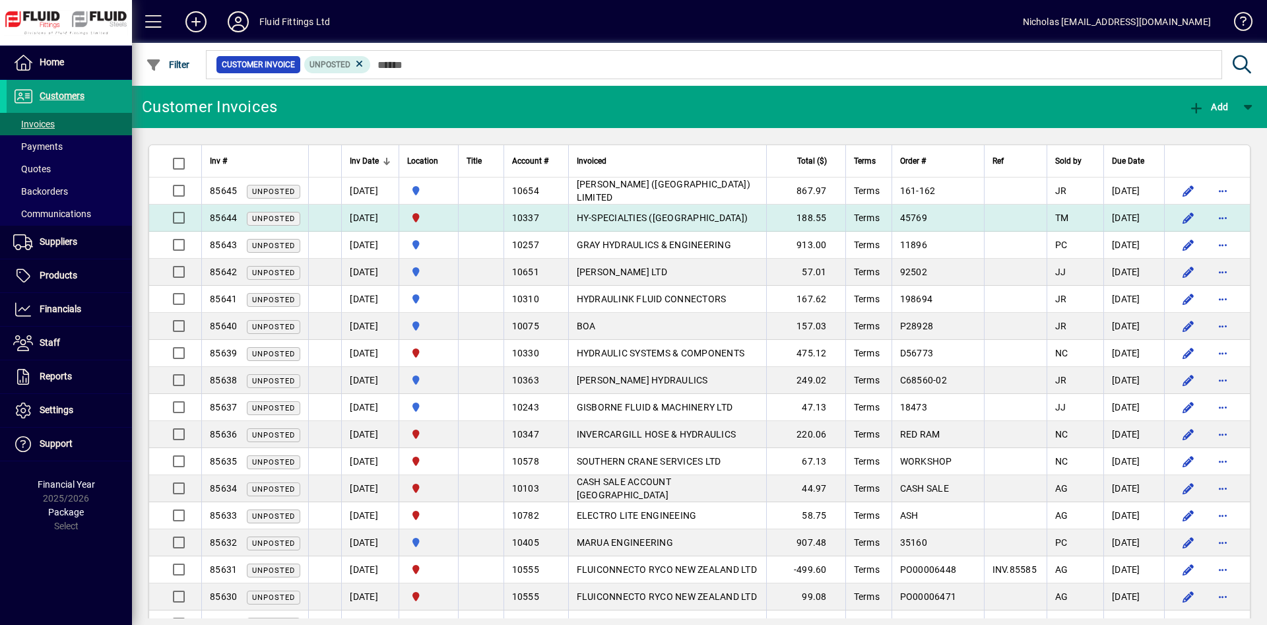
click at [716, 216] on span "HY-SPECIALTIES ([GEOGRAPHIC_DATA])" at bounding box center [663, 218] width 172 height 11
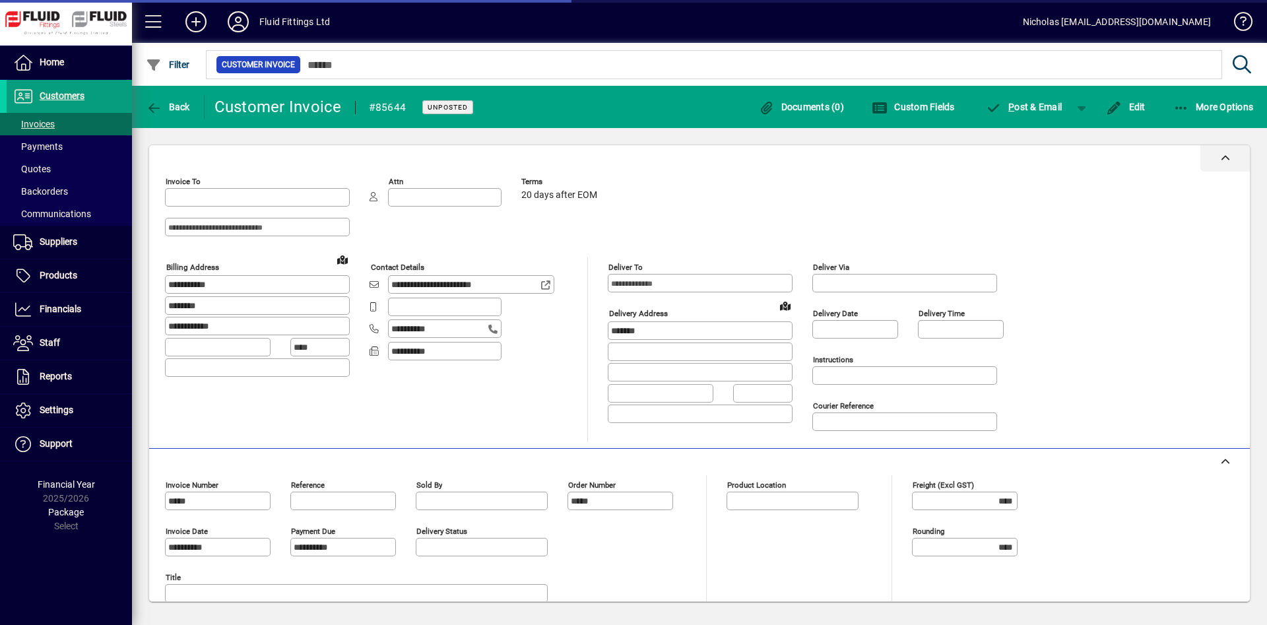
type input "**********"
click at [181, 108] on span "Back" at bounding box center [168, 107] width 44 height 11
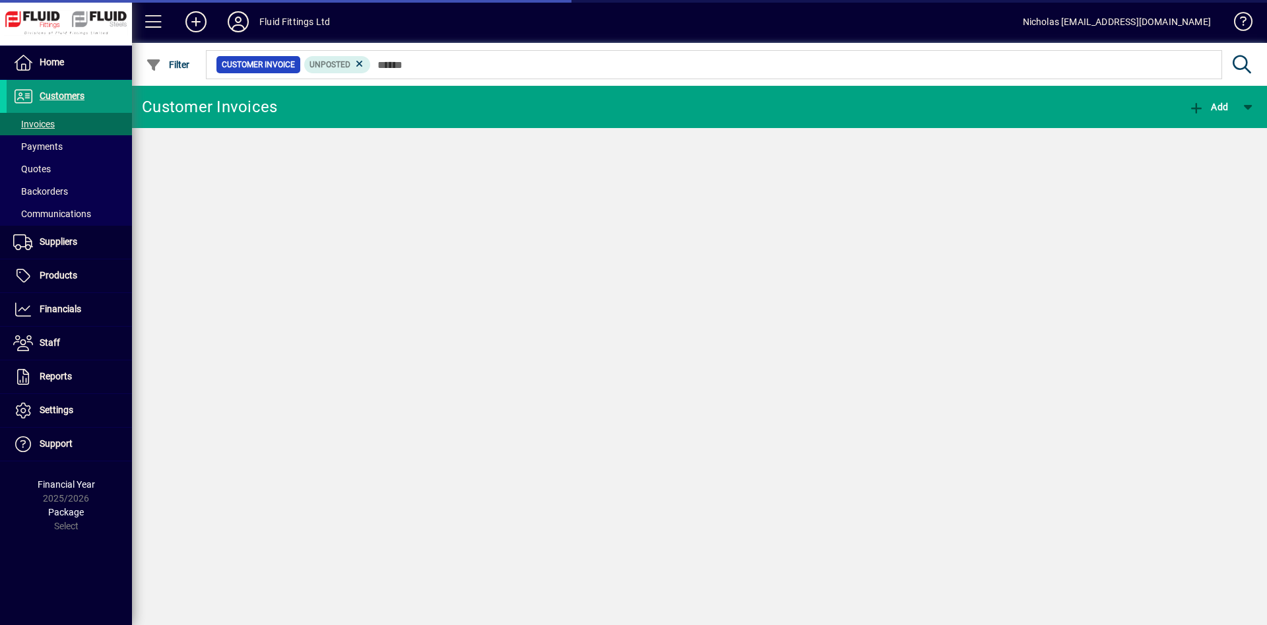
drag, startPoint x: 107, startPoint y: 95, endPoint x: 115, endPoint y: 94, distance: 7.9
click at [106, 94] on span at bounding box center [69, 97] width 125 height 32
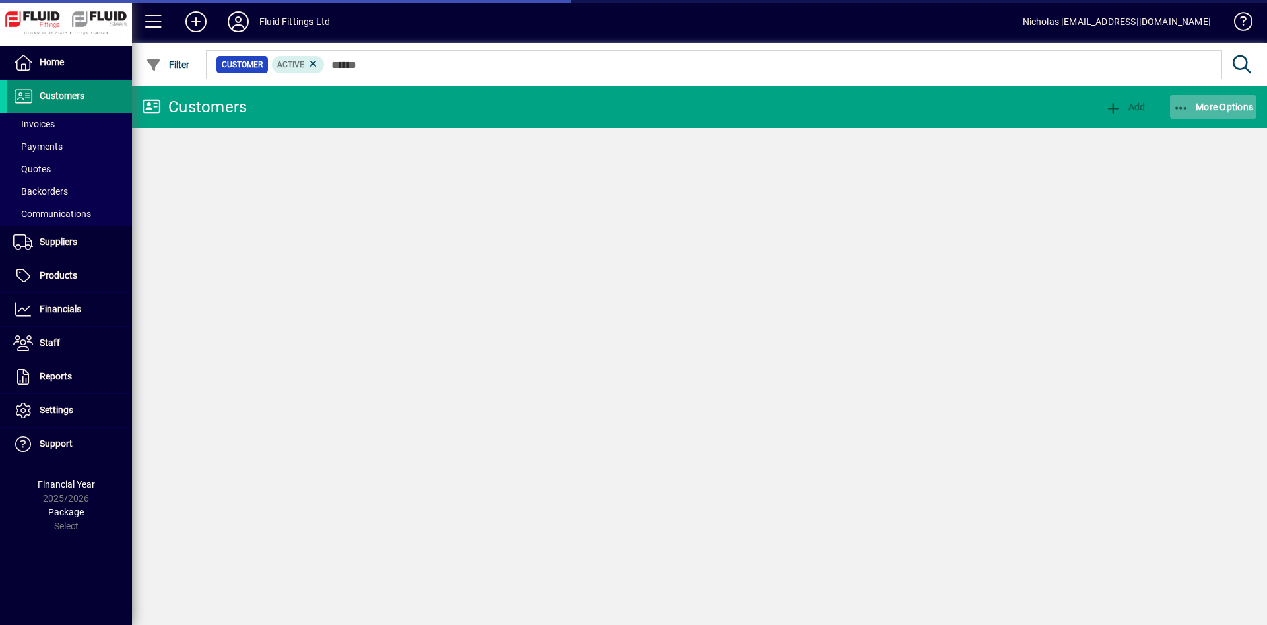
click at [1250, 102] on span "More Options" at bounding box center [1214, 107] width 81 height 11
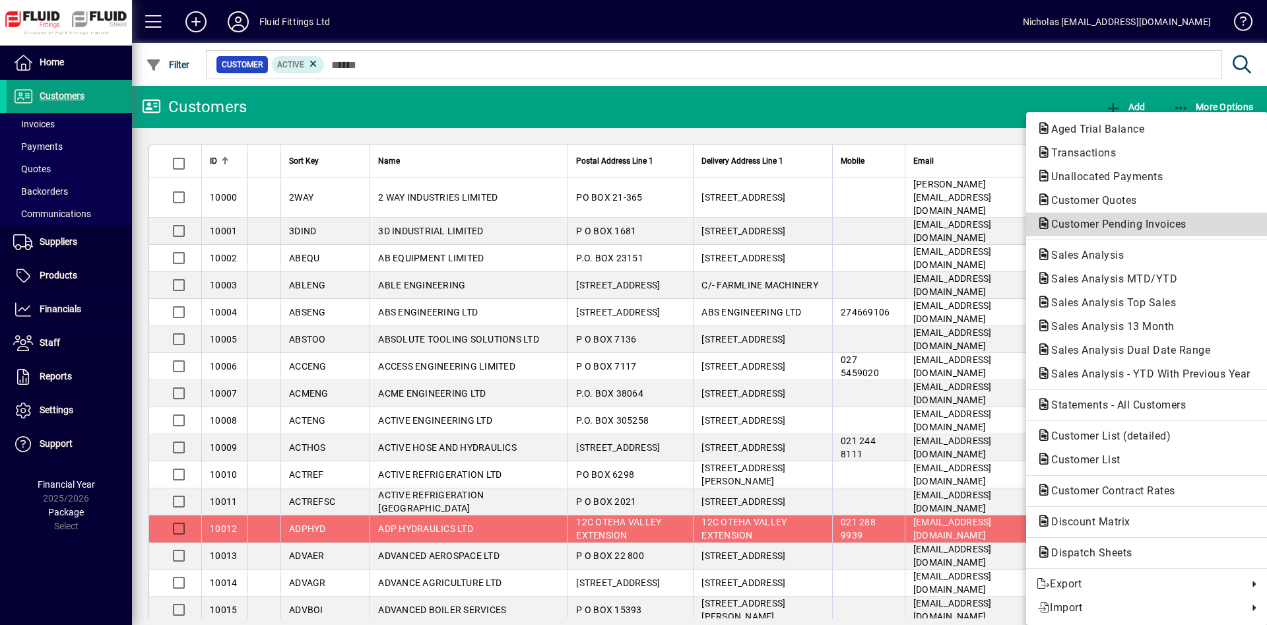
click at [1133, 220] on span "Customer Pending Invoices" at bounding box center [1115, 224] width 156 height 13
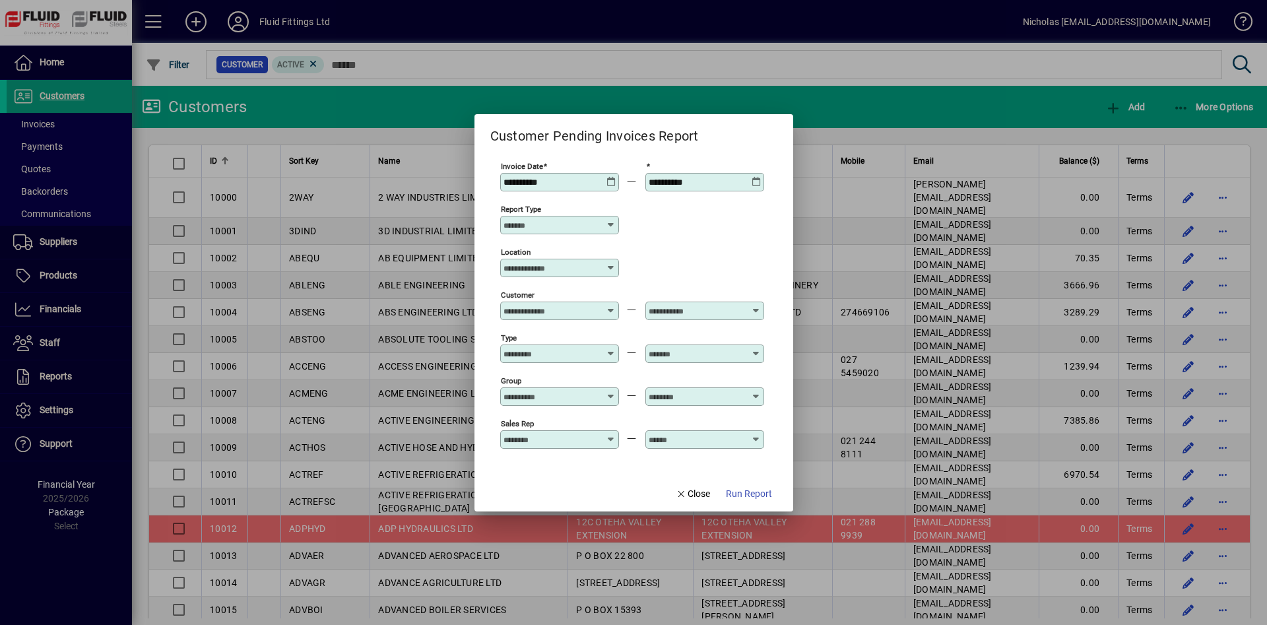
click at [565, 273] on input "Location" at bounding box center [555, 268] width 102 height 11
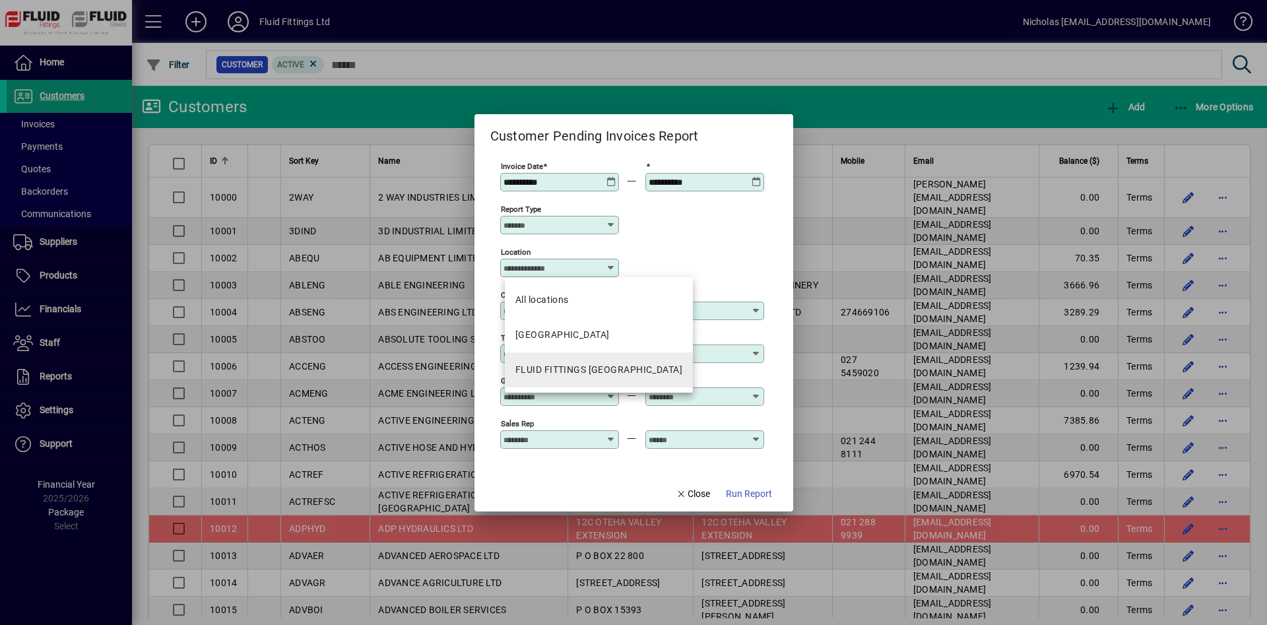
click at [620, 368] on div "FLUID FITTINGS [GEOGRAPHIC_DATA]" at bounding box center [599, 370] width 167 height 14
type input "**********"
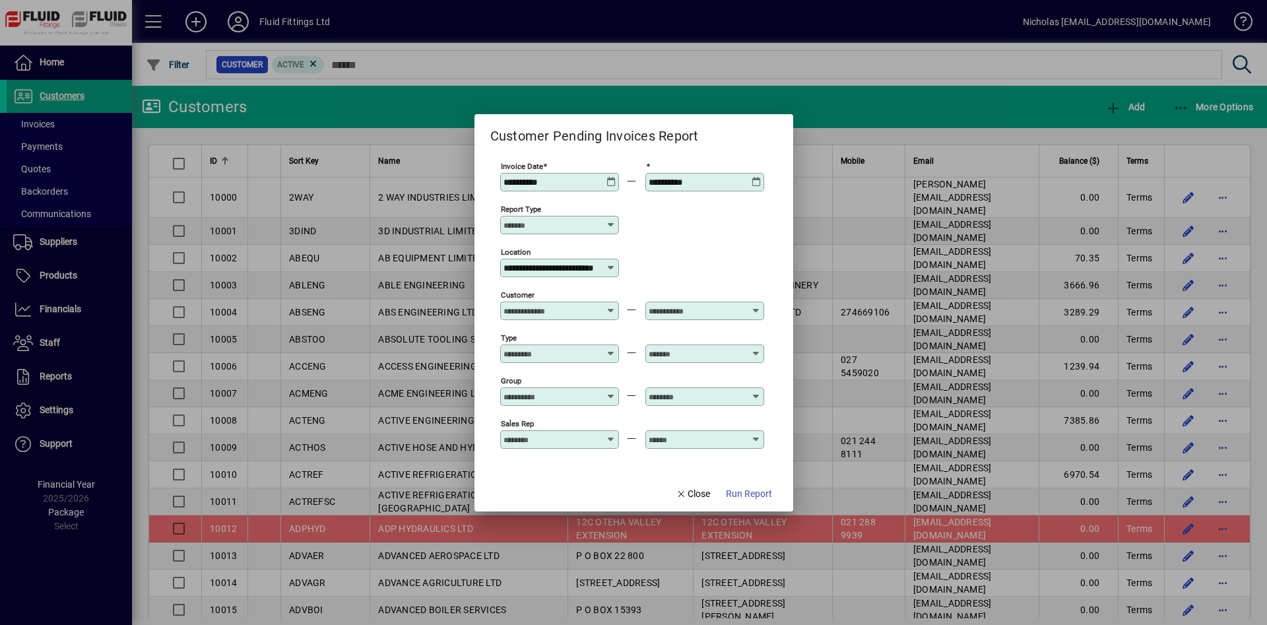
drag, startPoint x: 763, startPoint y: 504, endPoint x: 710, endPoint y: 488, distance: 55.6
click at [764, 504] on span "button" at bounding box center [749, 495] width 57 height 32
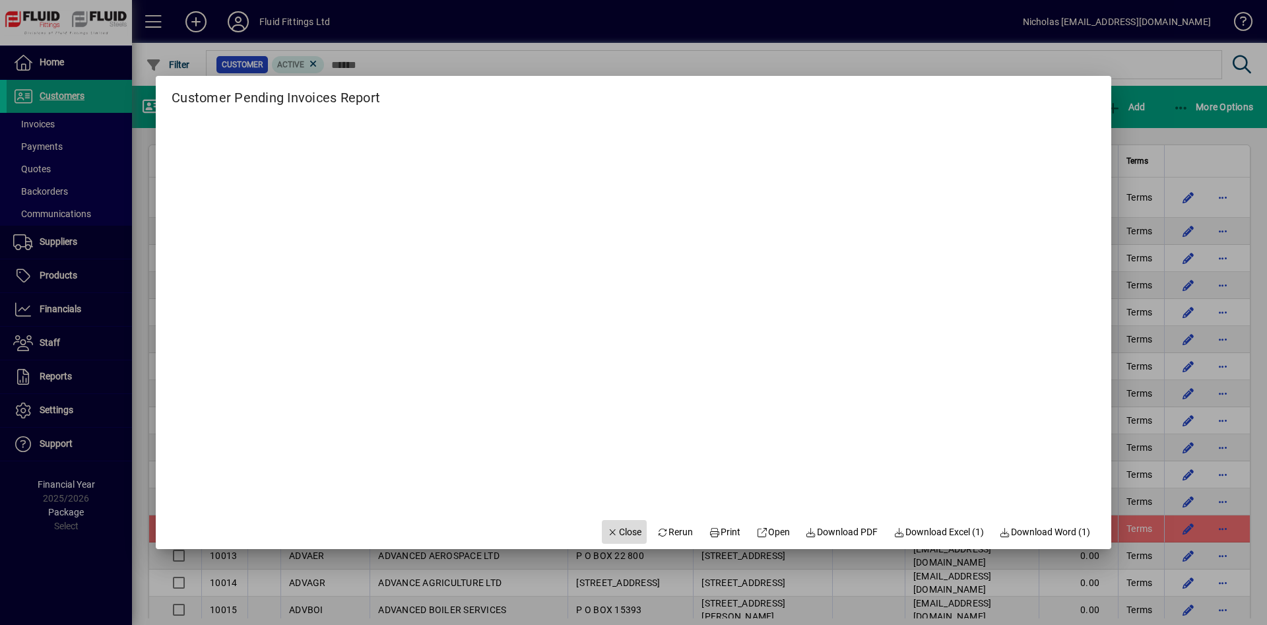
click at [626, 535] on span "Close" at bounding box center [624, 532] width 34 height 14
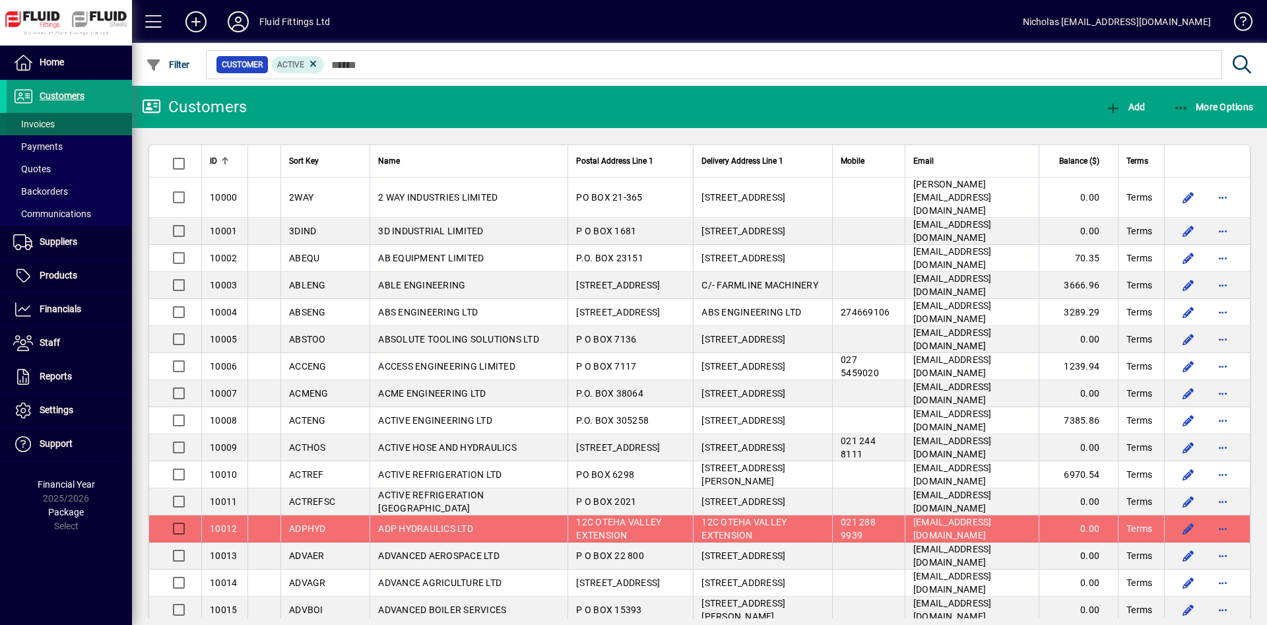
click at [83, 126] on span at bounding box center [69, 124] width 125 height 32
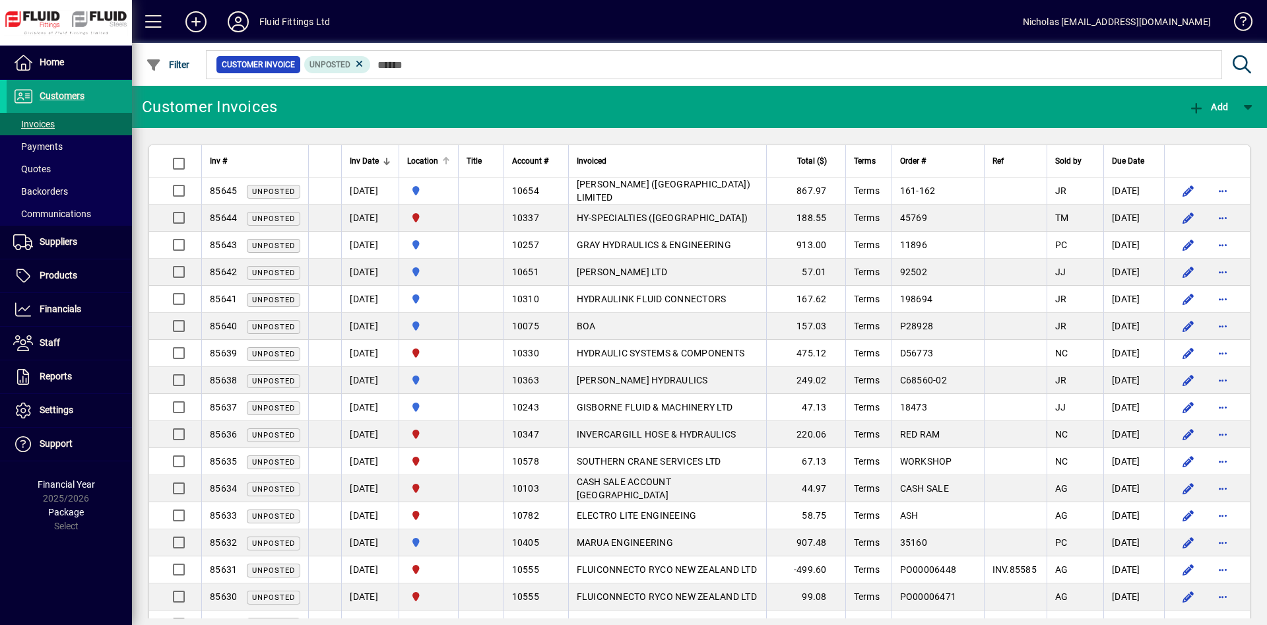
click at [458, 156] on th "Location" at bounding box center [428, 161] width 59 height 32
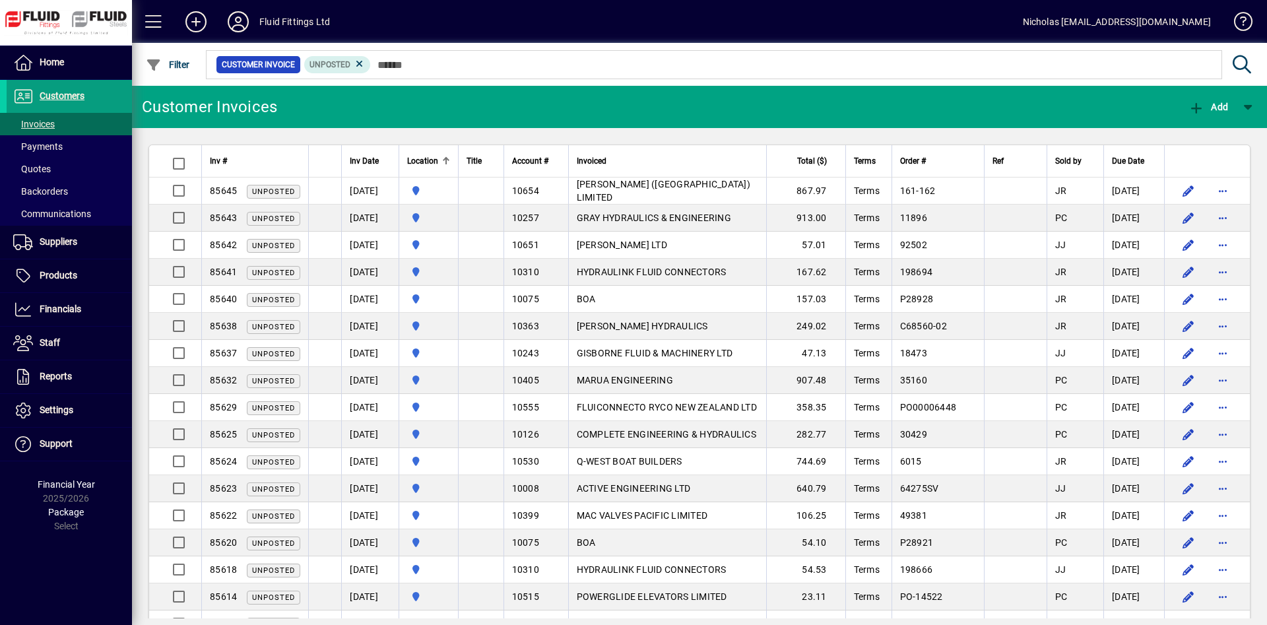
click at [450, 160] on div at bounding box center [448, 159] width 4 height 4
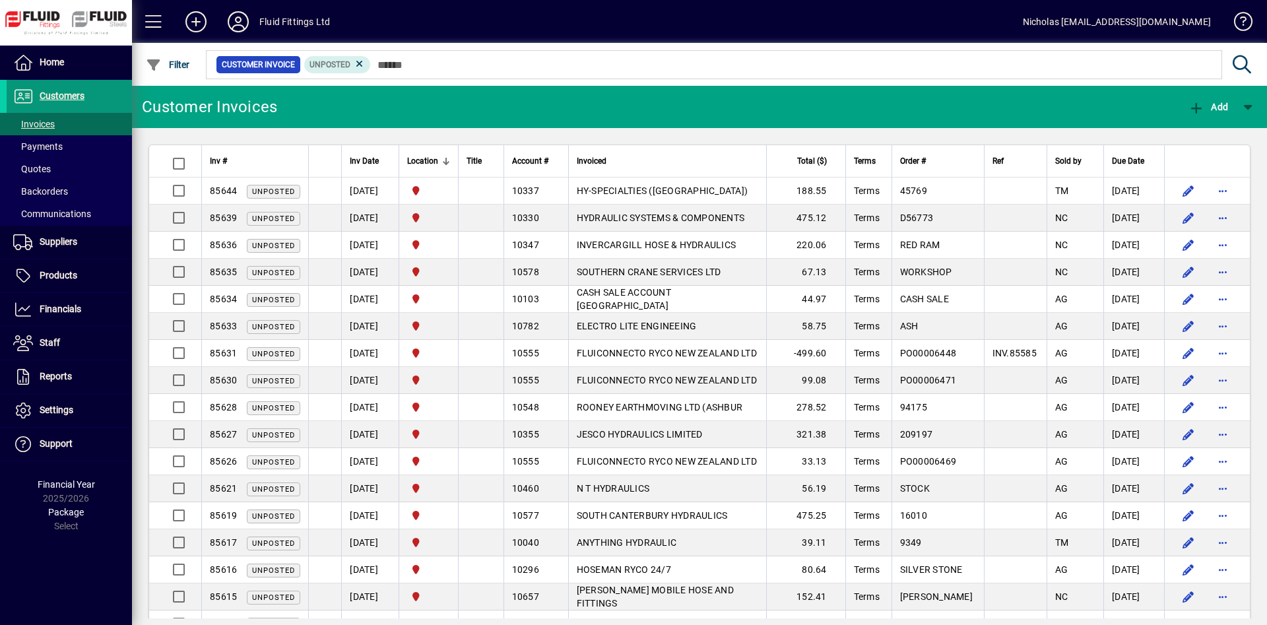
click at [125, 96] on span at bounding box center [69, 97] width 125 height 32
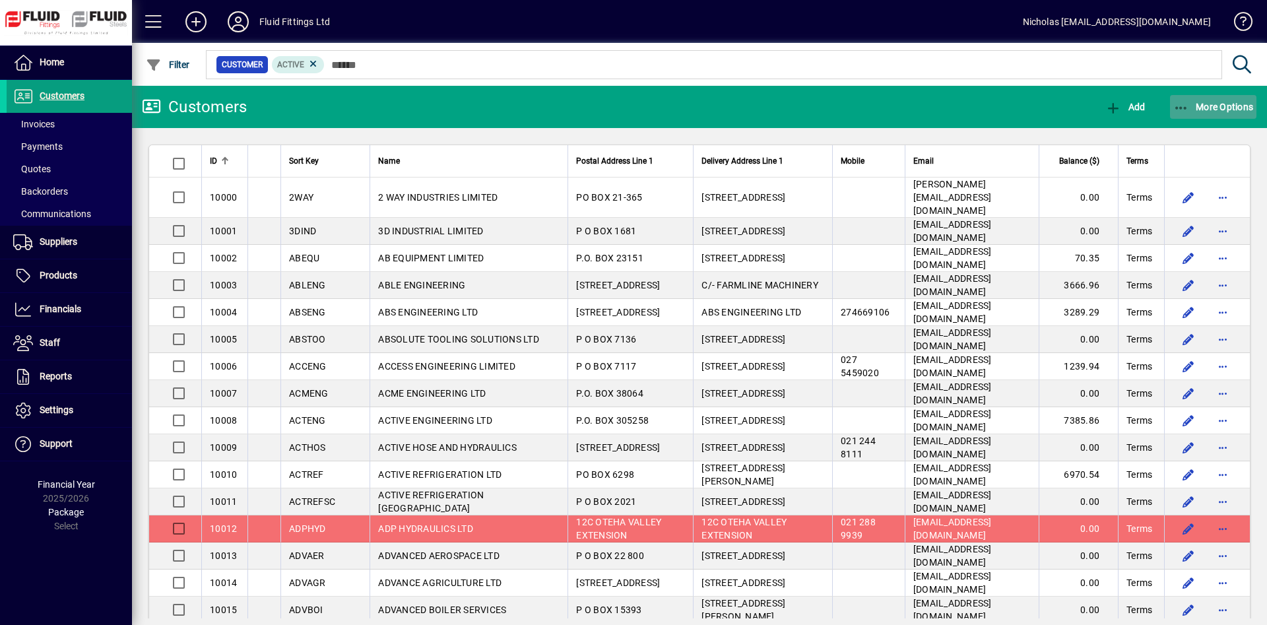
click at [1215, 99] on span "button" at bounding box center [1213, 107] width 87 height 32
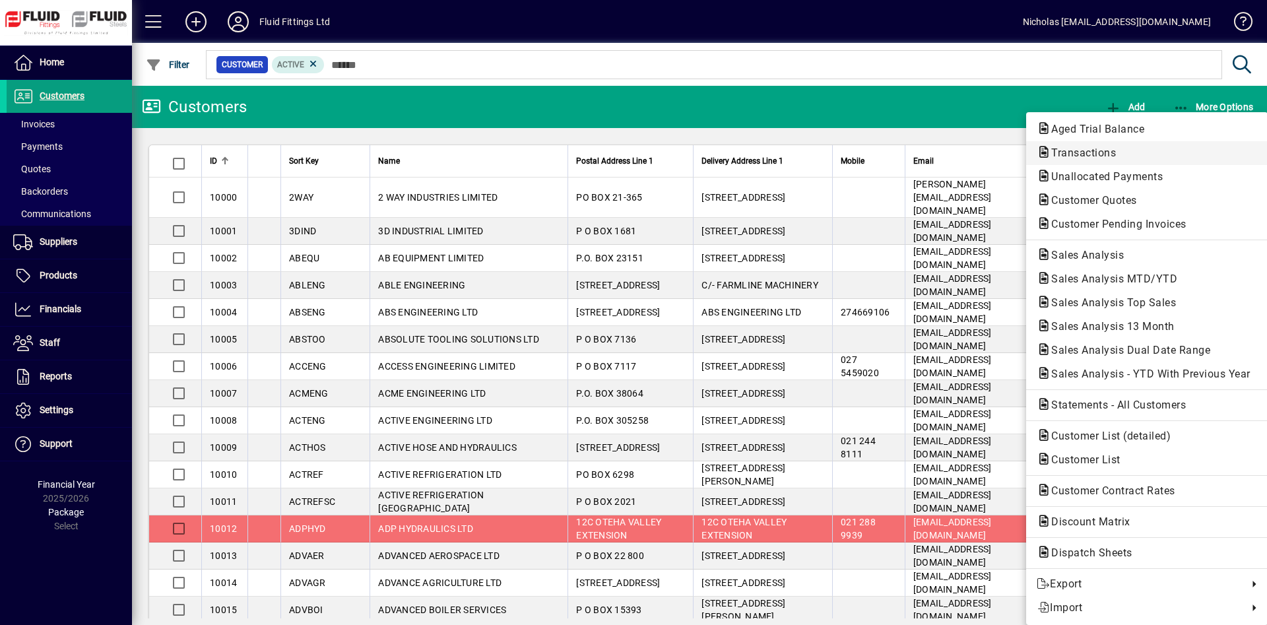
click at [1160, 158] on span "Transactions" at bounding box center [1147, 153] width 220 height 16
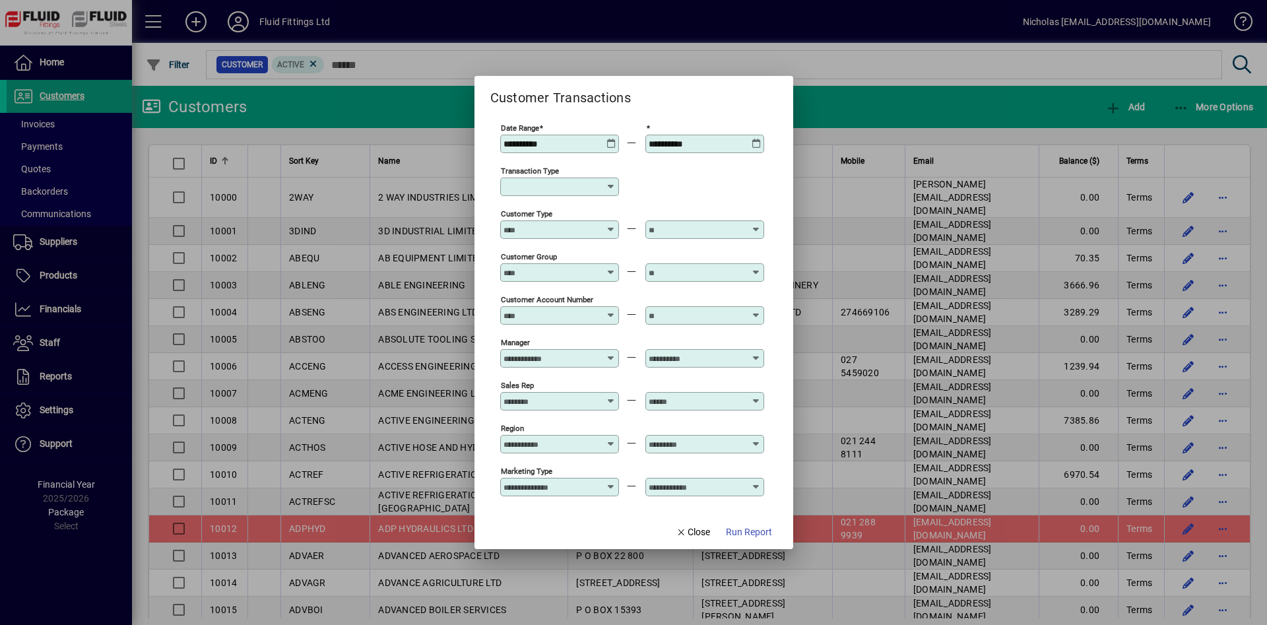
click at [561, 189] on input "Transaction Type" at bounding box center [555, 187] width 102 height 11
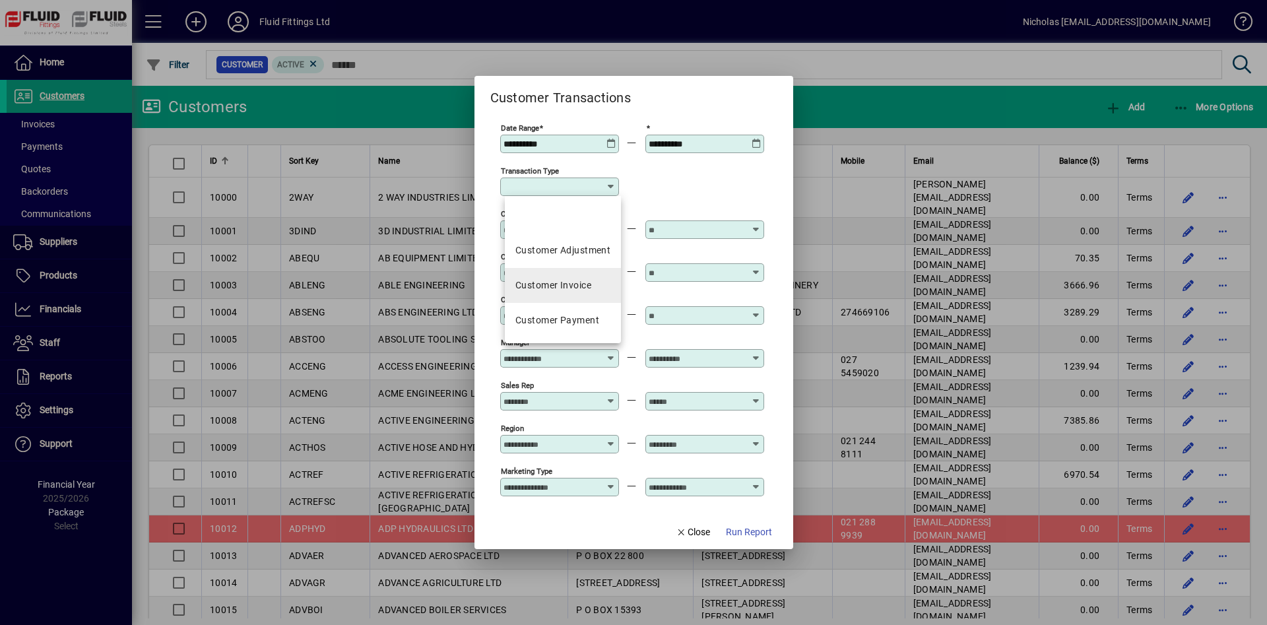
click at [572, 285] on div "Customer Invoice" at bounding box center [554, 286] width 76 height 14
type input "**********"
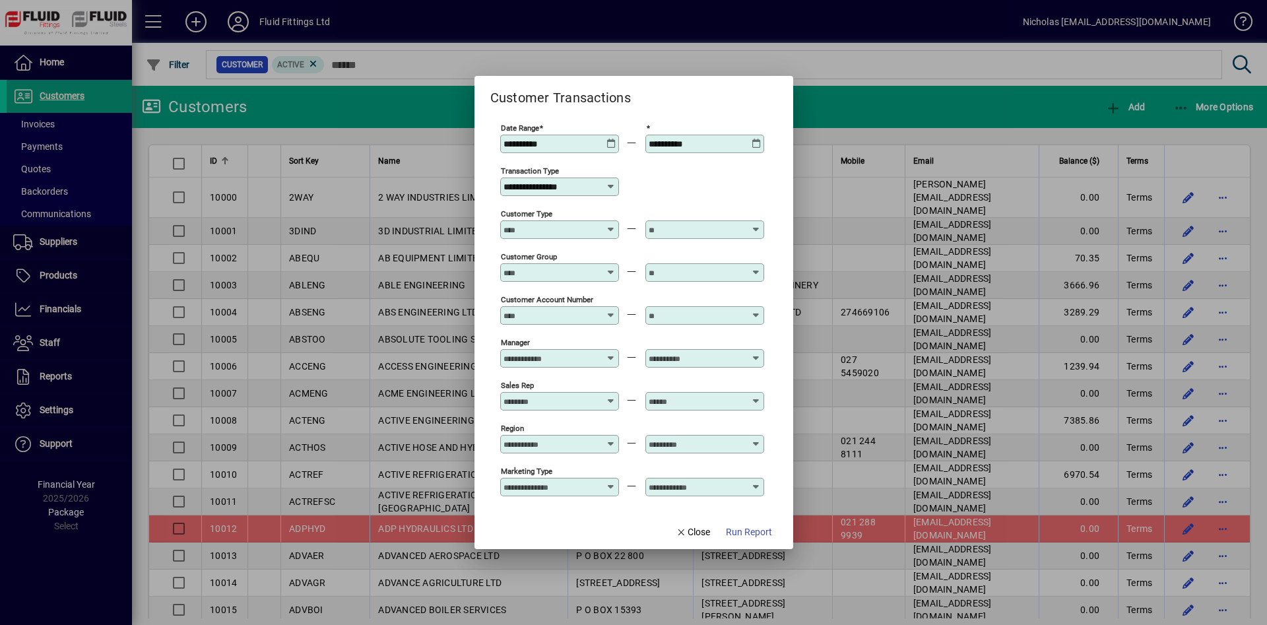
scroll to position [96, 0]
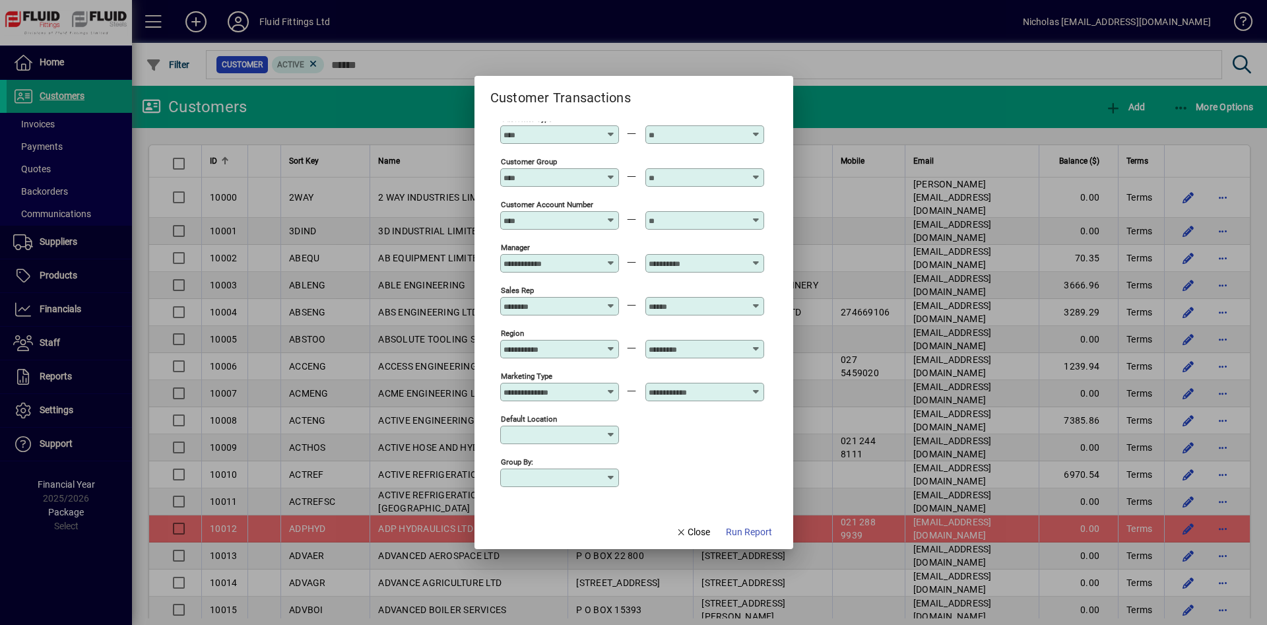
click at [549, 433] on input "Default Location" at bounding box center [555, 435] width 102 height 11
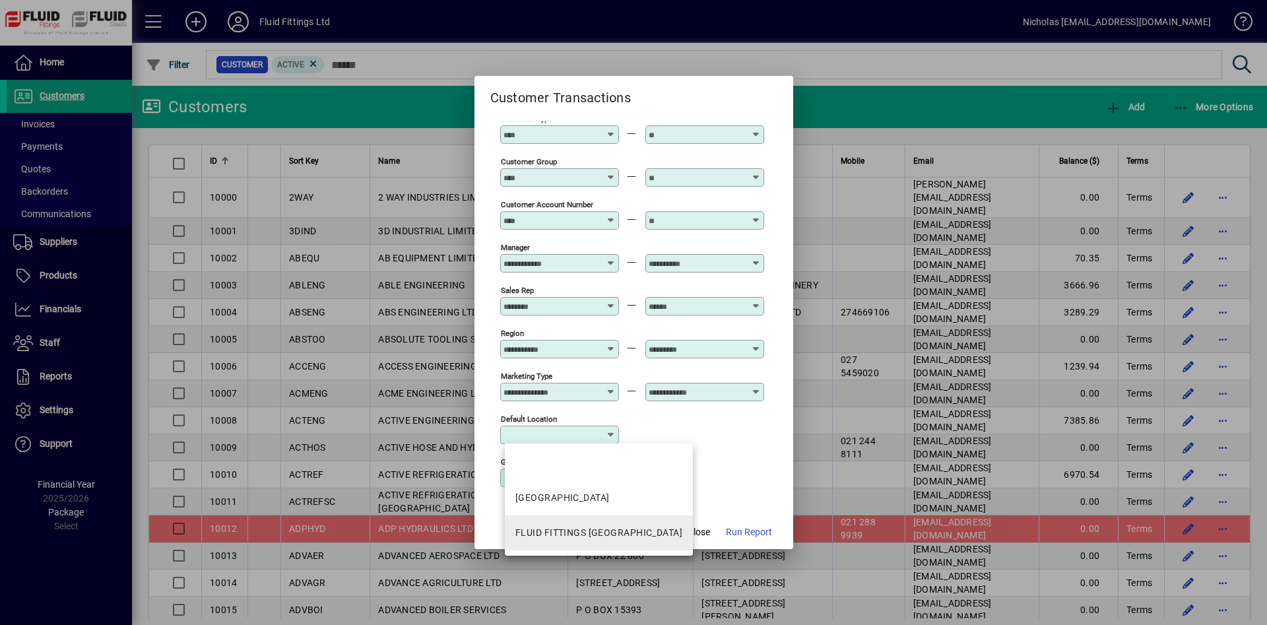
click at [626, 531] on div "FLUID FITTINGS [GEOGRAPHIC_DATA]" at bounding box center [599, 533] width 167 height 14
type input "**********"
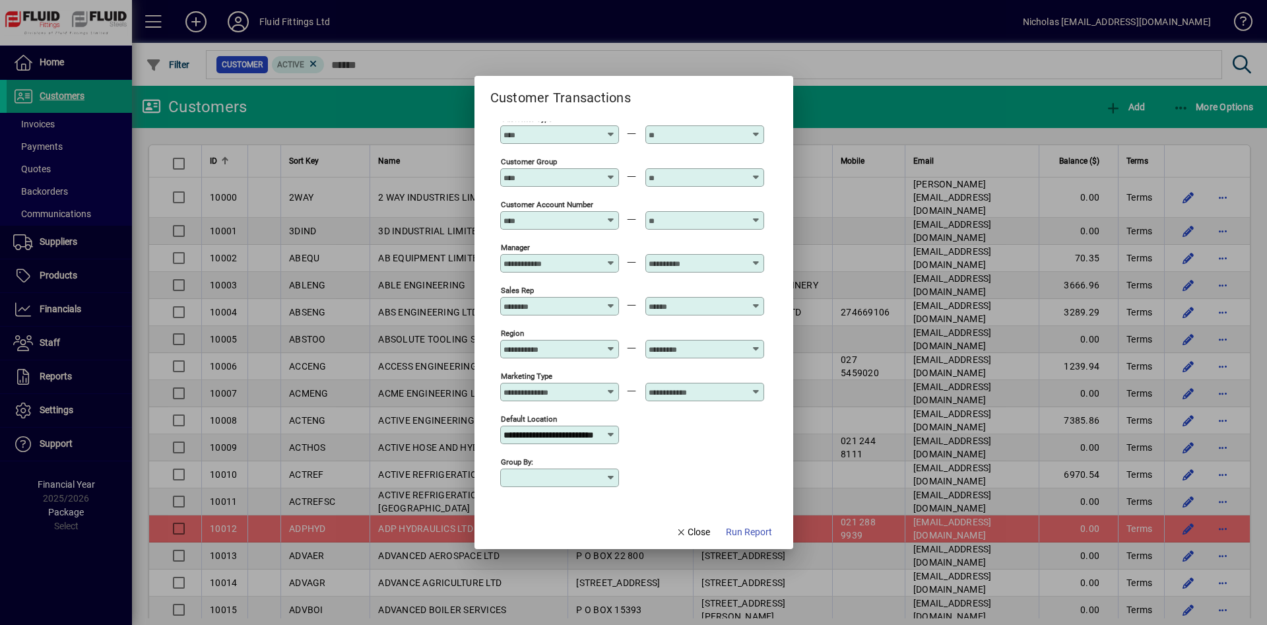
click at [775, 539] on mat-dialog-actions "Close Run Report" at bounding box center [724, 531] width 139 height 35
click at [765, 537] on span "Run Report" at bounding box center [749, 532] width 46 height 14
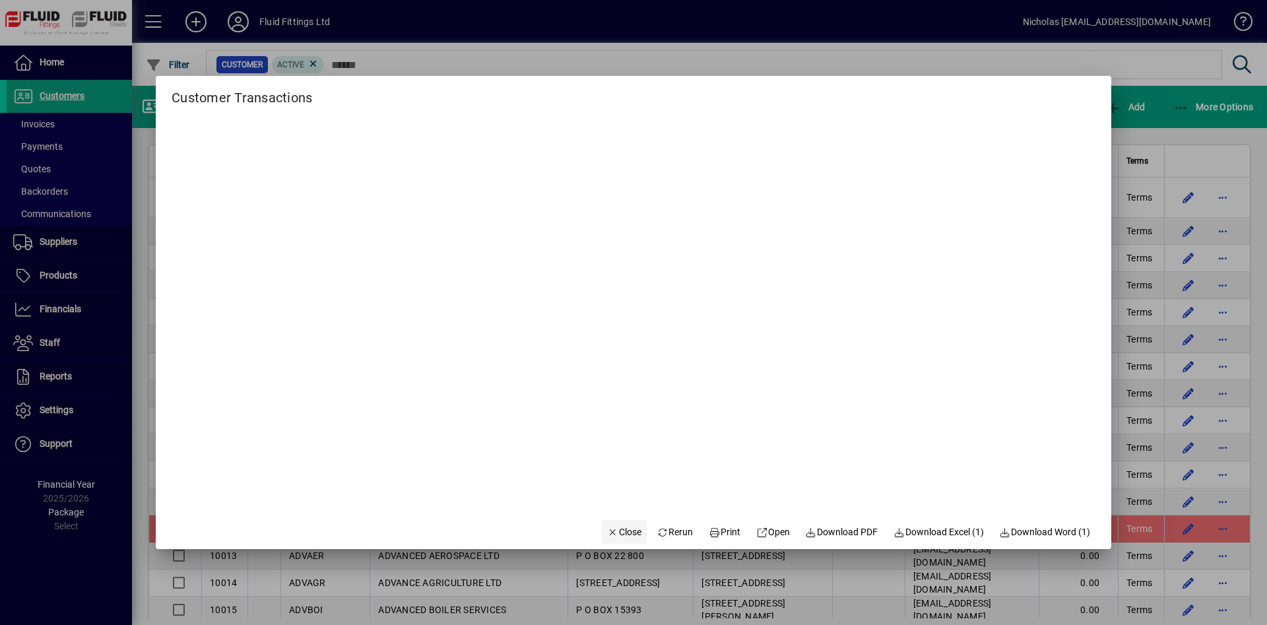
click at [613, 539] on span "Close" at bounding box center [624, 532] width 34 height 14
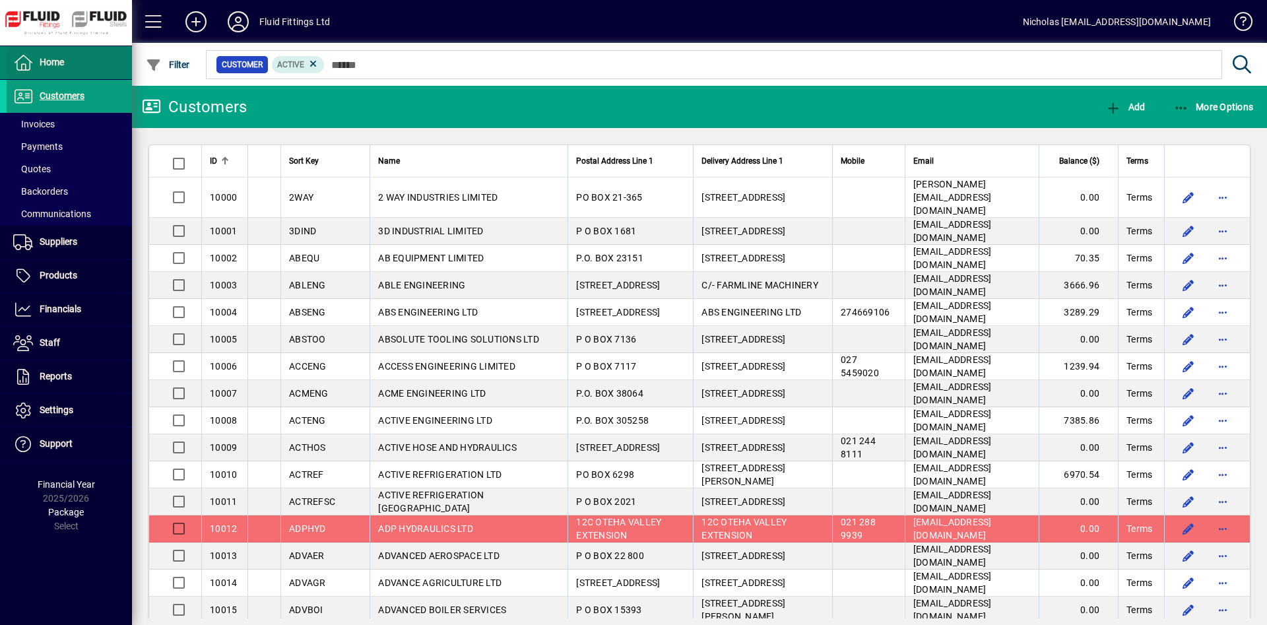
click at [102, 61] on span at bounding box center [69, 63] width 125 height 32
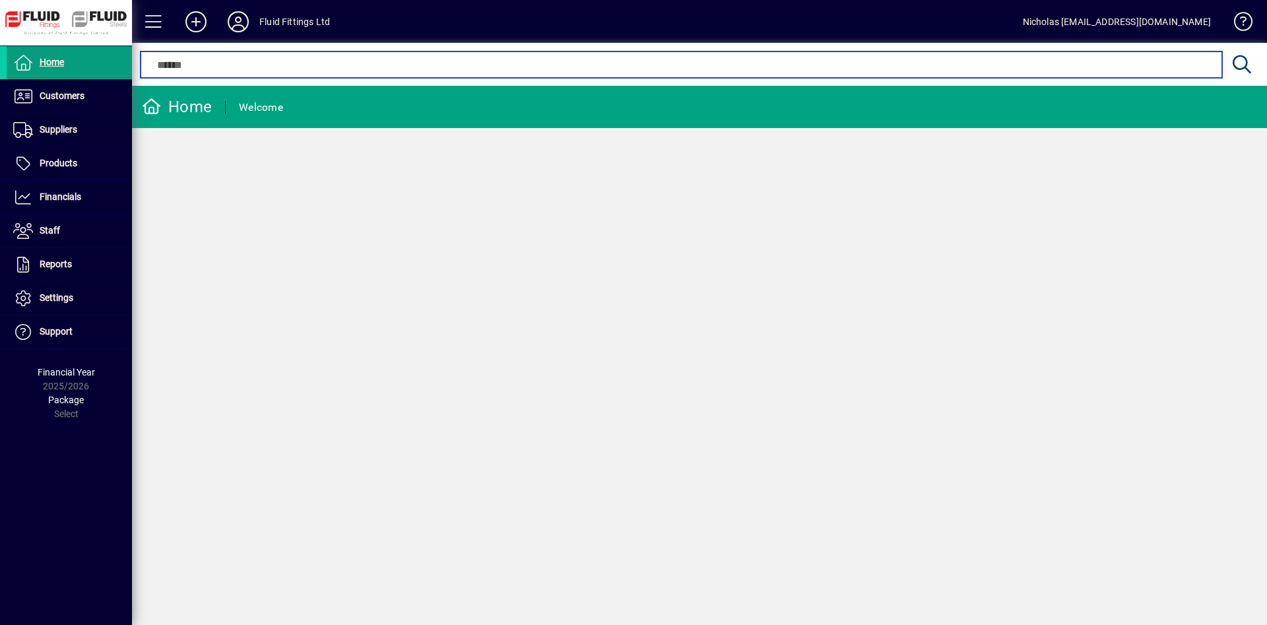
click at [209, 65] on input "text" at bounding box center [680, 65] width 1061 height 16
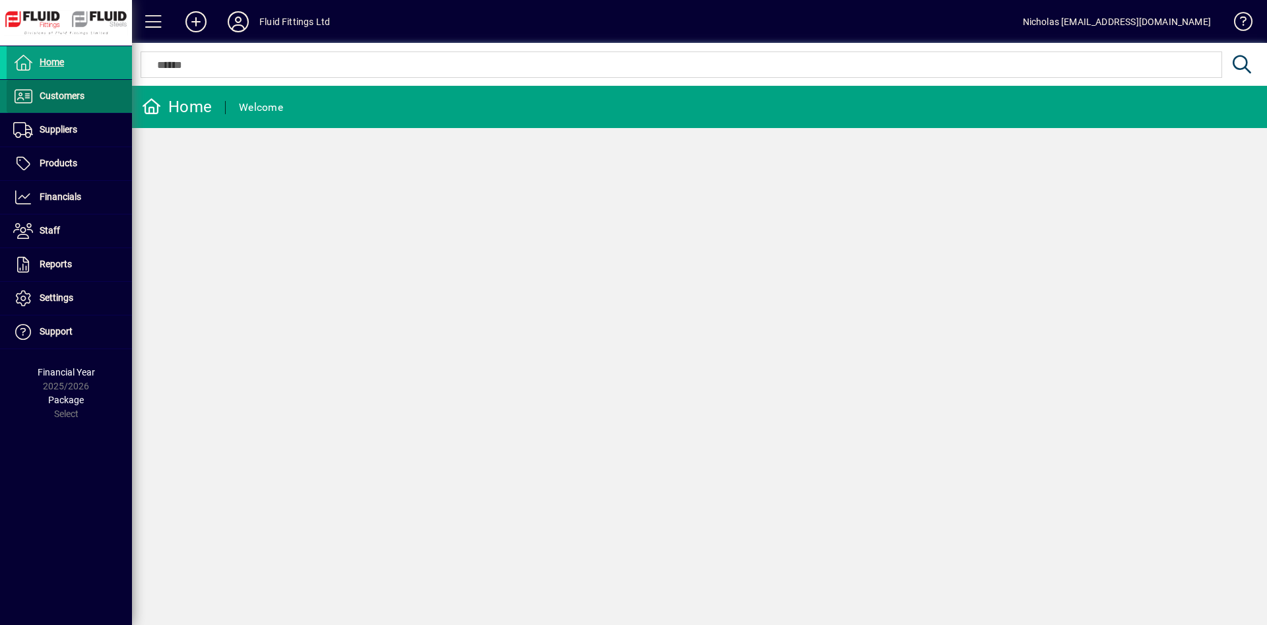
click at [25, 100] on icon at bounding box center [23, 96] width 20 height 16
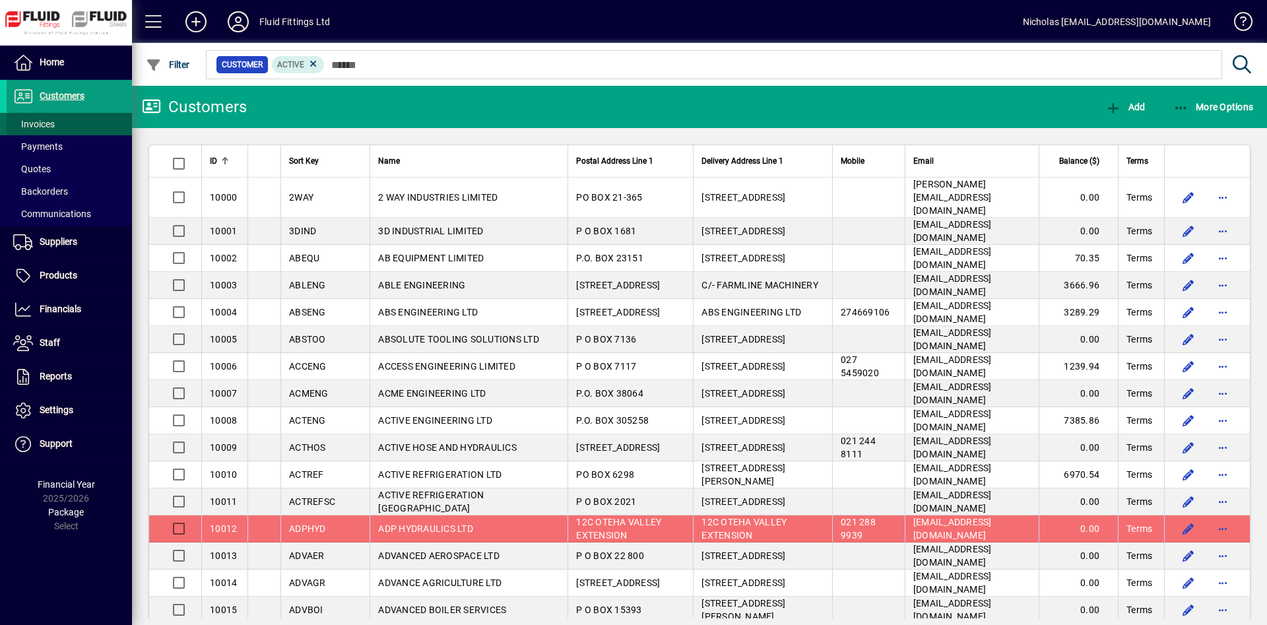
click at [74, 122] on span at bounding box center [69, 124] width 125 height 32
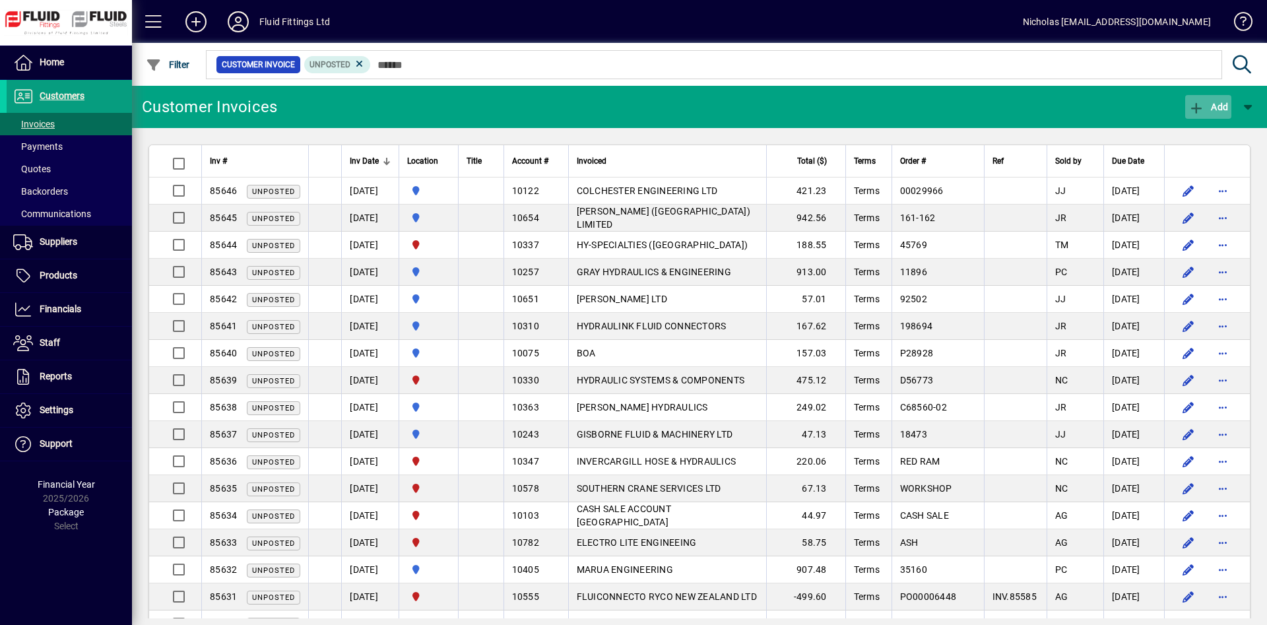
click at [1213, 102] on span "Add" at bounding box center [1209, 107] width 40 height 11
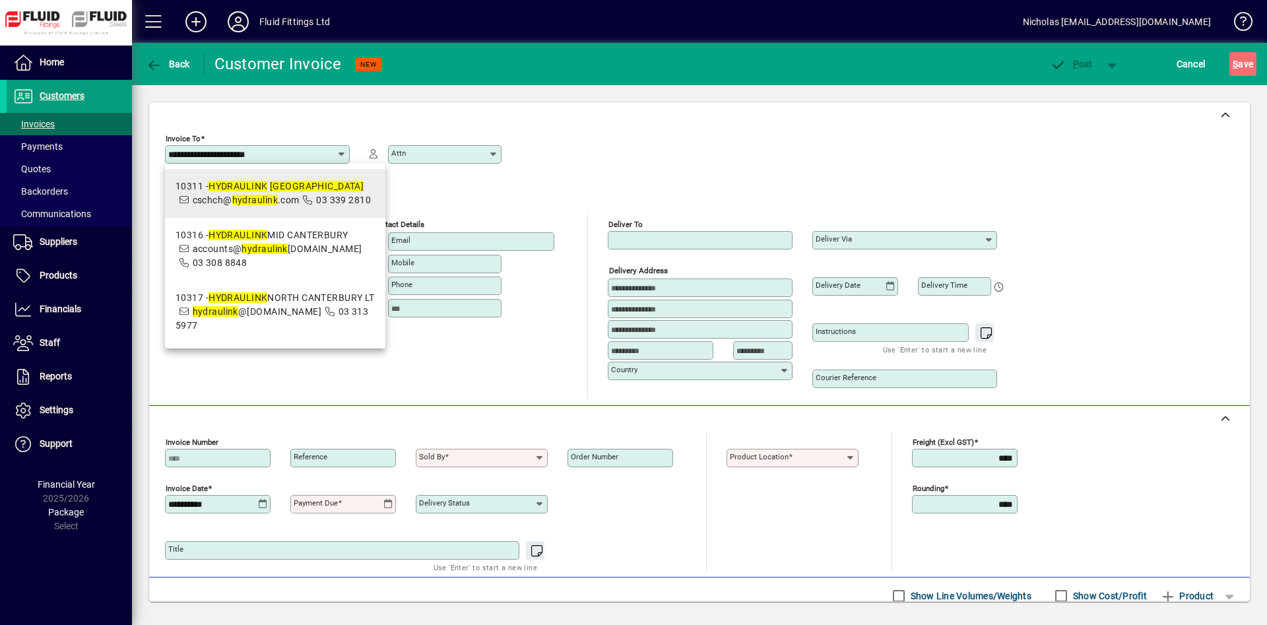
click at [312, 201] on icon at bounding box center [308, 199] width 12 height 9
type input "**********"
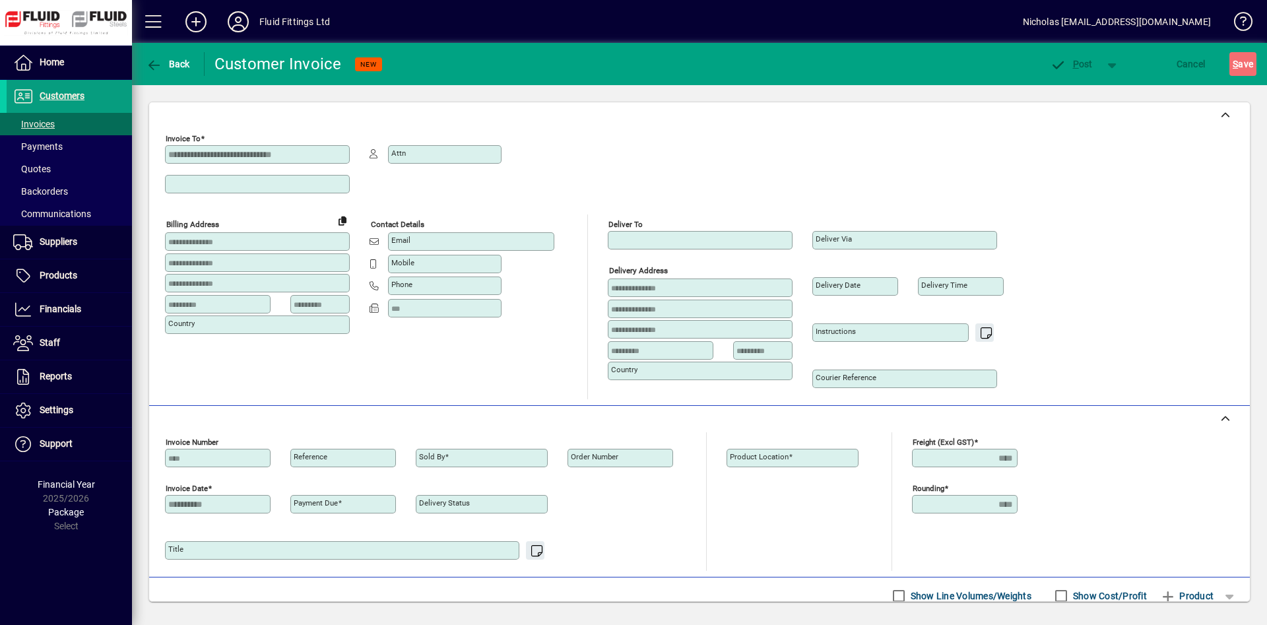
type input "**********"
type input "********"
type input "**********"
type input "****"
type input "**********"
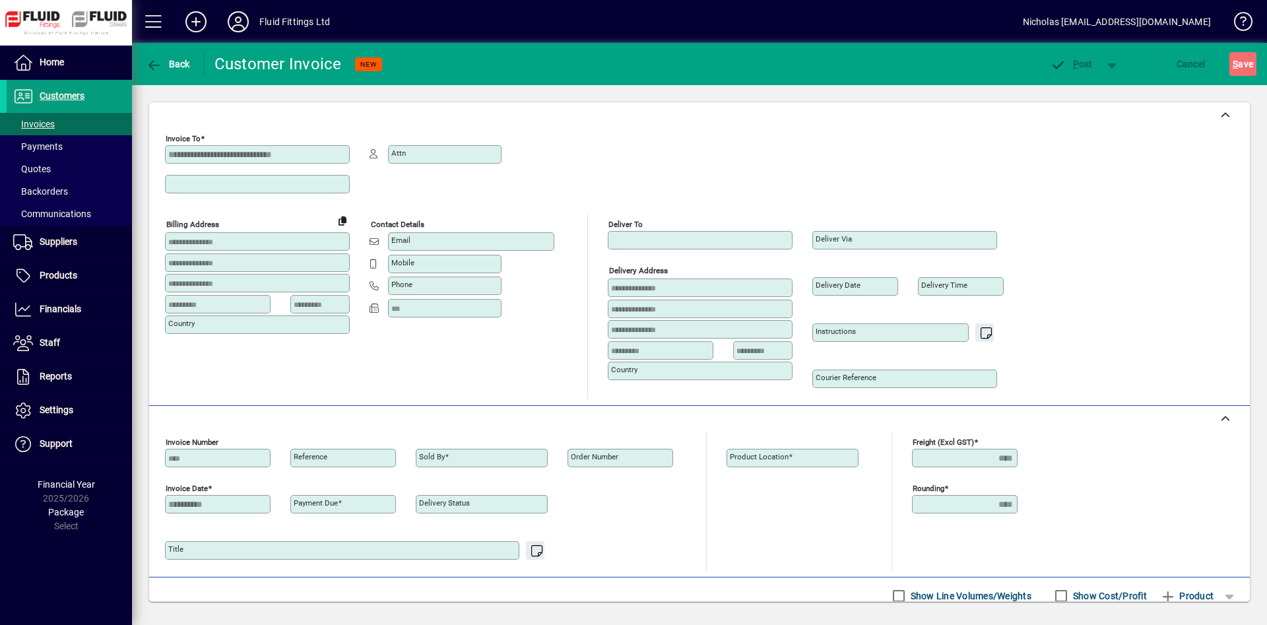
type input "**********"
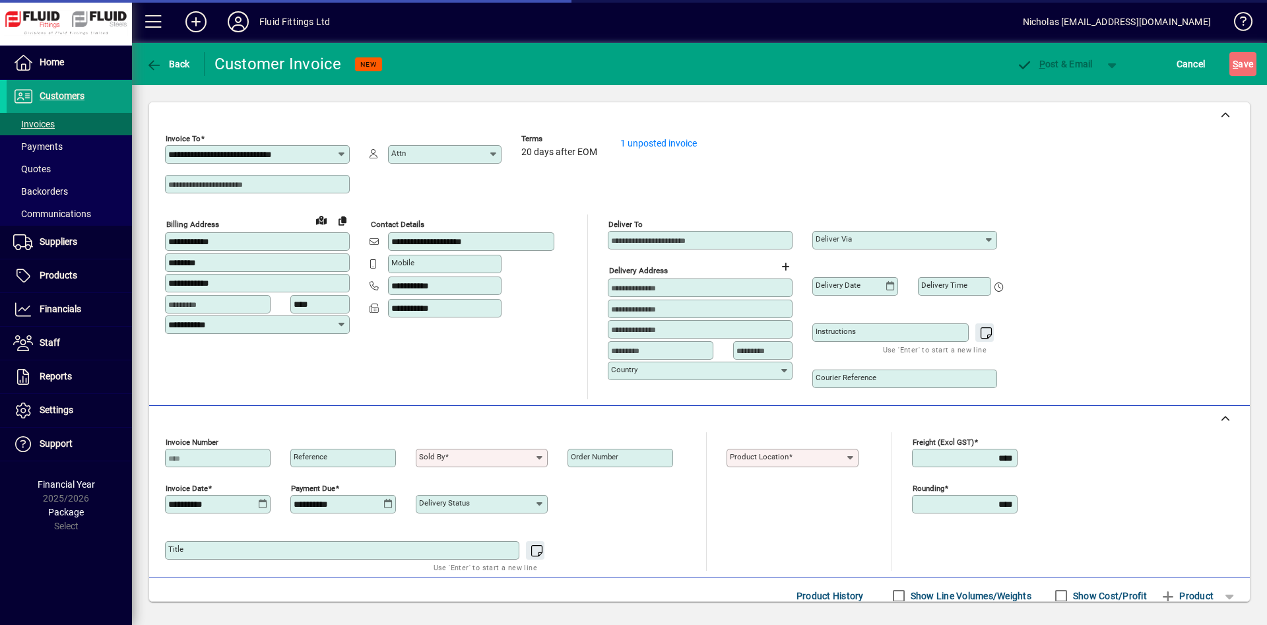
type input "**********"
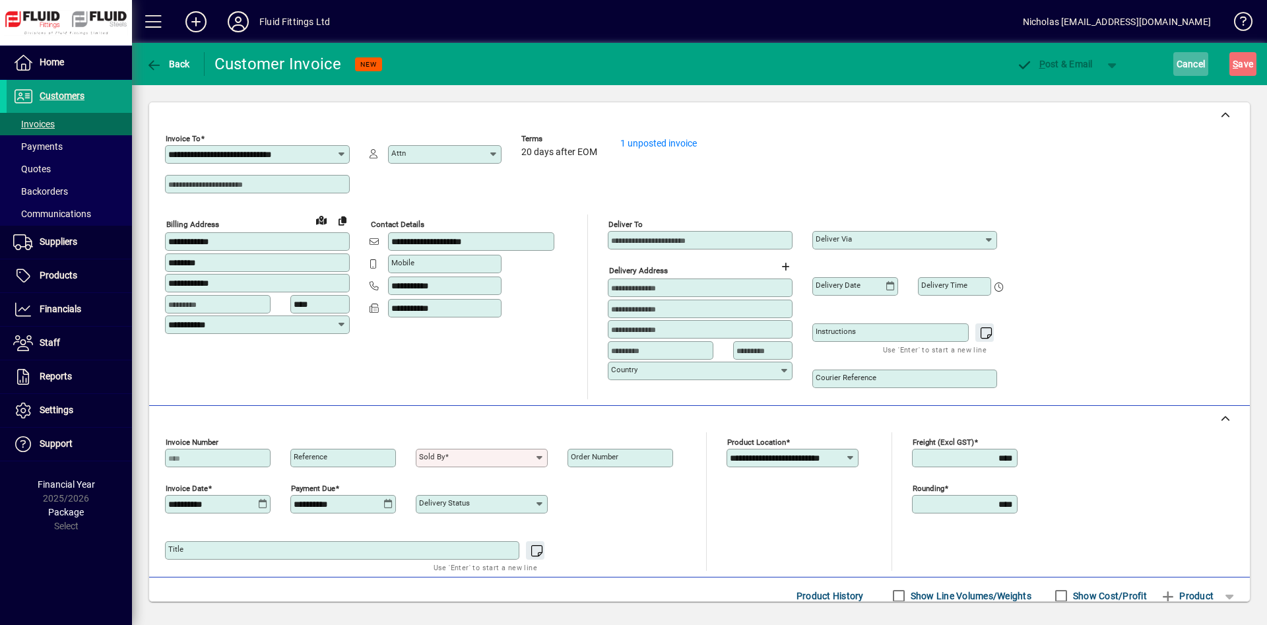
click at [1191, 73] on span "Cancel" at bounding box center [1191, 63] width 29 height 21
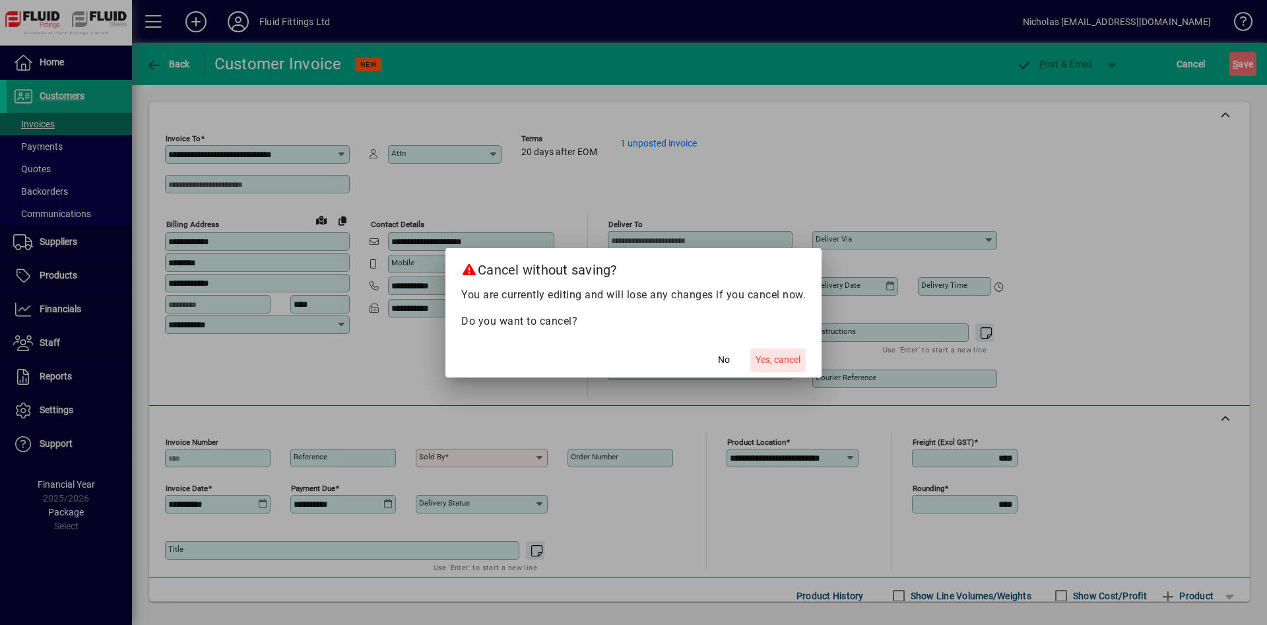
click at [758, 362] on span "Yes, cancel" at bounding box center [778, 360] width 45 height 14
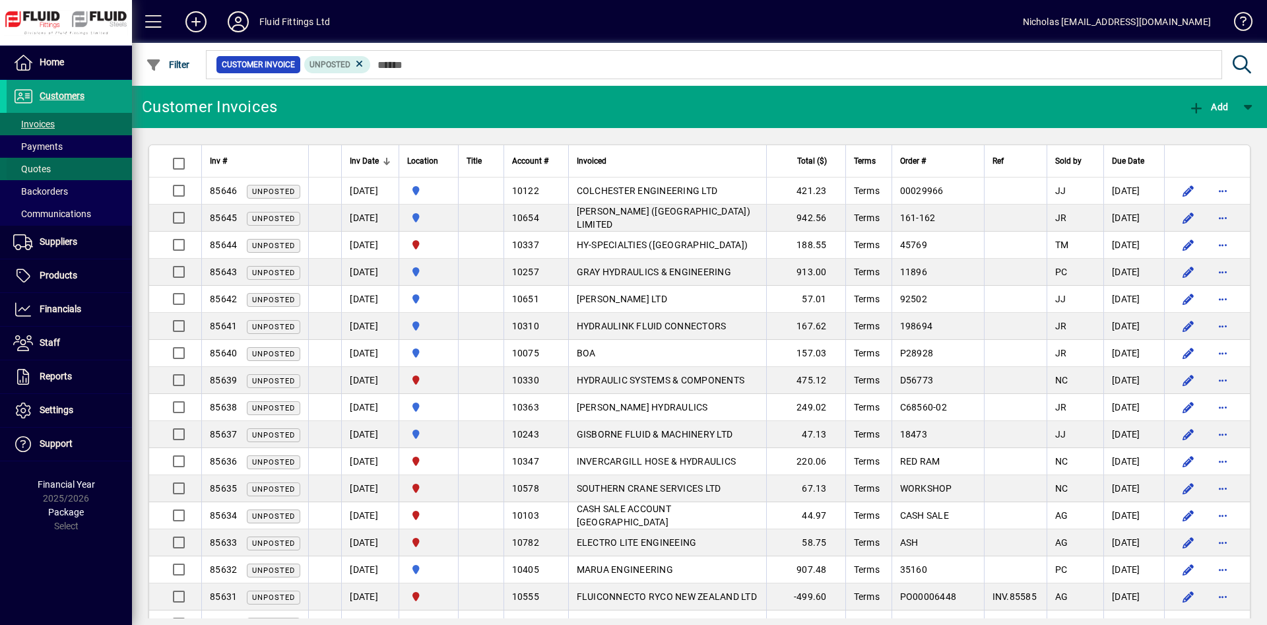
click at [51, 154] on span at bounding box center [69, 169] width 125 height 32
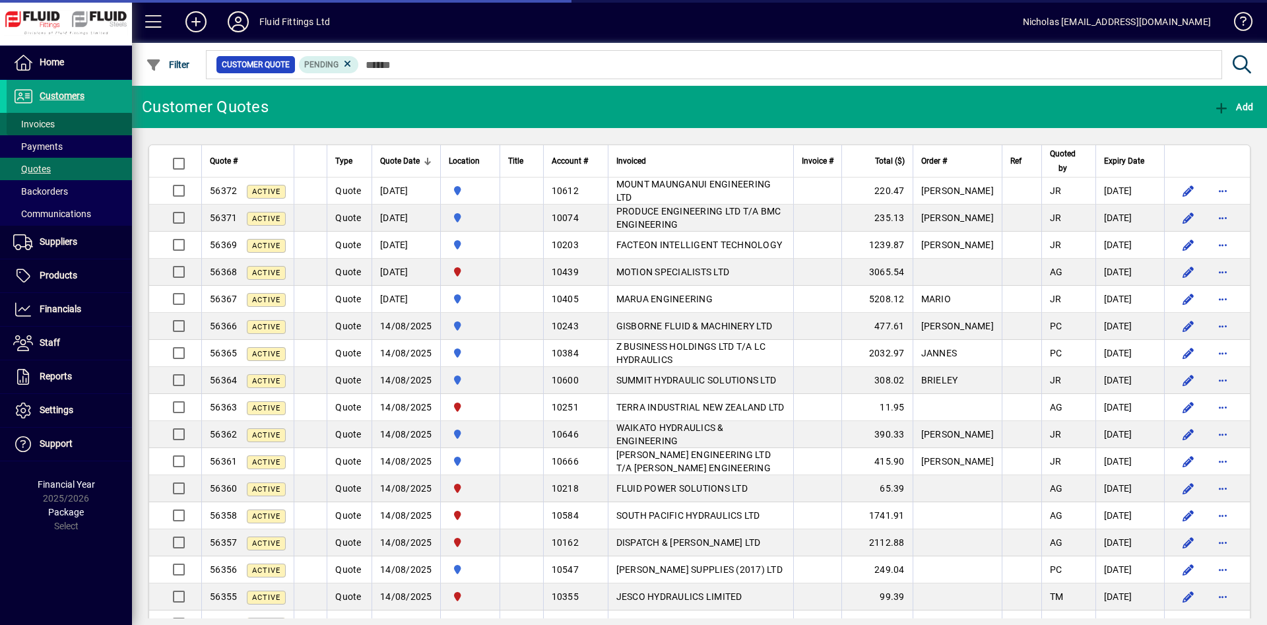
click at [77, 121] on span at bounding box center [69, 124] width 125 height 32
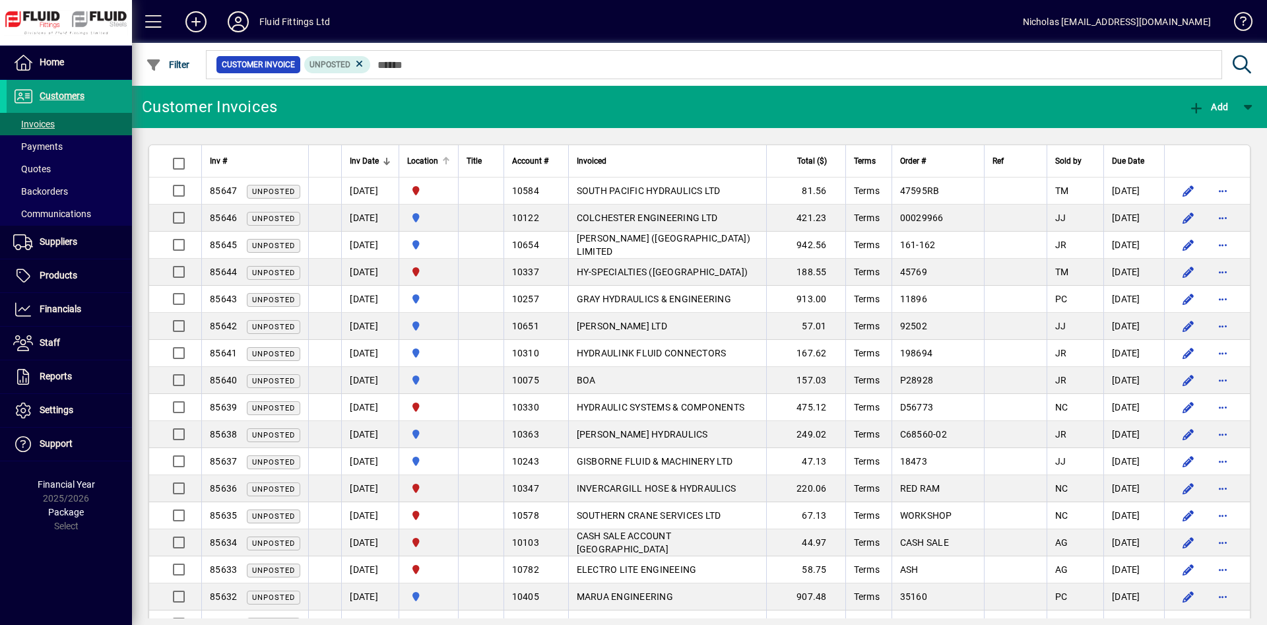
click at [450, 160] on div at bounding box center [446, 161] width 8 height 8
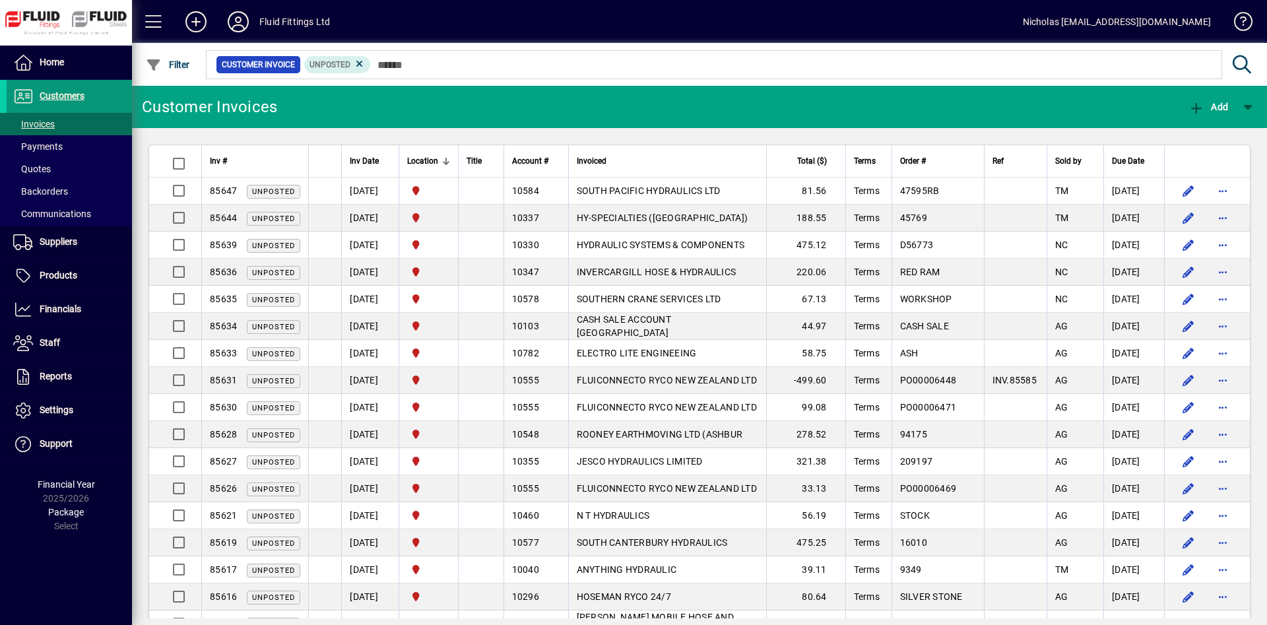
click at [118, 104] on span at bounding box center [69, 97] width 125 height 32
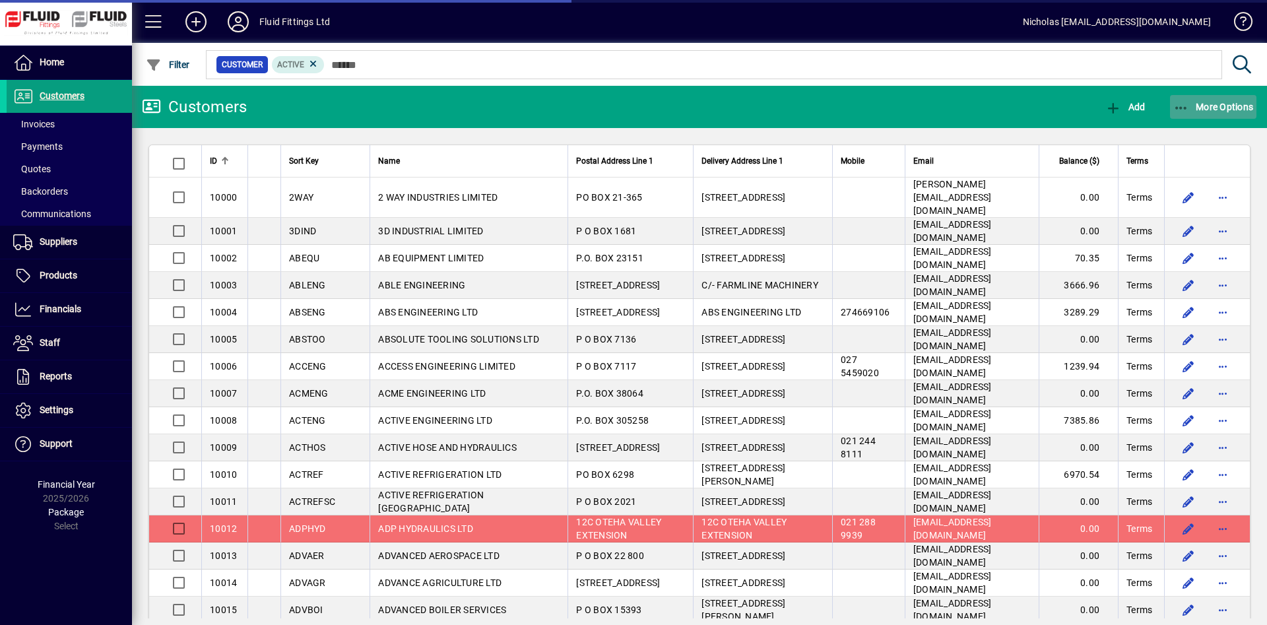
click at [1203, 108] on span "More Options" at bounding box center [1214, 107] width 81 height 11
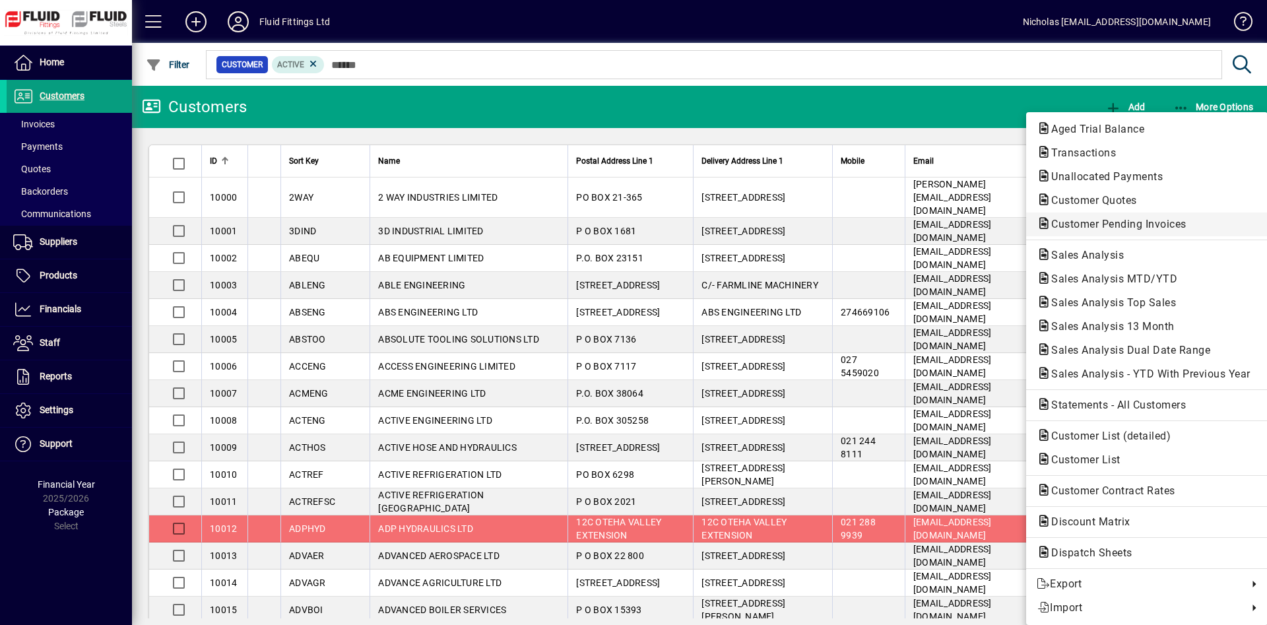
click at [1149, 222] on span "Customer Pending Invoices" at bounding box center [1115, 224] width 156 height 13
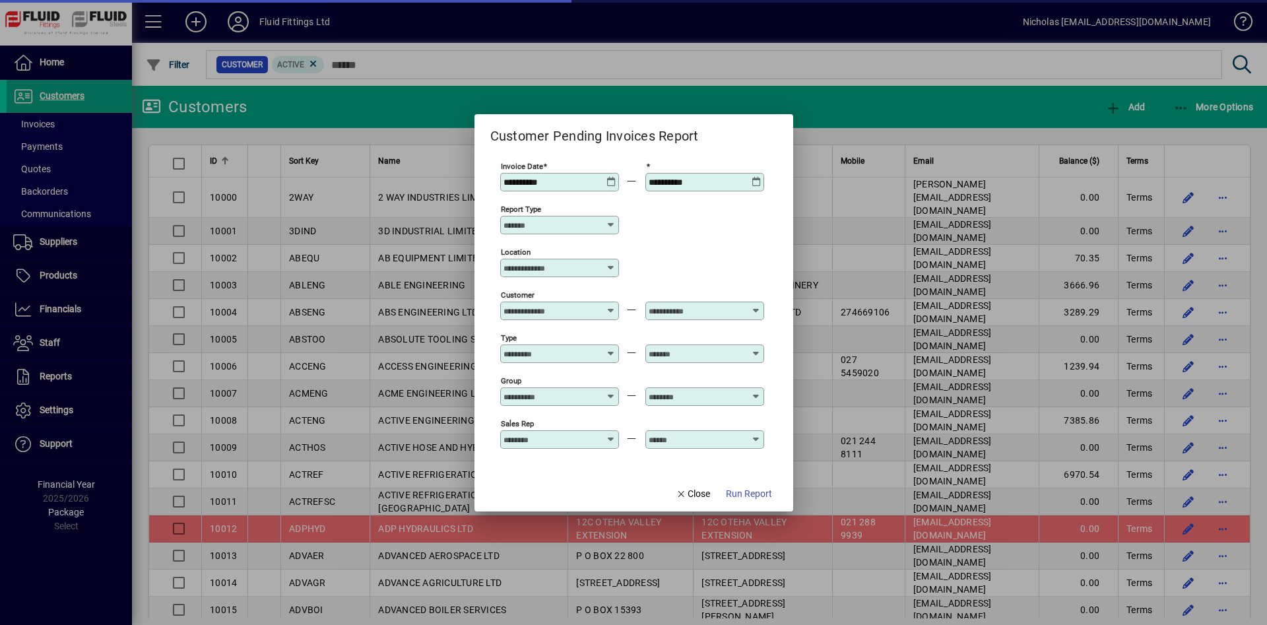
click at [545, 269] on input "Location" at bounding box center [555, 268] width 102 height 11
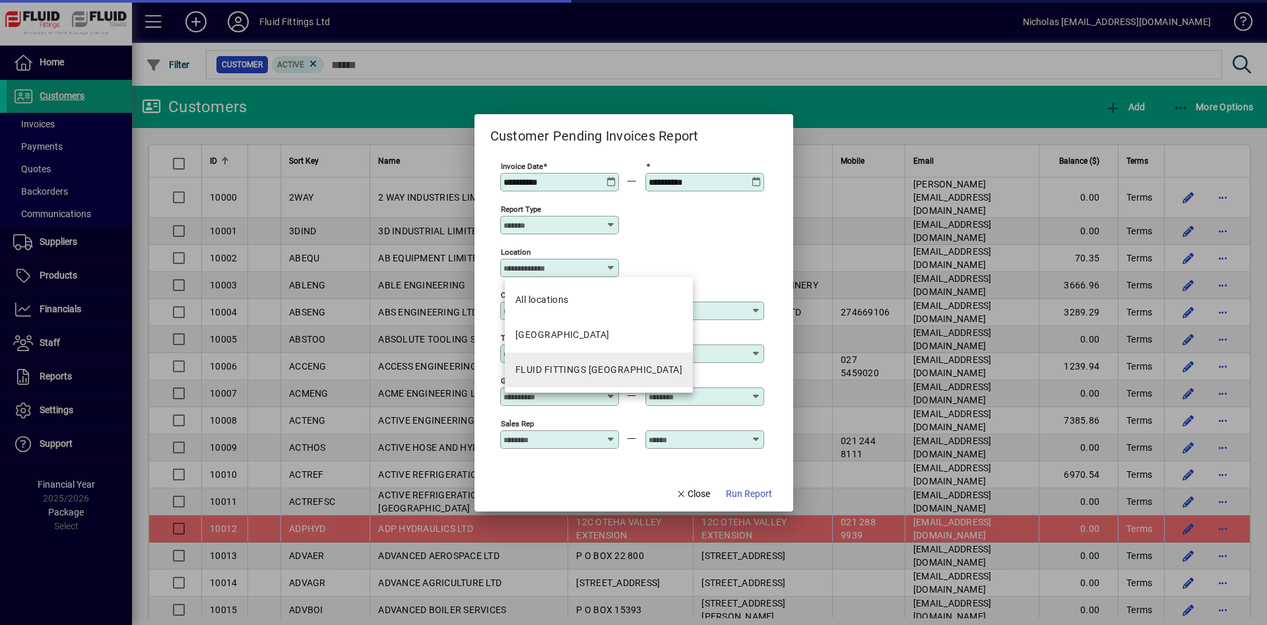
click at [608, 368] on div "FLUID FITTINGS [GEOGRAPHIC_DATA]" at bounding box center [599, 370] width 167 height 14
type input "**********"
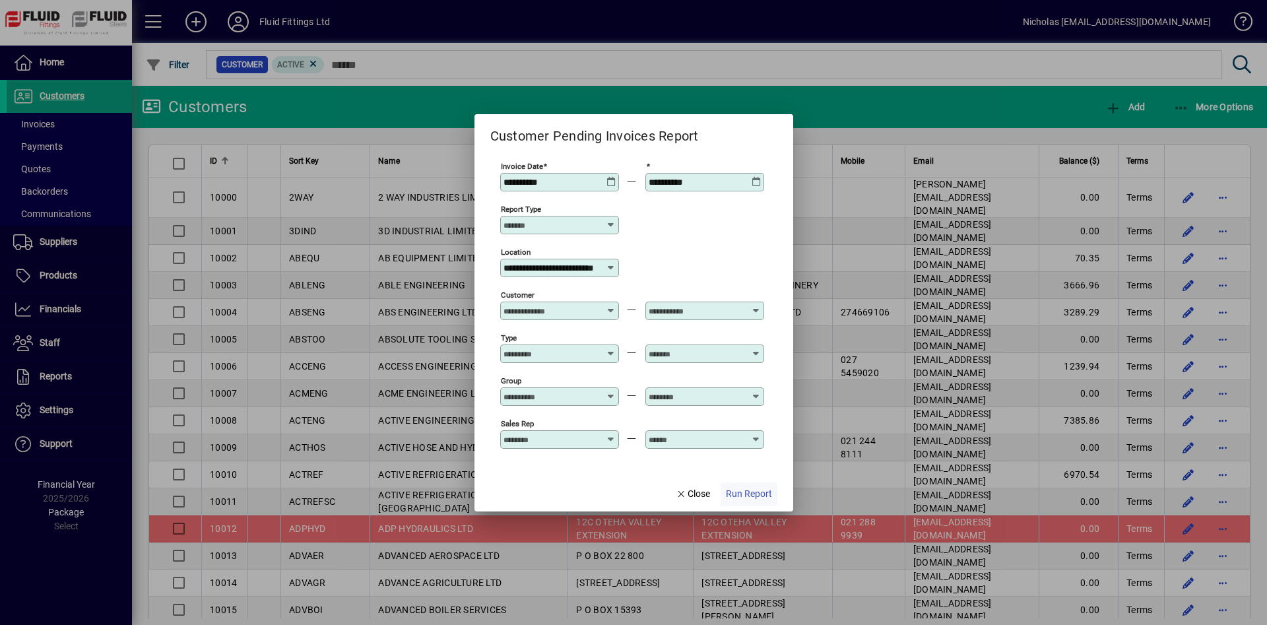
click at [752, 488] on span "Run Report" at bounding box center [749, 494] width 46 height 14
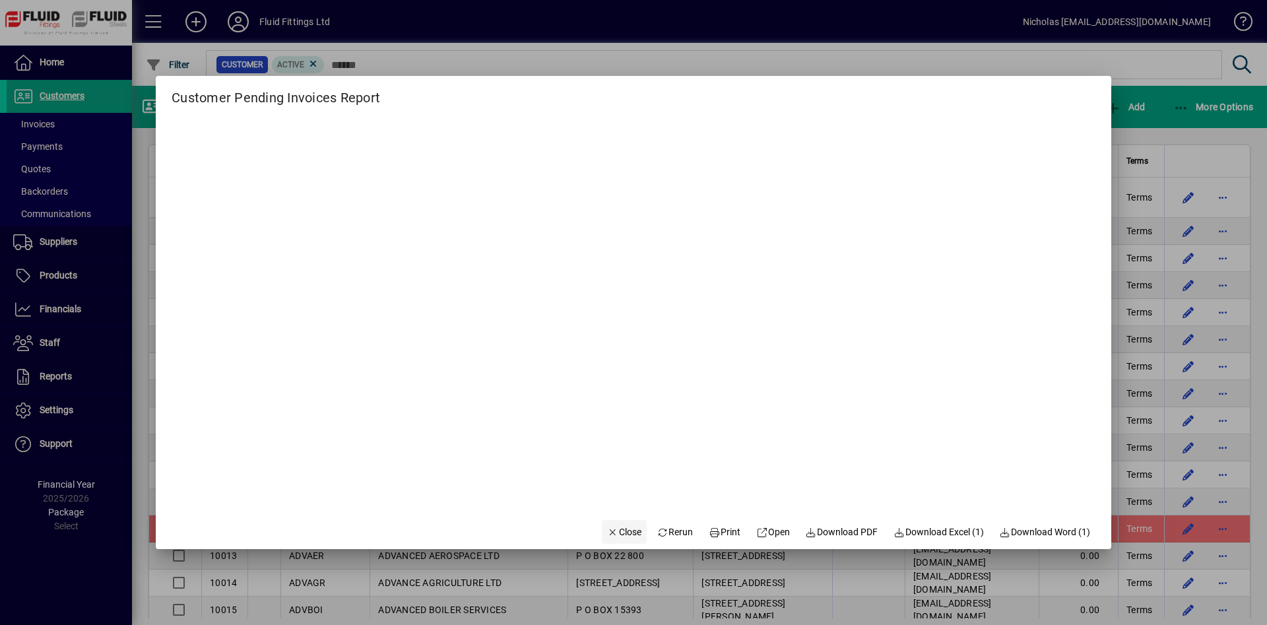
click at [607, 527] on span "Close" at bounding box center [624, 532] width 34 height 14
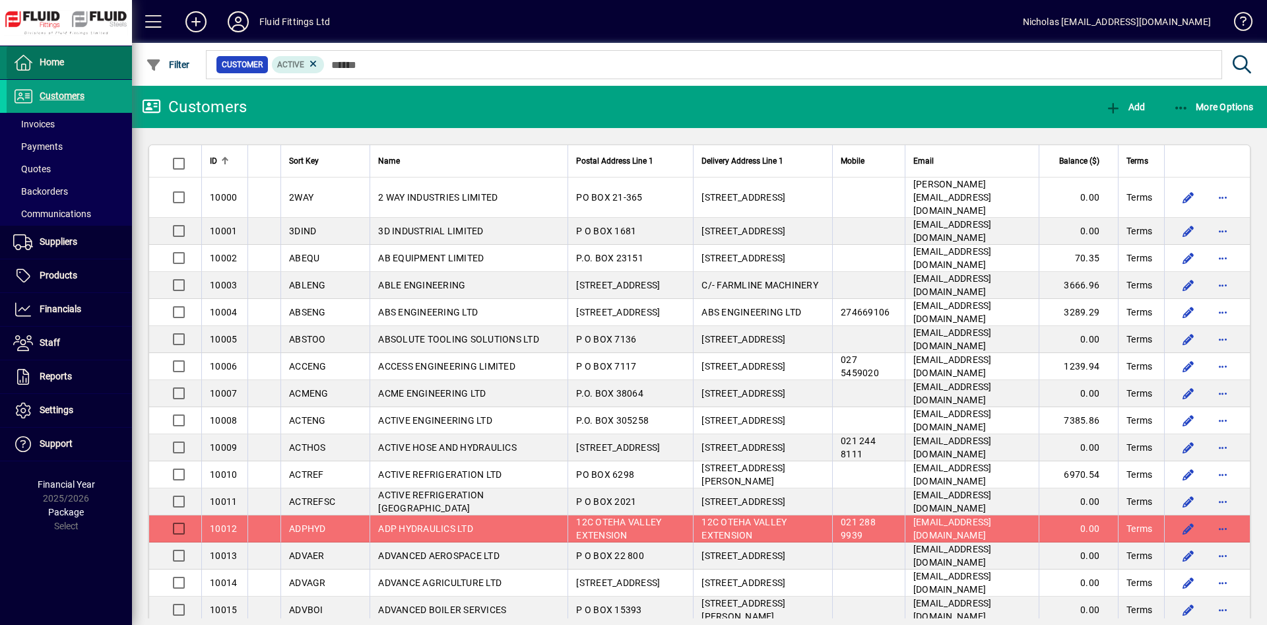
click at [69, 64] on span at bounding box center [69, 63] width 125 height 32
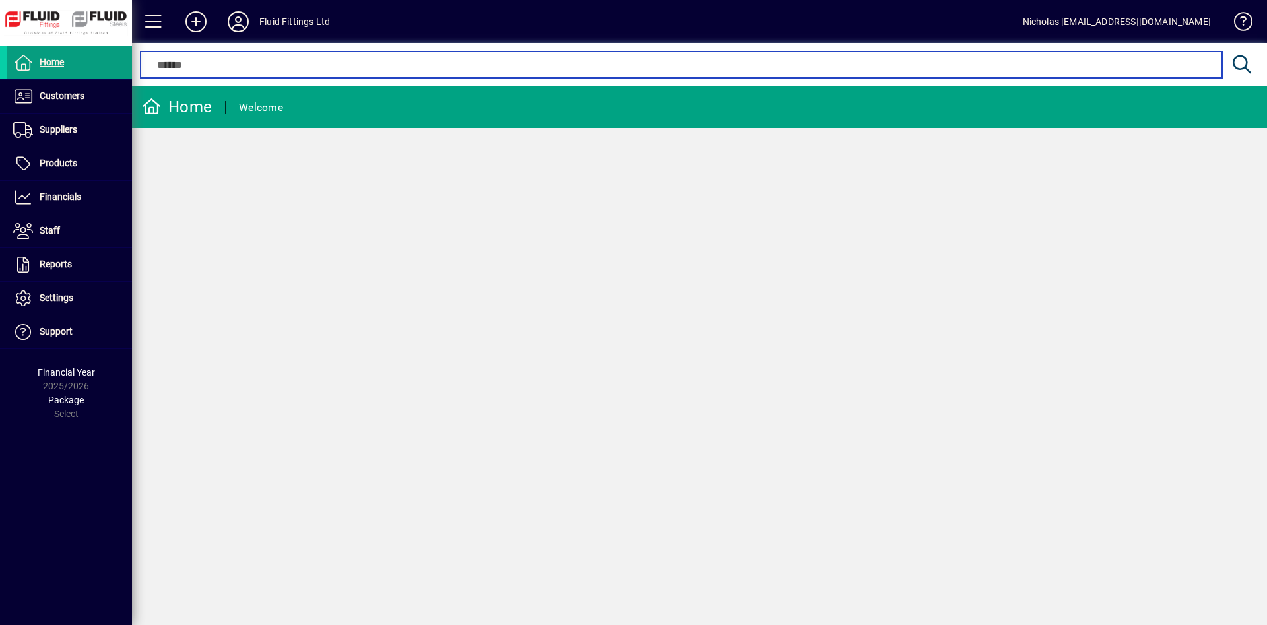
drag, startPoint x: 872, startPoint y: 67, endPoint x: 991, endPoint y: 5, distance: 134.6
click at [873, 65] on input "text" at bounding box center [680, 65] width 1061 height 16
click at [425, 64] on input "text" at bounding box center [680, 65] width 1061 height 16
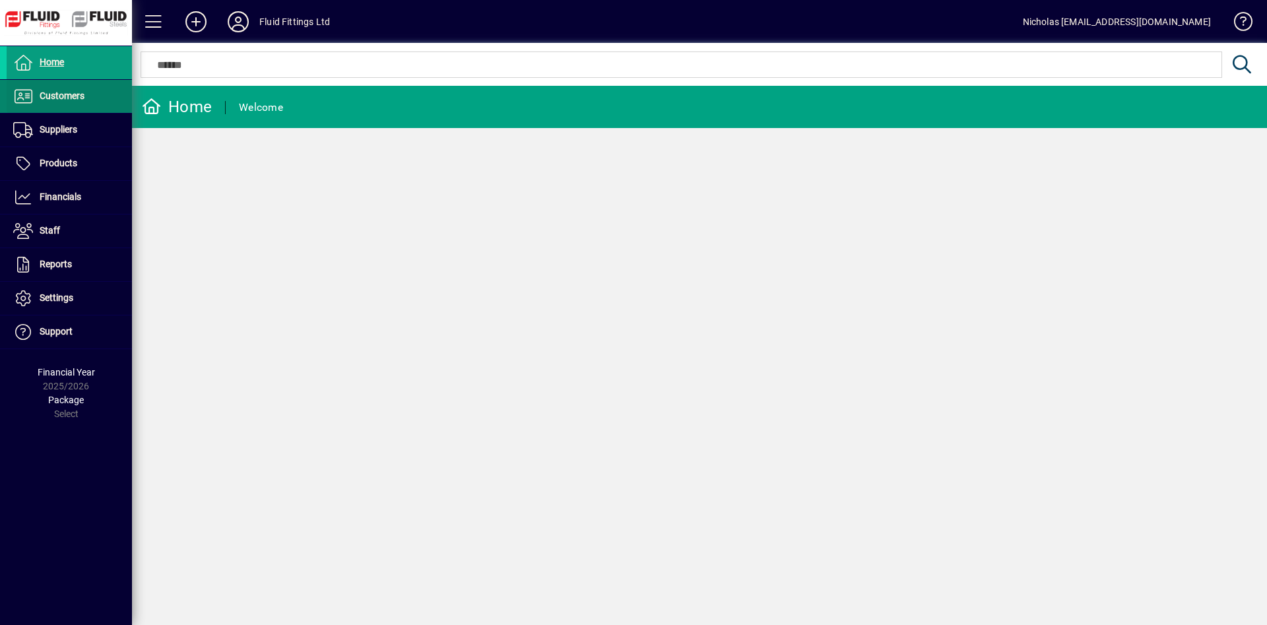
click at [53, 92] on span "Customers" at bounding box center [62, 95] width 45 height 11
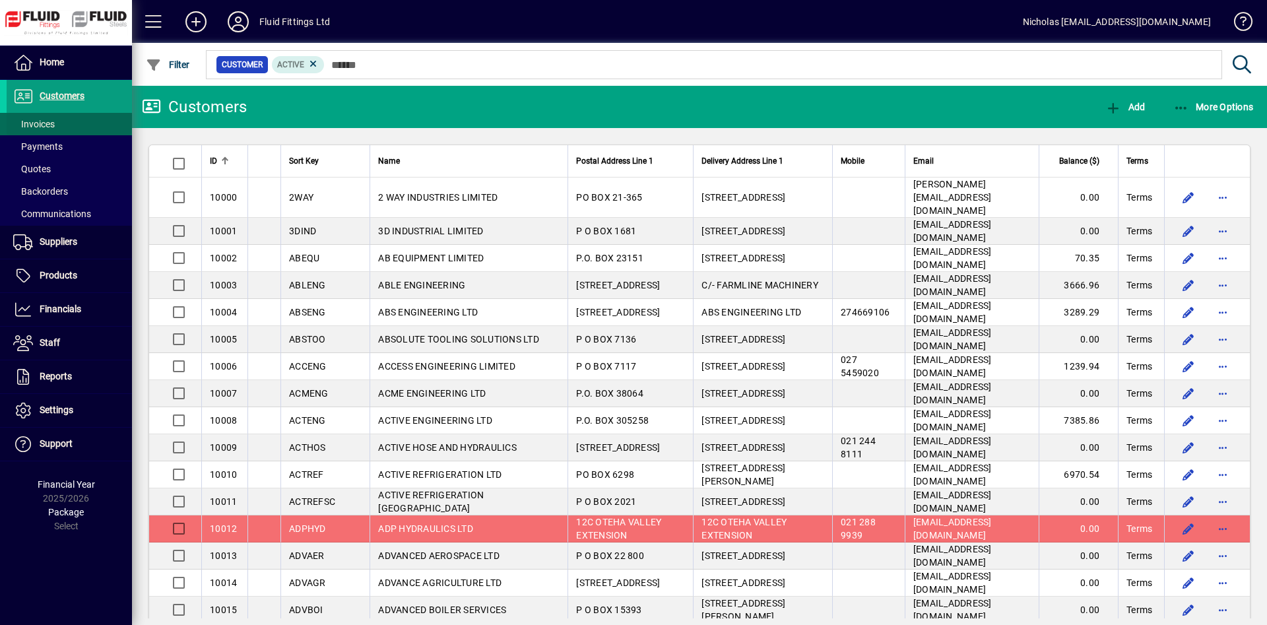
click at [75, 121] on span at bounding box center [69, 124] width 125 height 32
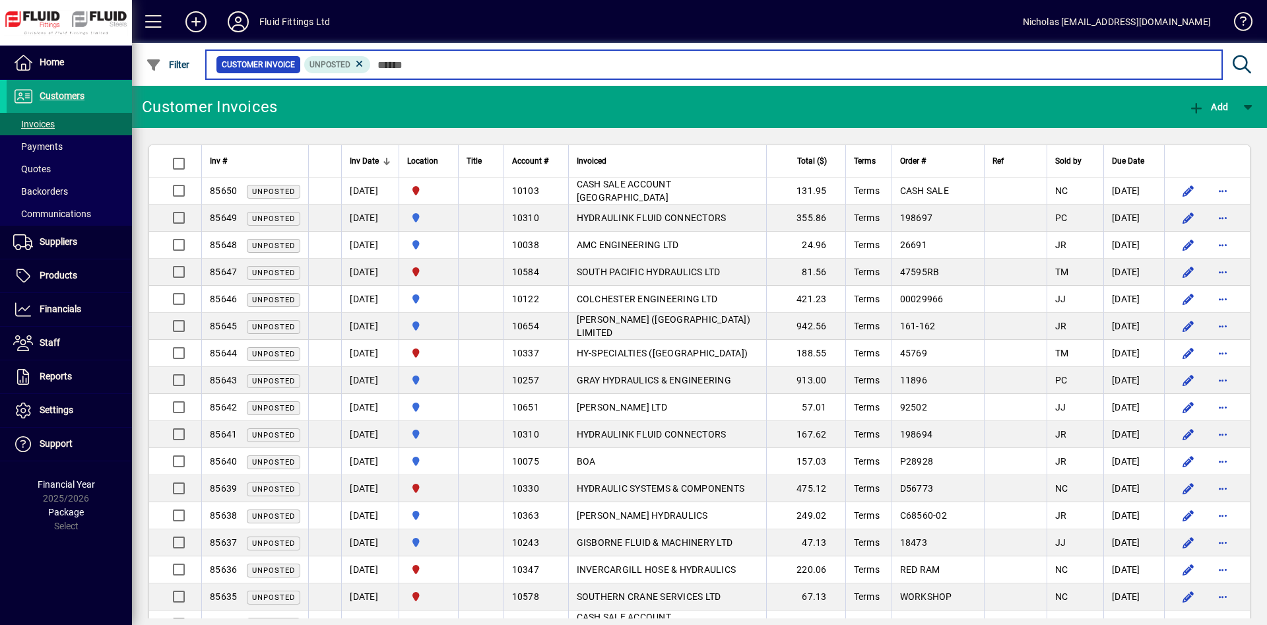
click at [422, 66] on input "text" at bounding box center [791, 64] width 841 height 18
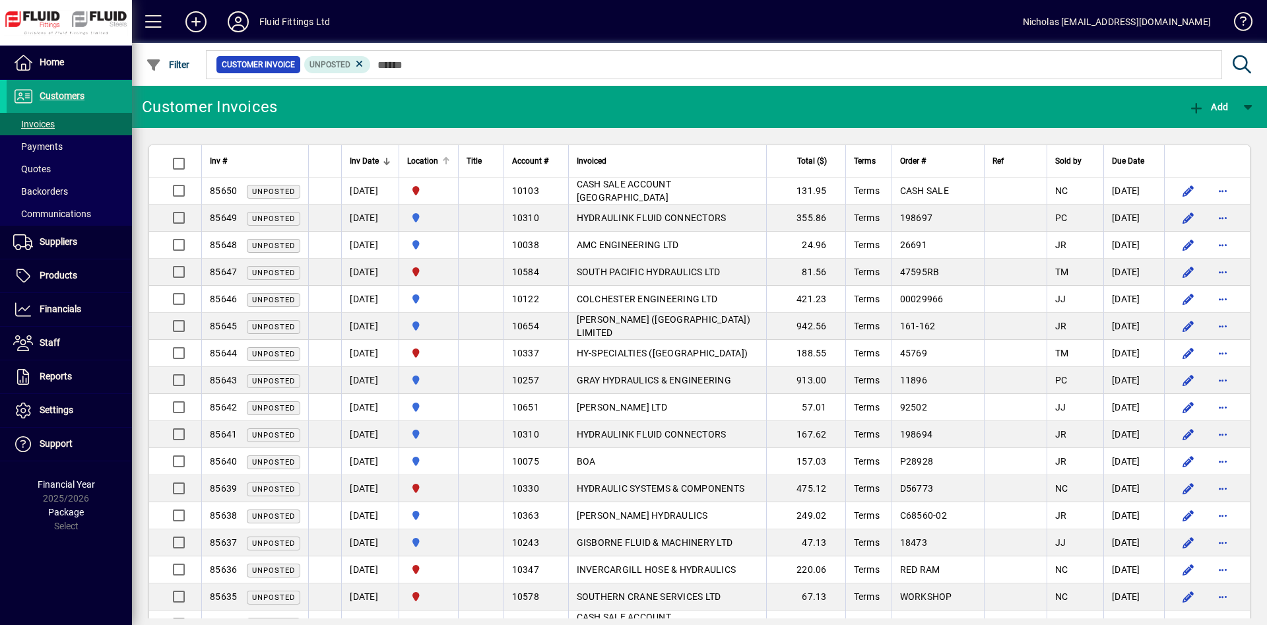
click at [450, 160] on div at bounding box center [448, 159] width 4 height 4
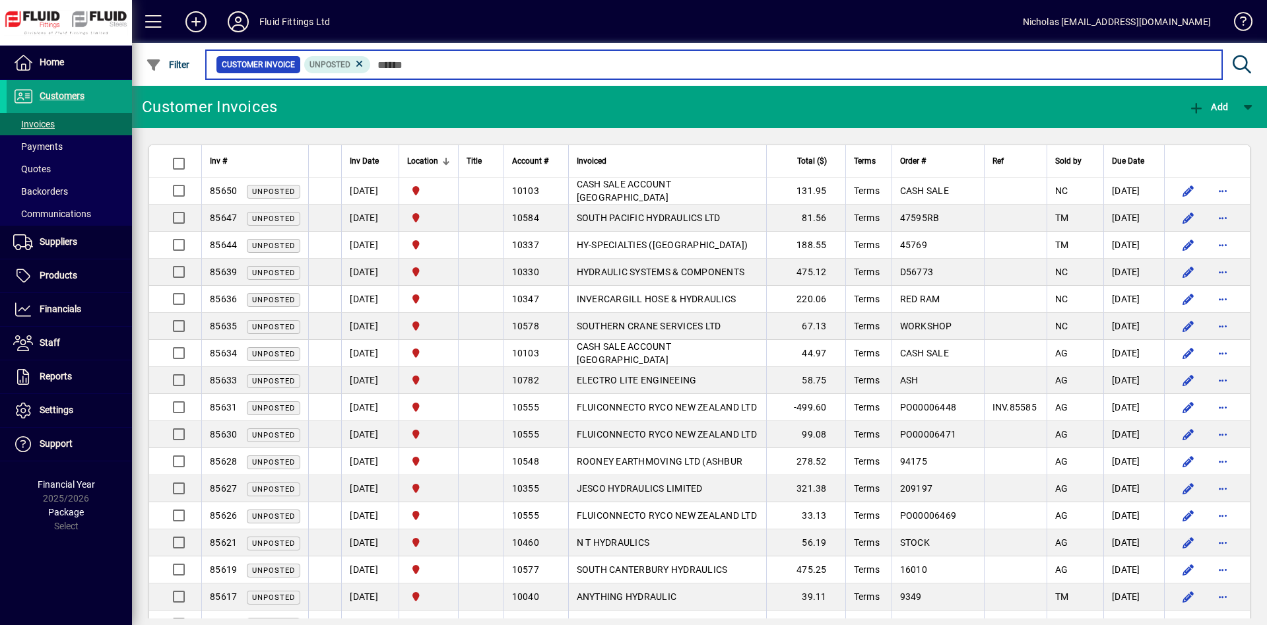
click at [630, 66] on input "text" at bounding box center [791, 64] width 841 height 18
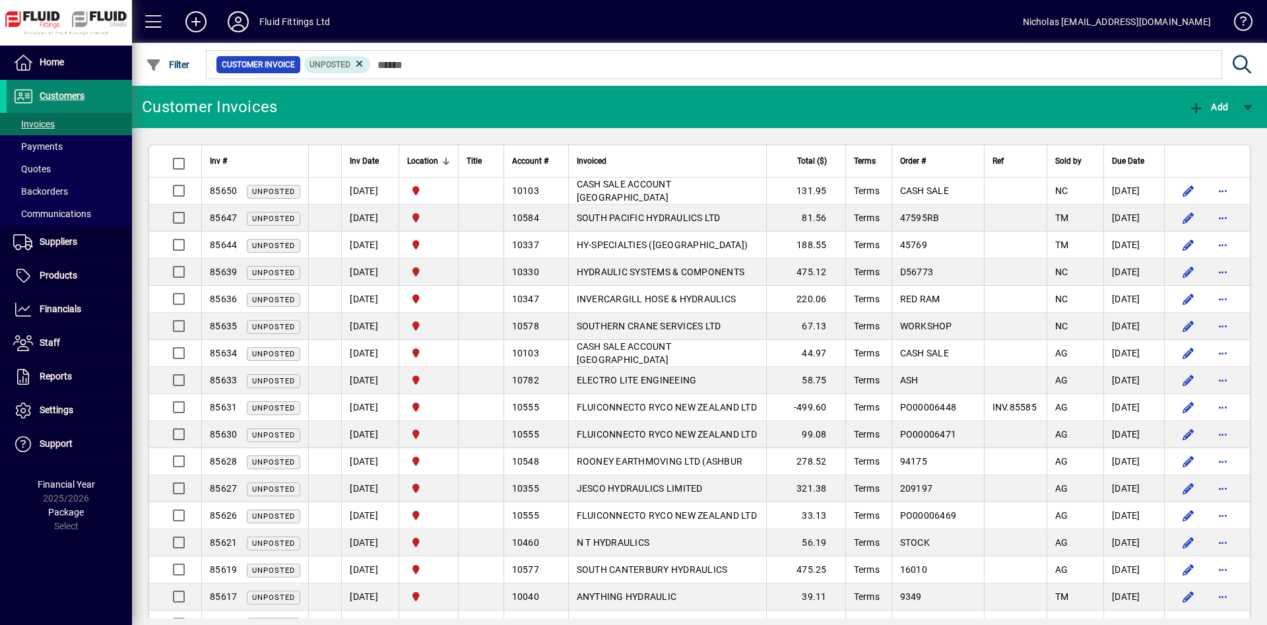
click at [117, 90] on span at bounding box center [69, 97] width 125 height 32
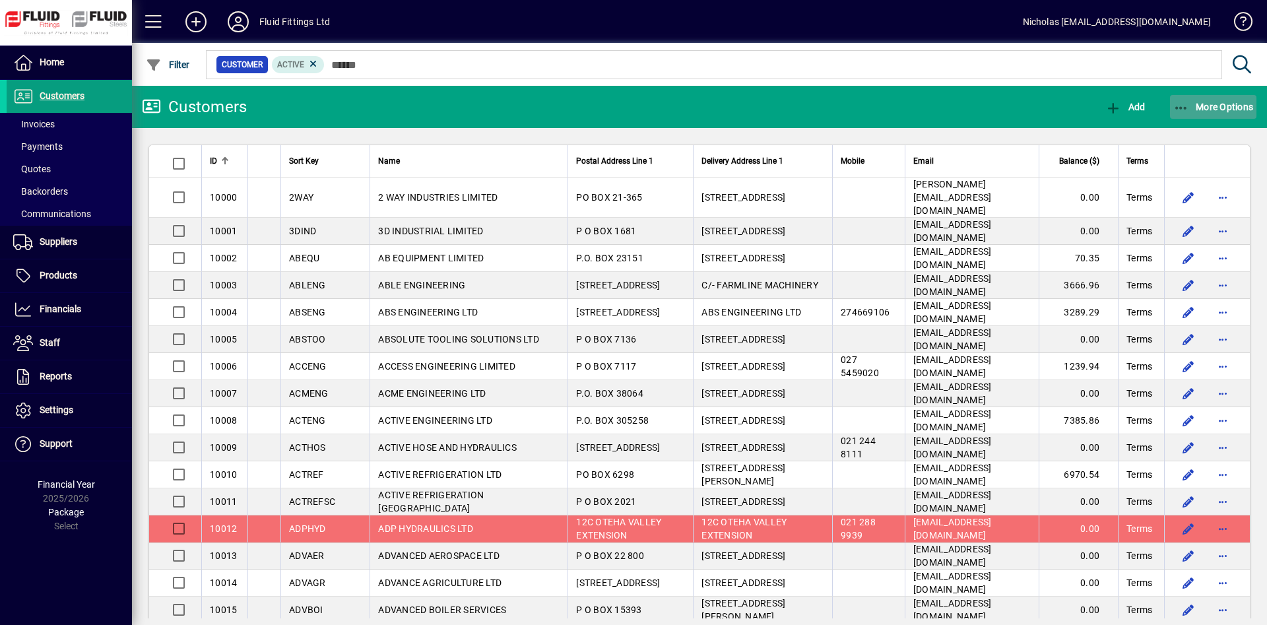
click at [1237, 106] on span "More Options" at bounding box center [1214, 107] width 81 height 11
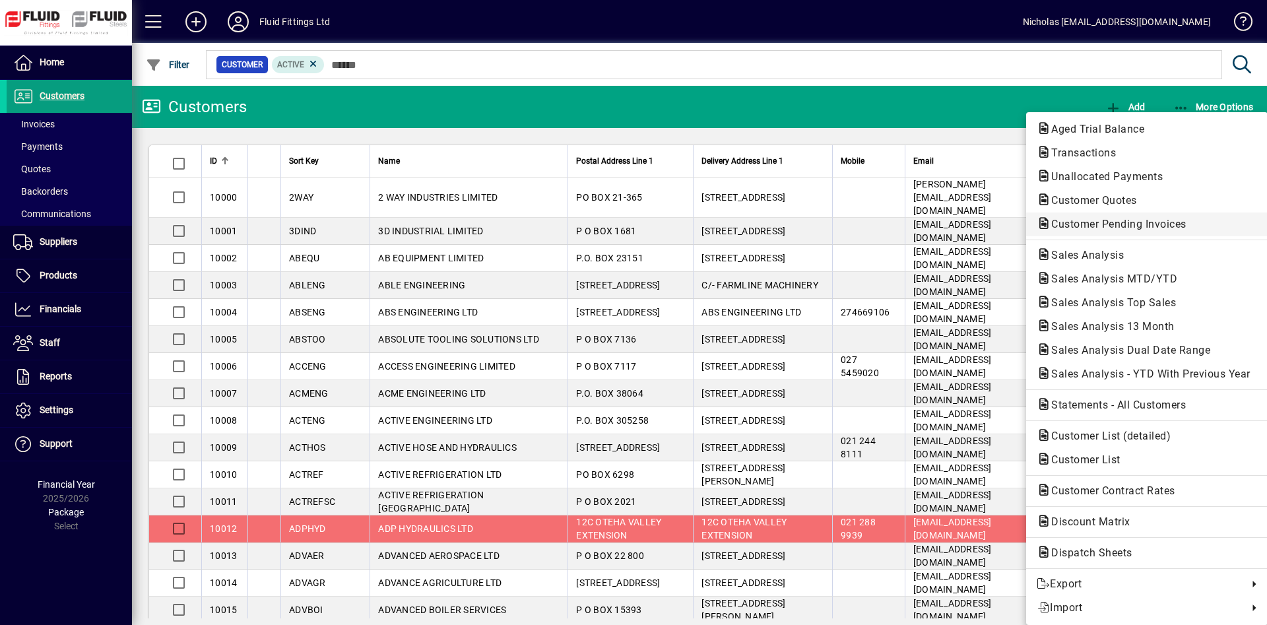
click at [1143, 228] on span "Customer Pending Invoices" at bounding box center [1115, 224] width 156 height 13
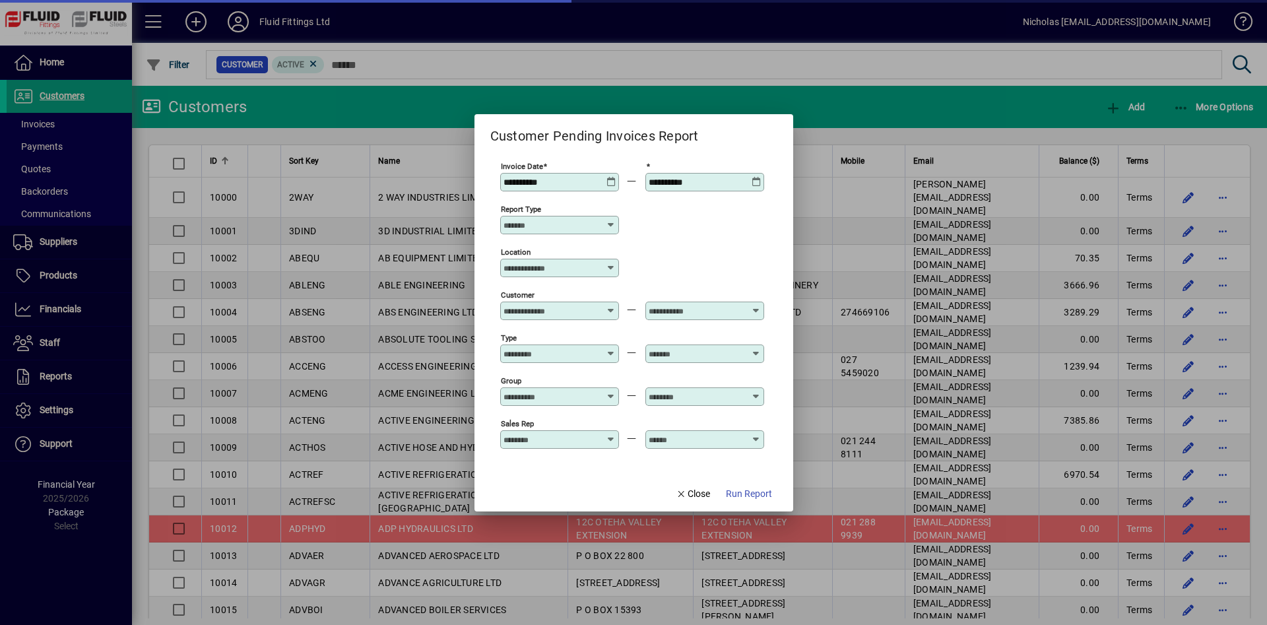
click at [554, 267] on input "Location" at bounding box center [555, 268] width 102 height 11
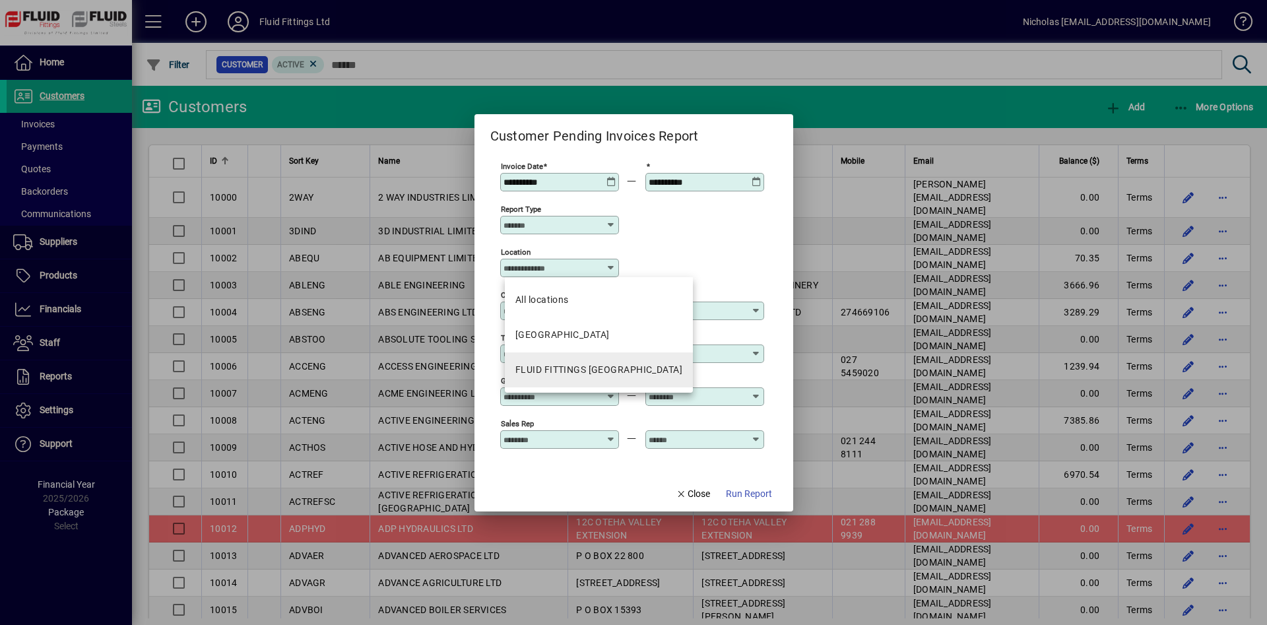
click at [603, 374] on div "FLUID FITTINGS [GEOGRAPHIC_DATA]" at bounding box center [599, 370] width 167 height 14
type input "**********"
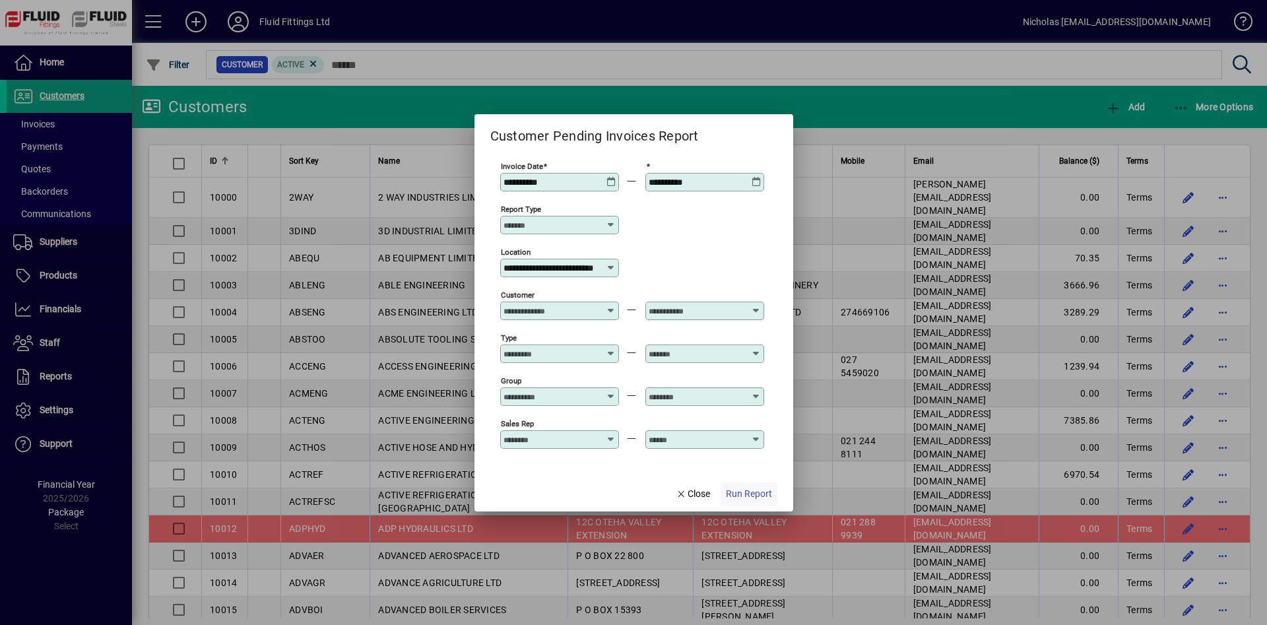
click at [768, 492] on span "button" at bounding box center [749, 495] width 57 height 32
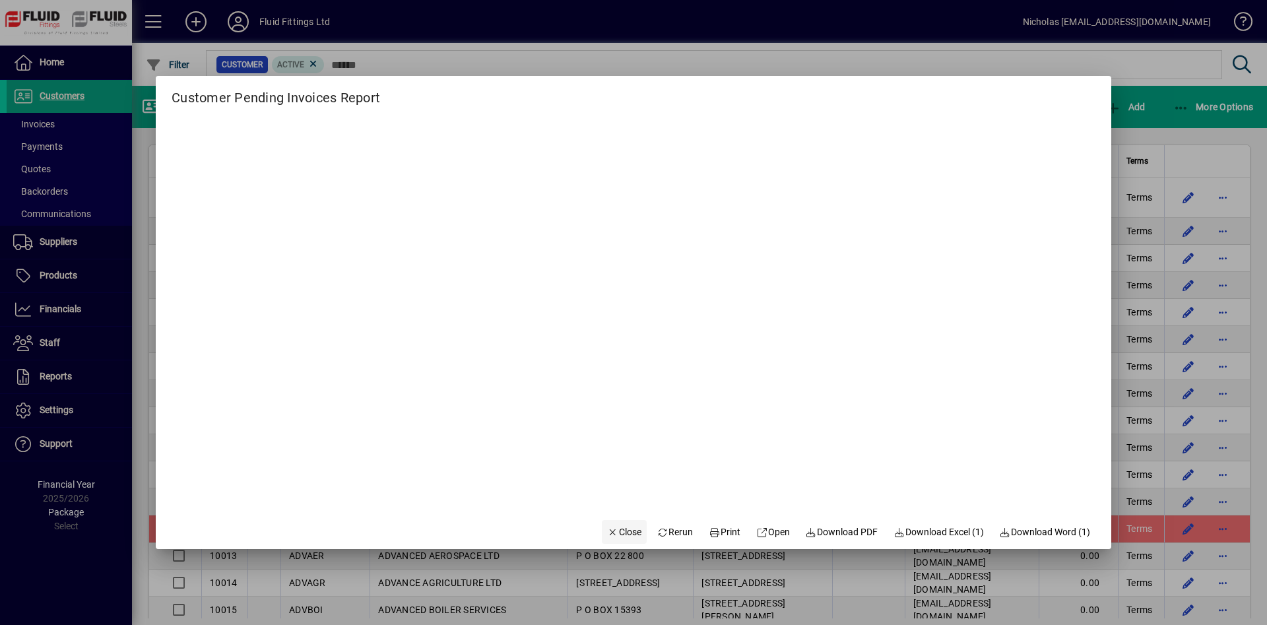
click at [618, 527] on span "Close" at bounding box center [624, 532] width 34 height 14
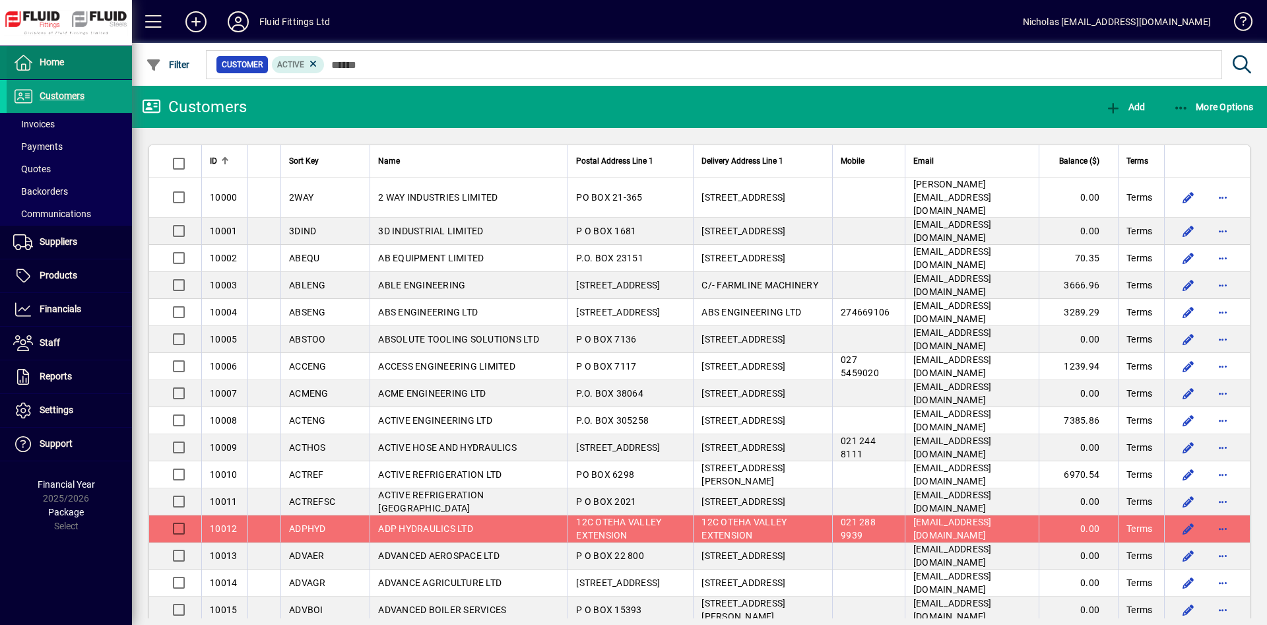
click at [104, 73] on span at bounding box center [69, 63] width 125 height 32
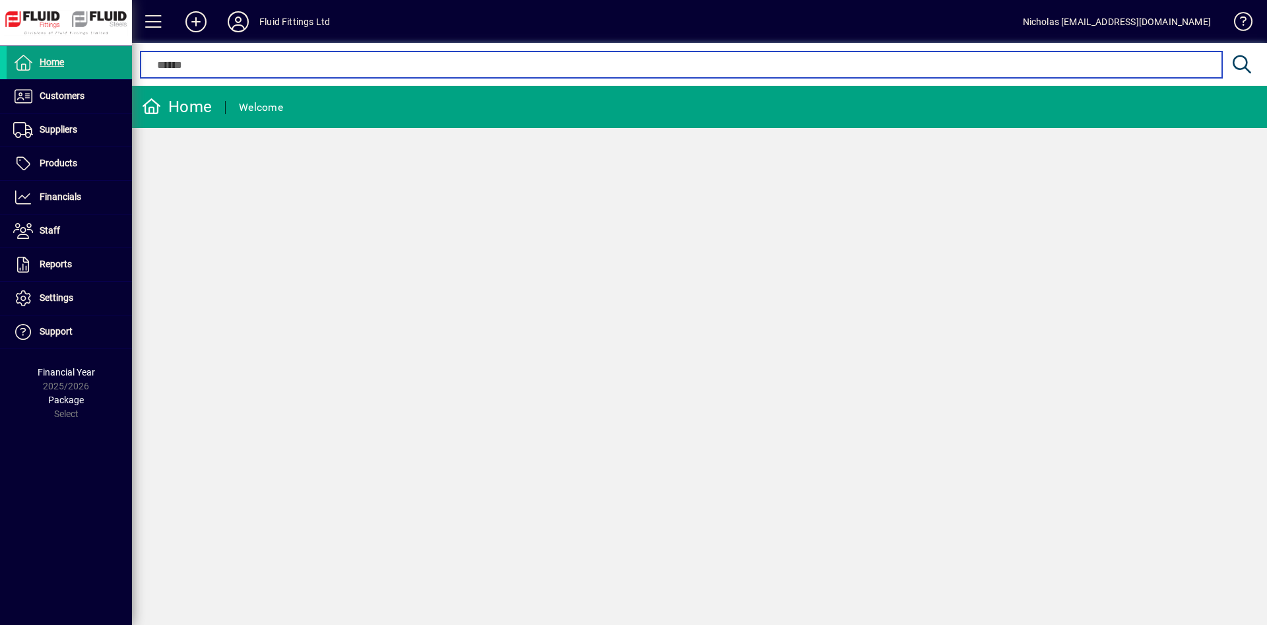
click at [422, 61] on input "text" at bounding box center [680, 65] width 1061 height 16
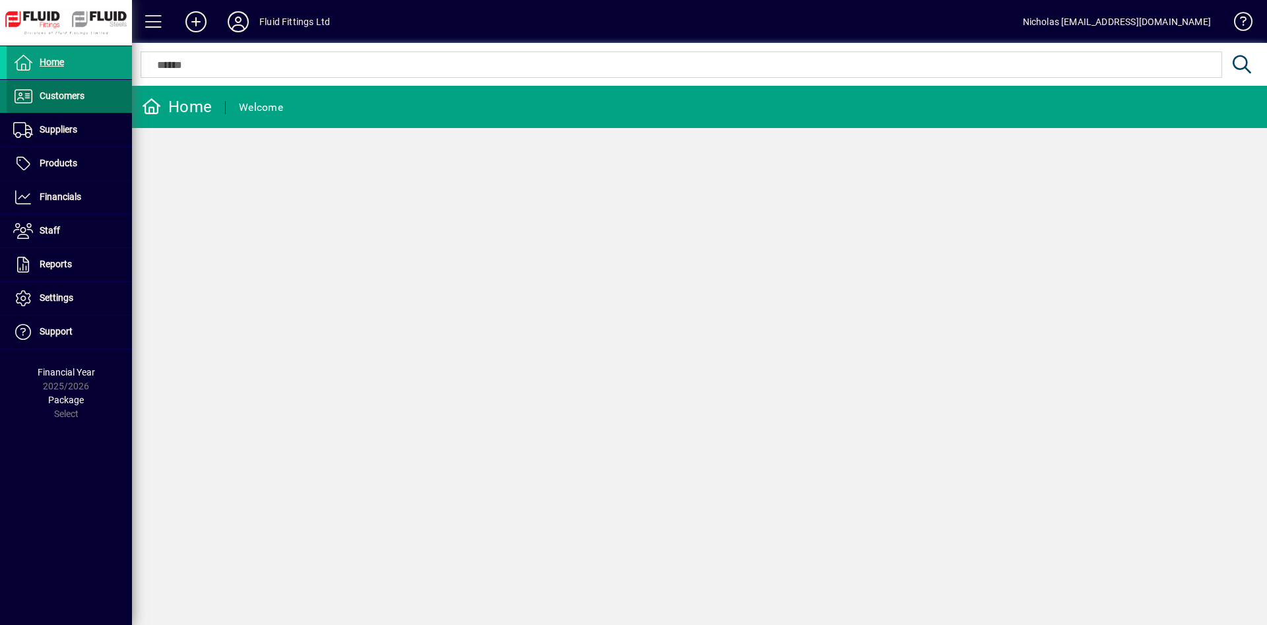
click at [97, 108] on span at bounding box center [69, 97] width 125 height 32
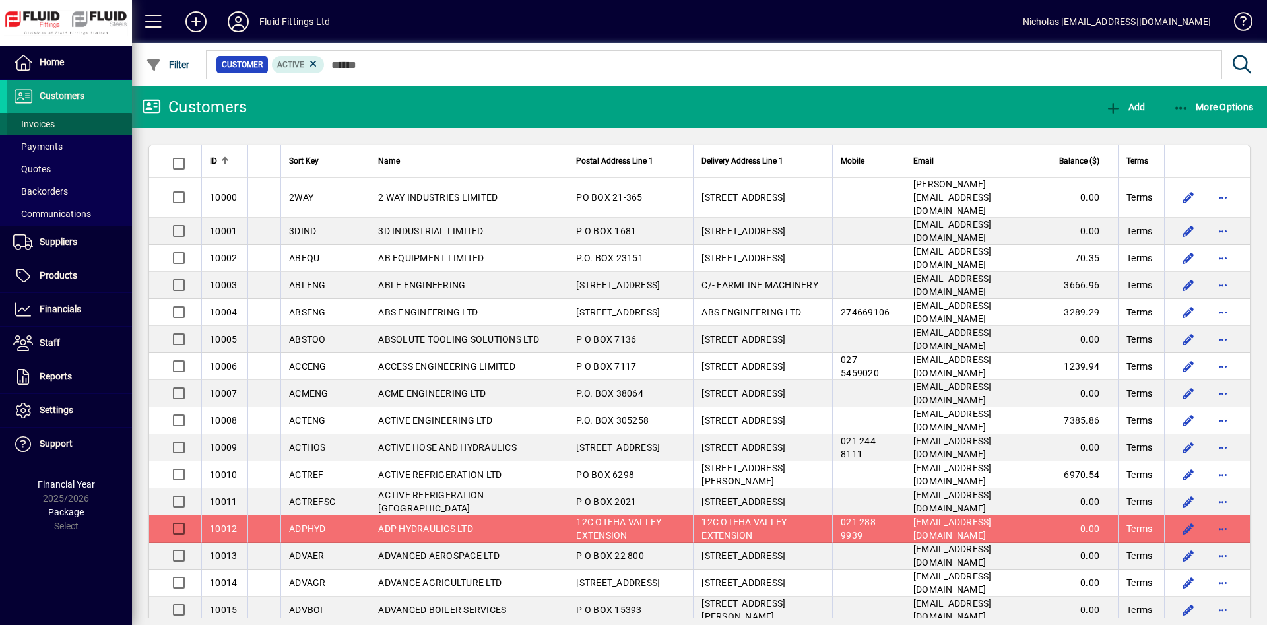
click at [91, 119] on span at bounding box center [69, 124] width 125 height 32
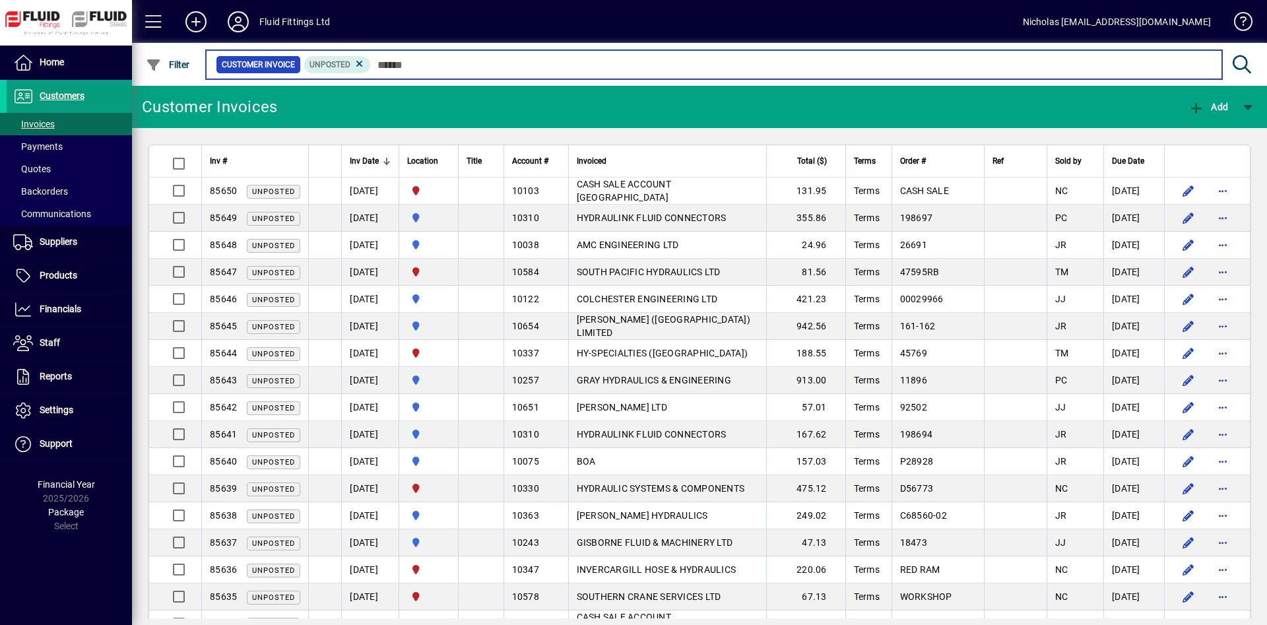
click at [467, 64] on input "text" at bounding box center [791, 64] width 841 height 18
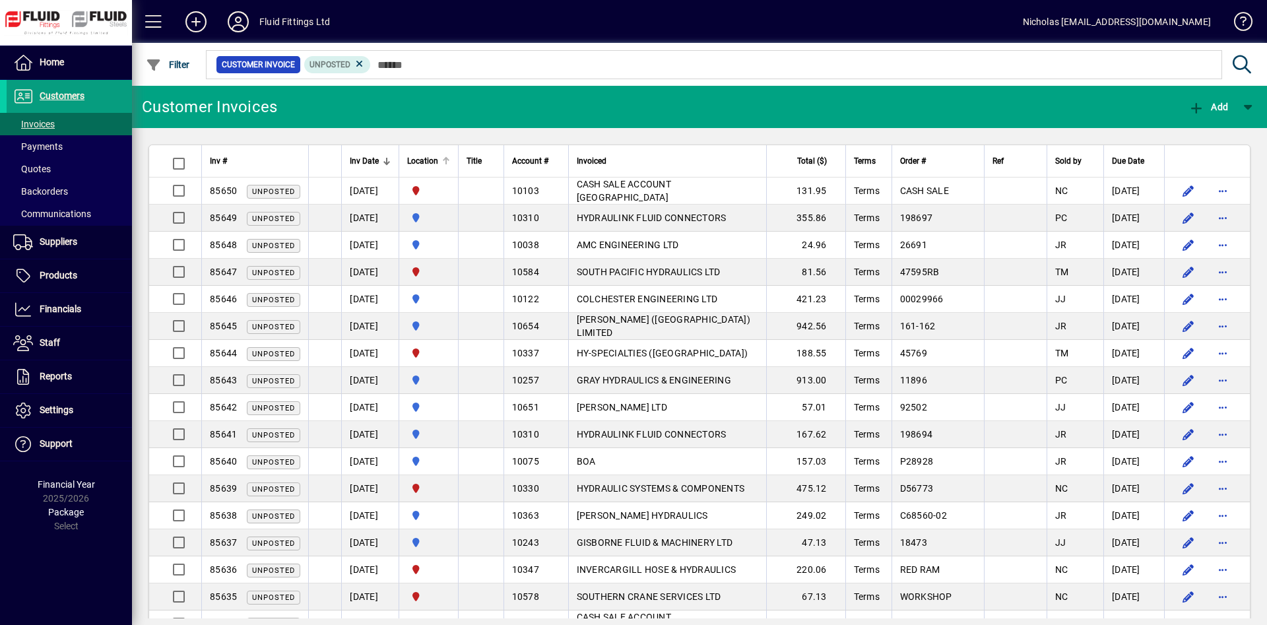
click at [450, 157] on div at bounding box center [446, 157] width 8 height 1
click at [448, 158] on div at bounding box center [447, 158] width 2 height 2
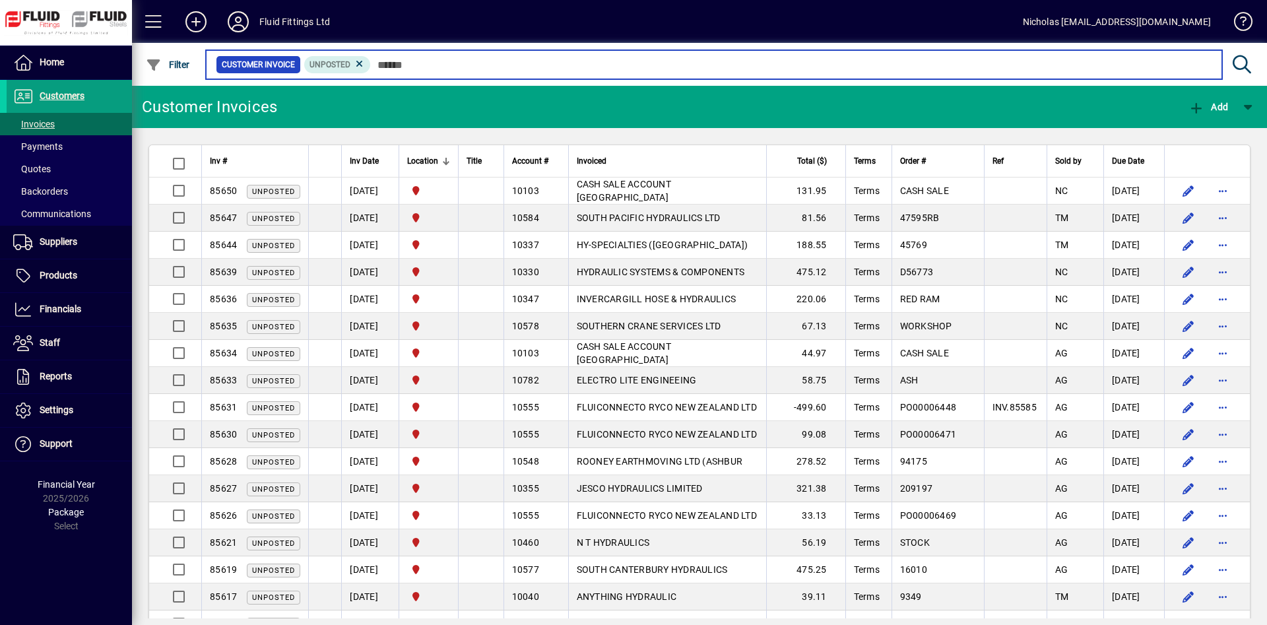
click at [491, 66] on input "text" at bounding box center [791, 64] width 841 height 18
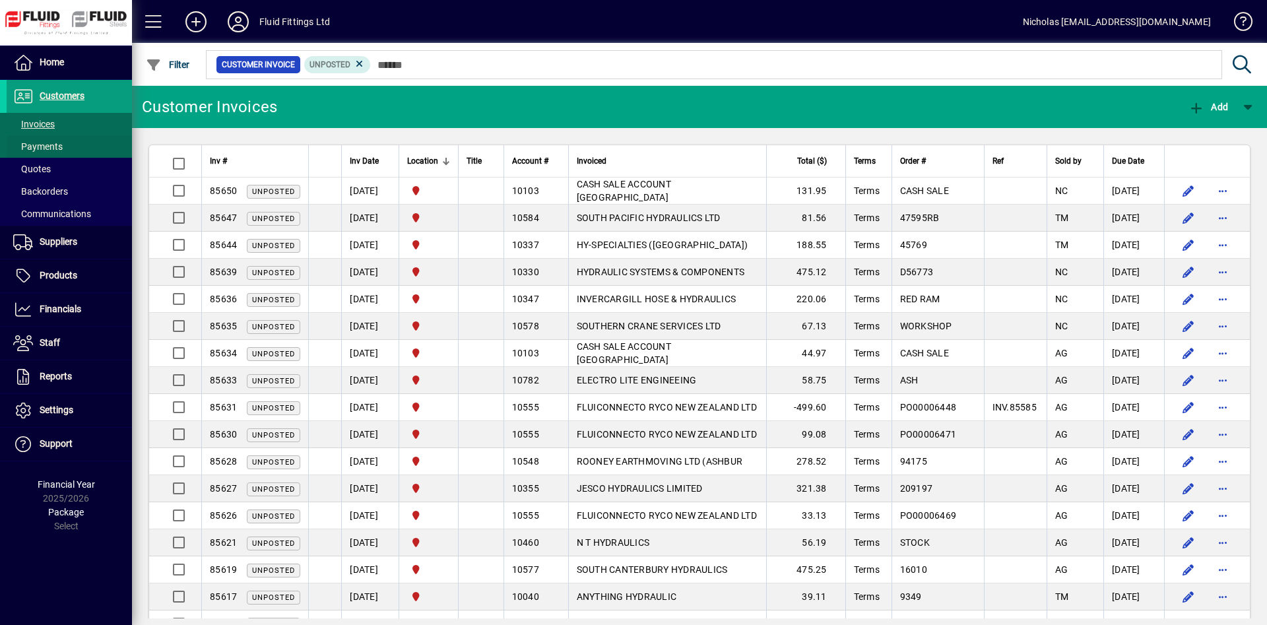
click at [90, 144] on span at bounding box center [69, 147] width 125 height 32
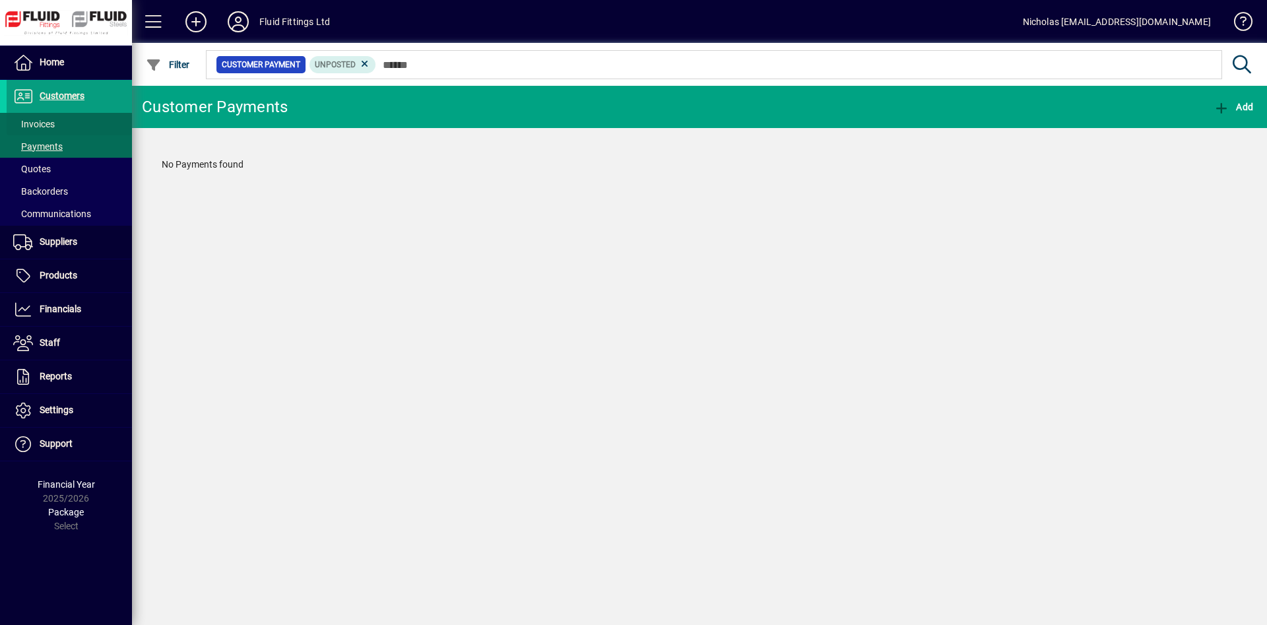
click at [83, 125] on span at bounding box center [69, 124] width 125 height 32
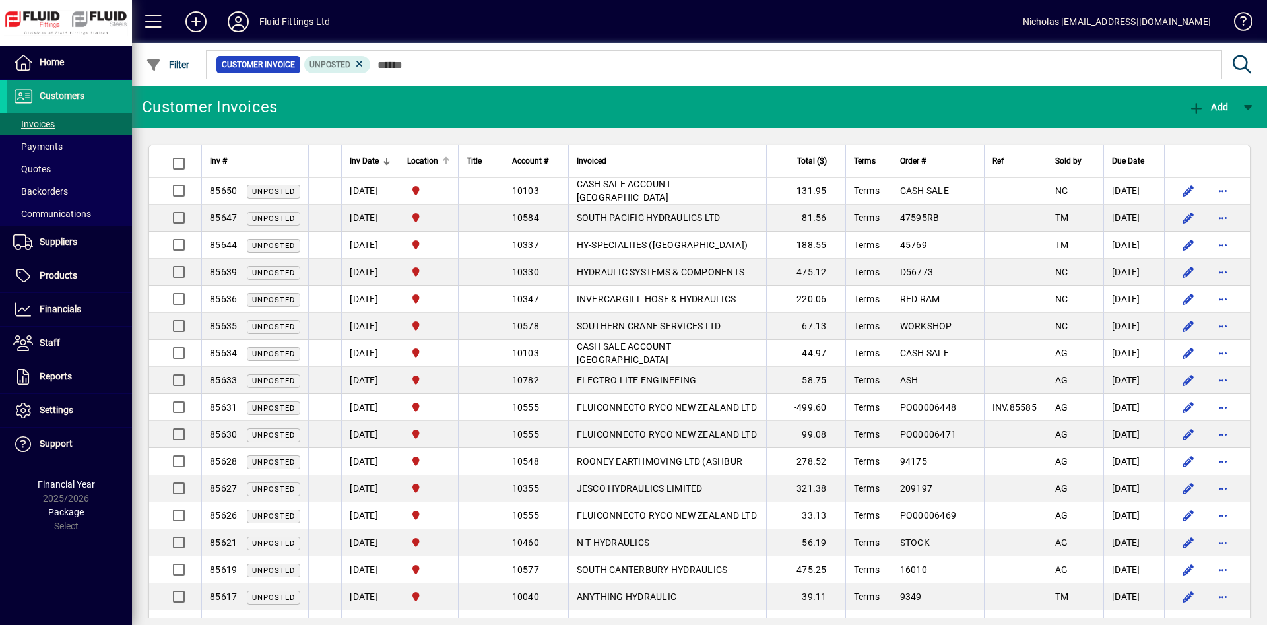
click at [450, 162] on div at bounding box center [446, 161] width 8 height 8
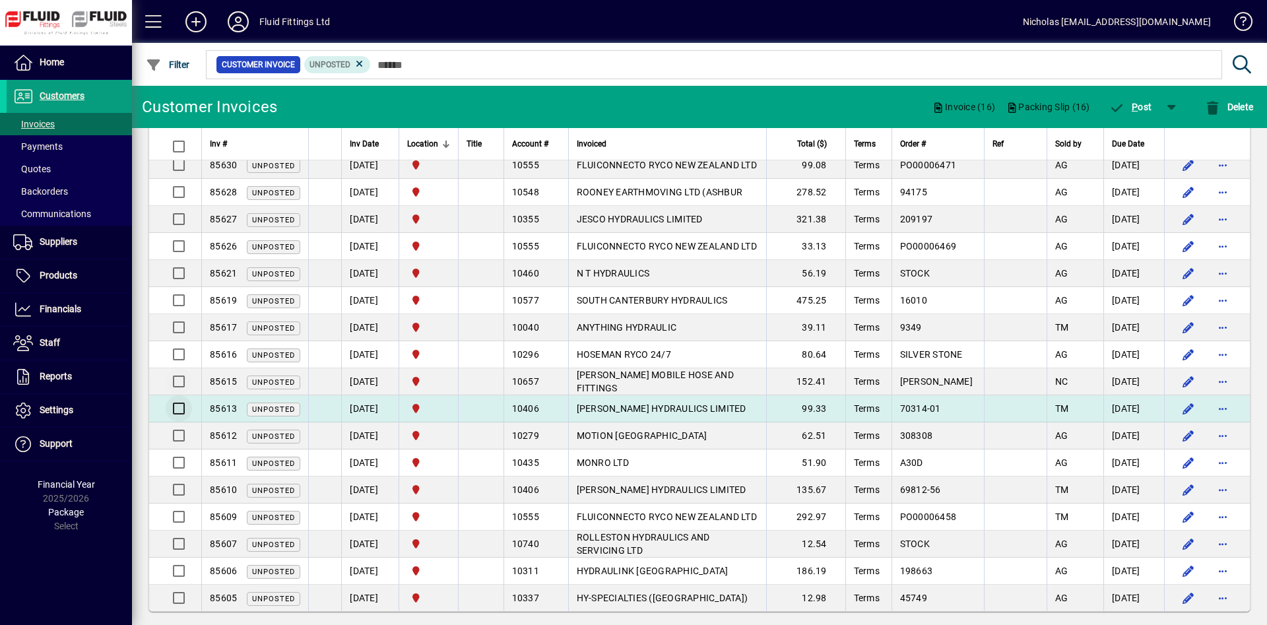
click at [172, 407] on div at bounding box center [177, 409] width 32 height 32
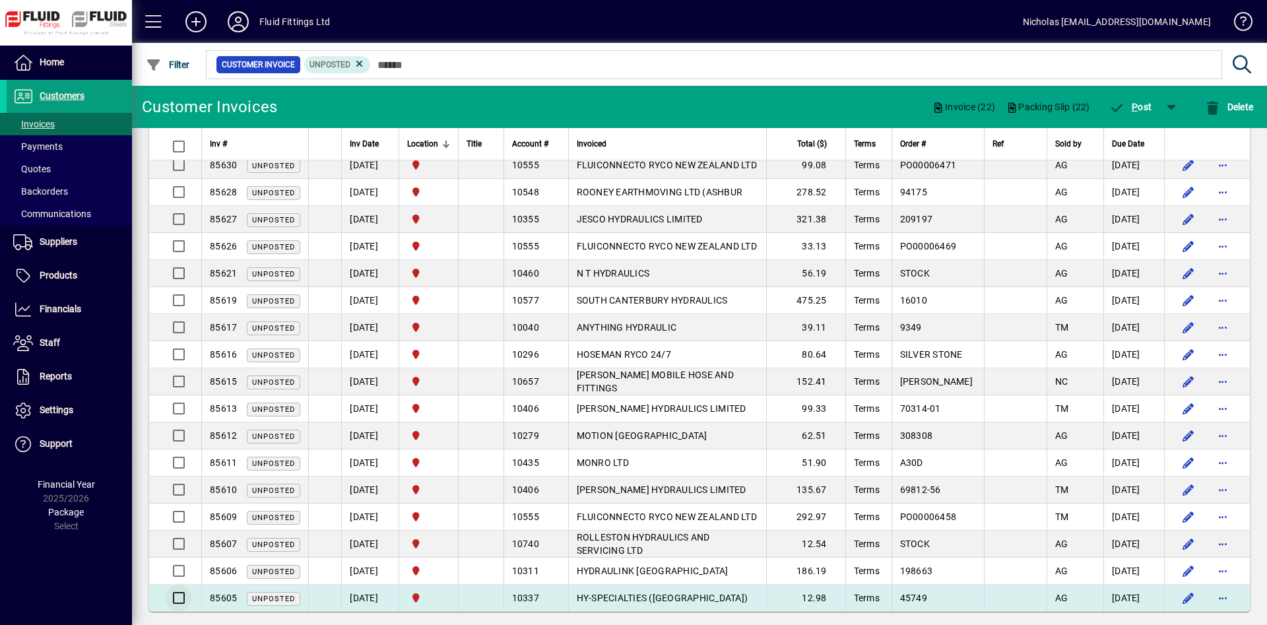
click at [187, 599] on div at bounding box center [177, 598] width 32 height 32
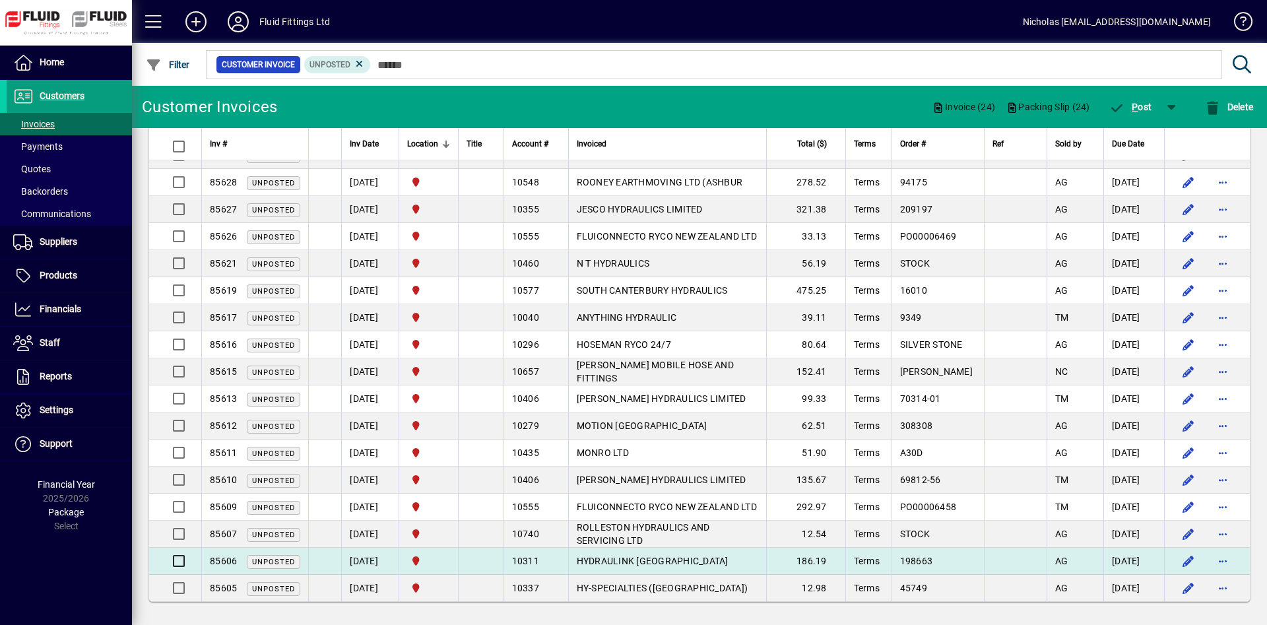
scroll to position [297, 0]
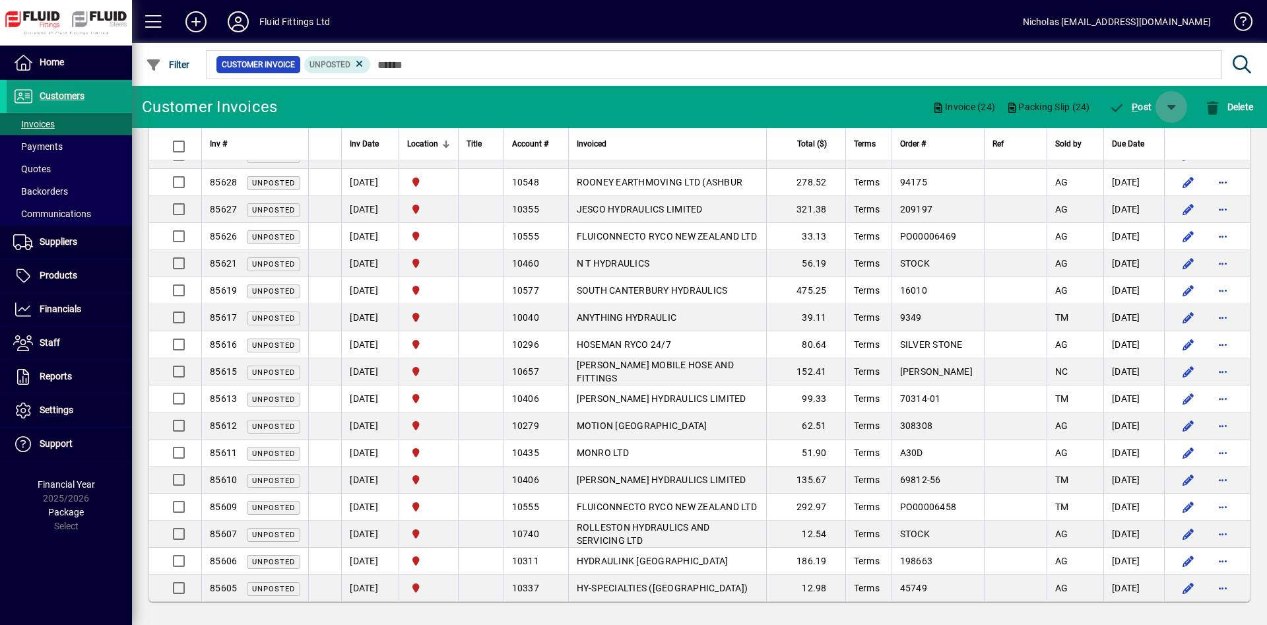
click at [1176, 104] on span "button" at bounding box center [1172, 107] width 32 height 32
click at [1133, 149] on span "button" at bounding box center [1131, 141] width 85 height 32
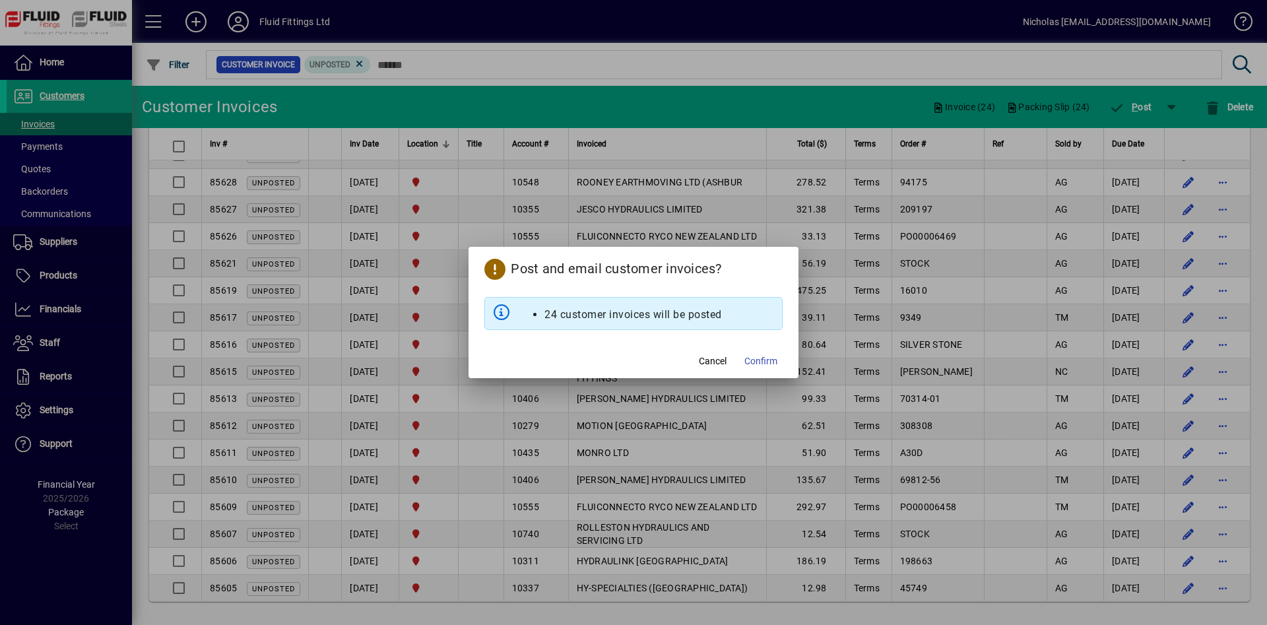
click at [763, 363] on span "Confirm" at bounding box center [761, 361] width 33 height 14
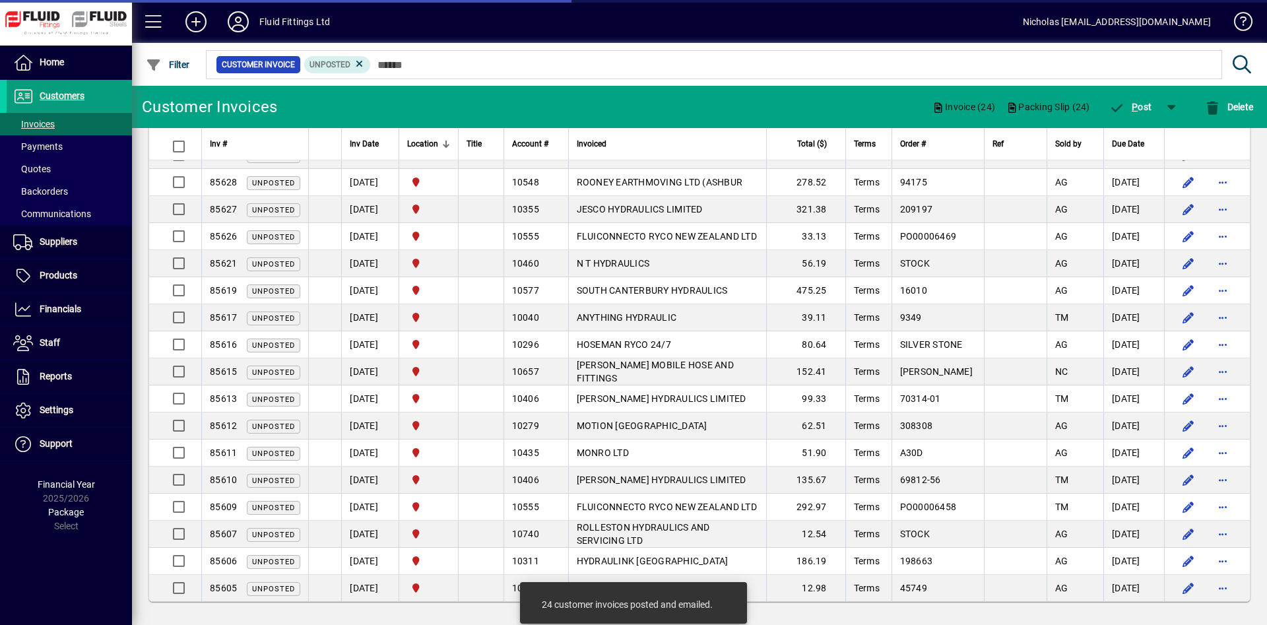
scroll to position [0, 0]
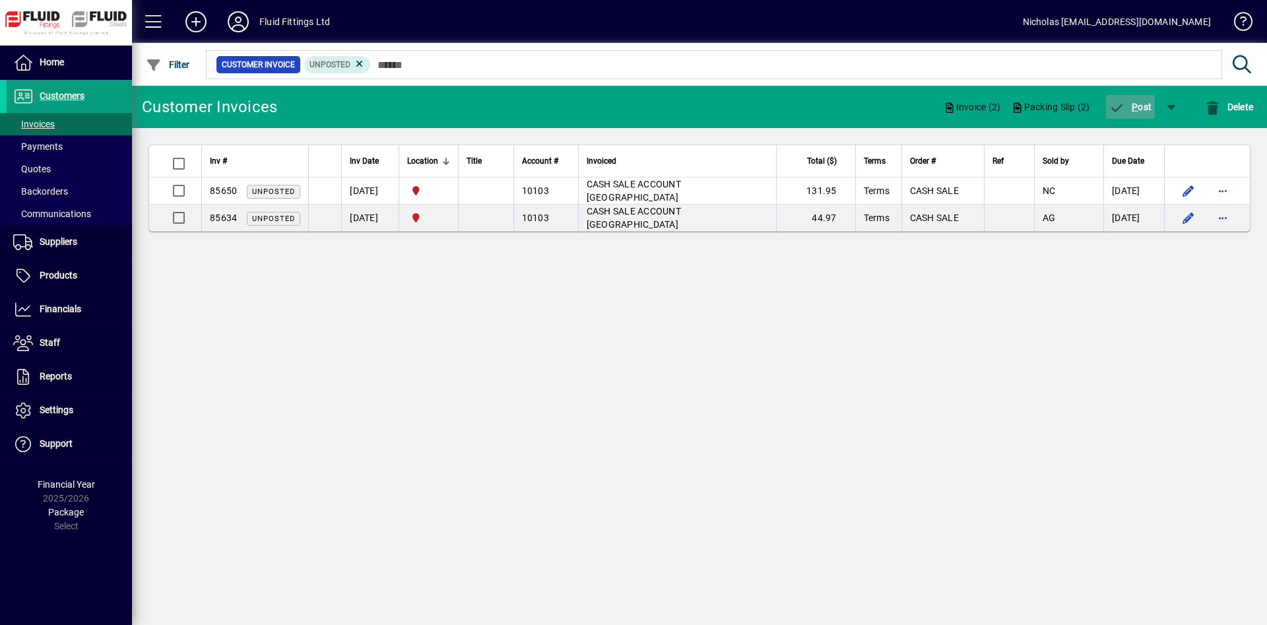
click at [1143, 106] on span "P ost" at bounding box center [1131, 107] width 43 height 11
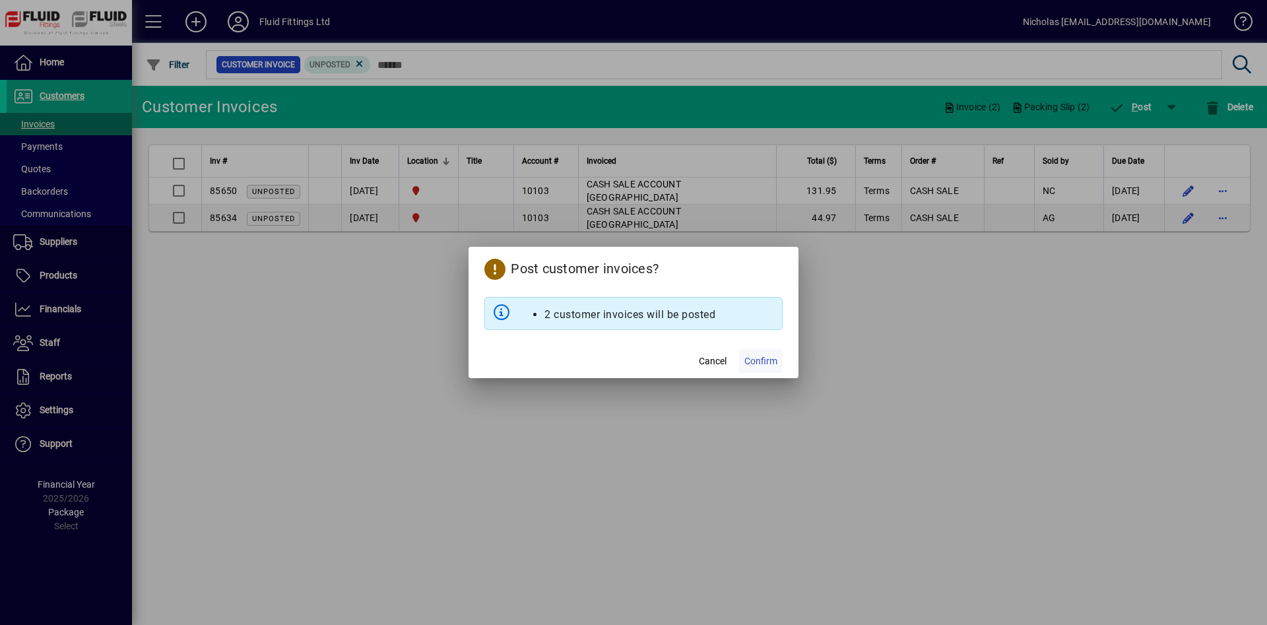
click at [766, 363] on span "Confirm" at bounding box center [761, 361] width 33 height 14
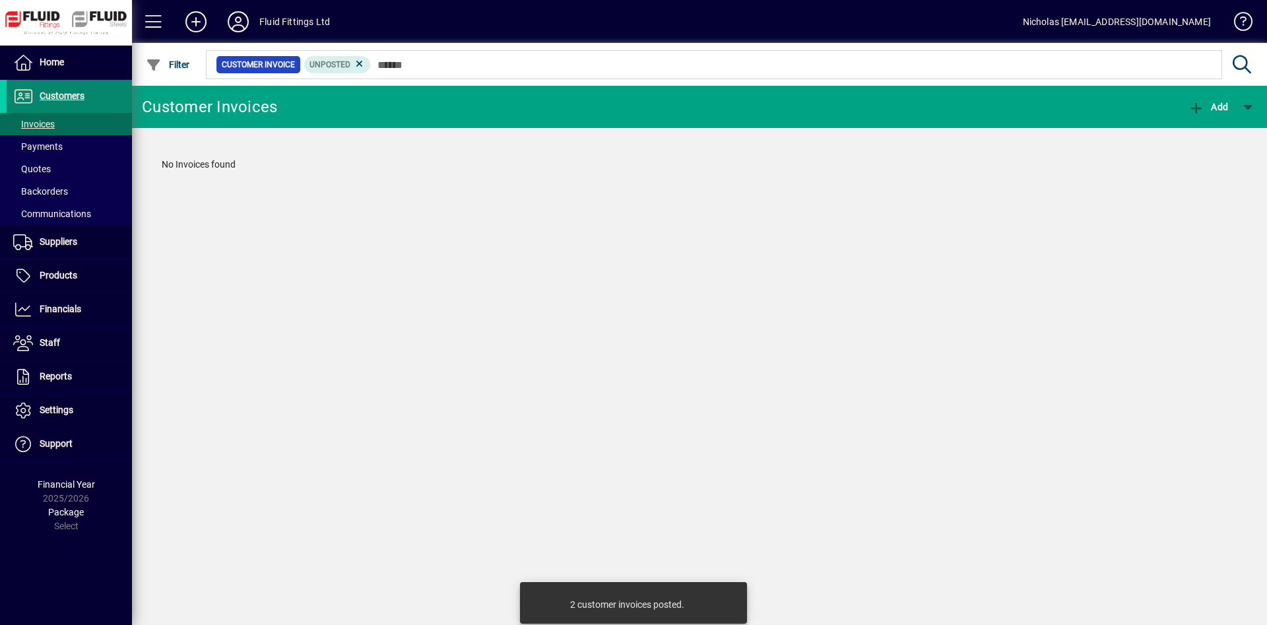
click at [95, 92] on span at bounding box center [69, 97] width 125 height 32
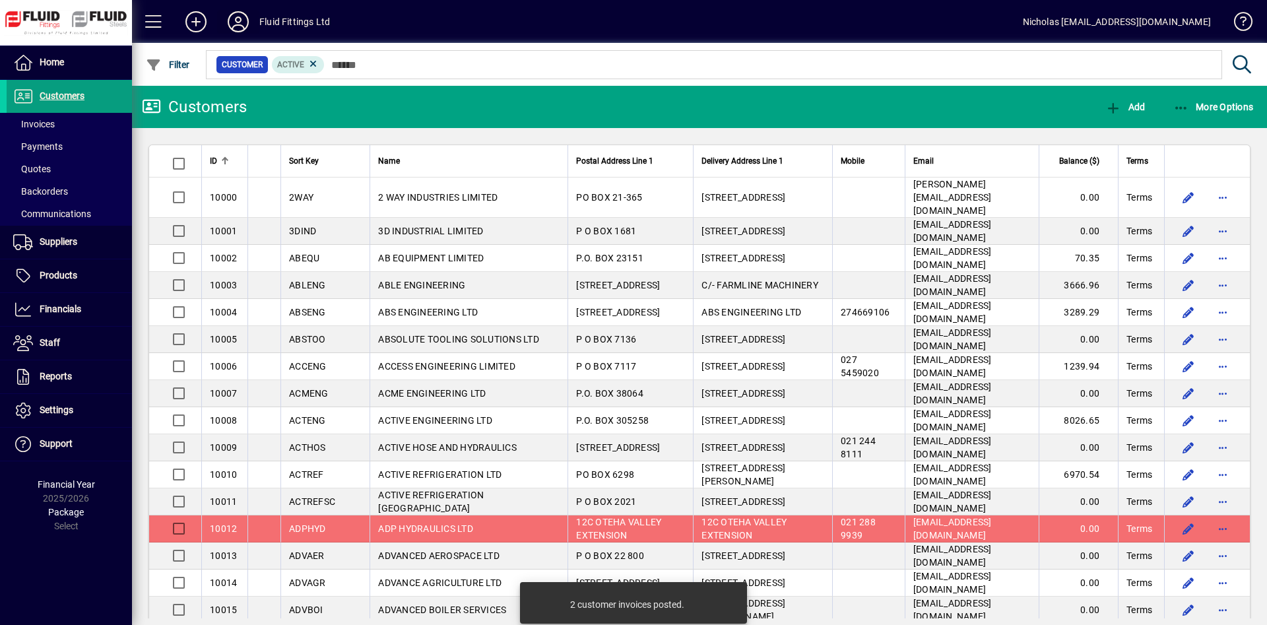
click at [237, 15] on icon at bounding box center [238, 21] width 26 height 21
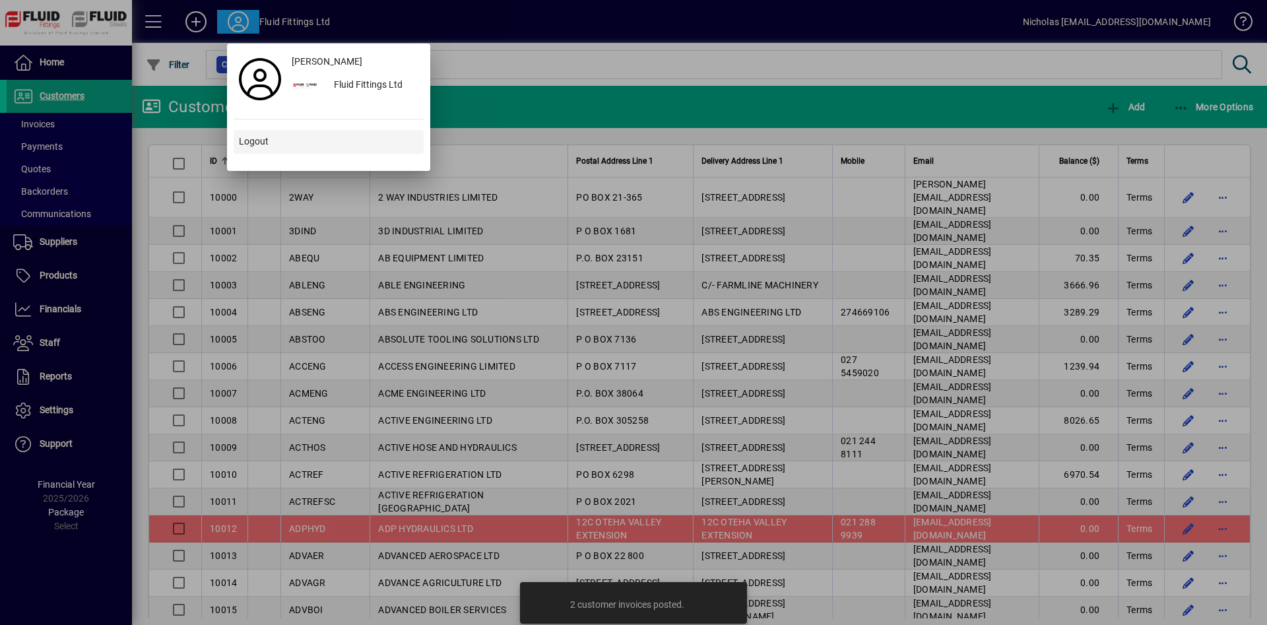
click at [265, 136] on span "Logout" at bounding box center [254, 142] width 30 height 14
